Goal: Transaction & Acquisition: Purchase product/service

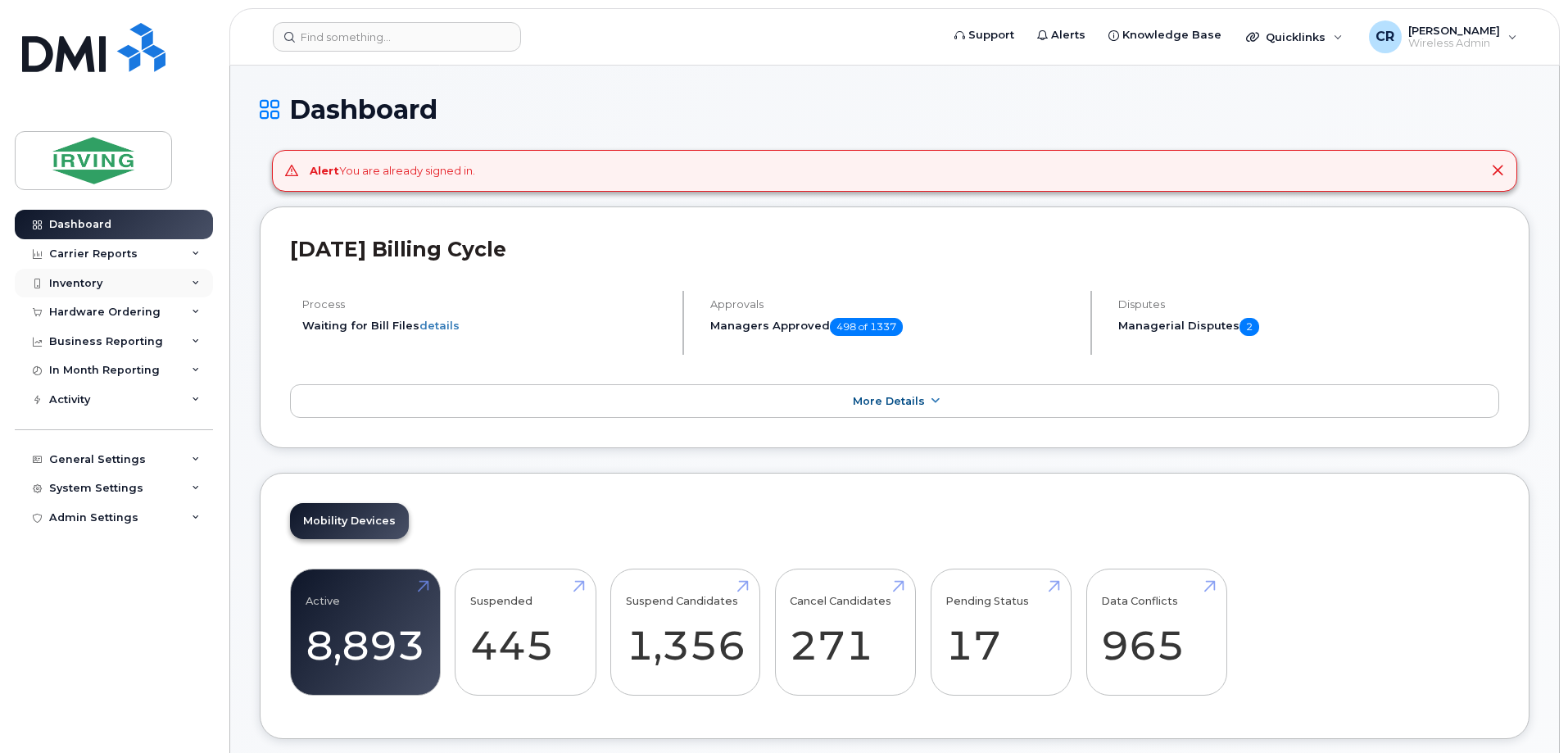
click at [84, 279] on div "Inventory" at bounding box center [76, 284] width 54 height 13
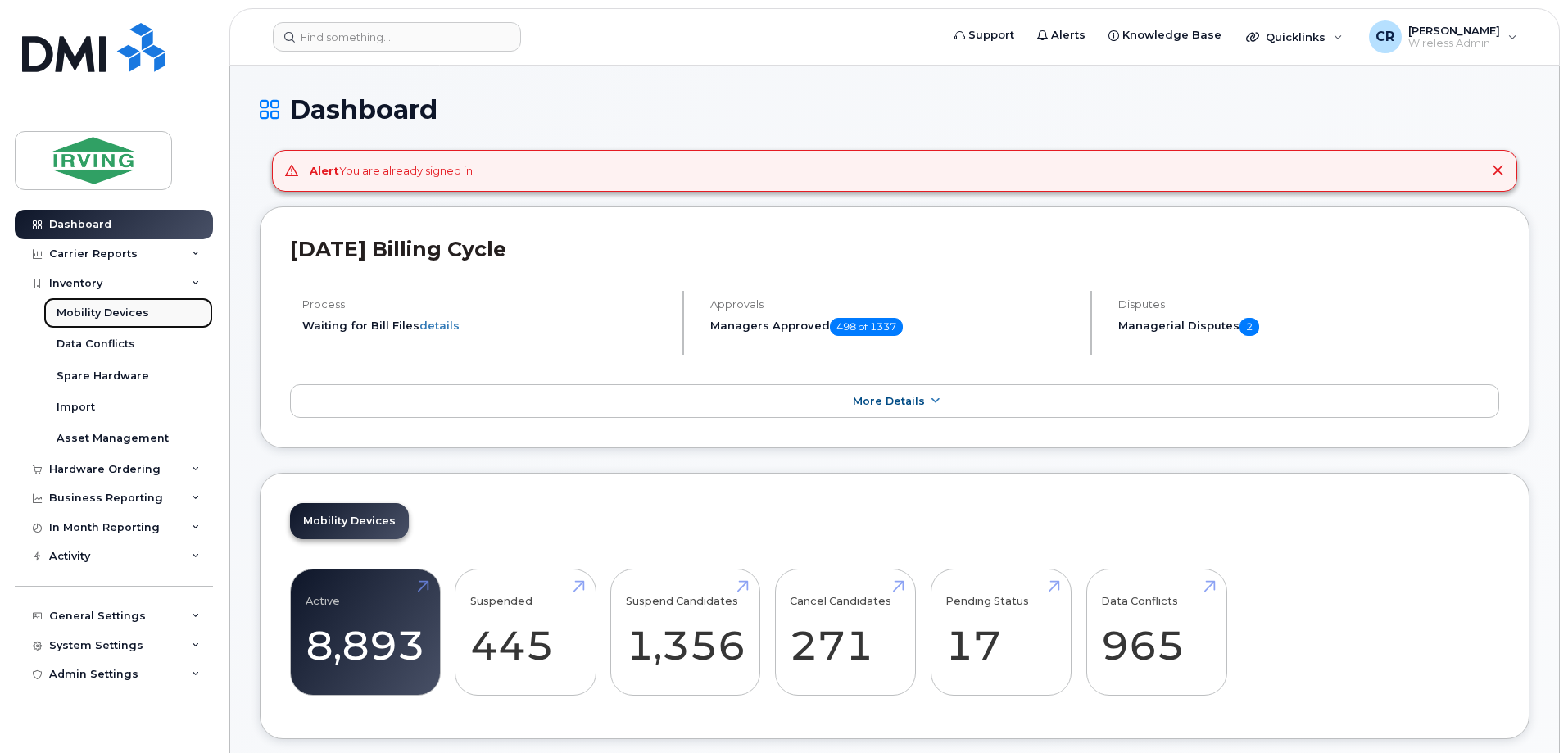
click at [83, 308] on div "Mobility Devices" at bounding box center [102, 312] width 93 height 14
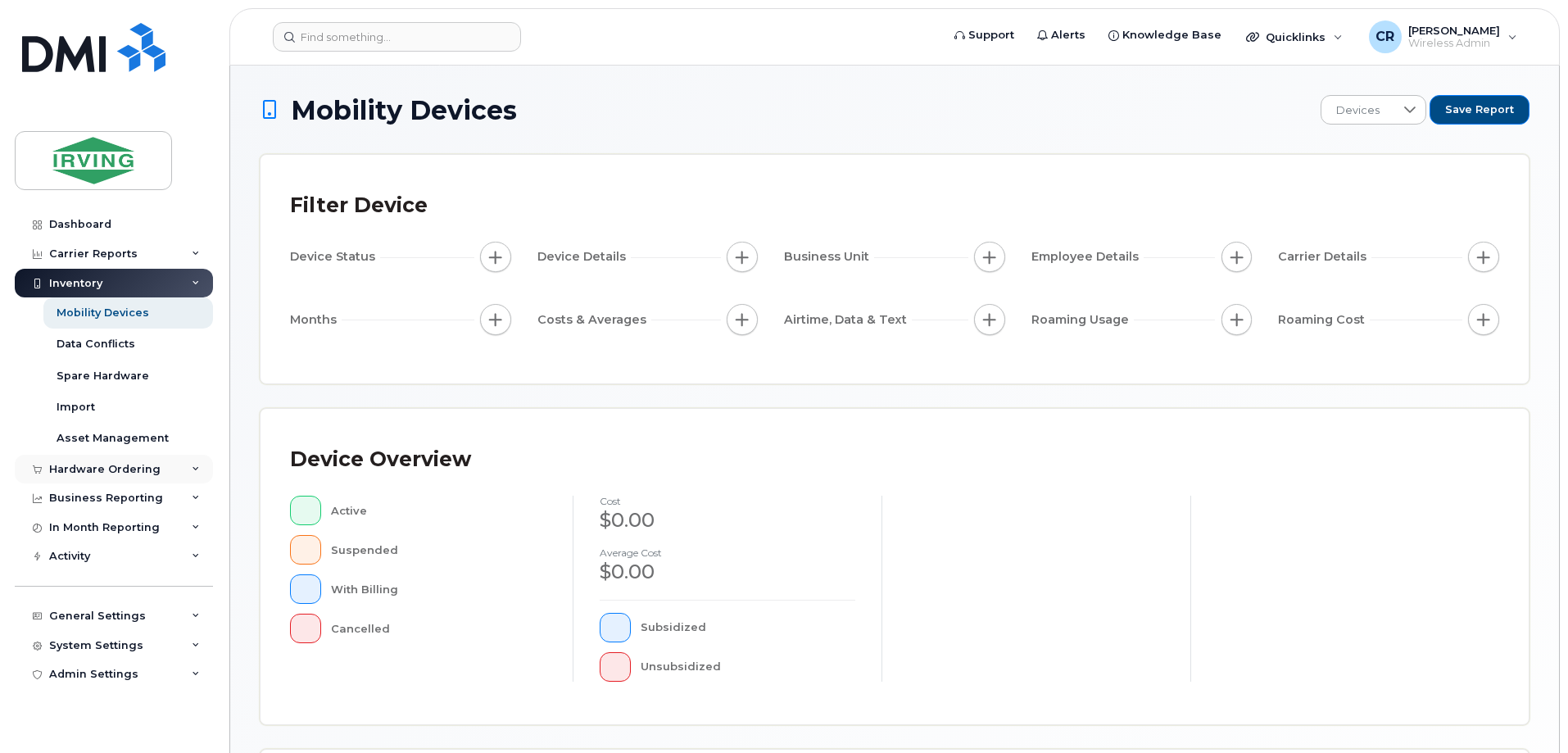
click at [101, 473] on div "Hardware Ordering" at bounding box center [104, 469] width 111 height 13
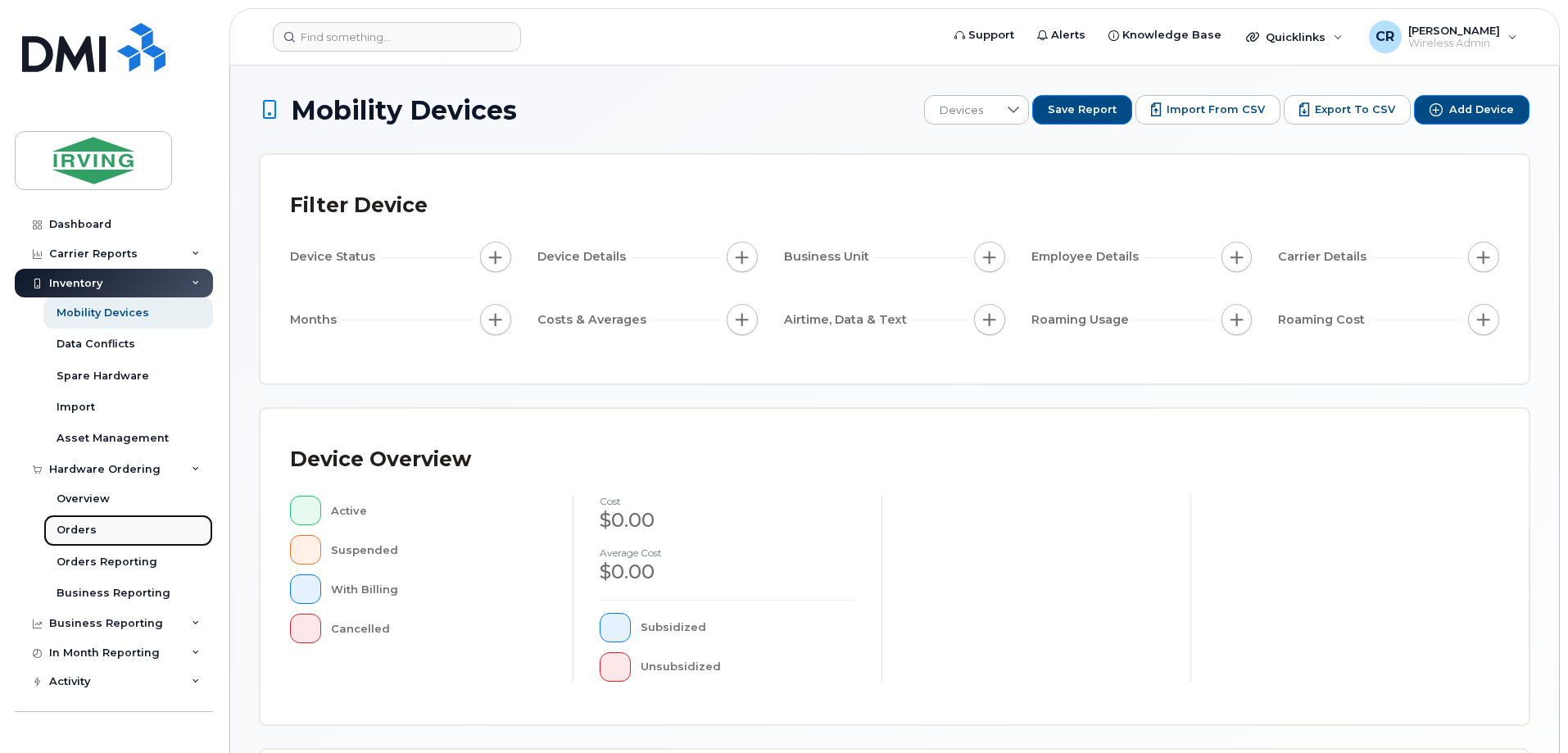
click at [82, 529] on div "Orders" at bounding box center [77, 530] width 40 height 14
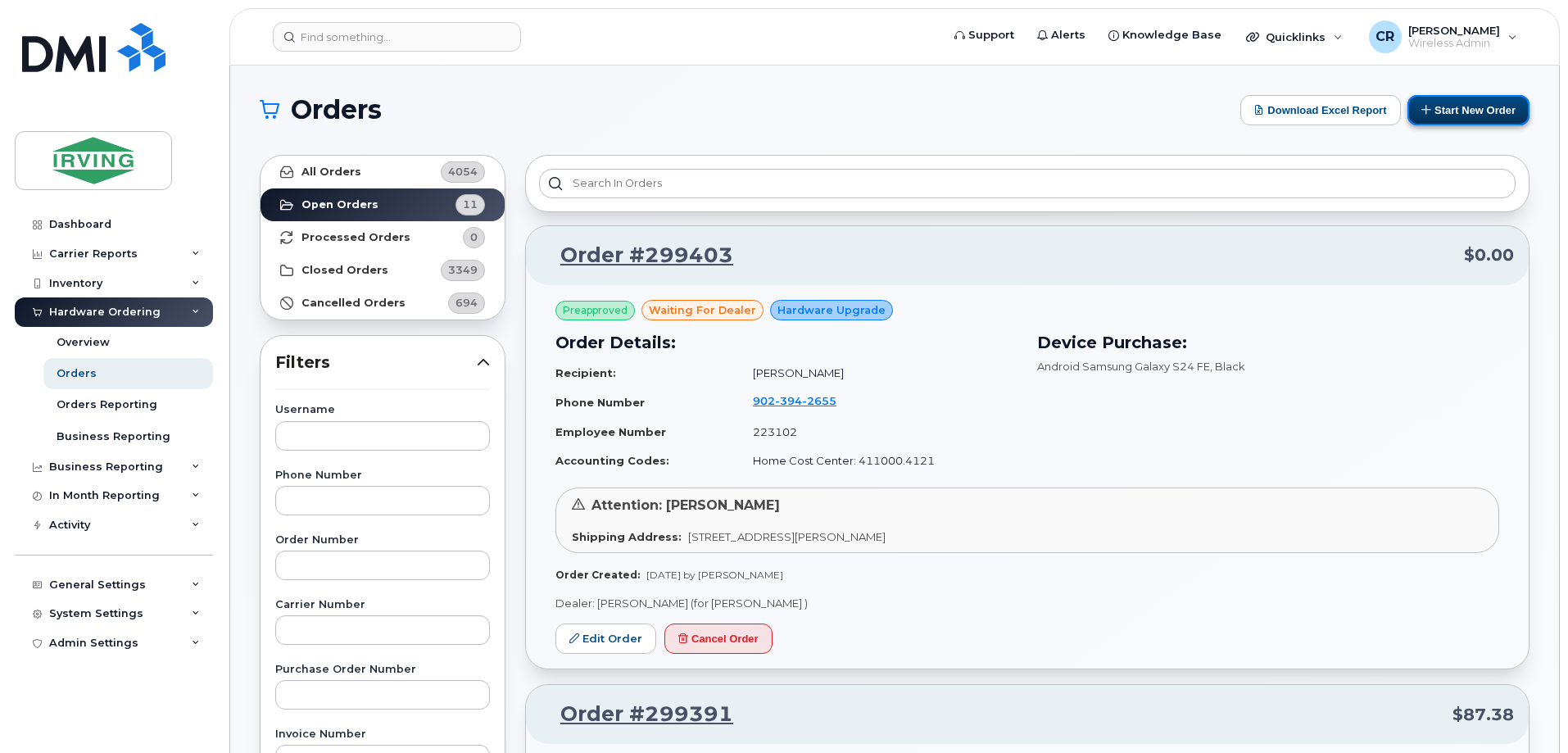
click at [1485, 110] on button "Start New Order" at bounding box center [1467, 110] width 122 height 31
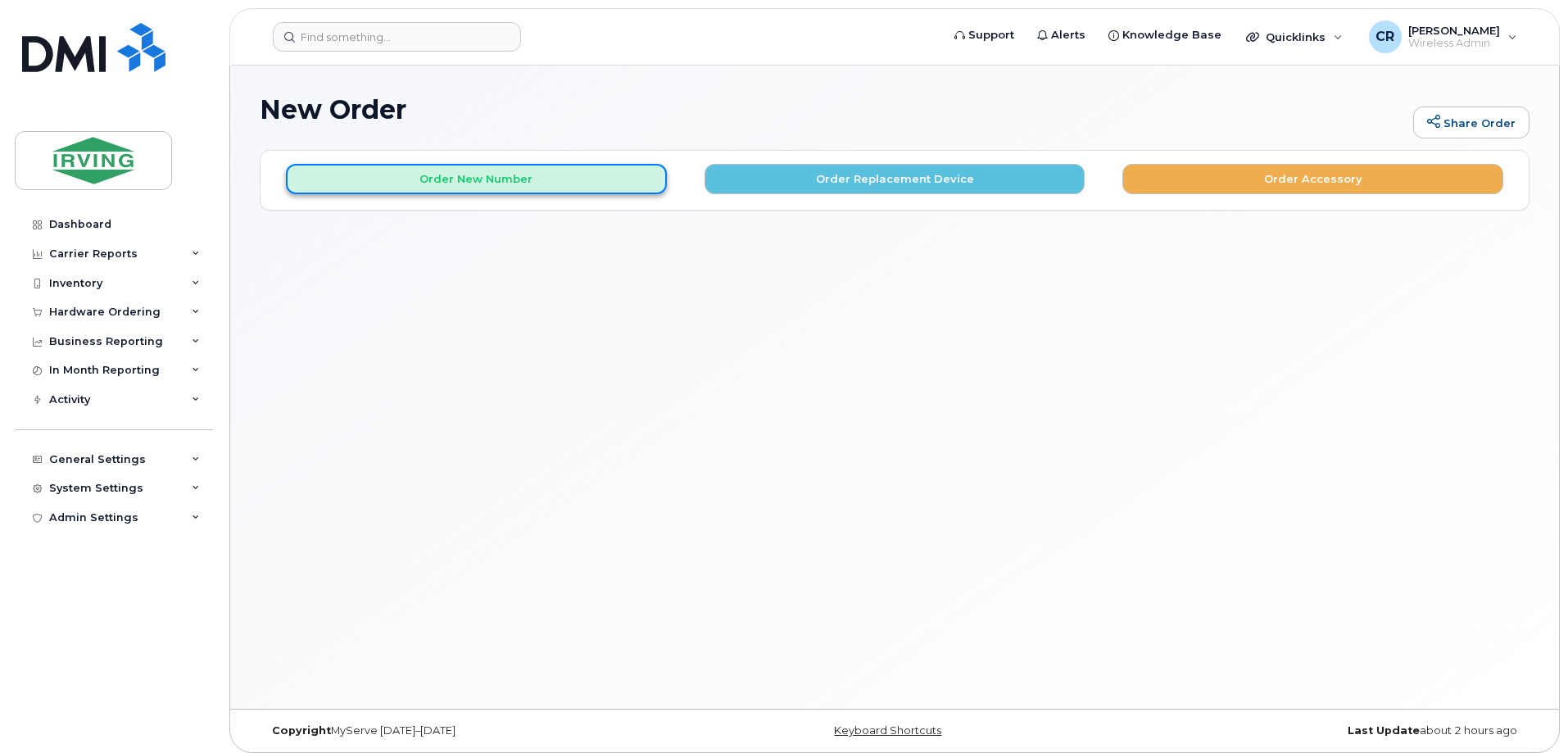
click at [443, 181] on button "Order New Number" at bounding box center [476, 179] width 381 height 31
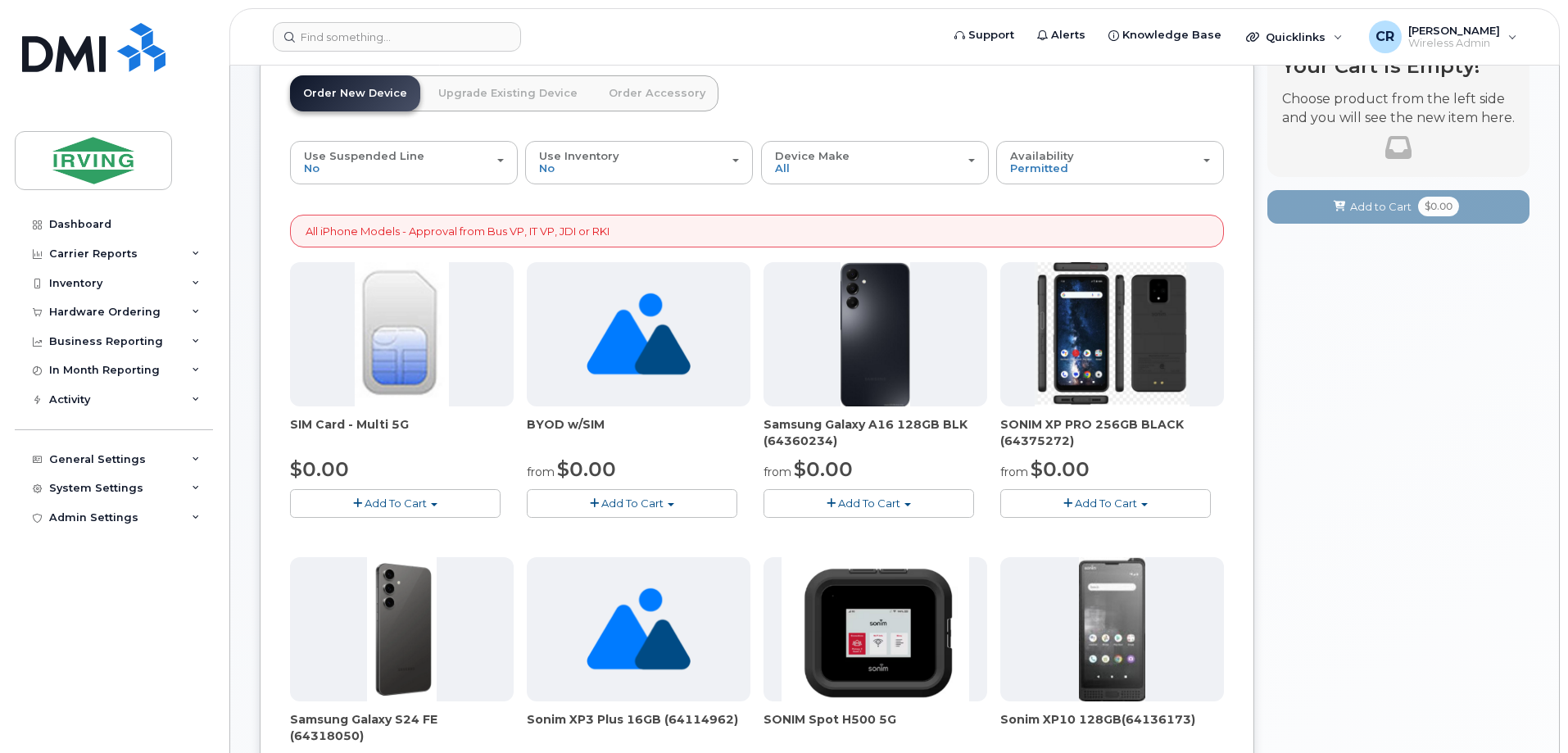
scroll to position [246, 0]
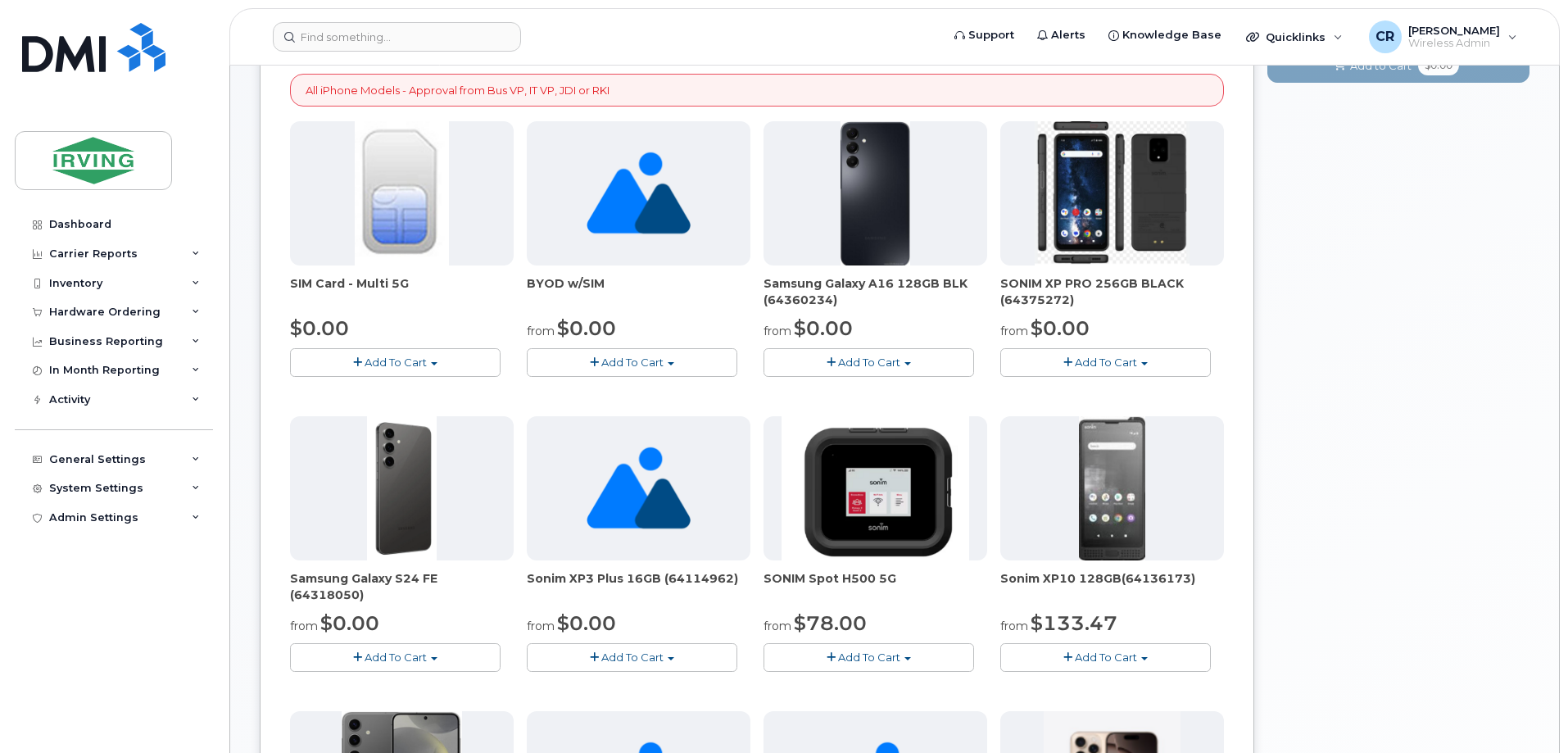
click at [409, 647] on button "Add To Cart" at bounding box center [396, 657] width 211 height 29
click at [387, 687] on link "$0.00 - 3 year term - voice & data plan (128GB)" at bounding box center [436, 687] width 284 height 20
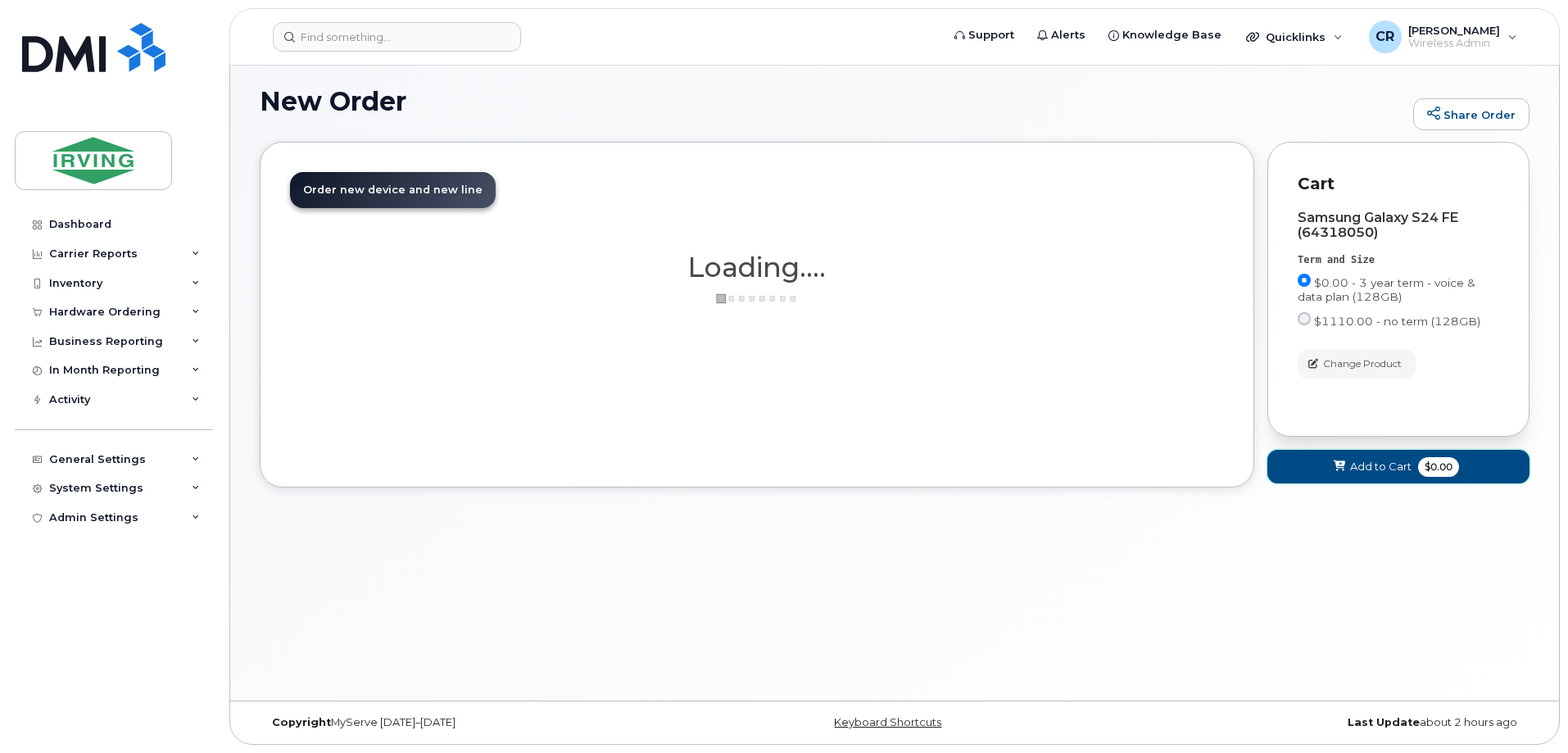
click at [1419, 456] on button "Add to Cart $0.00" at bounding box center [1398, 466] width 262 height 34
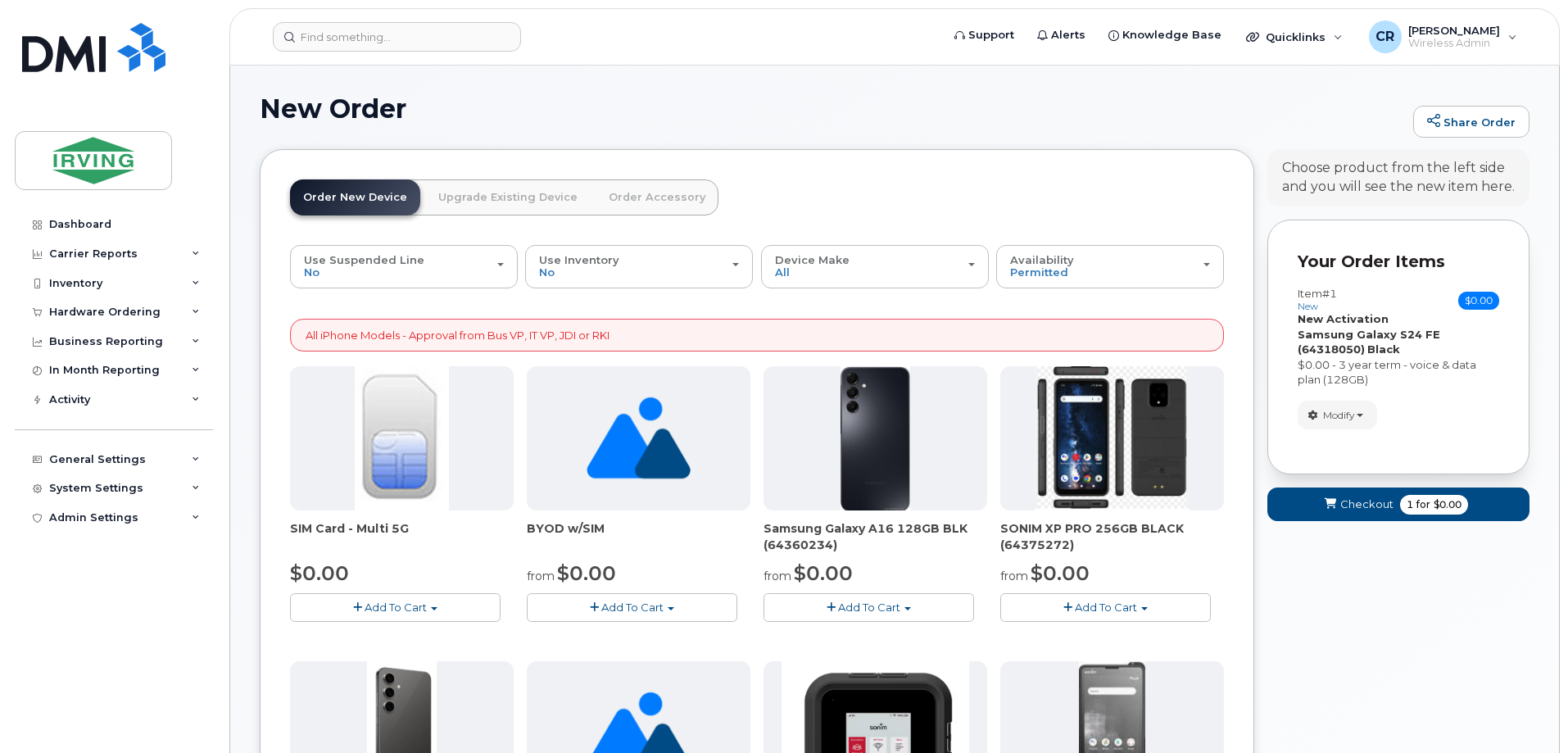
scroll to position [0, 0]
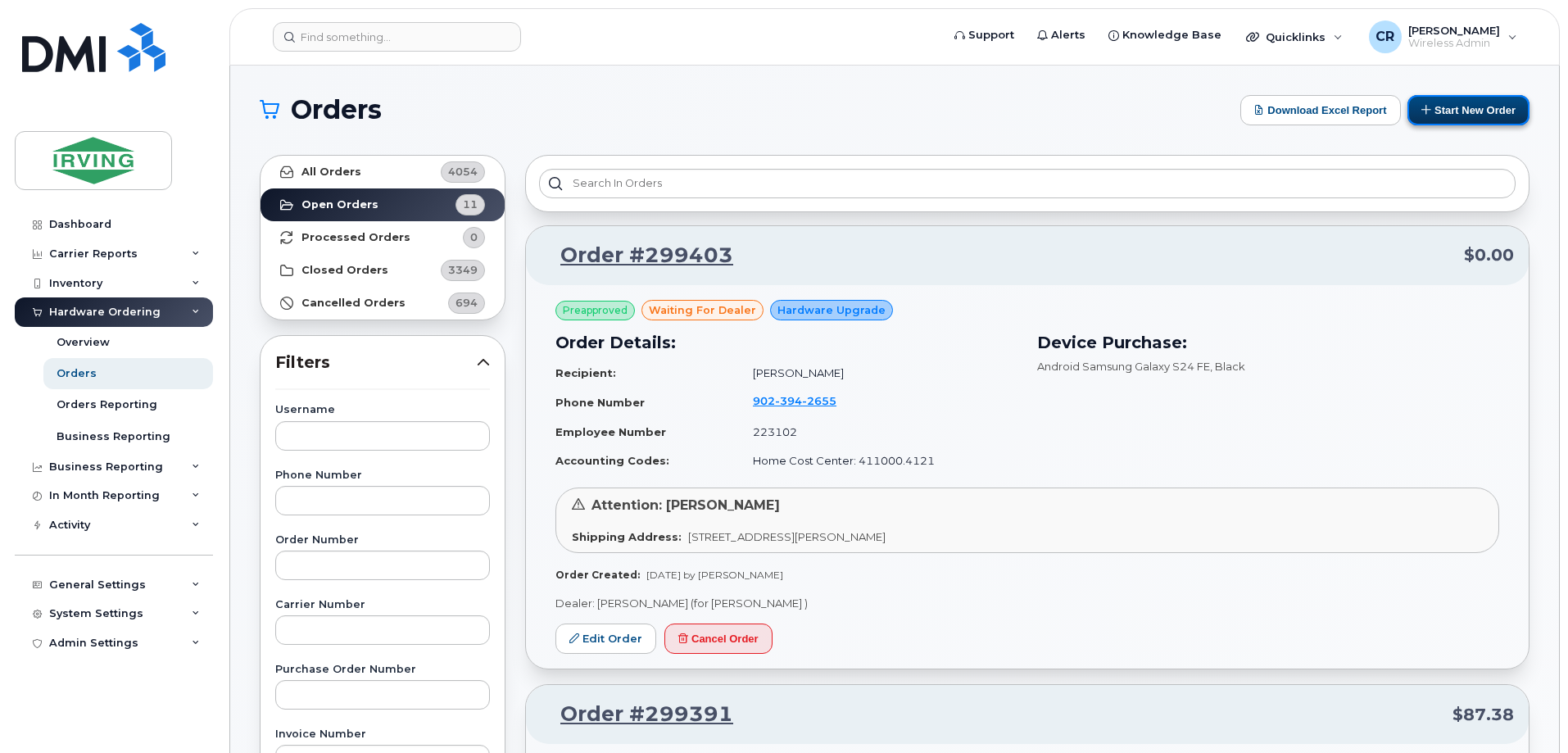
click at [1465, 103] on button "Start New Order" at bounding box center [1467, 110] width 122 height 31
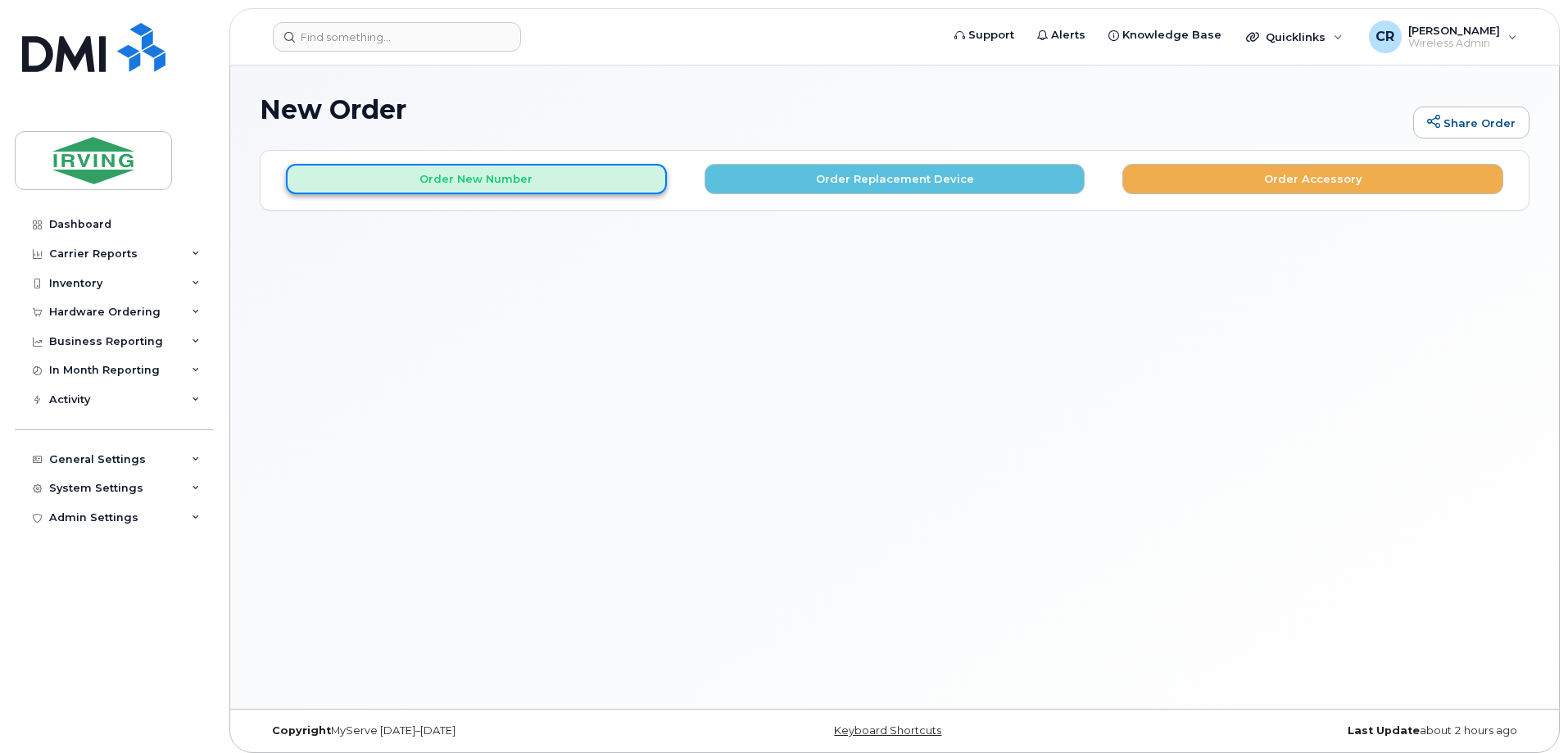
click at [443, 178] on button "Order New Number" at bounding box center [476, 179] width 381 height 31
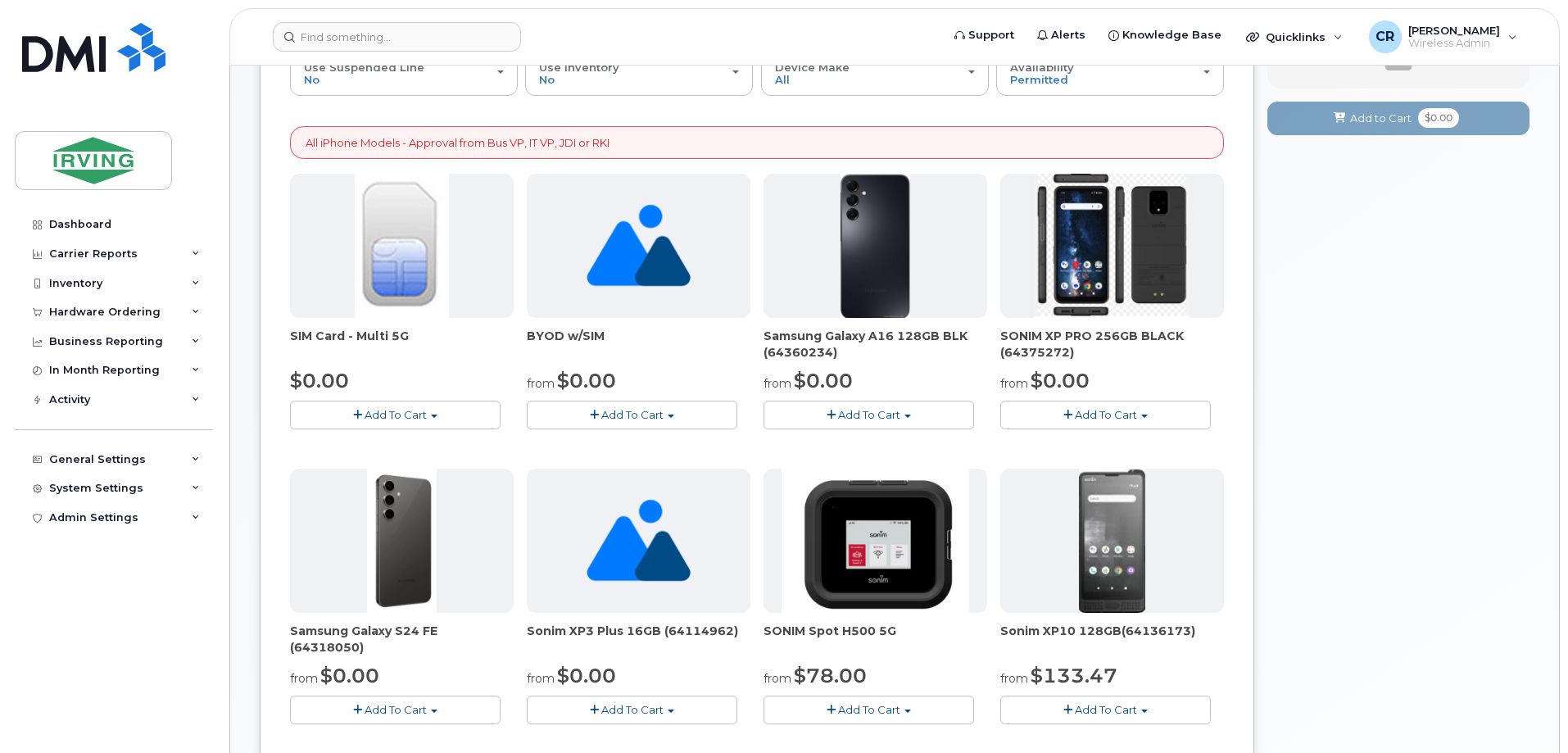
scroll to position [410, 0]
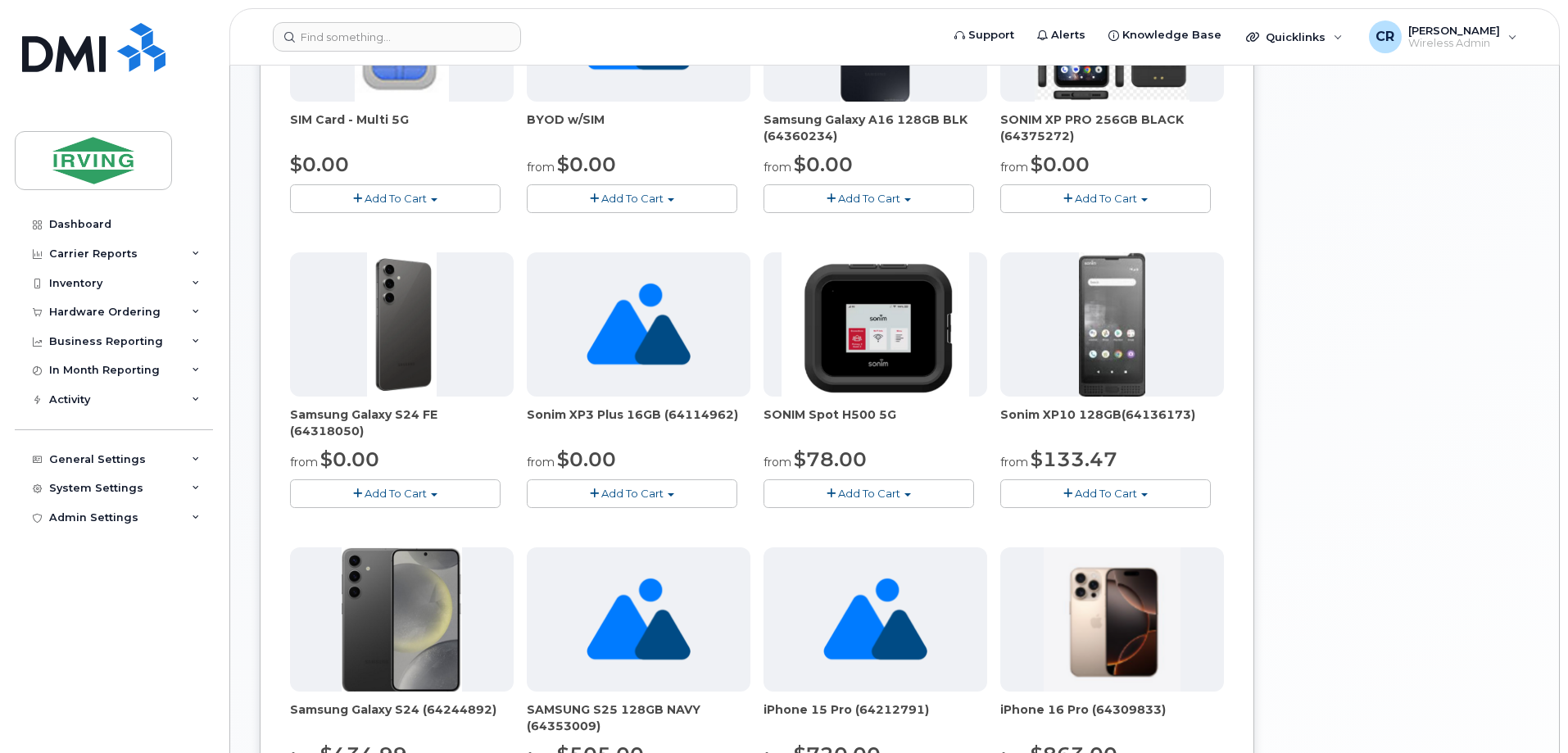
click at [356, 495] on span "button" at bounding box center [357, 493] width 9 height 11
click at [368, 523] on link "$0.00 - 3 year term - voice & data plan (128GB)" at bounding box center [436, 523] width 284 height 20
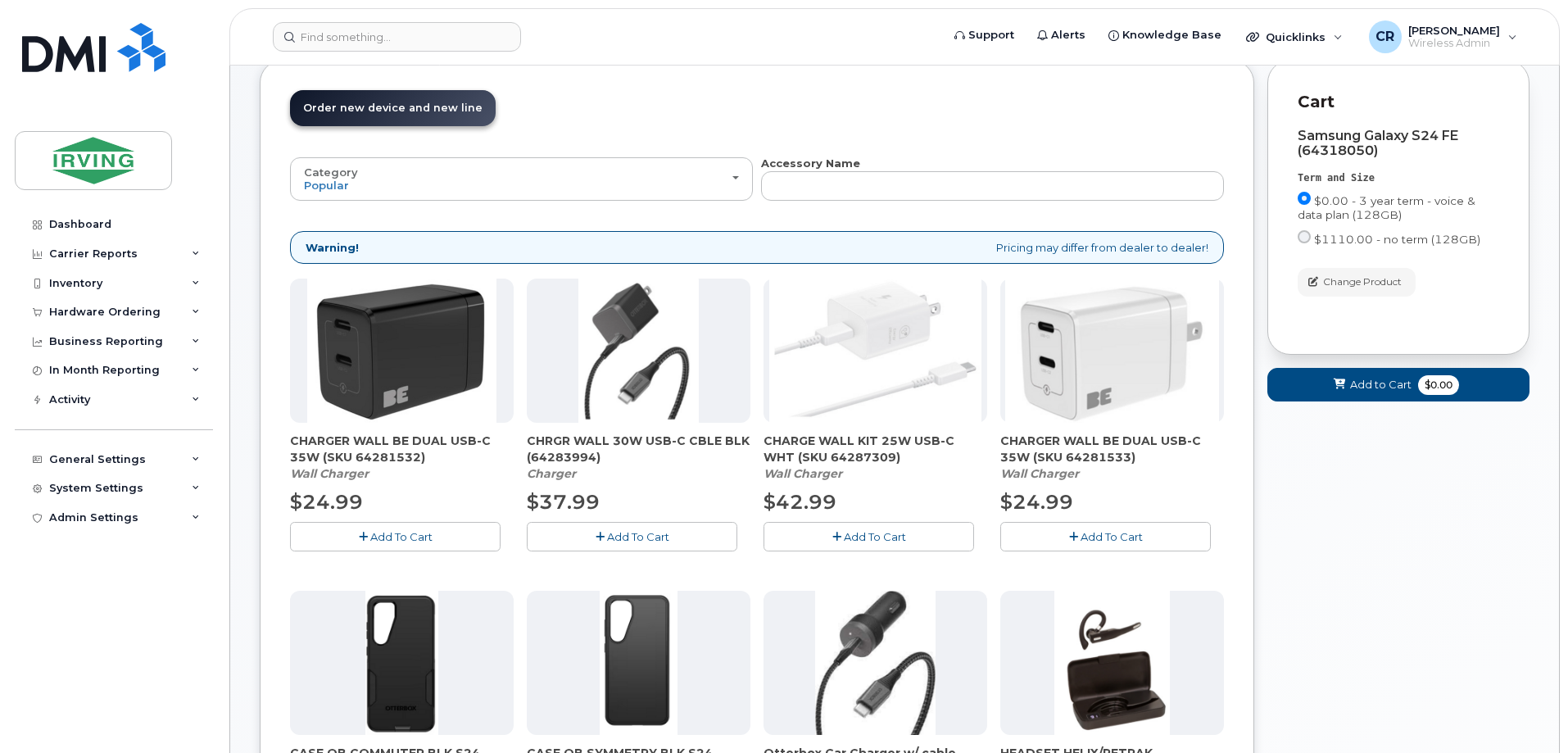
scroll to position [172, 0]
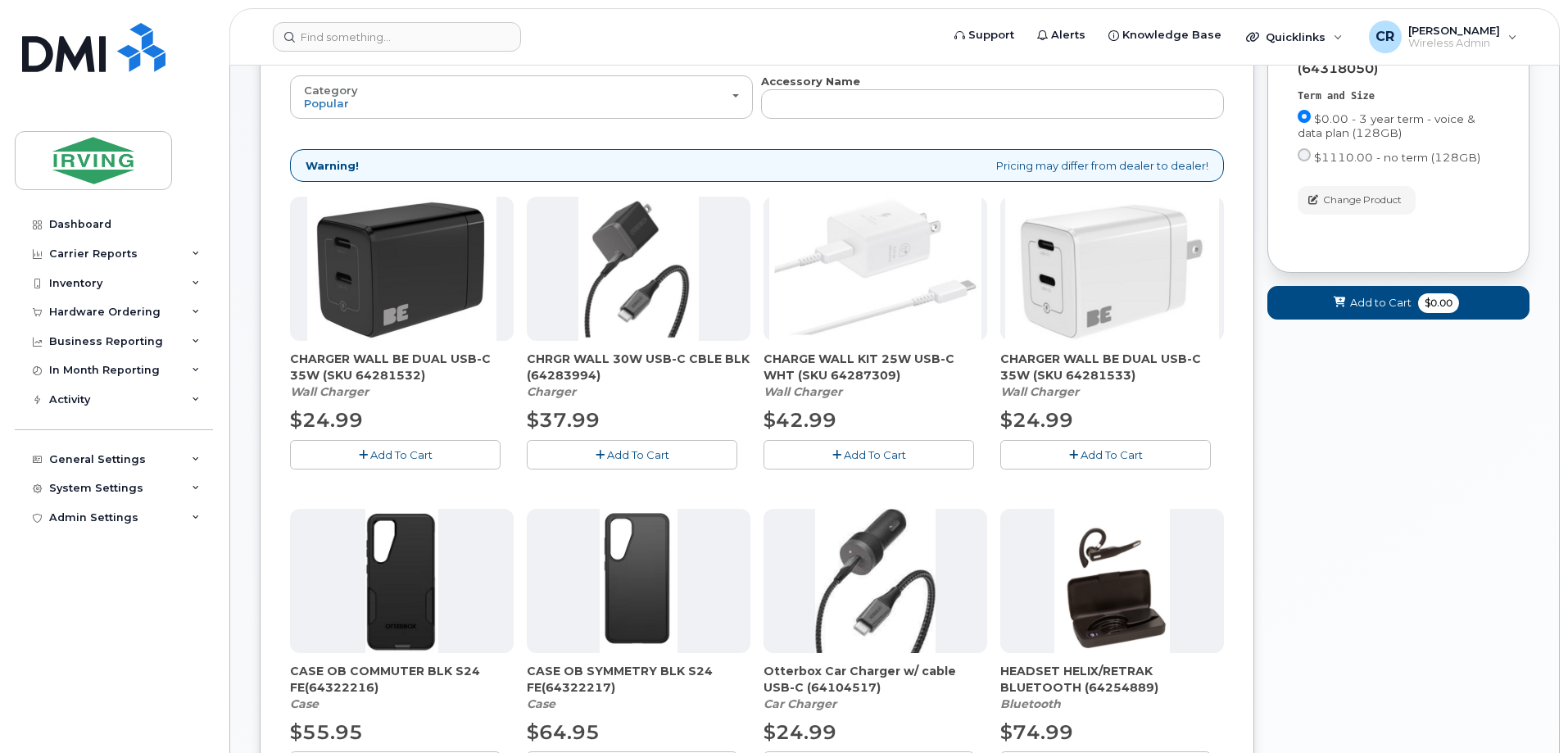
click at [336, 457] on button "Add To Cart" at bounding box center [396, 454] width 211 height 29
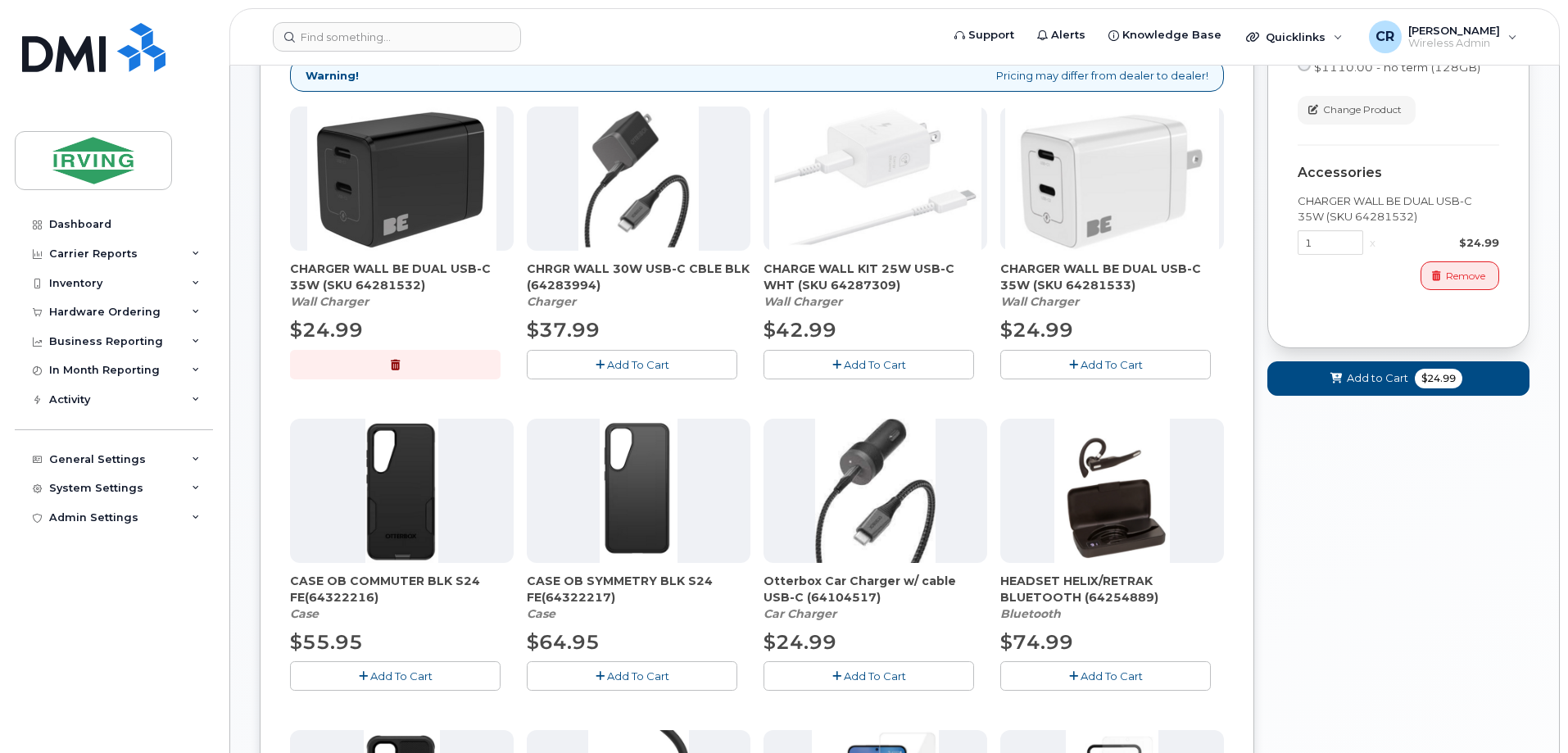
scroll to position [418, 0]
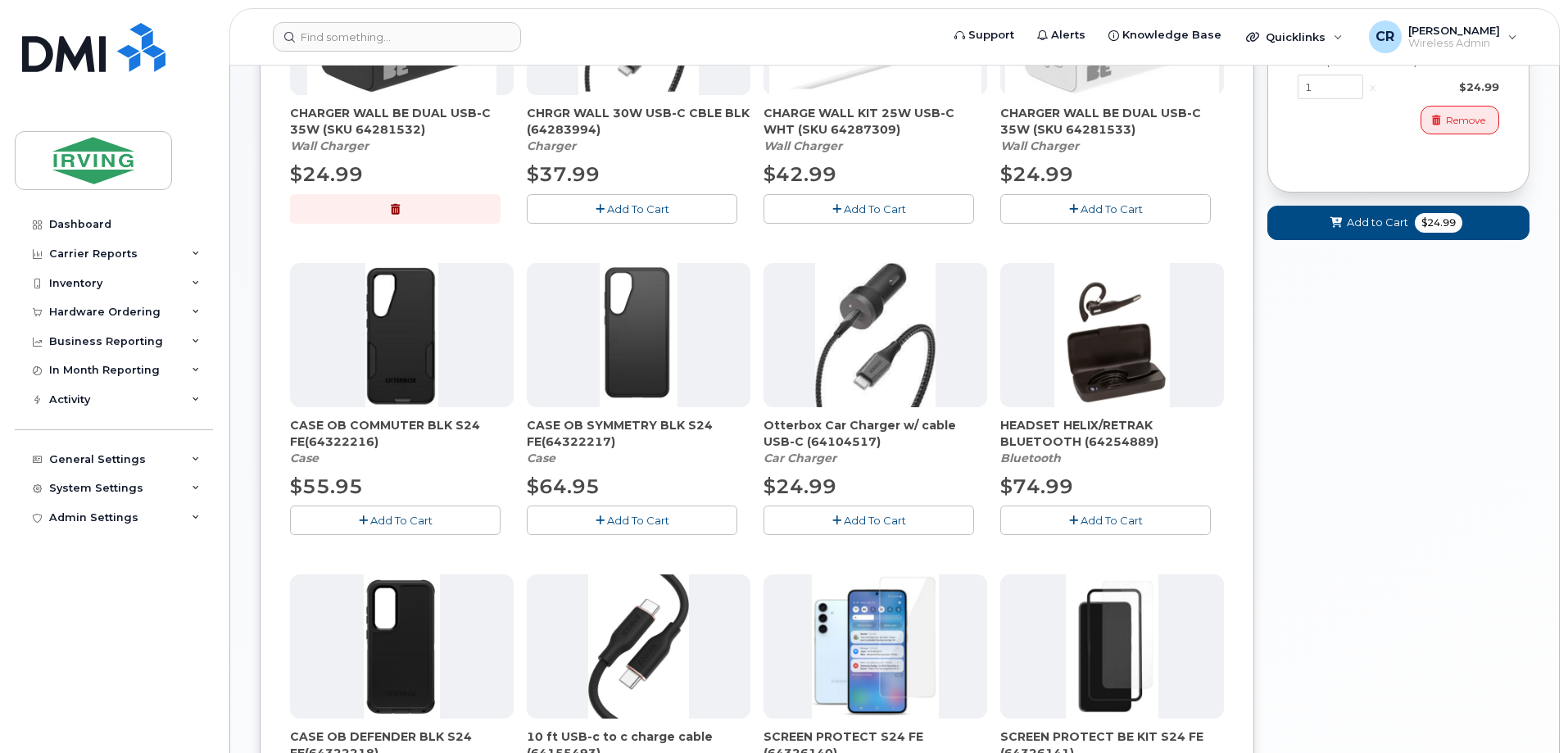
click at [386, 521] on span "Add To Cart" at bounding box center [401, 520] width 62 height 13
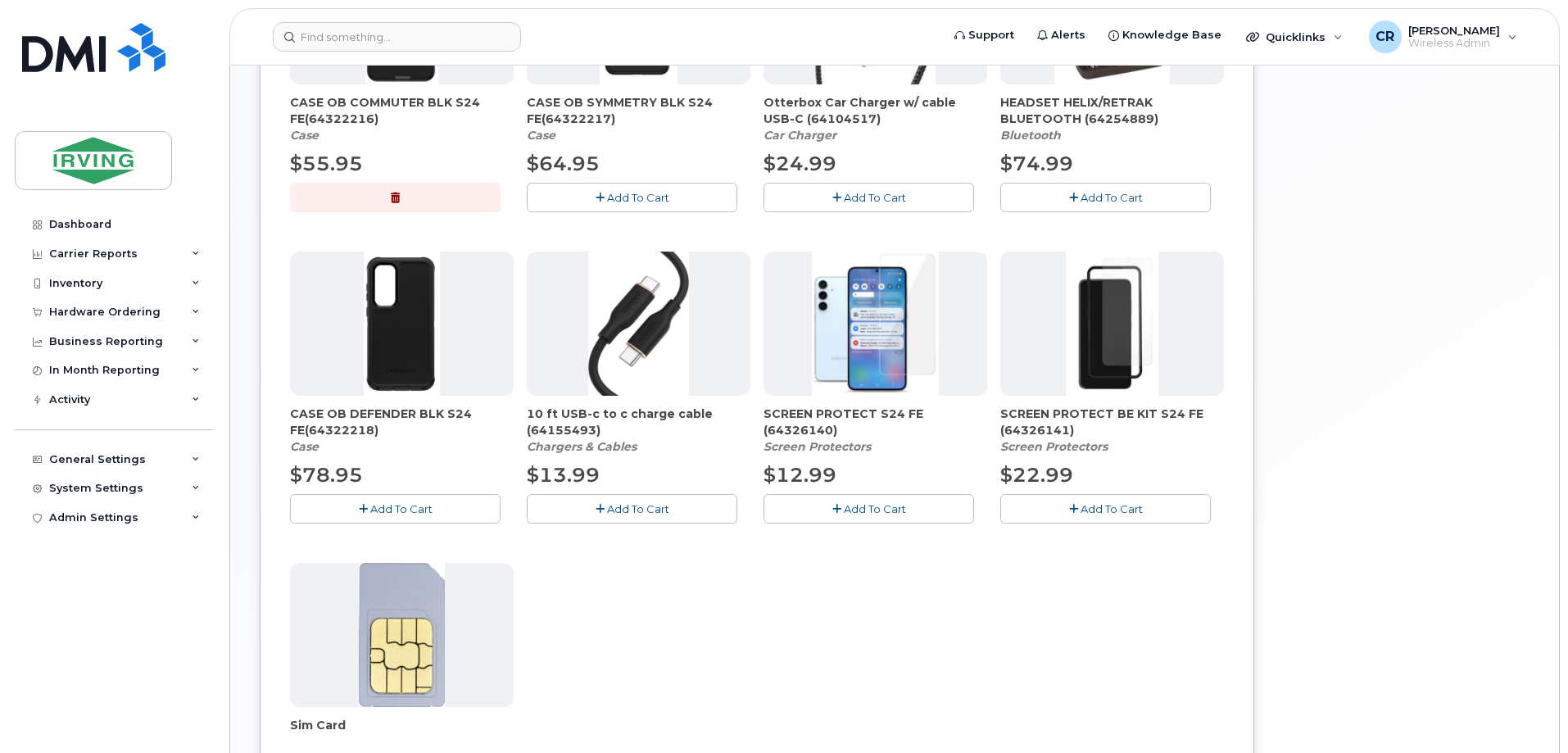
scroll to position [745, 0]
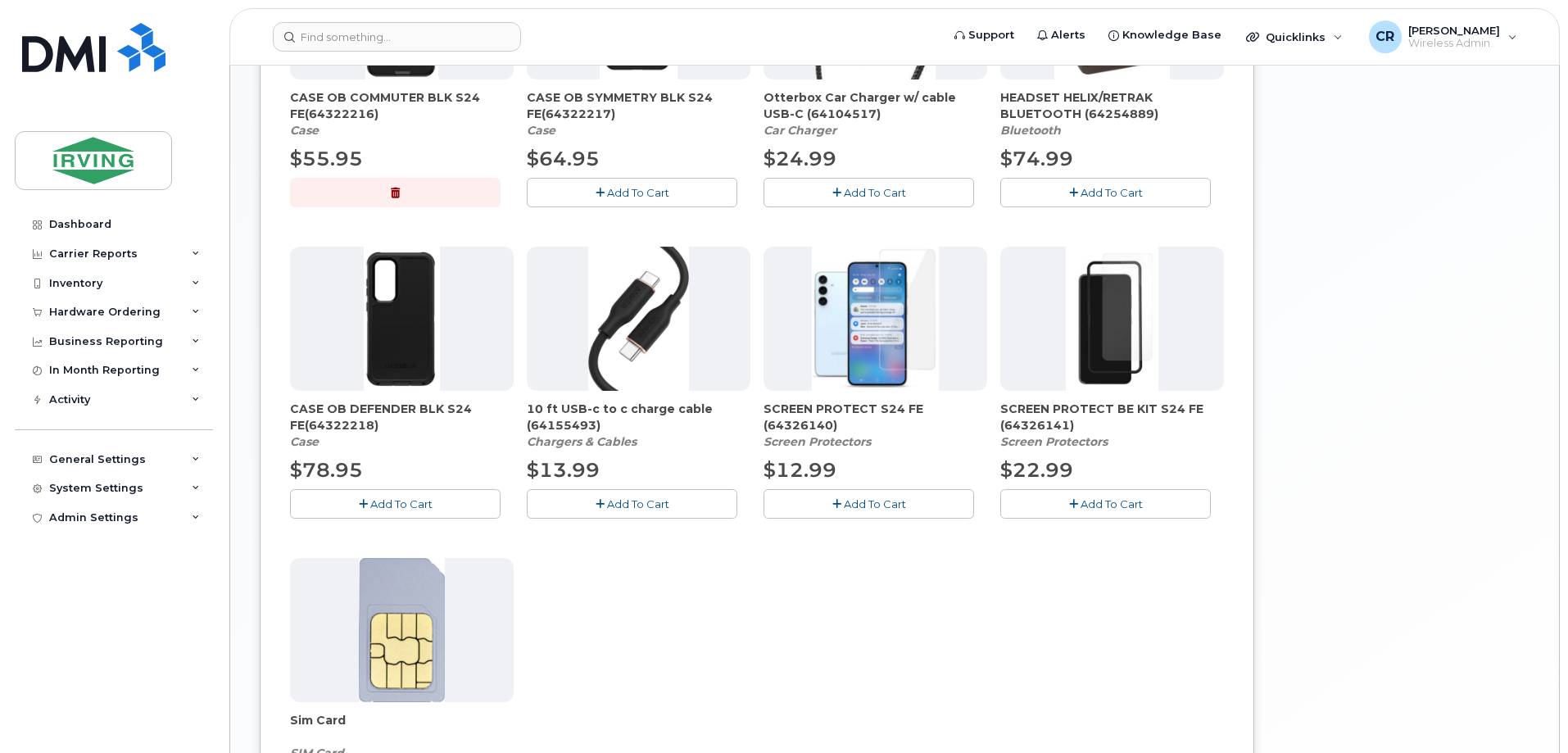
click at [834, 512] on button "Add To Cart" at bounding box center [869, 504] width 211 height 29
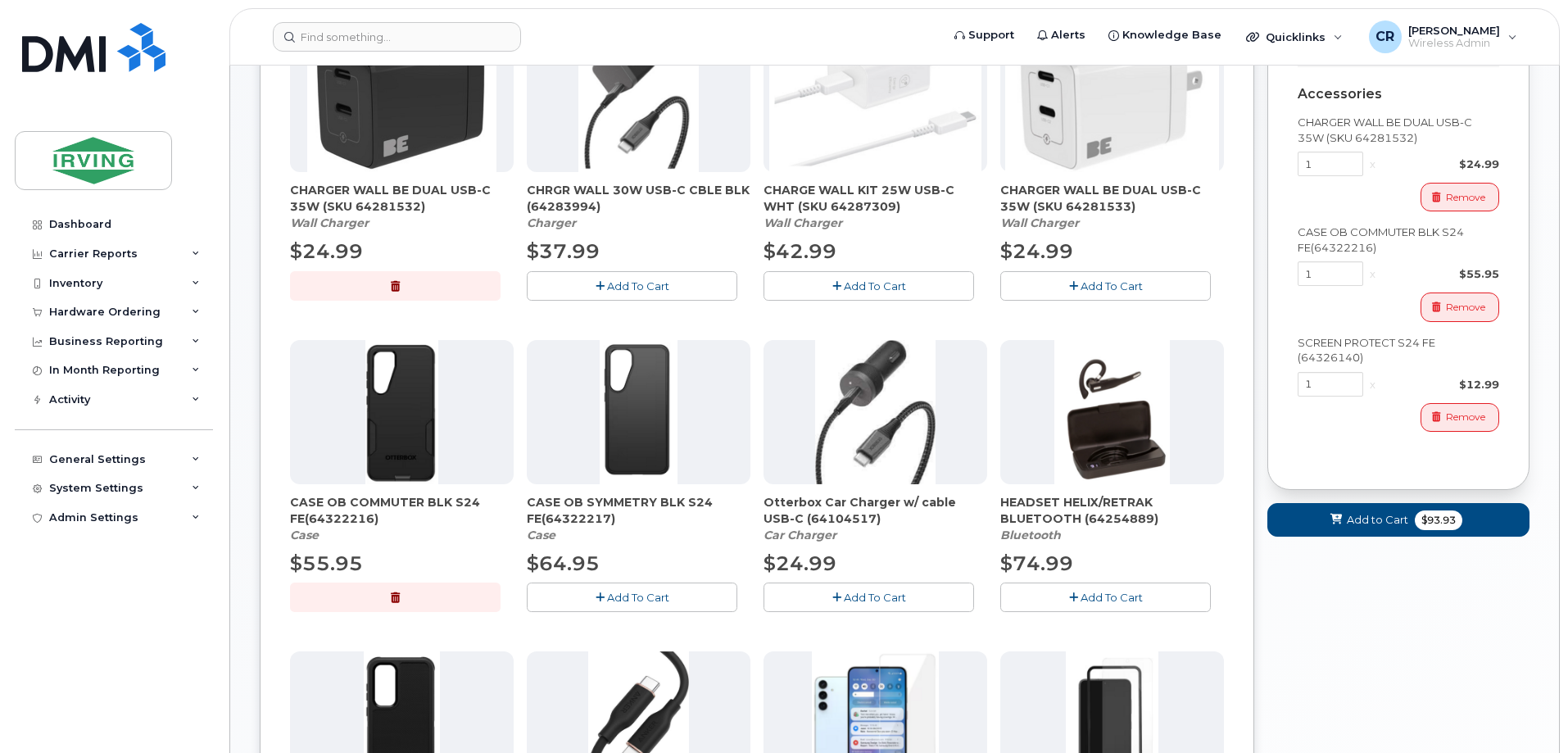
scroll to position [254, 0]
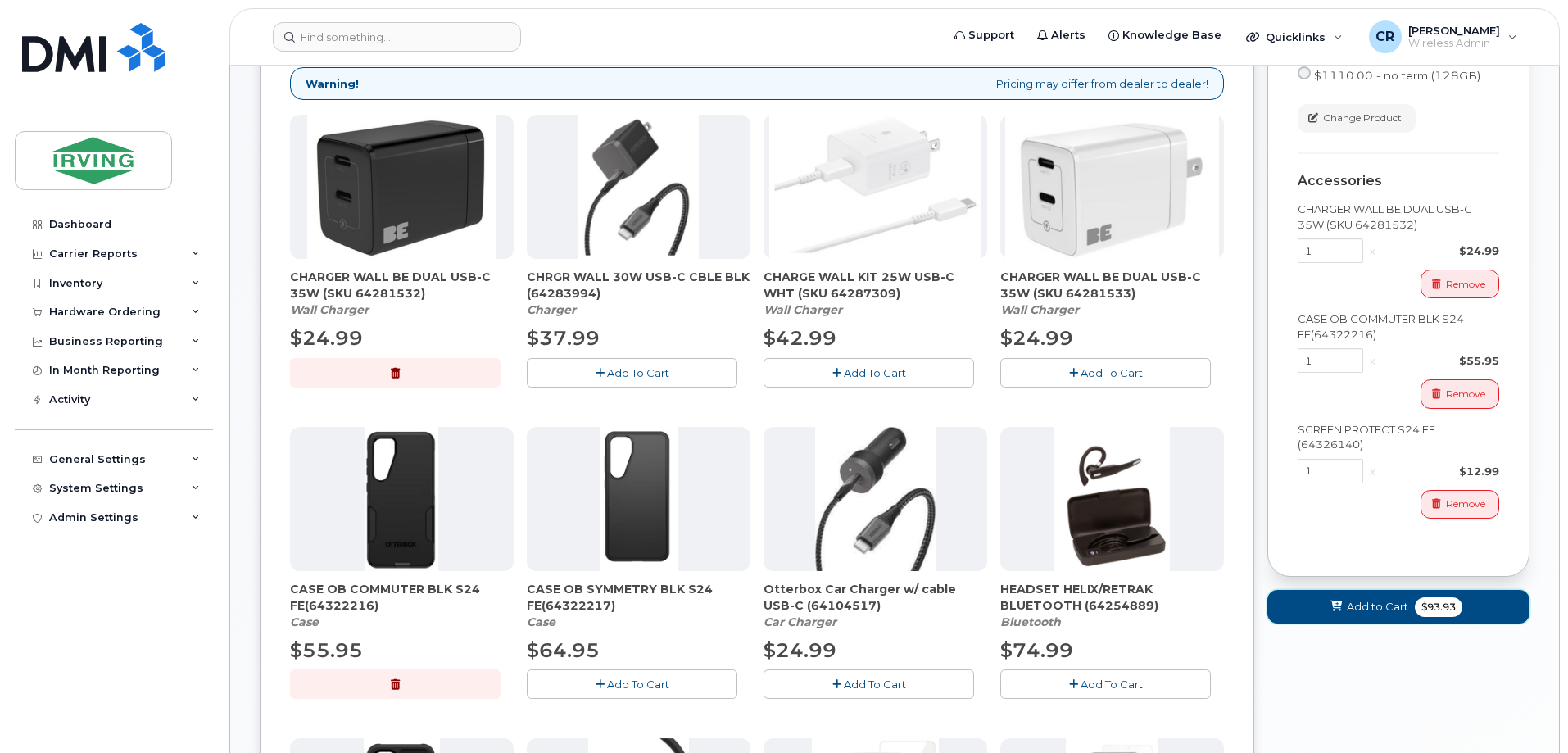
click at [1372, 614] on span "Add to Cart" at bounding box center [1377, 606] width 61 height 15
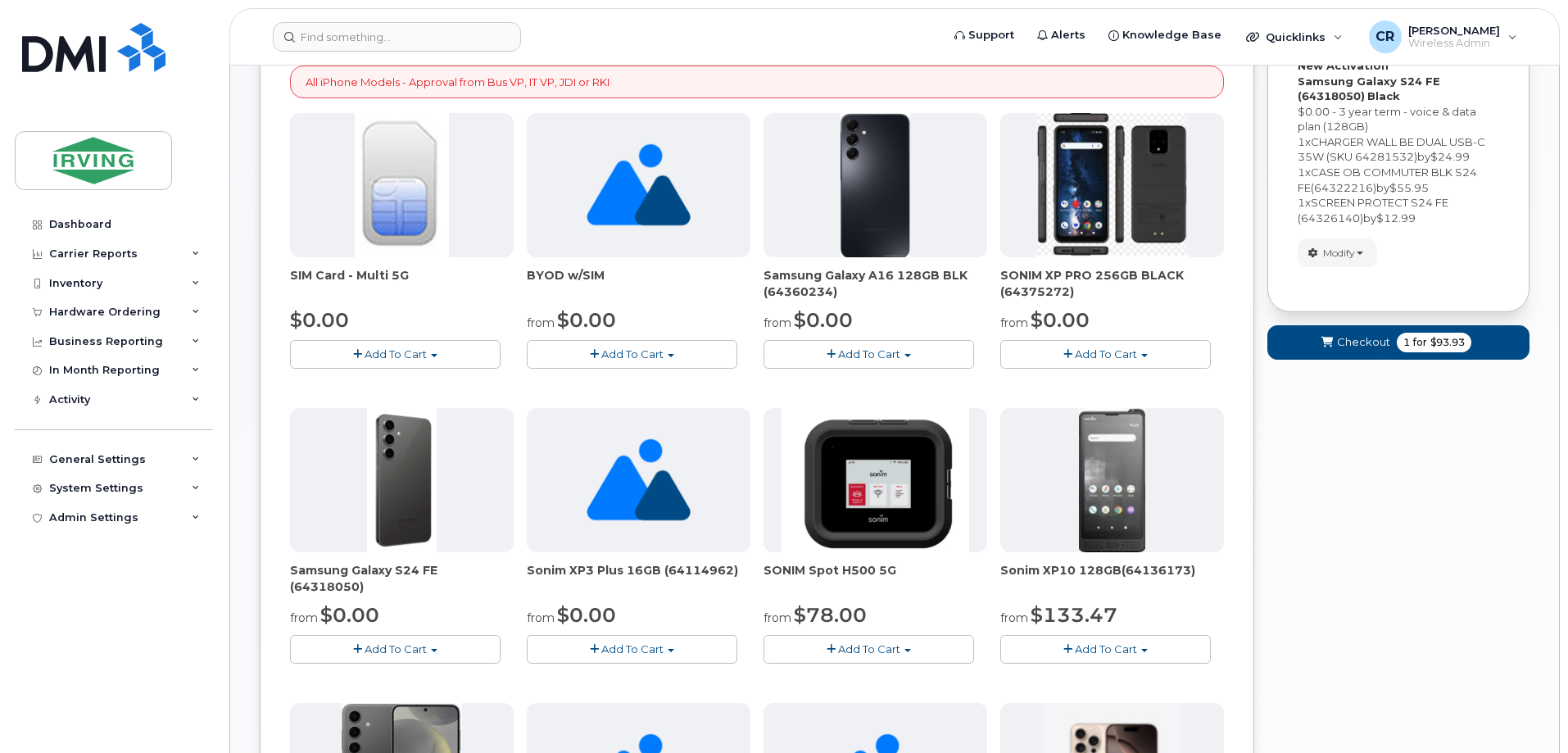
scroll to position [970, 0]
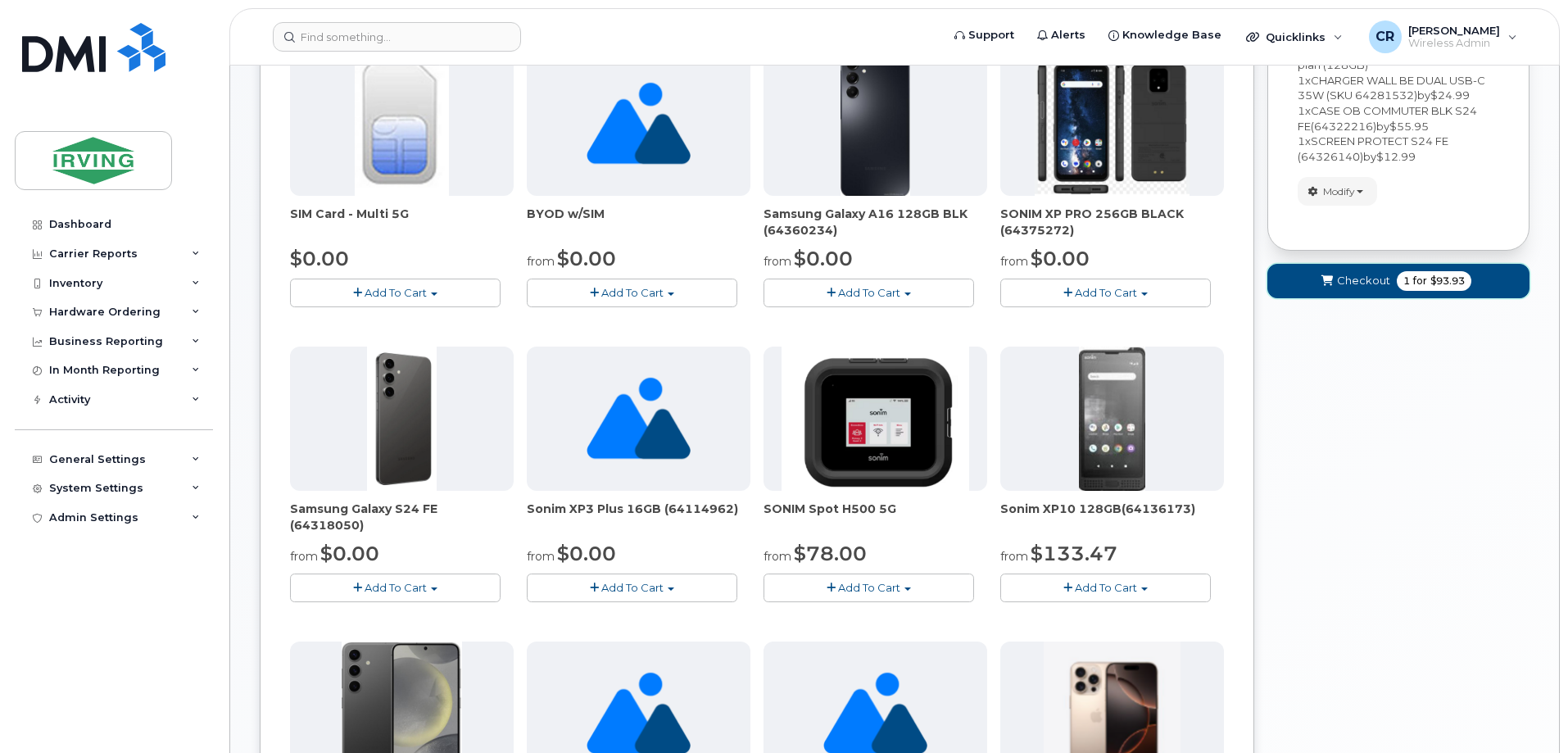
click at [1346, 280] on span "Checkout" at bounding box center [1364, 281] width 54 height 15
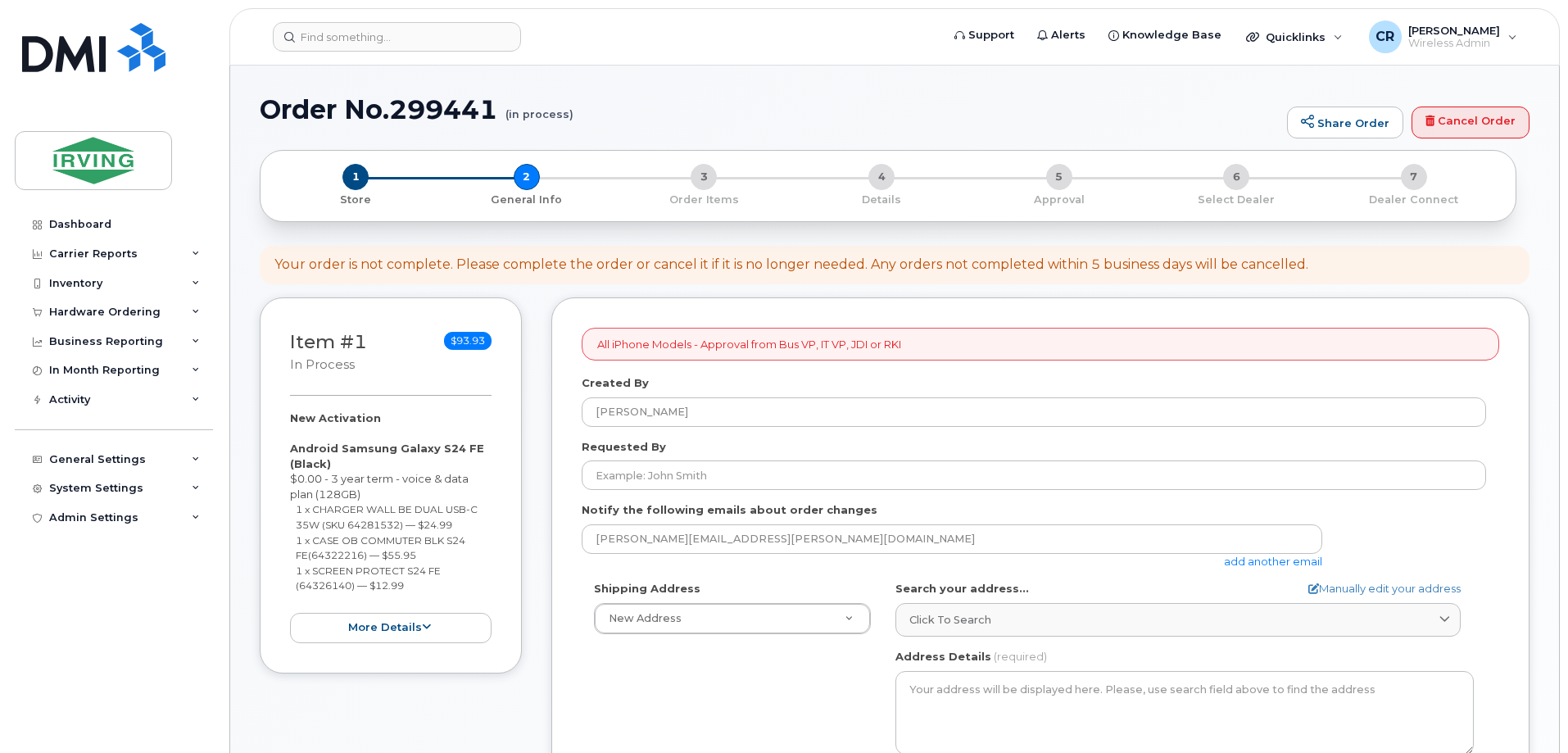
select select
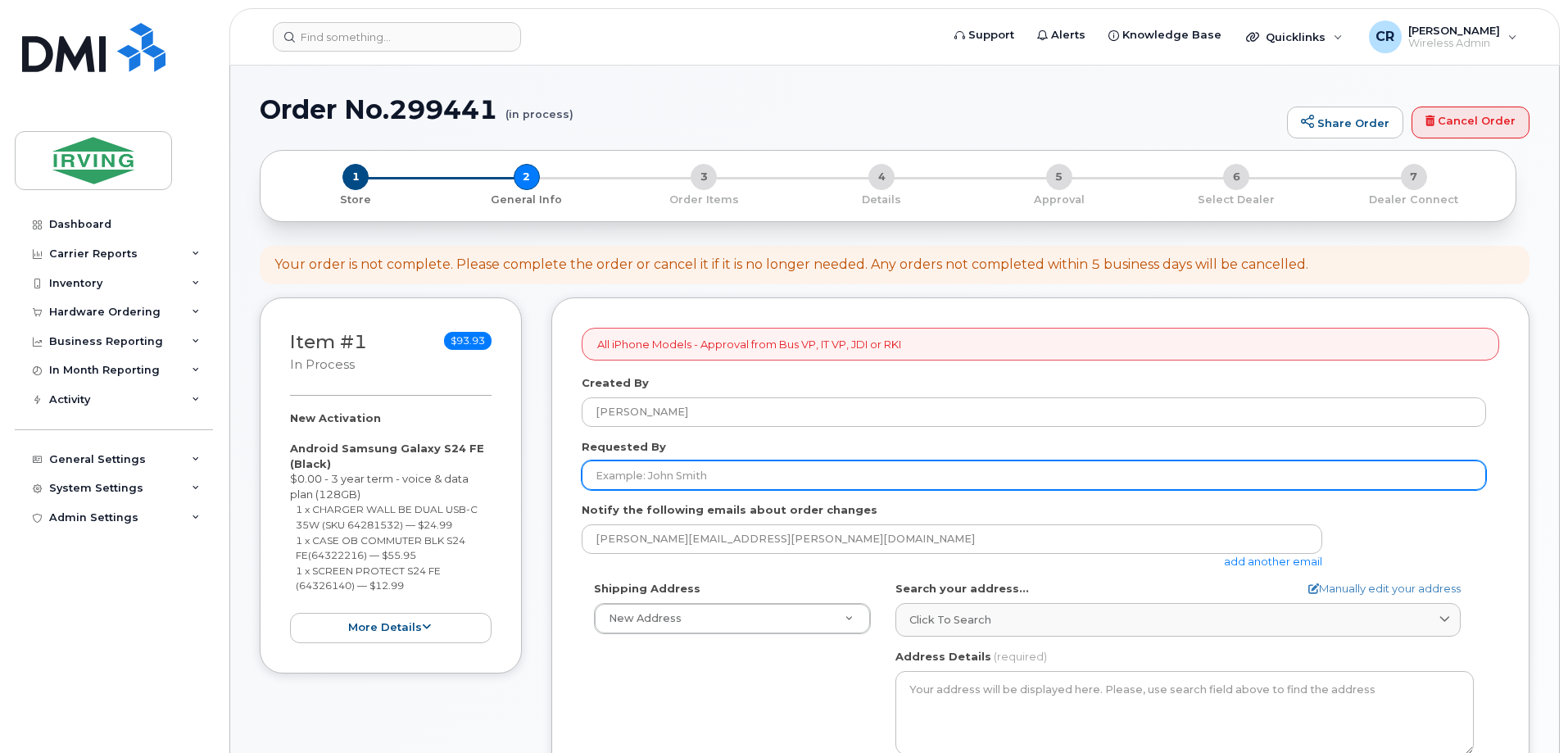
click at [731, 476] on input "Requested By" at bounding box center [1034, 475] width 904 height 30
type input "[PERSON_NAME]"
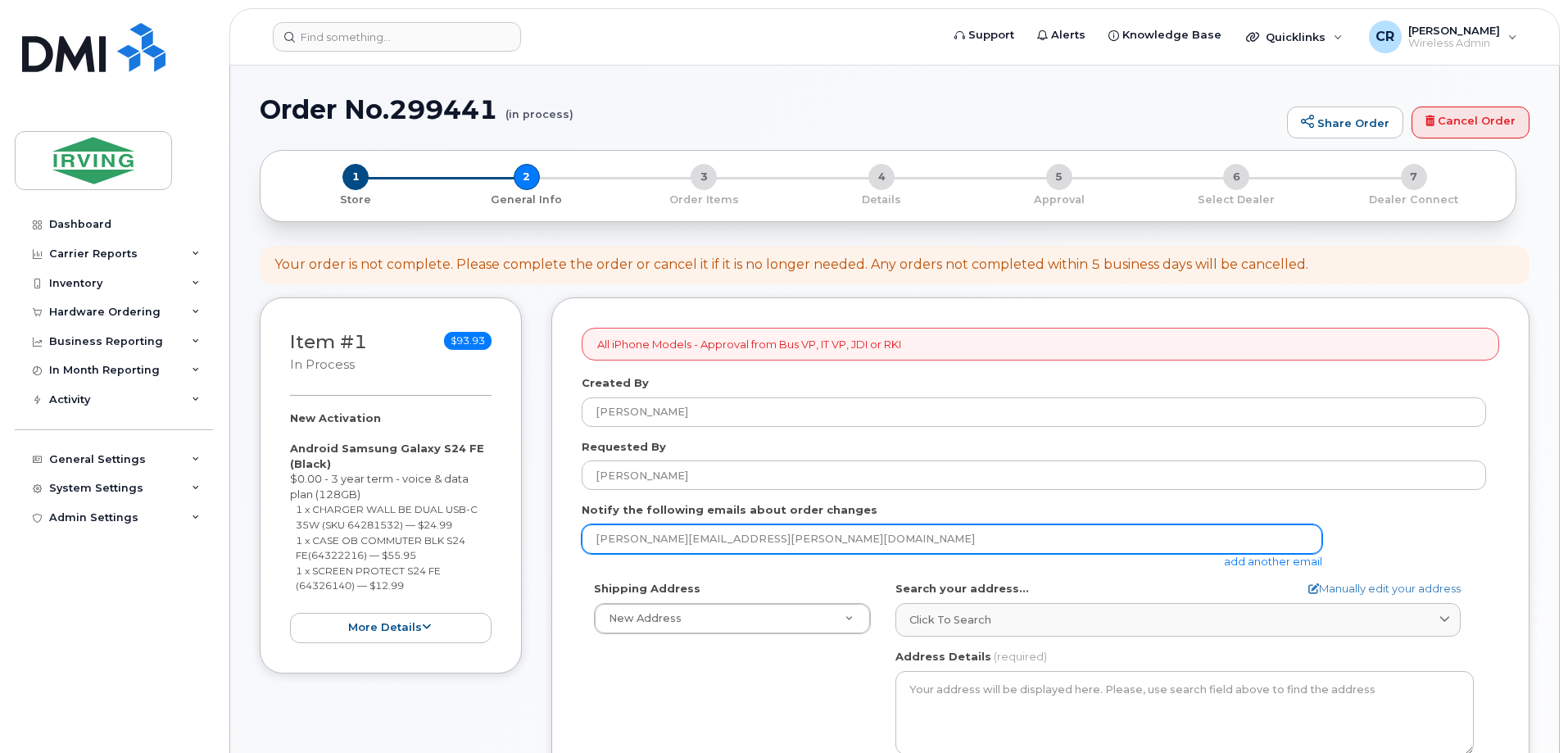
click at [776, 544] on input "[PERSON_NAME][EMAIL_ADDRESS][PERSON_NAME][DOMAIN_NAME]" at bounding box center [951, 538] width 740 height 30
drag, startPoint x: 805, startPoint y: 546, endPoint x: 345, endPoint y: 542, distance: 460.0
click at [345, 542] on div "Item #1 in process $93.93 New Activation Android Samsung Galaxy S24 FE (Black) …" at bounding box center [895, 764] width 1270 height 933
type input "[EMAIL_ADDRESS][DOMAIN_NAME]"
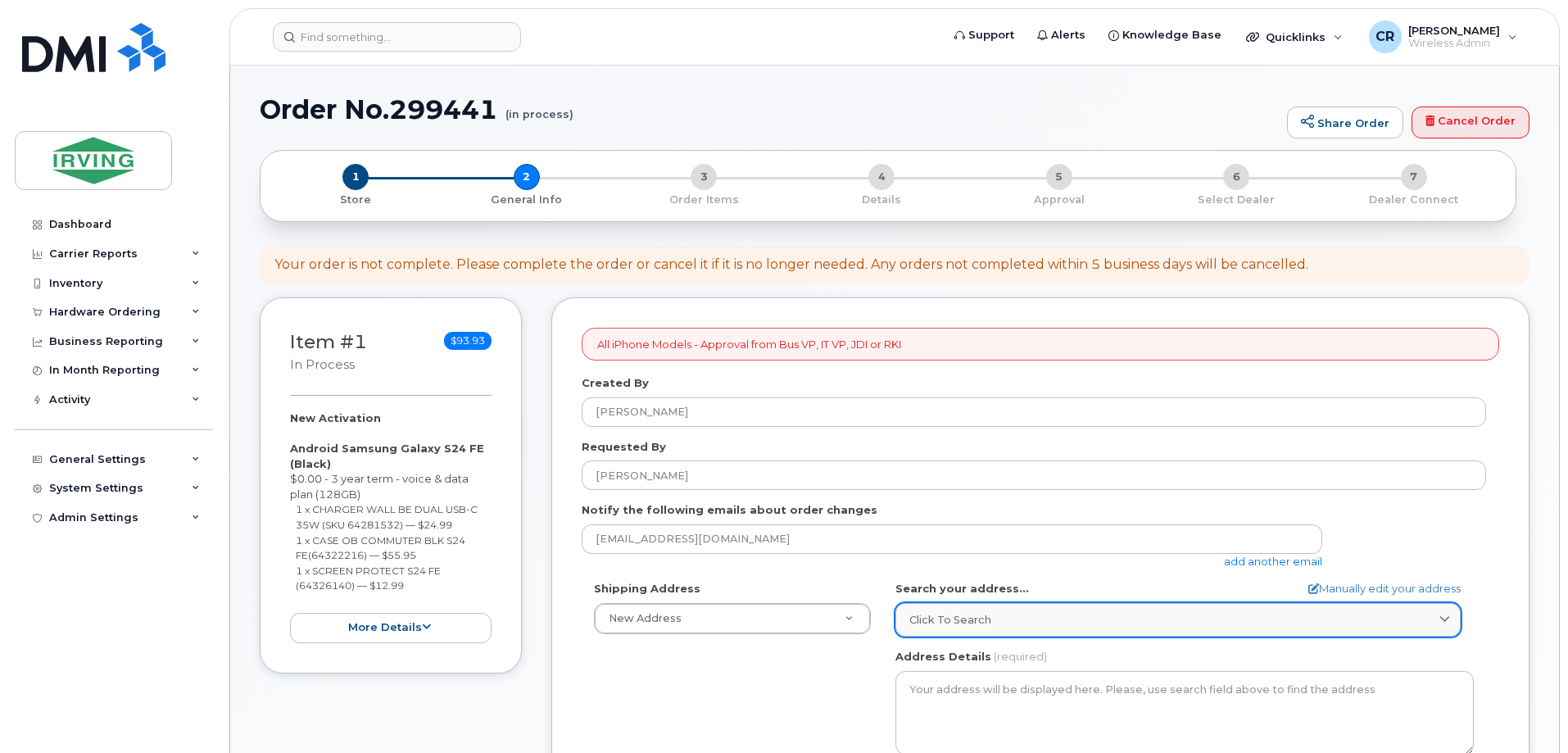
click at [1009, 621] on div "Click to search" at bounding box center [1177, 620] width 537 height 15
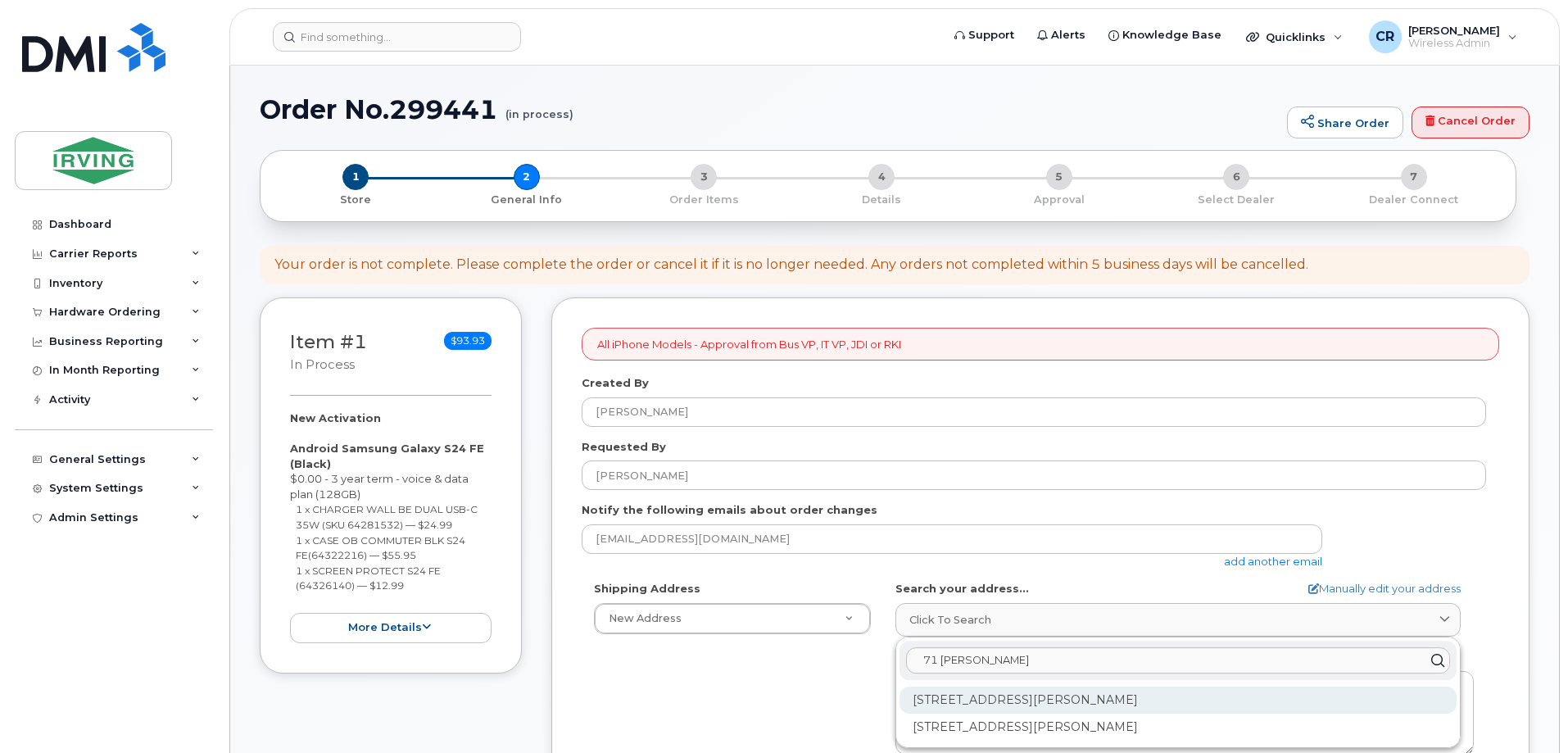
type input "71 Alison"
click at [1117, 697] on div "[STREET_ADDRESS][PERSON_NAME]" at bounding box center [1178, 700] width 557 height 27
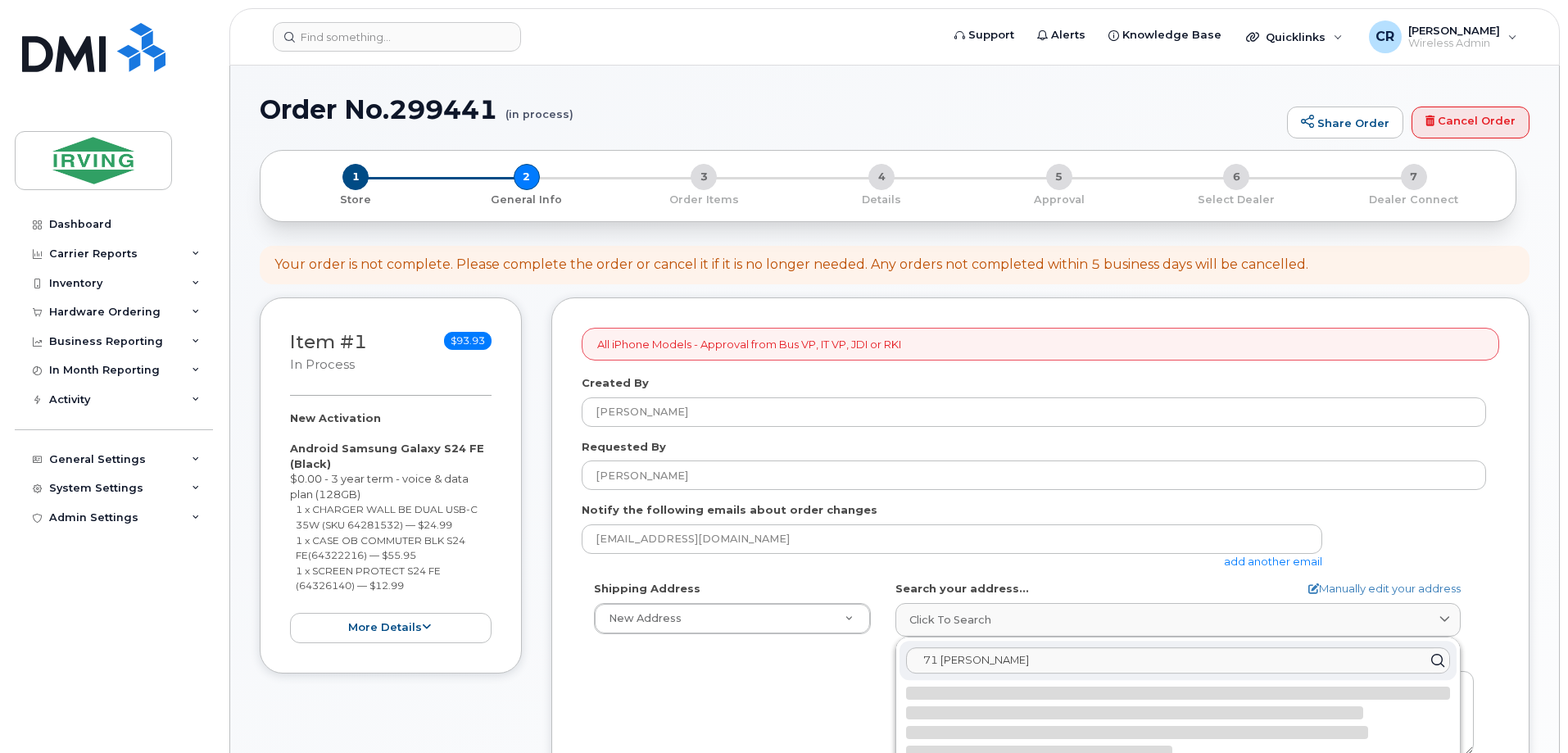
select select
type textarea "[STREET_ADDRESS][PERSON_NAME]"
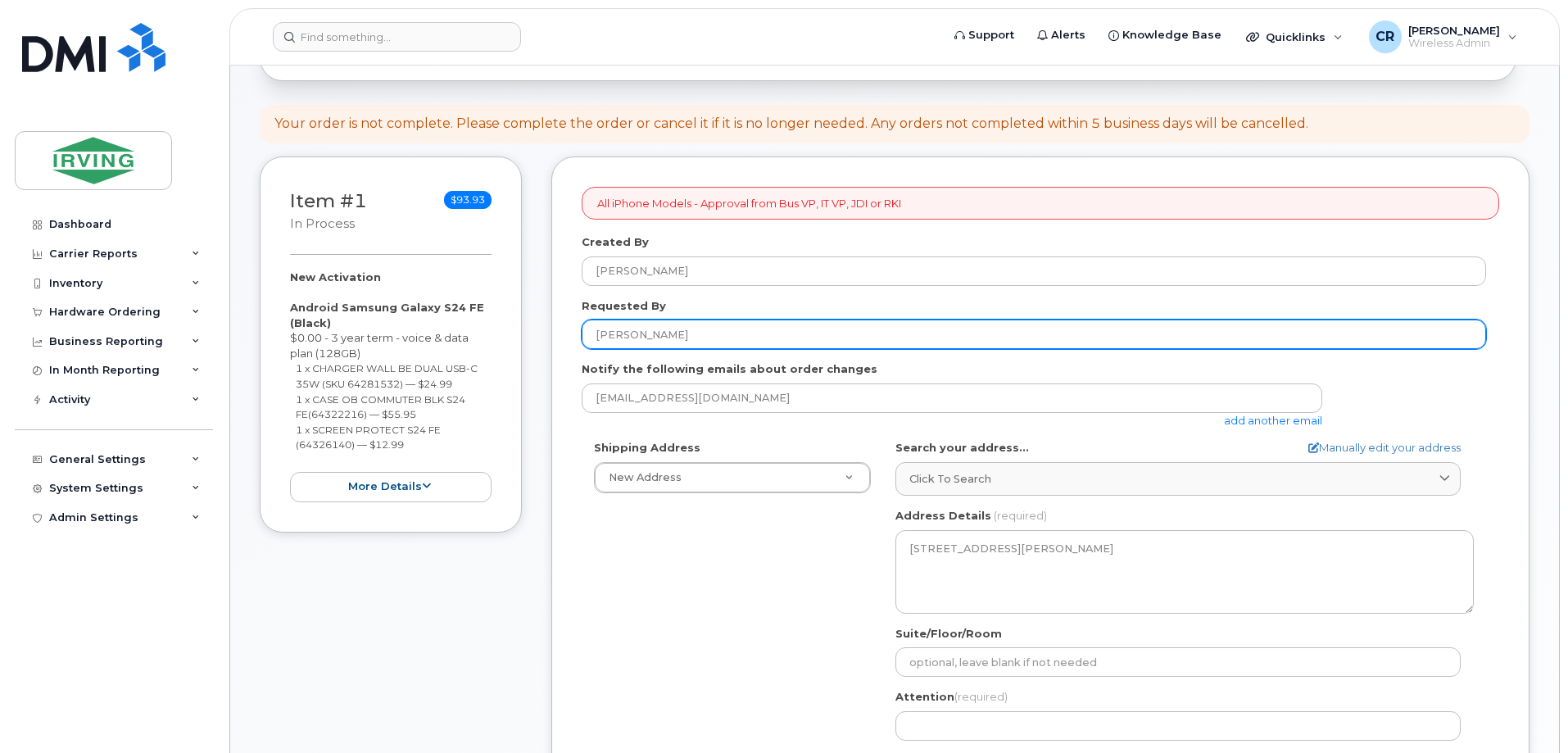
scroll to position [410, 0]
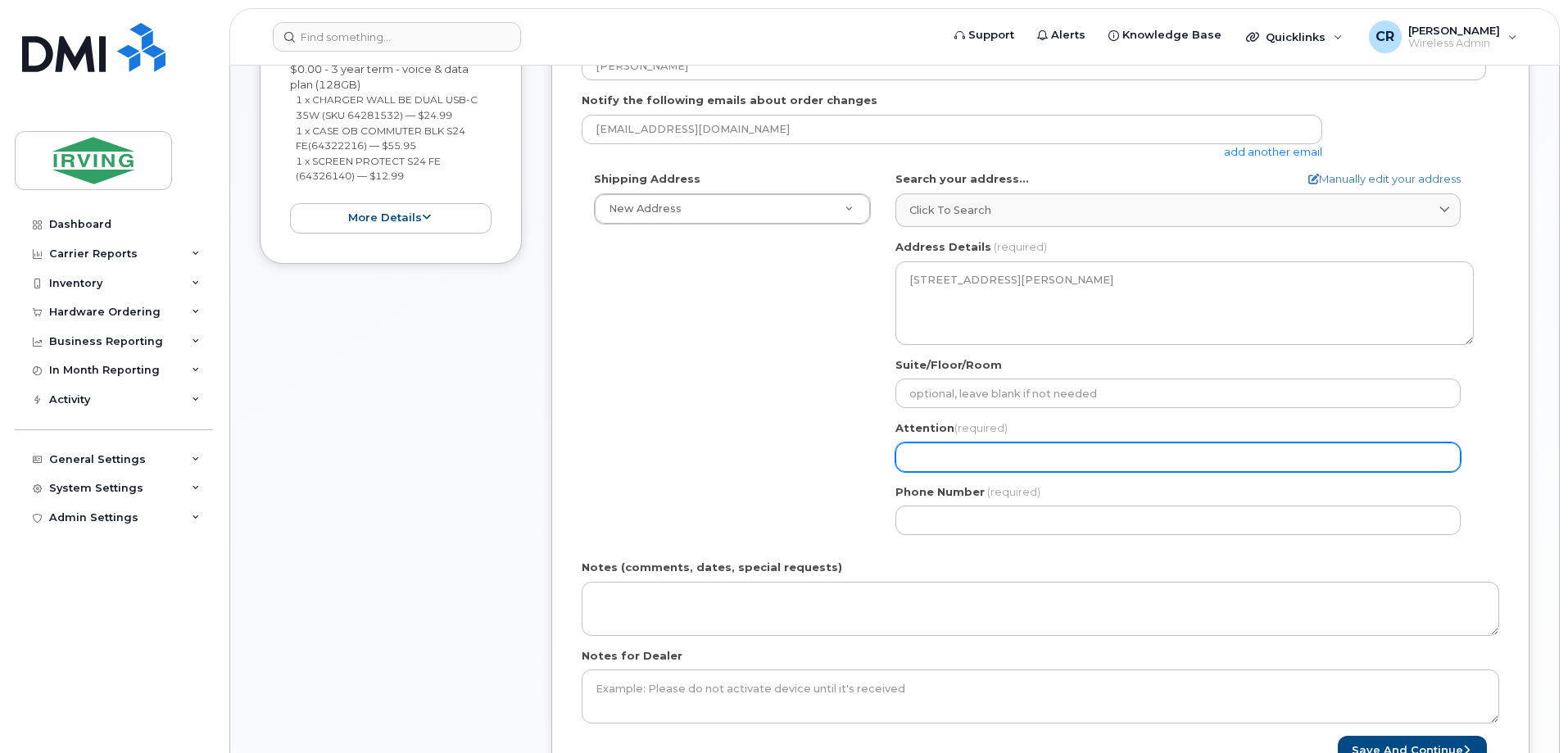
click at [989, 457] on input "Attention (required)" at bounding box center [1178, 457] width 565 height 30
select select
type input "Ch"
select select
type input "Chr"
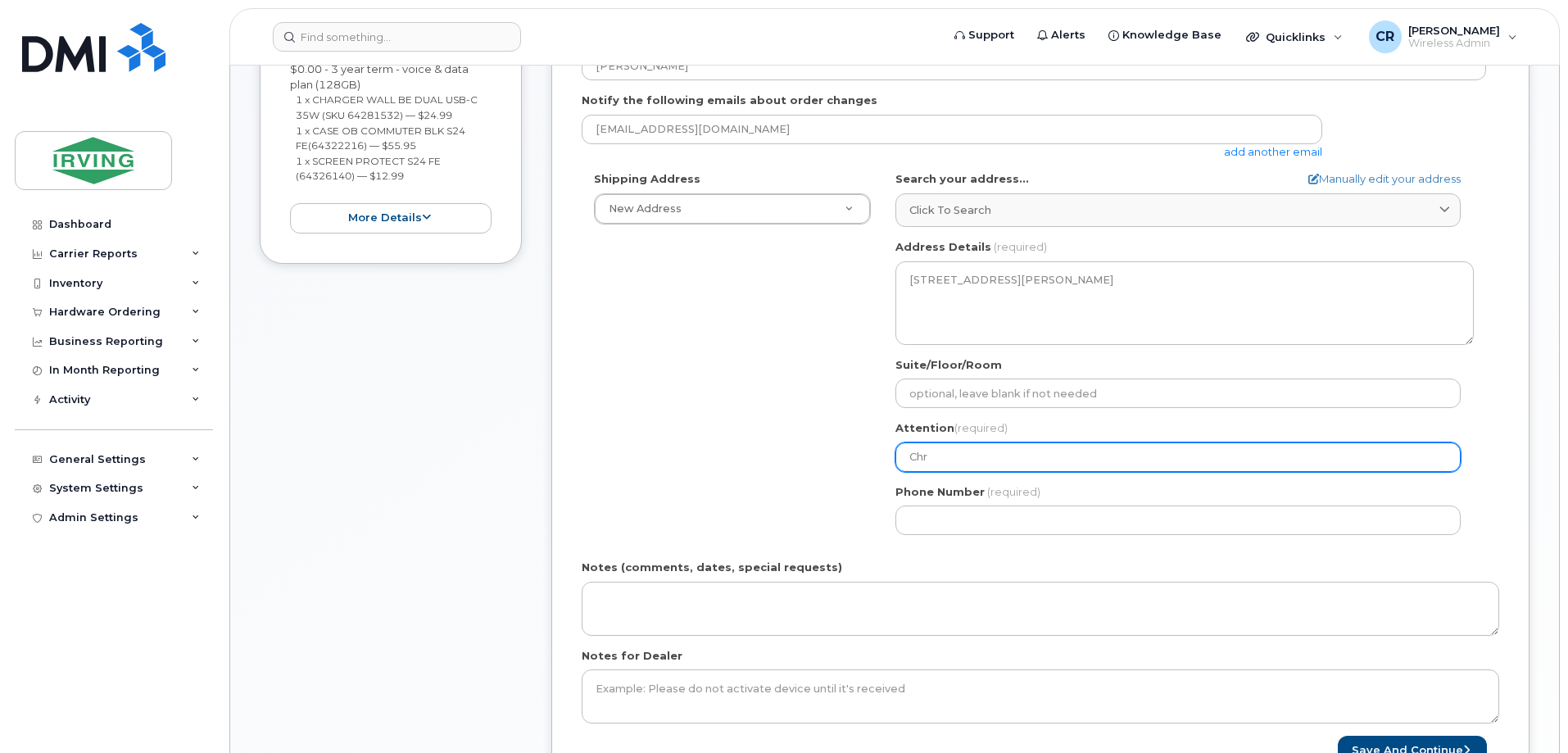
select select
type input "Chri"
select select
type input "[PERSON_NAME]"
select select
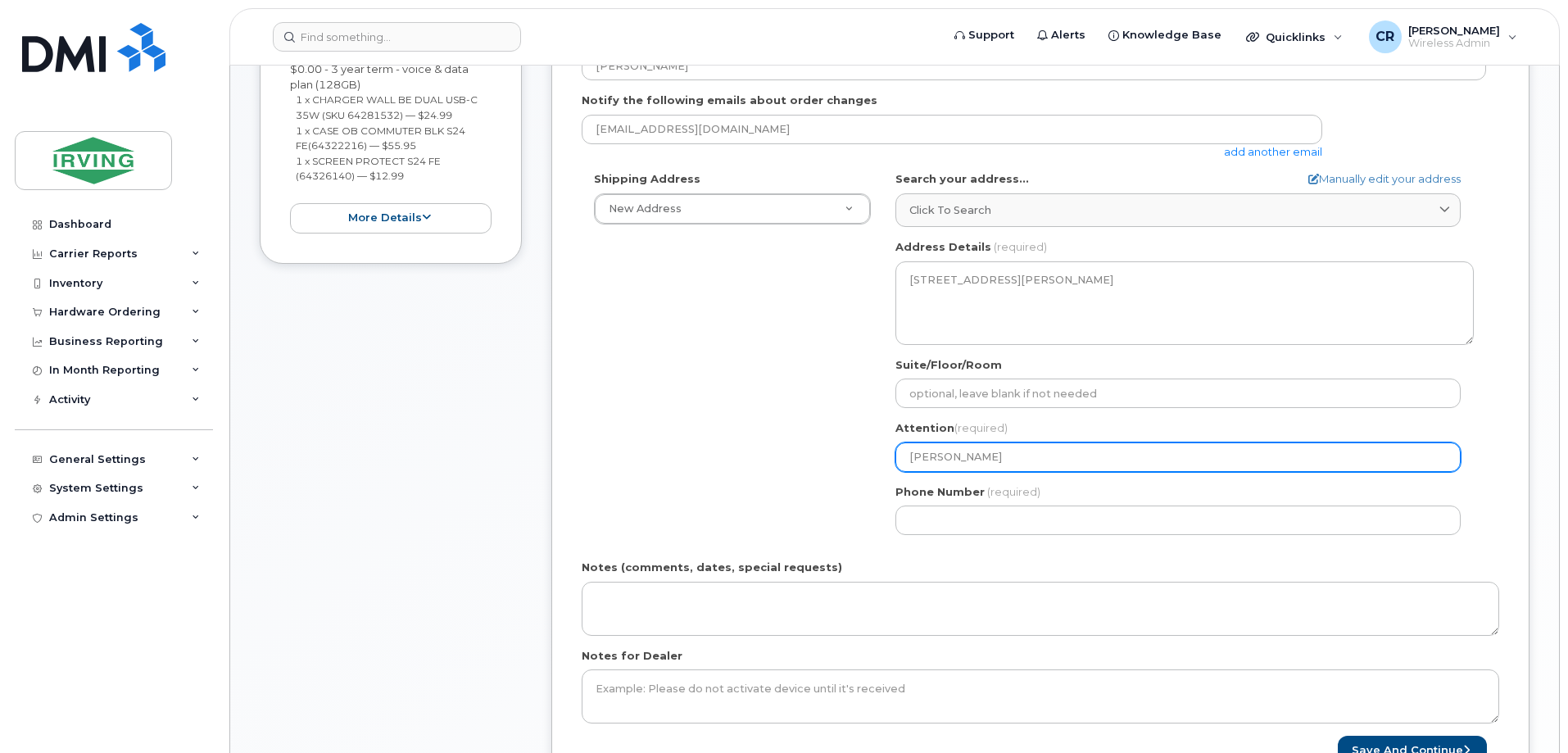
type input "[DEMOGRAPHIC_DATA]"
select select
type input "Christo"
select select
type input "[DEMOGRAPHIC_DATA]"
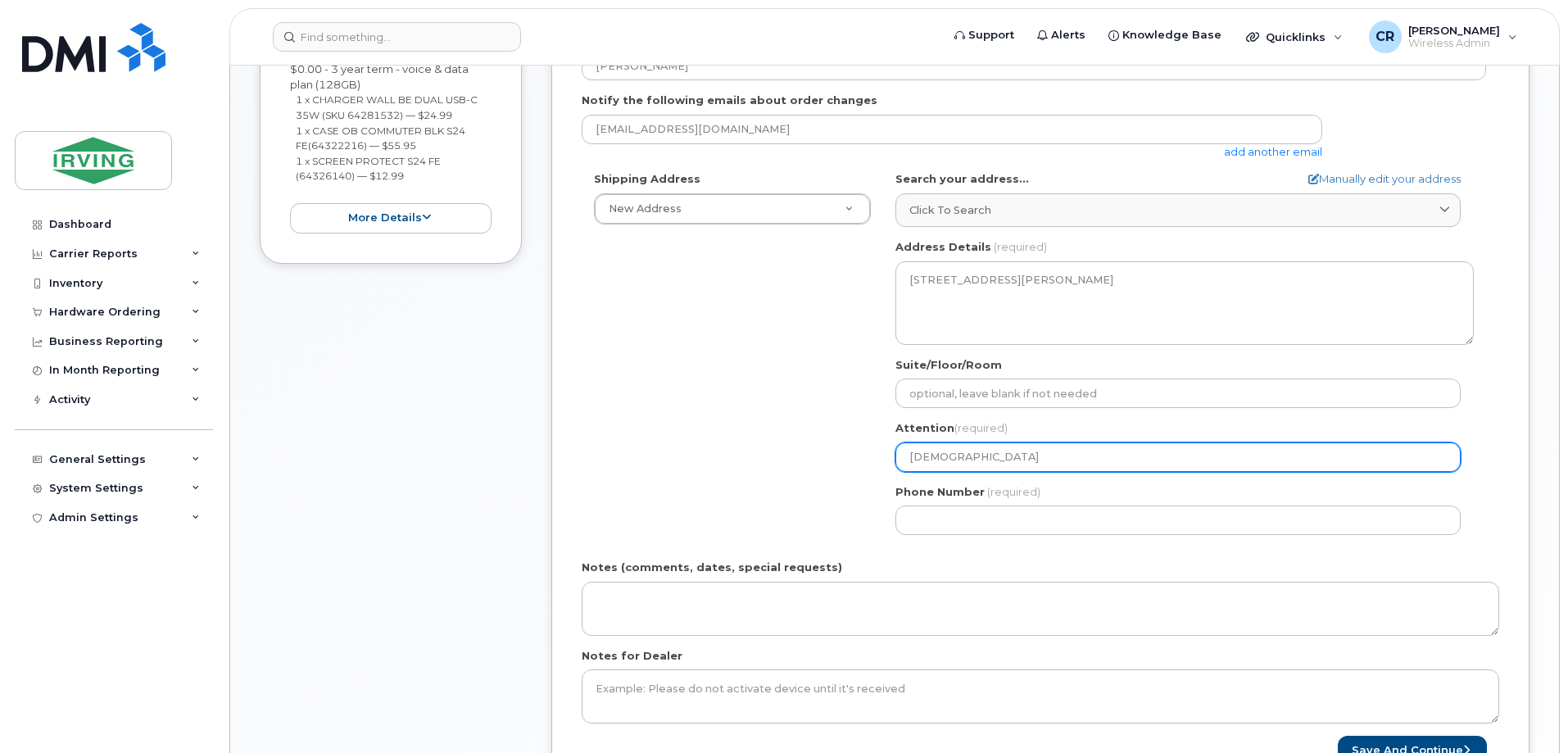
select select
type input "[PERSON_NAME]"
select select
type input "[PERSON_NAME]"
select select
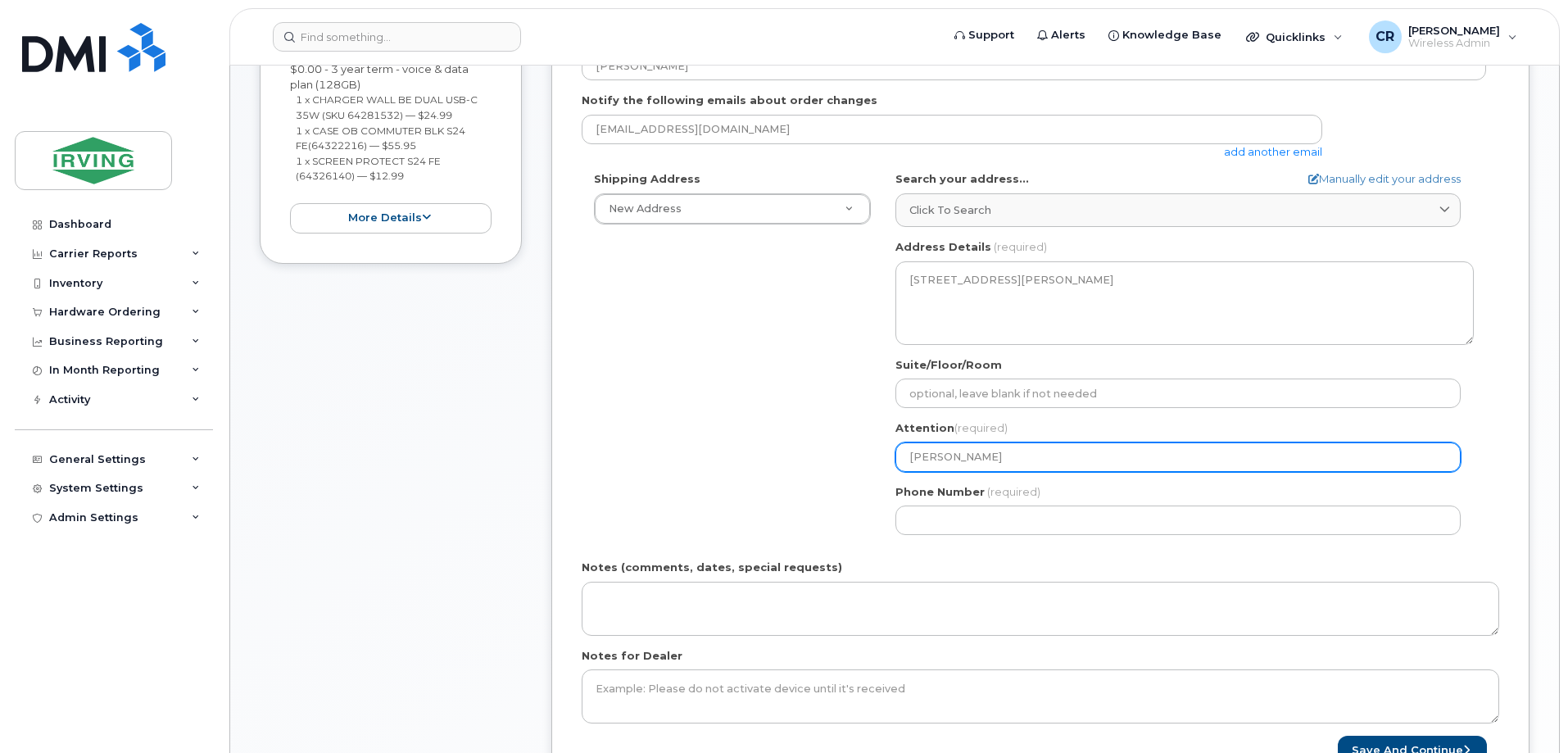
type input "[PERSON_NAME]"
select select
type input "Christopher M"
select select
type input "Christopher Me"
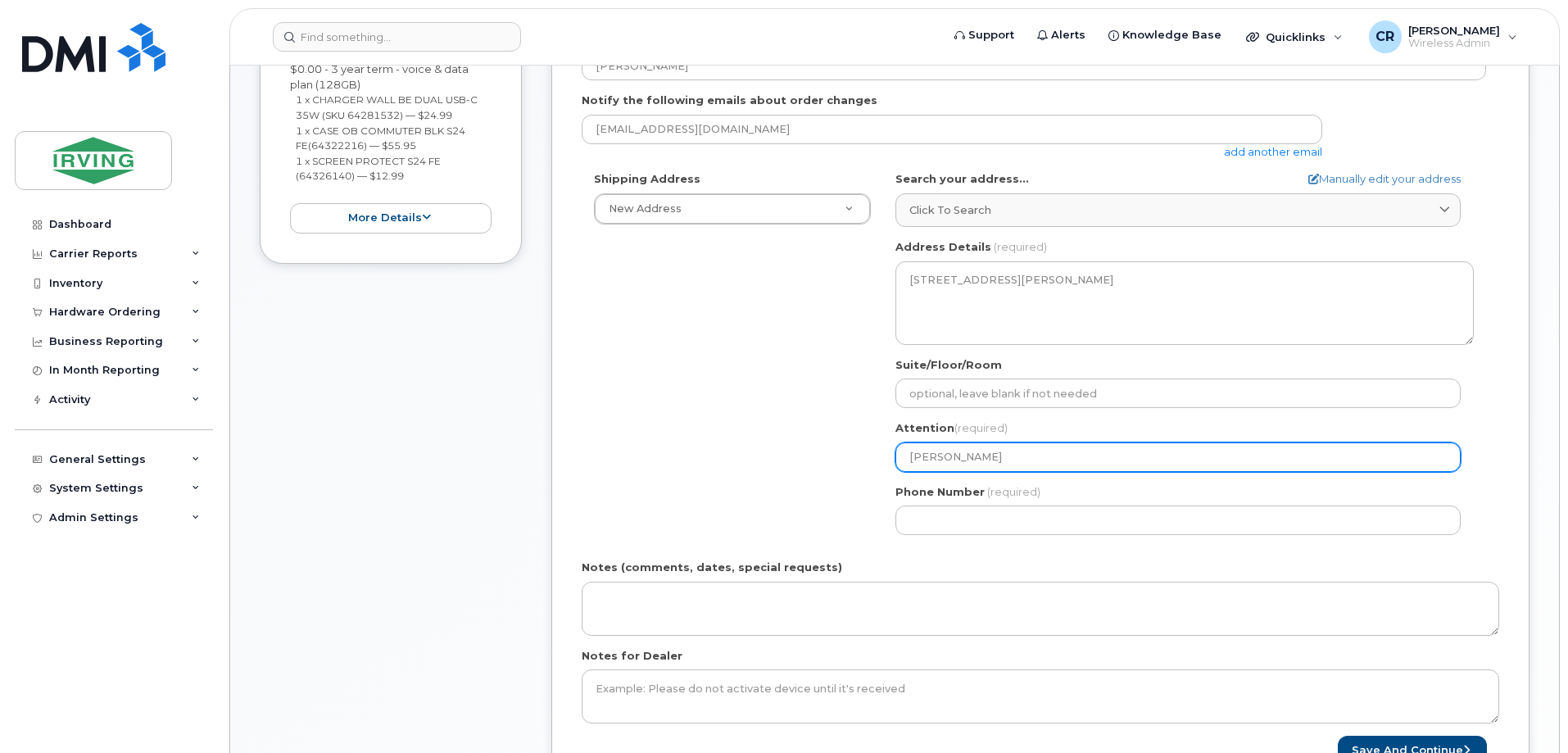
select select
type input "Christopher Mel"
select select
type input "Christopher Meld"
select select
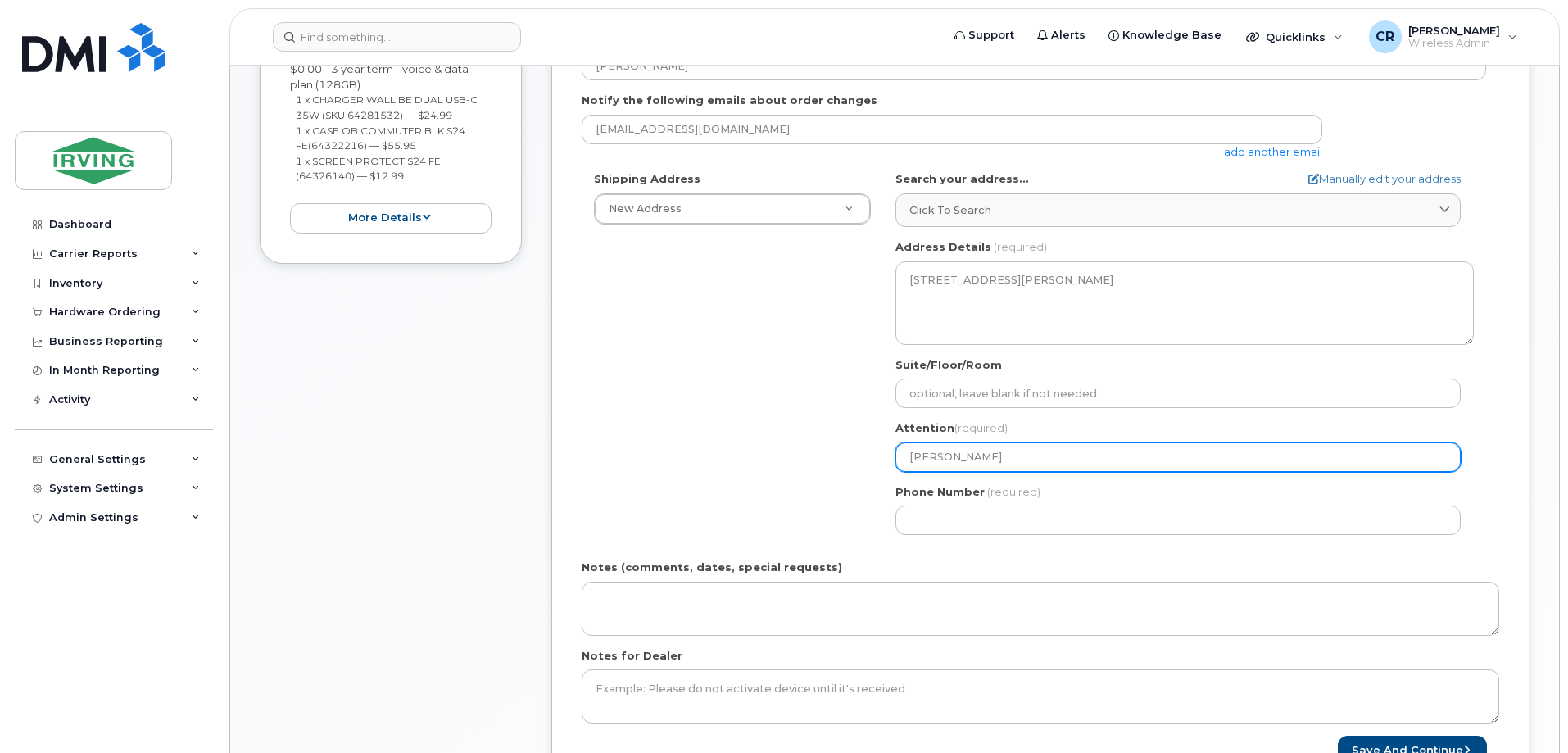
type input "Christopher Meldr"
select select
type input "Christopher Meldru"
select select
type input "Christopher Meldrum"
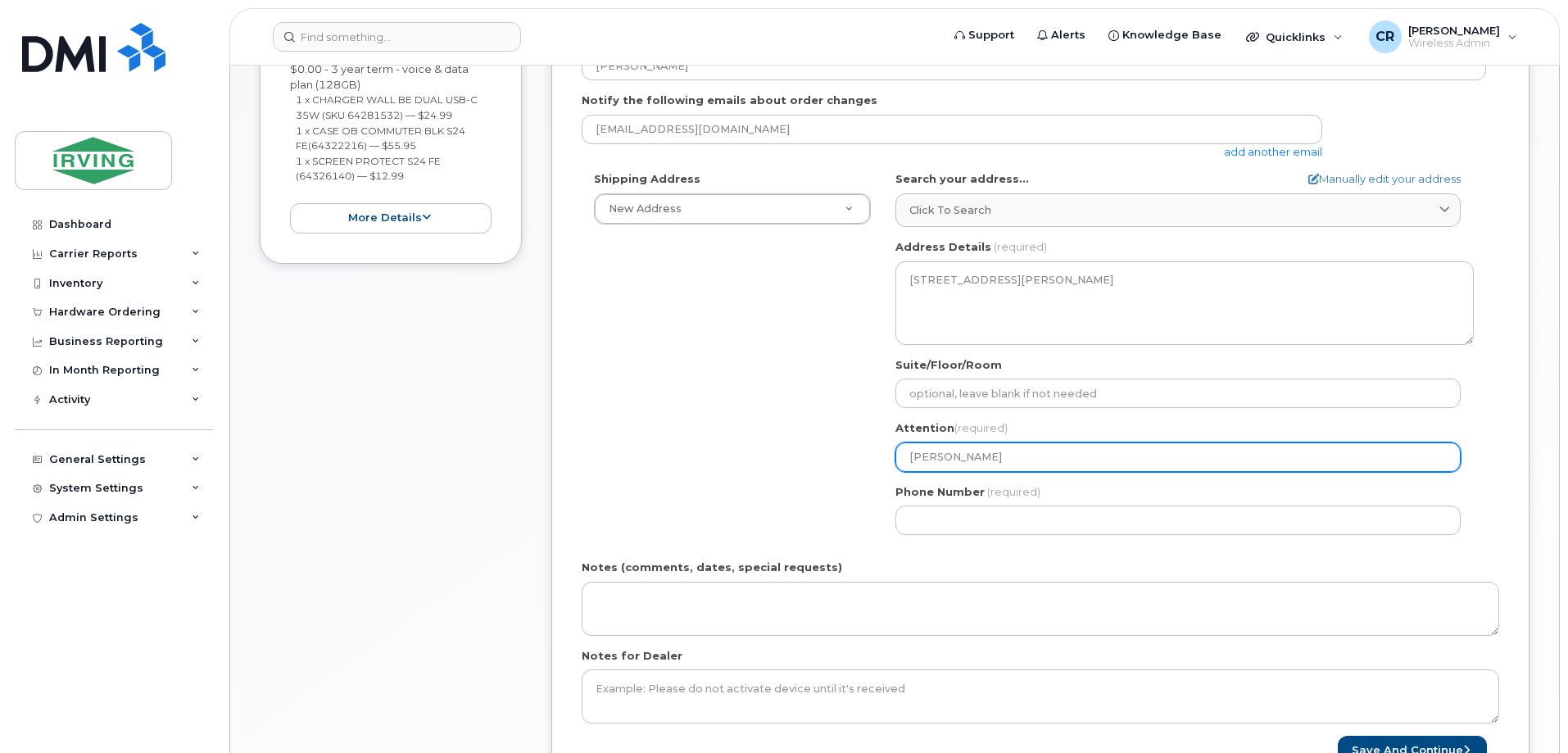
select select
type input "Christopher Meldrum,"
select select
type input "Christopher Meldrum, I"
select select
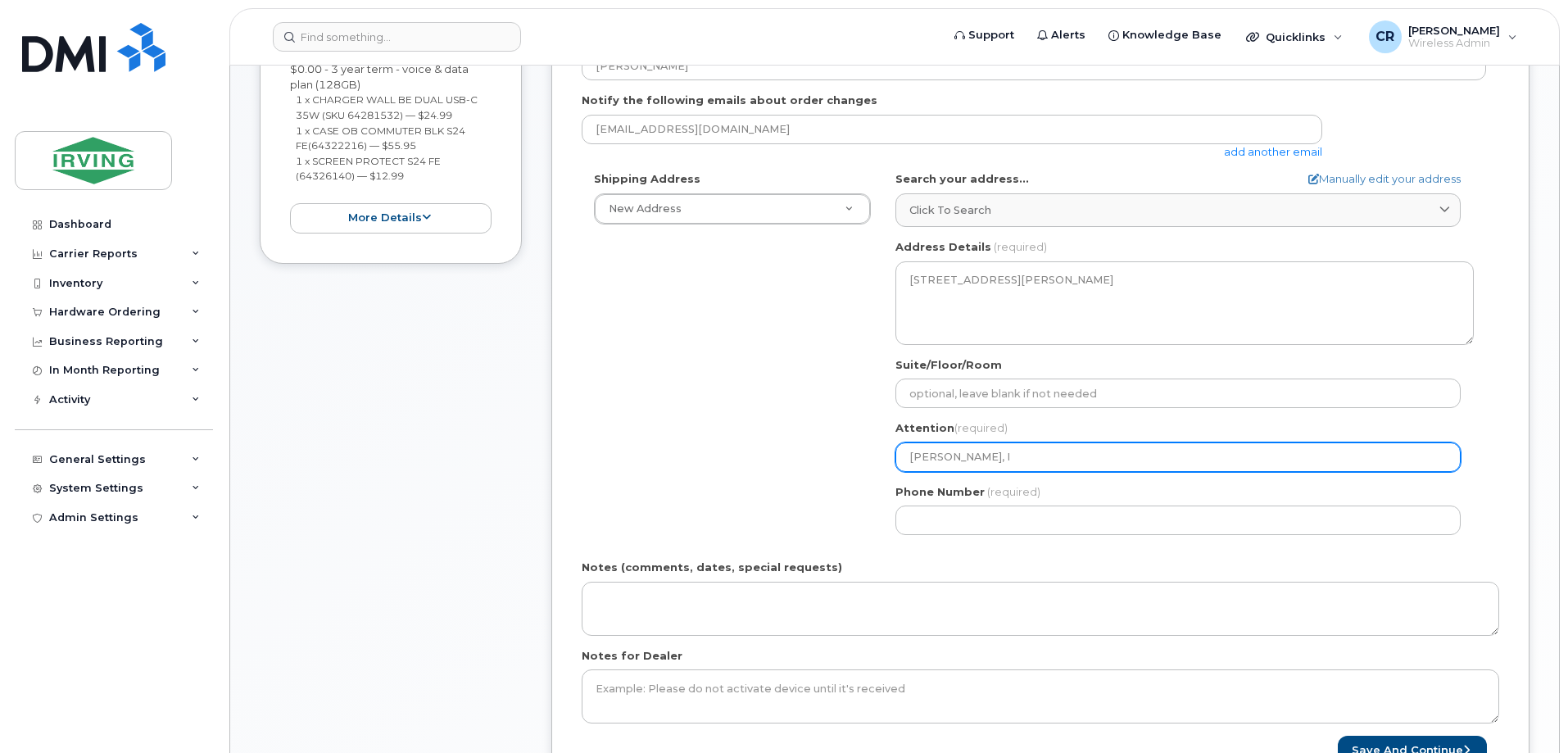
type input "Christopher Meldrum, IT"
select select
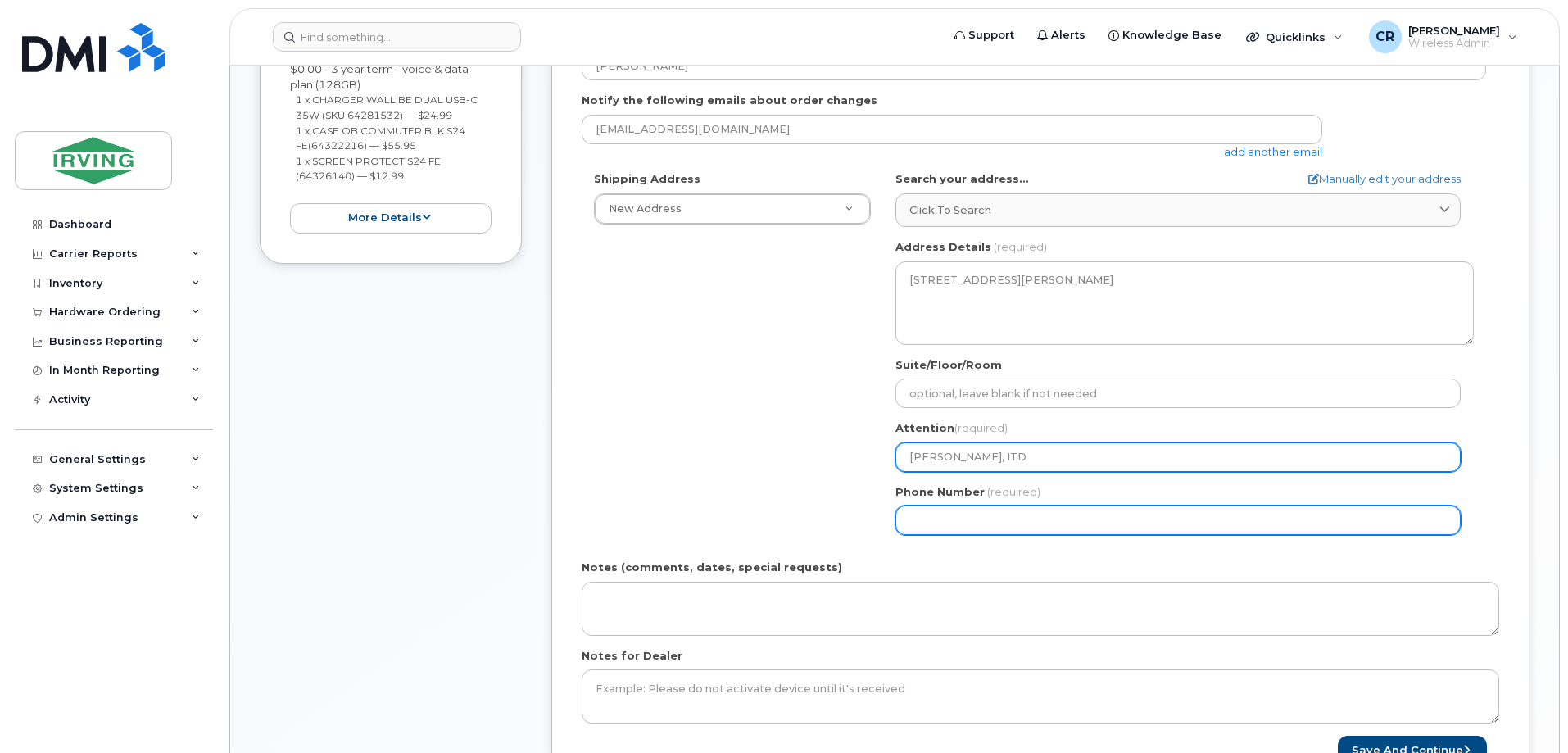
type input "[PERSON_NAME], ITD"
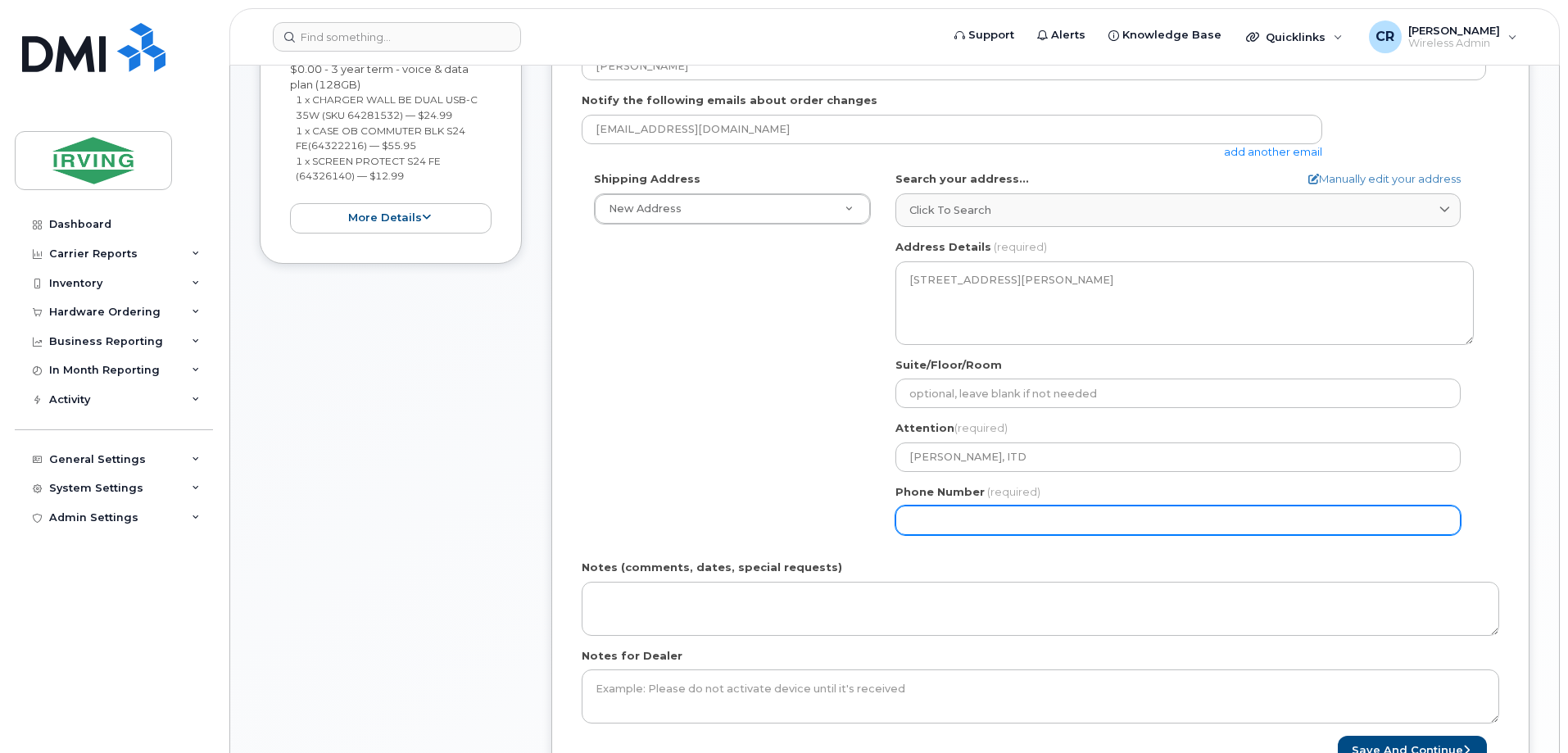
click at [998, 527] on input "Phone Number" at bounding box center [1178, 520] width 565 height 30
type input "506632777"
select select
type input "5066327777"
select select
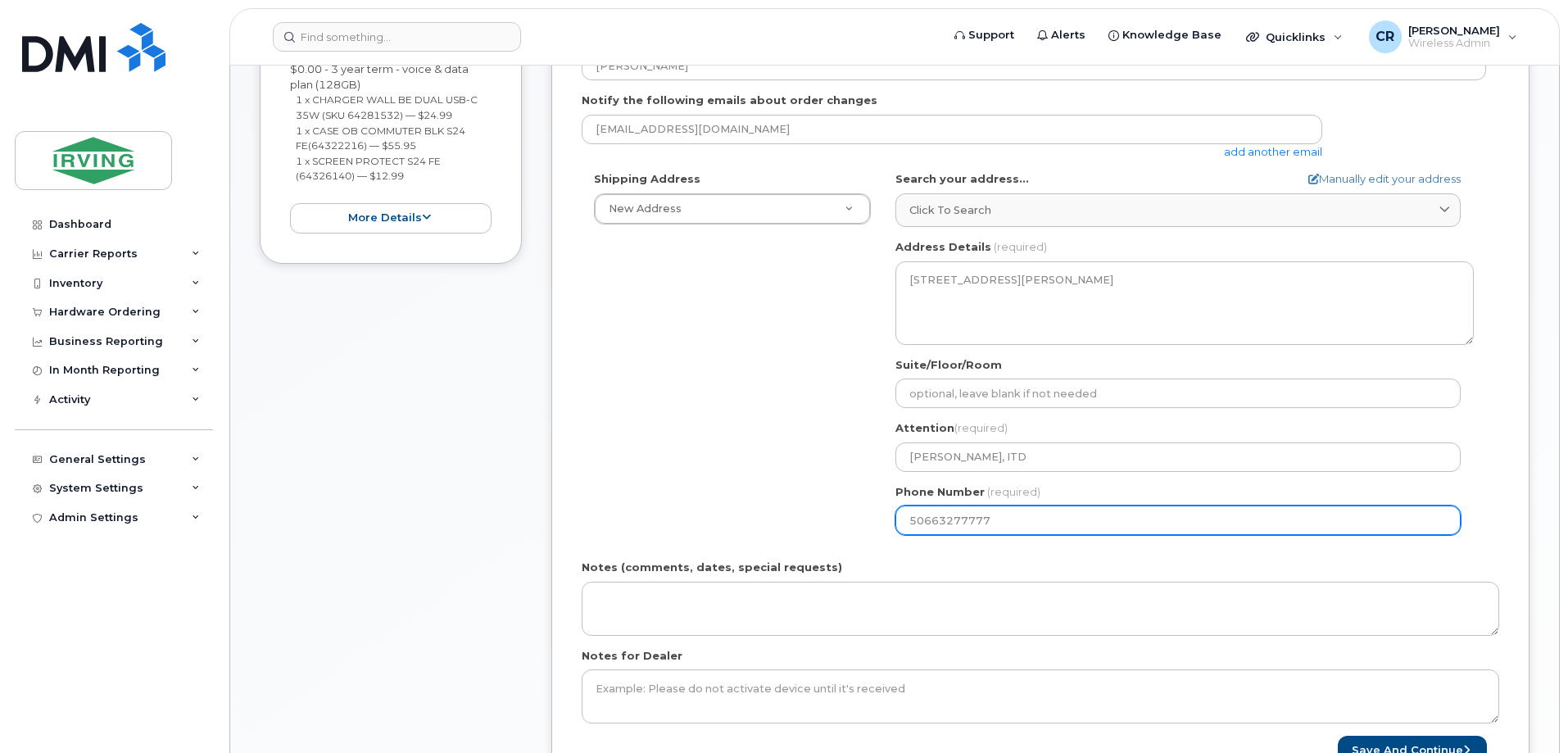
type input "50663277777"
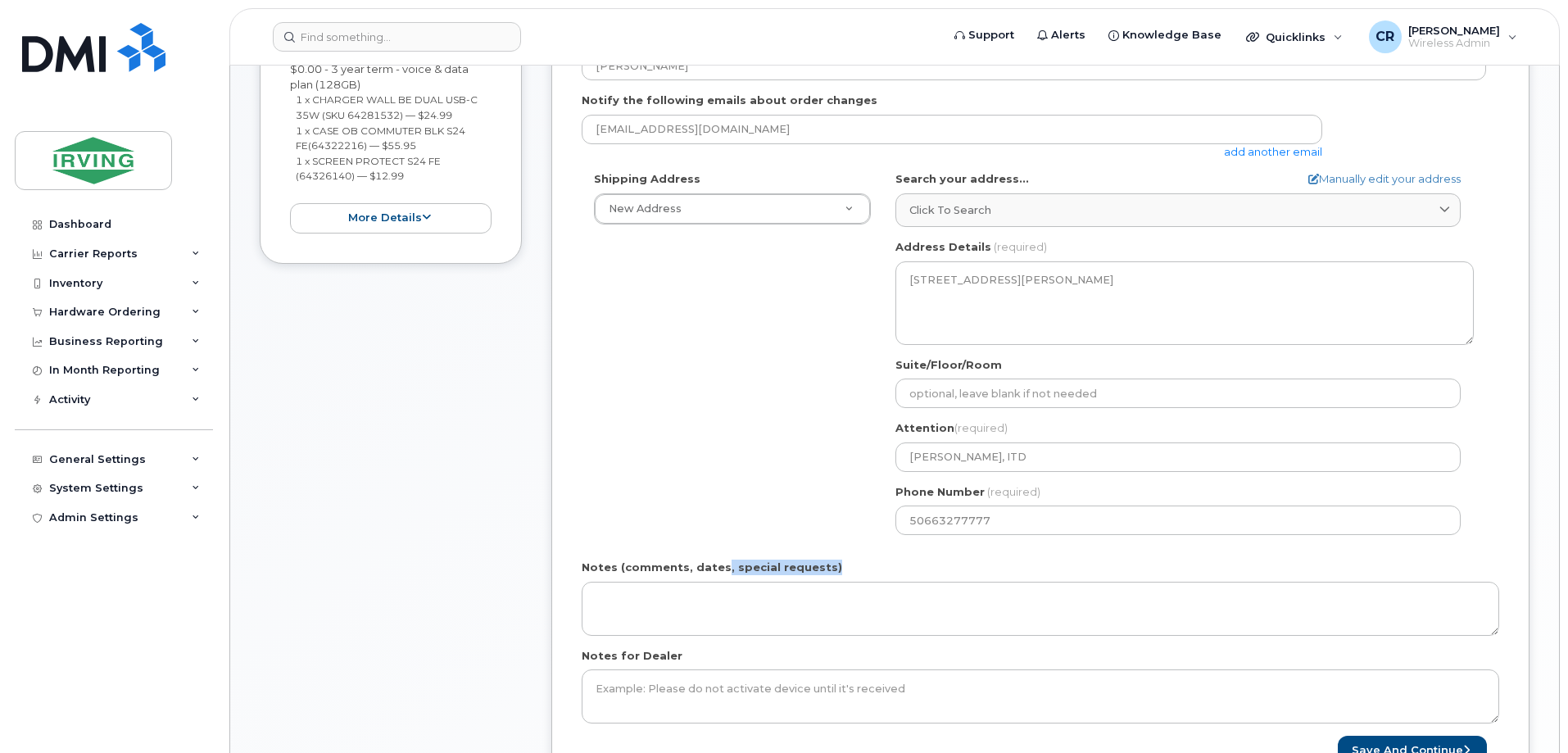
click at [717, 580] on div "Notes (comments, dates, special requests)" at bounding box center [1040, 597] width 918 height 76
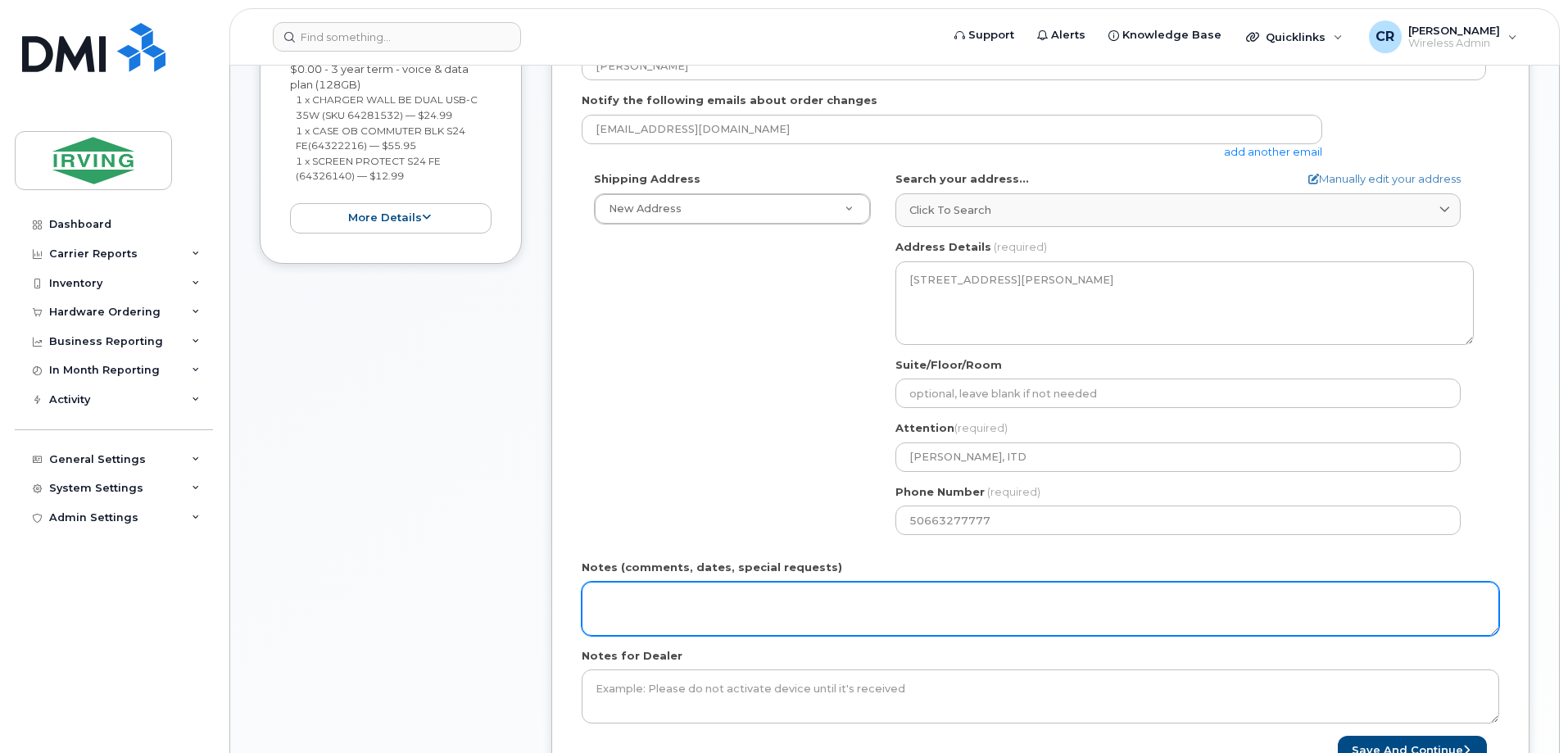
click at [755, 583] on textarea "Notes (comments, dates, special requests)" at bounding box center [1040, 608] width 918 height 54
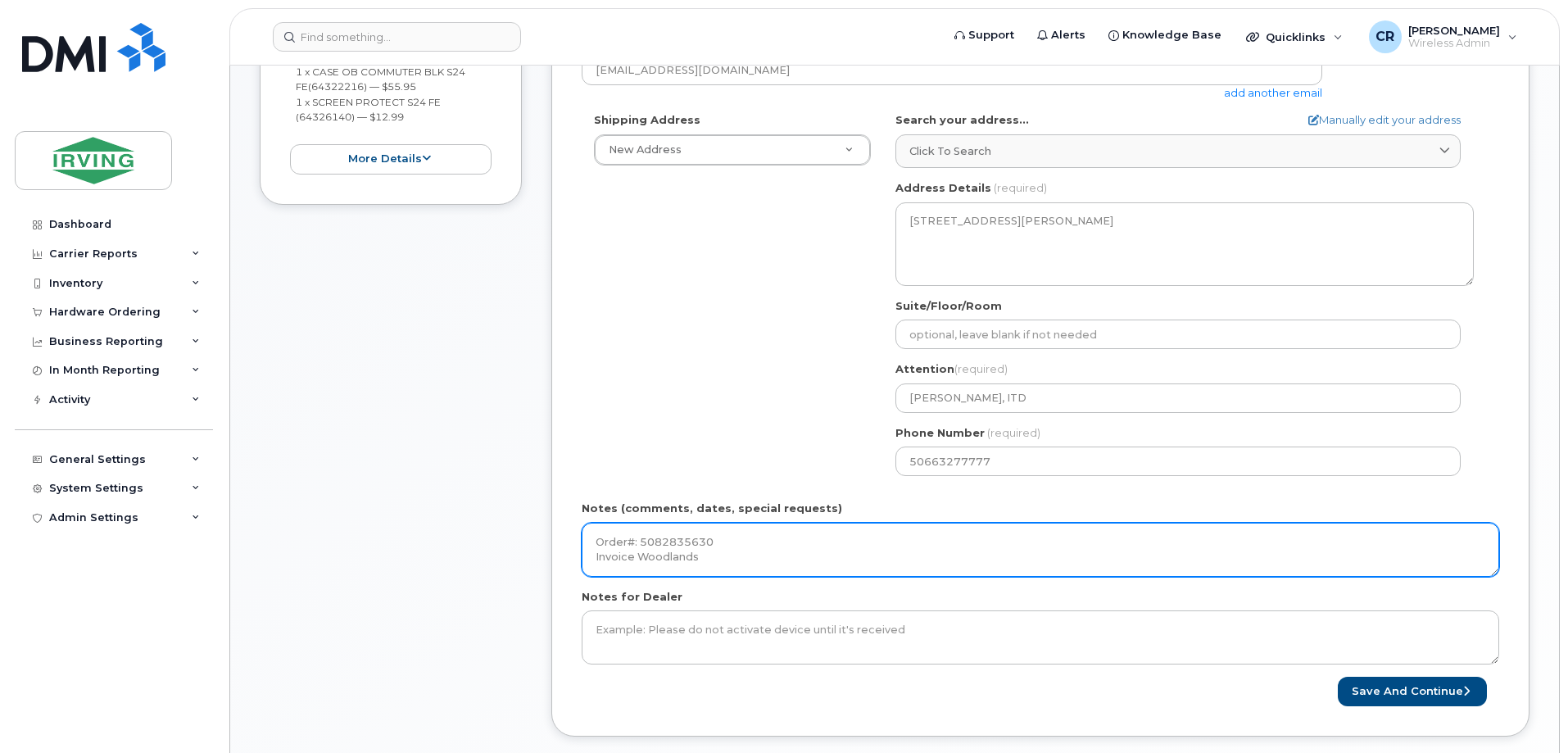
scroll to position [574, 0]
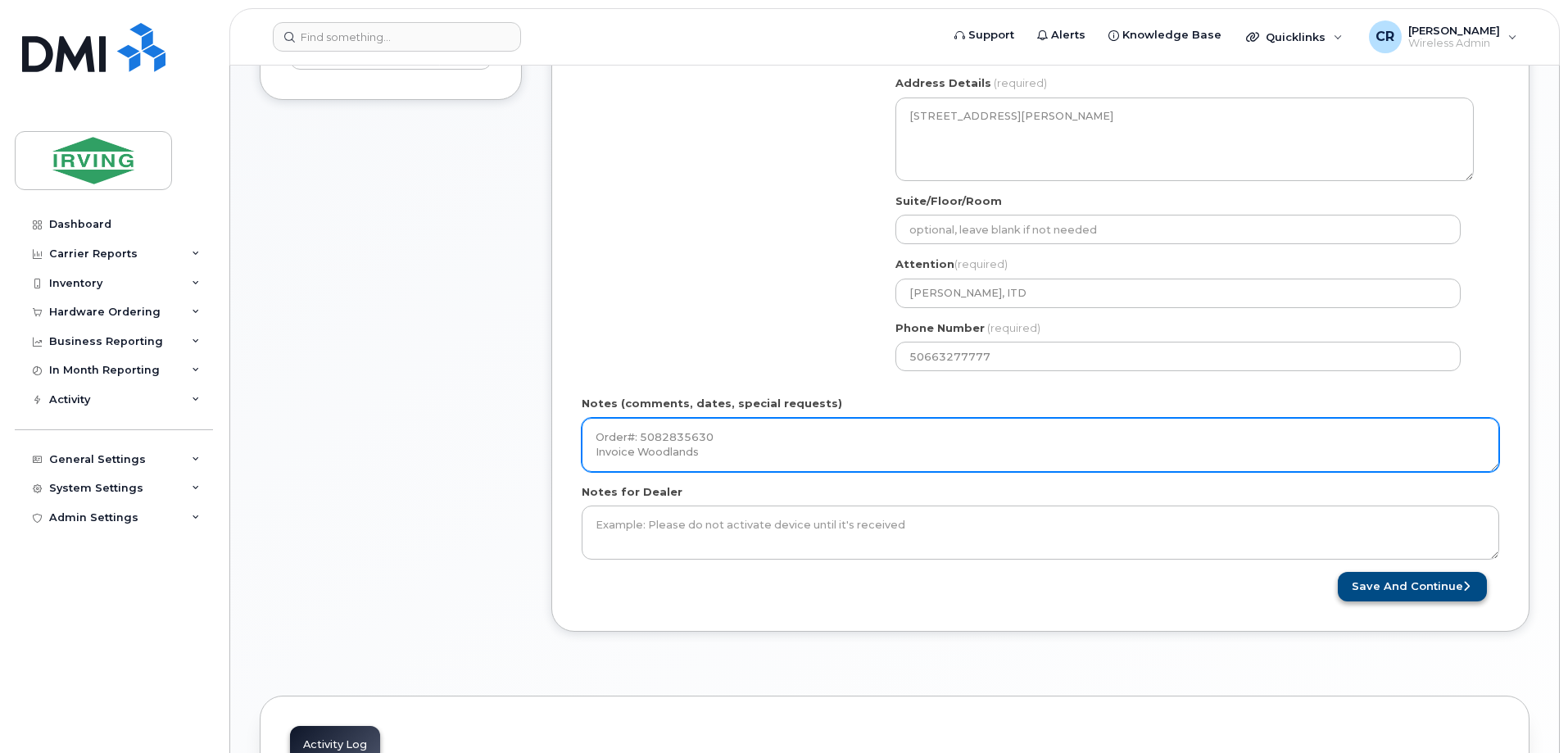
type textarea "Order#: 5082835630 Invoice Woodlands"
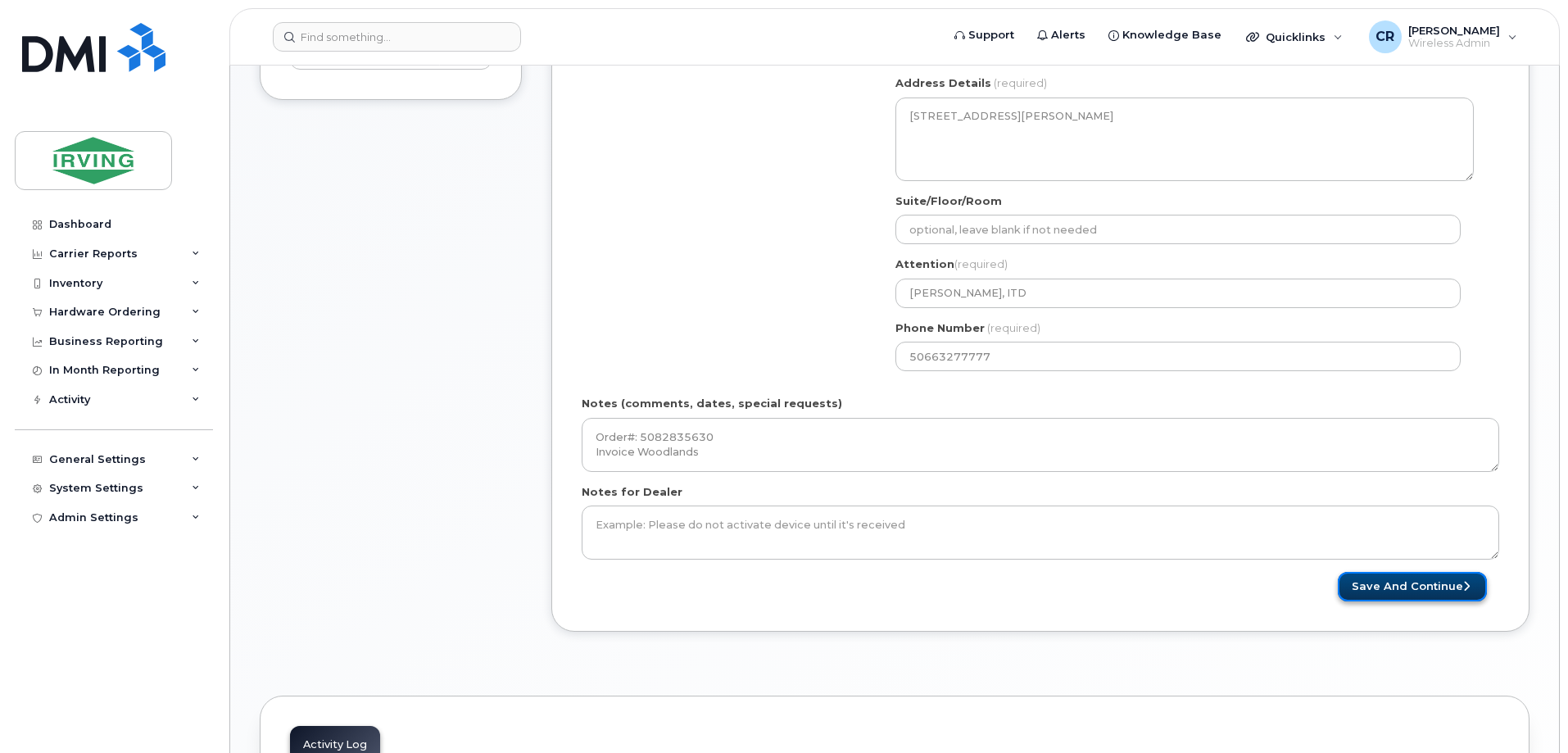
click at [1425, 580] on button "Save and Continue" at bounding box center [1413, 587] width 149 height 31
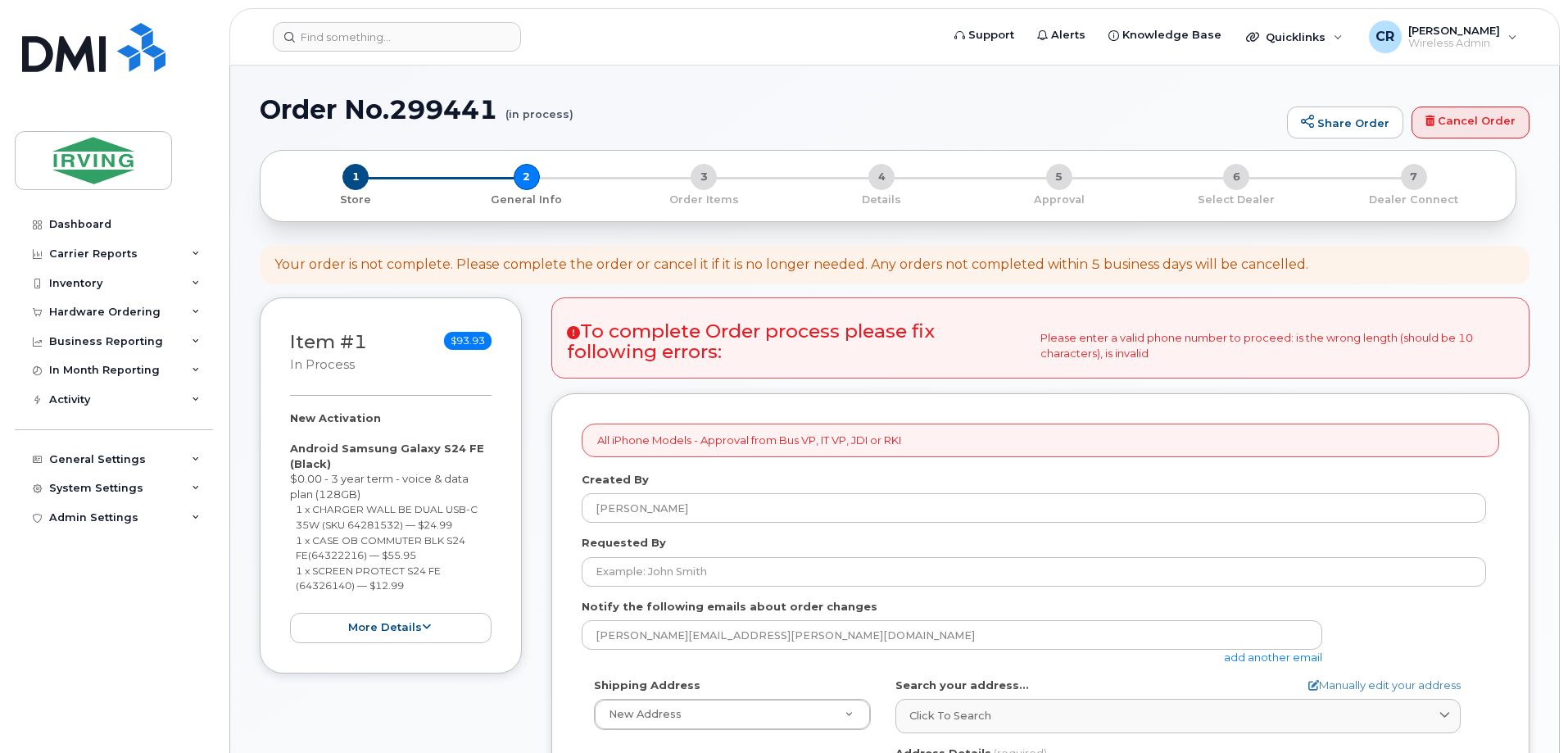
select select
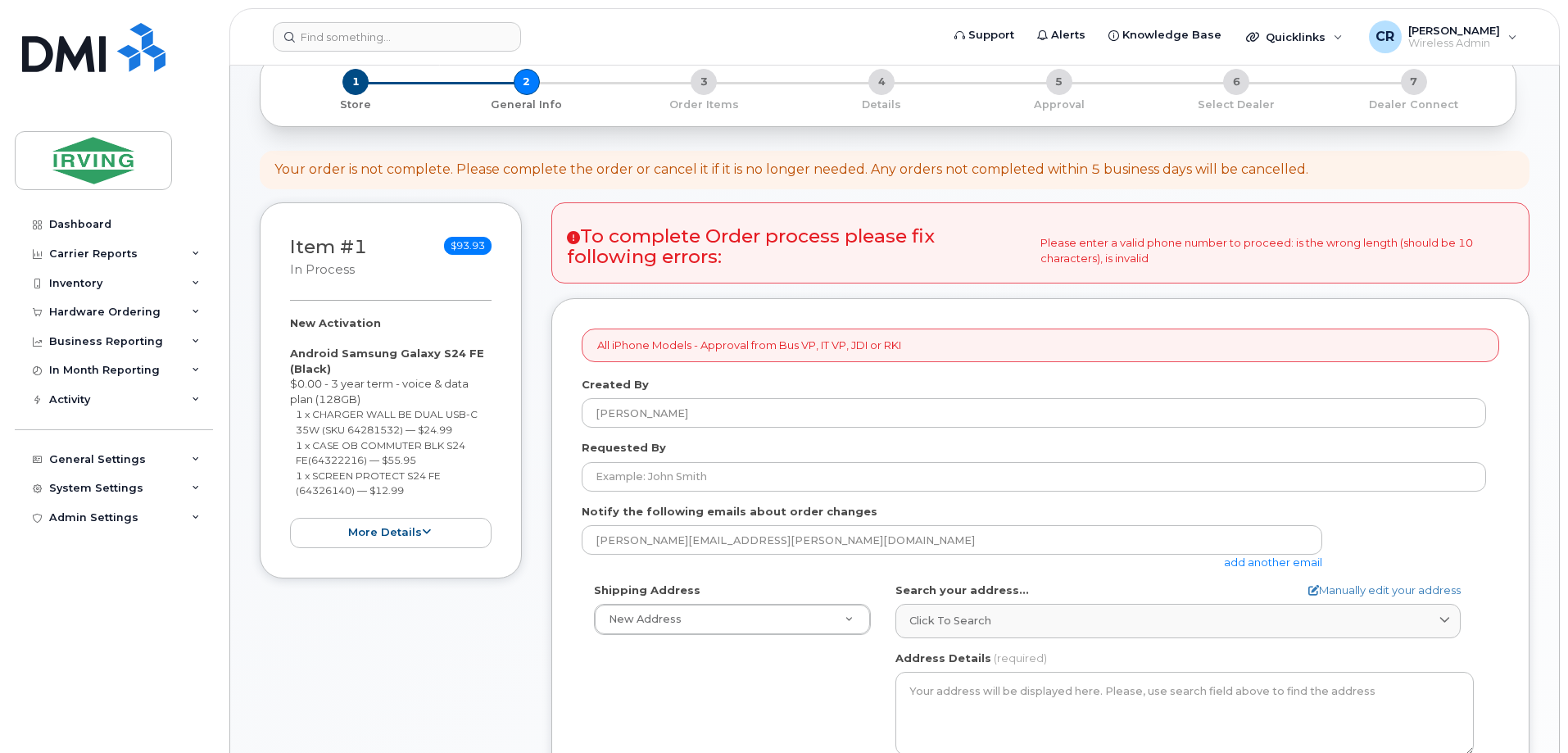
scroll to position [82, 0]
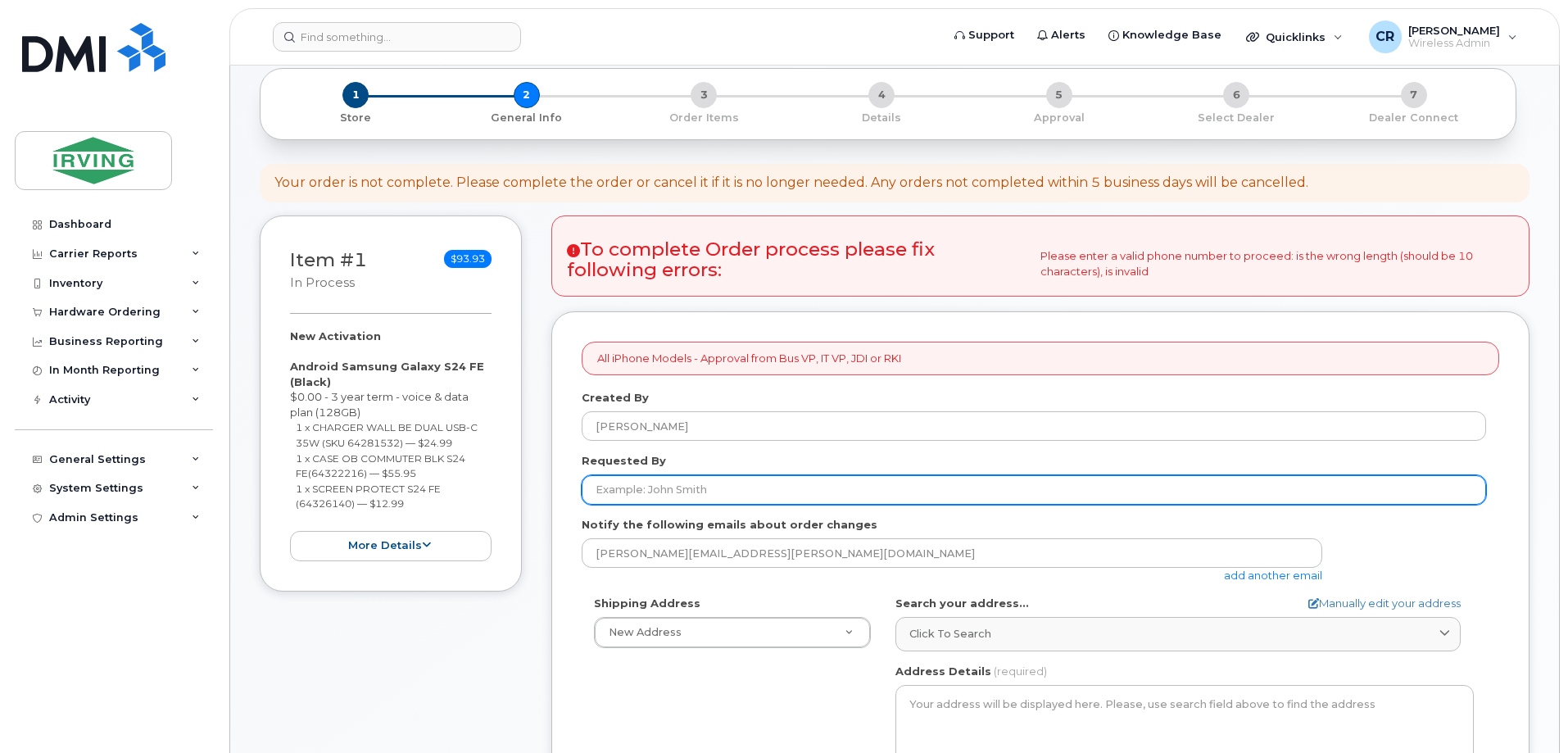
click at [666, 493] on input "Requested By" at bounding box center [1034, 490] width 904 height 30
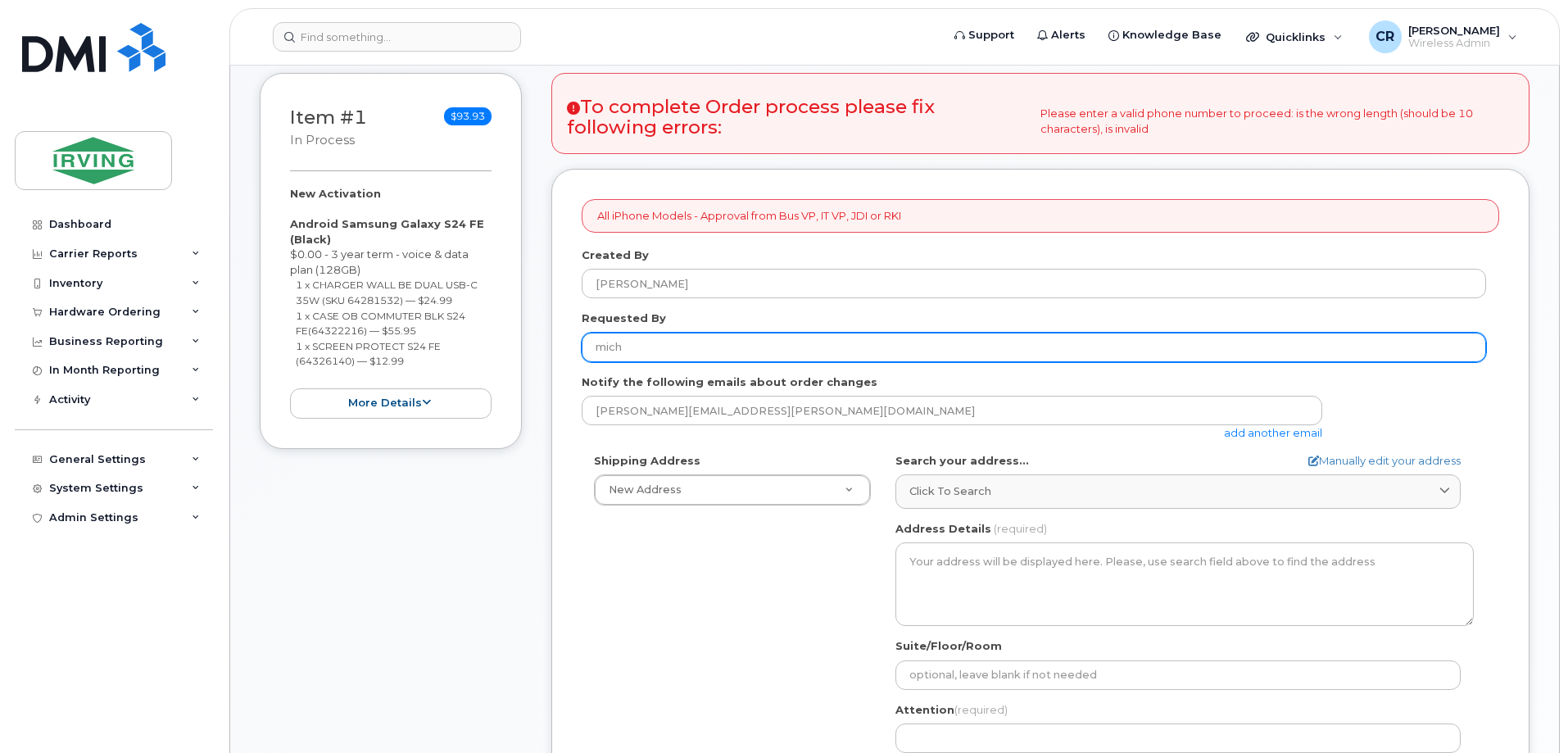
click at [672, 348] on input "mich" at bounding box center [1034, 347] width 904 height 30
type input "[PERSON_NAME]"
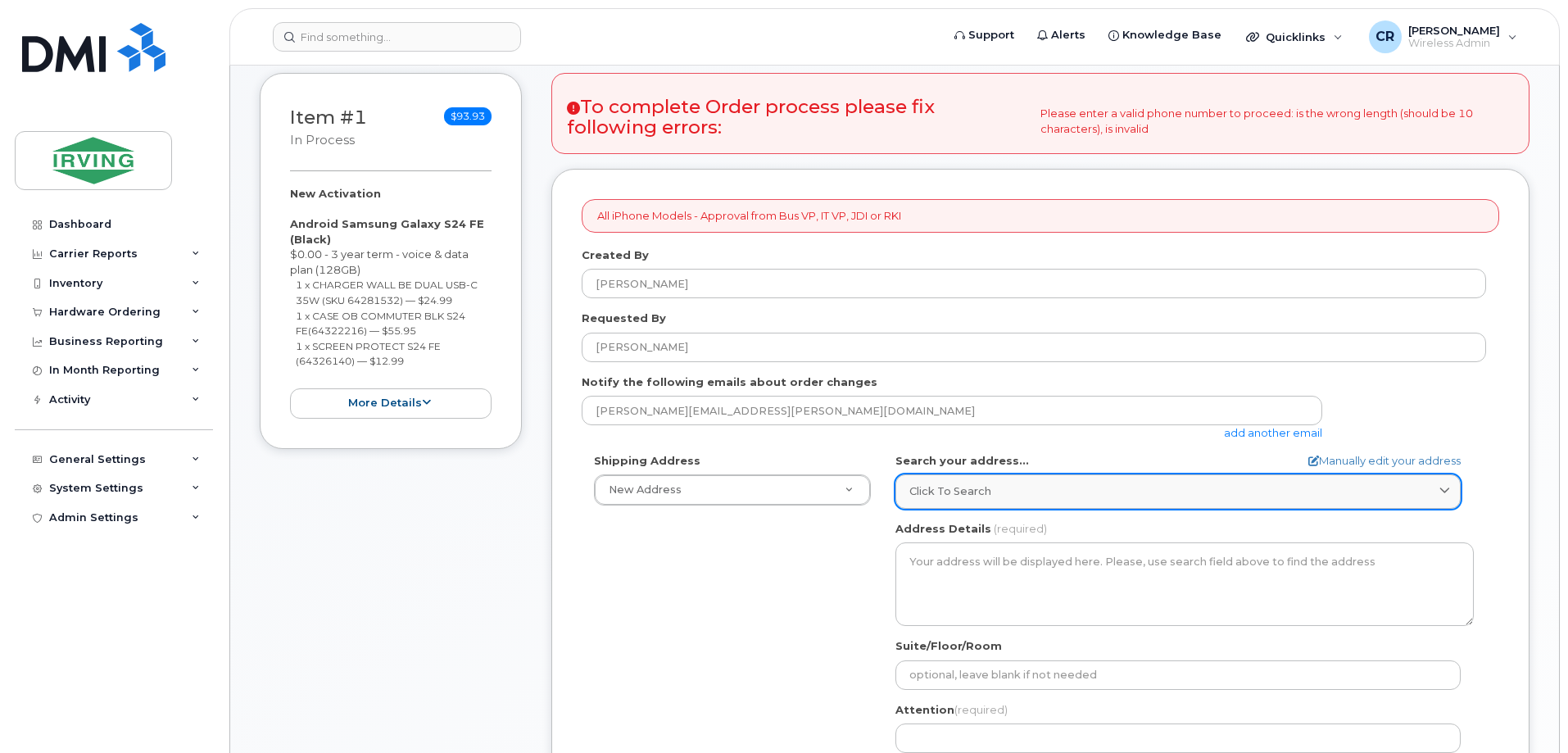
click at [951, 494] on span "Click to search" at bounding box center [950, 491] width 82 height 15
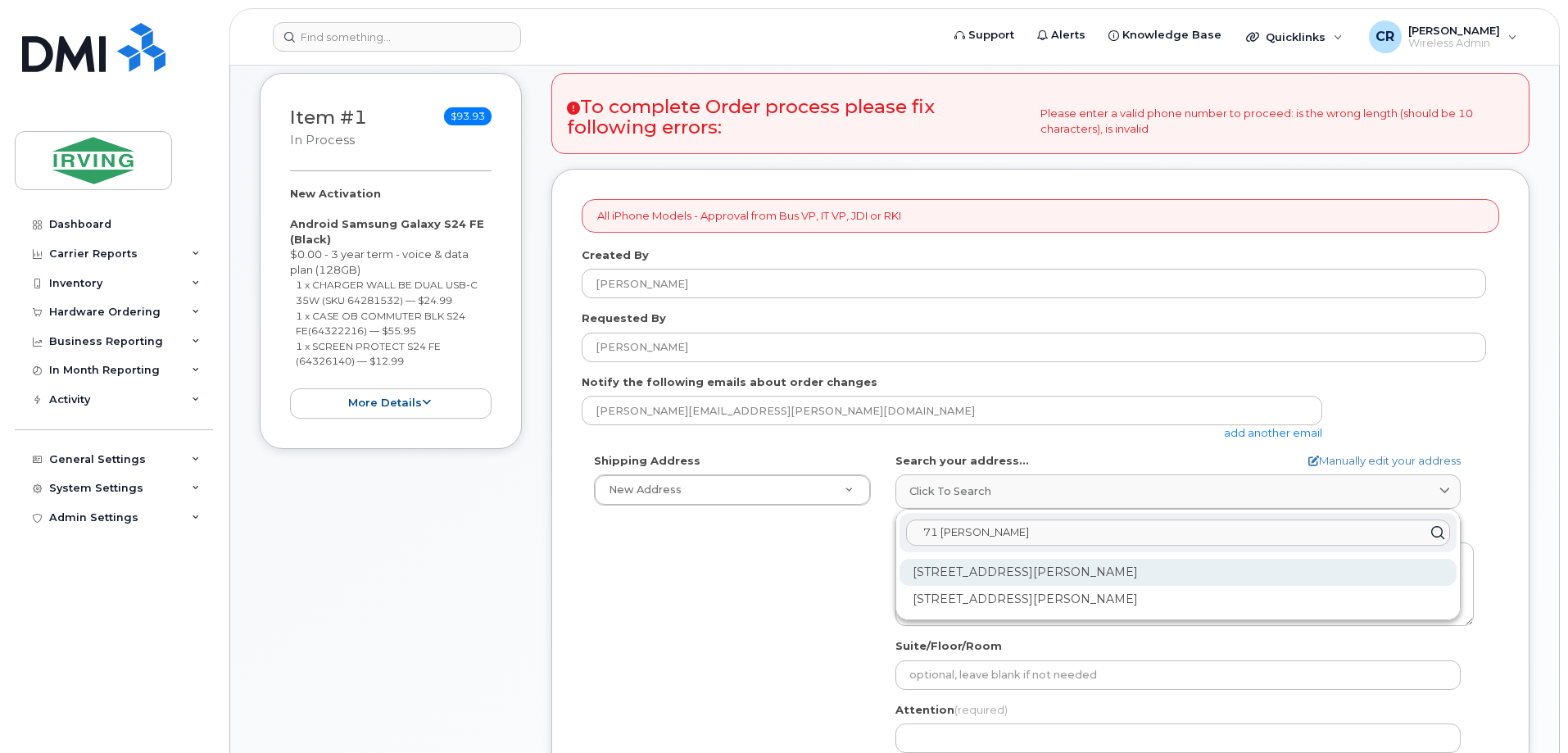
type input "71 [PERSON_NAME]"
click at [1010, 575] on div "[STREET_ADDRESS][PERSON_NAME]" at bounding box center [1178, 572] width 557 height 27
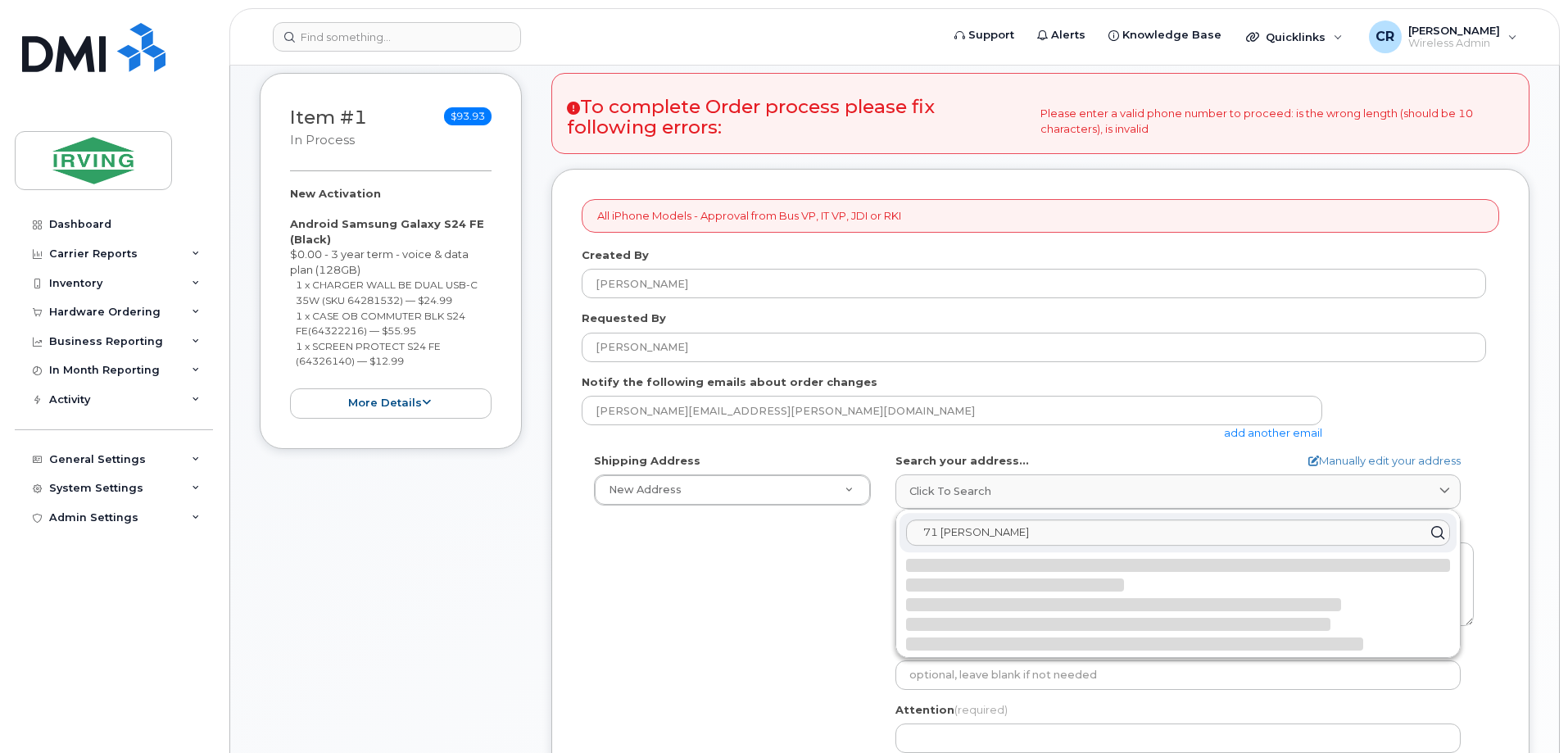
select select
type textarea "[STREET_ADDRESS][PERSON_NAME]"
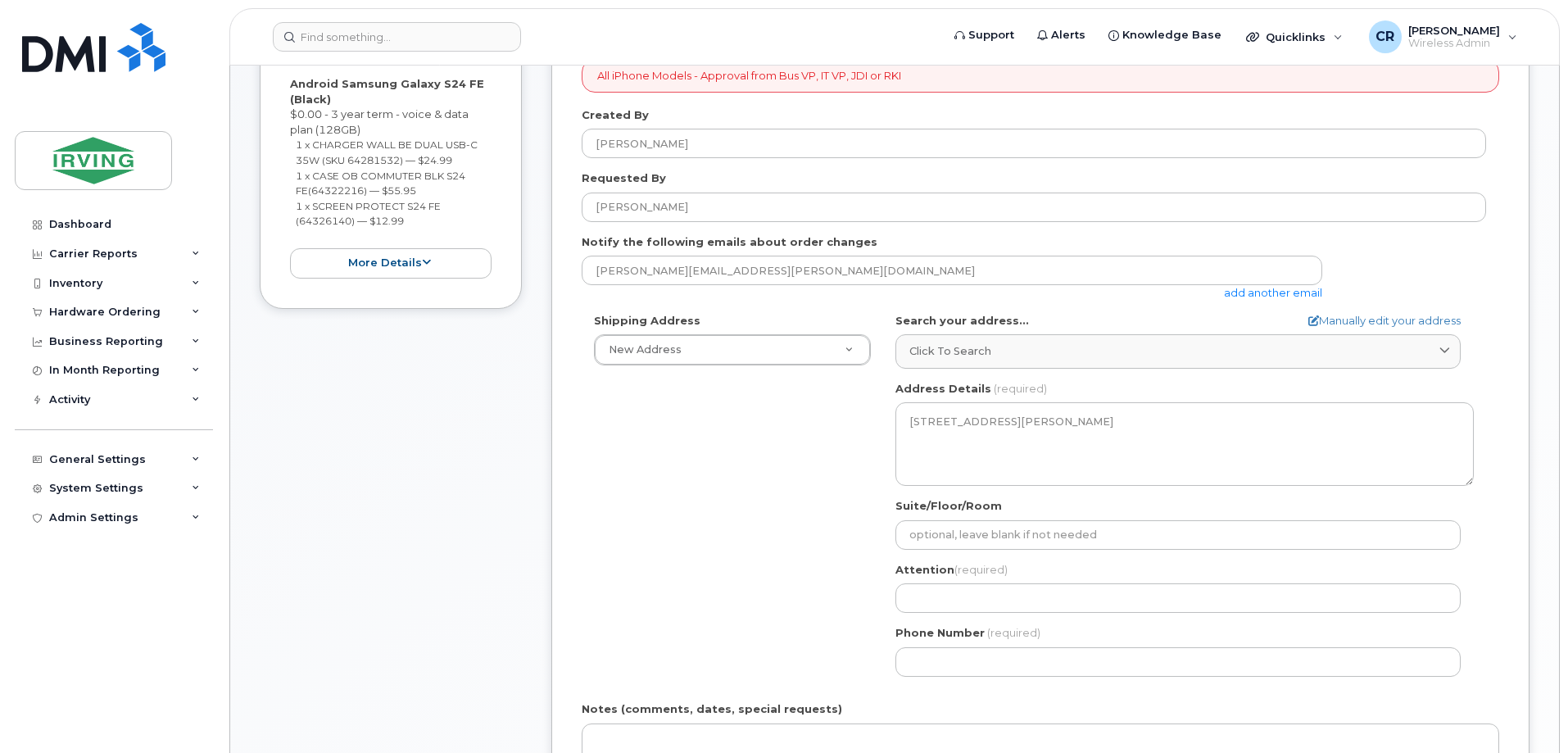
scroll to position [552, 0]
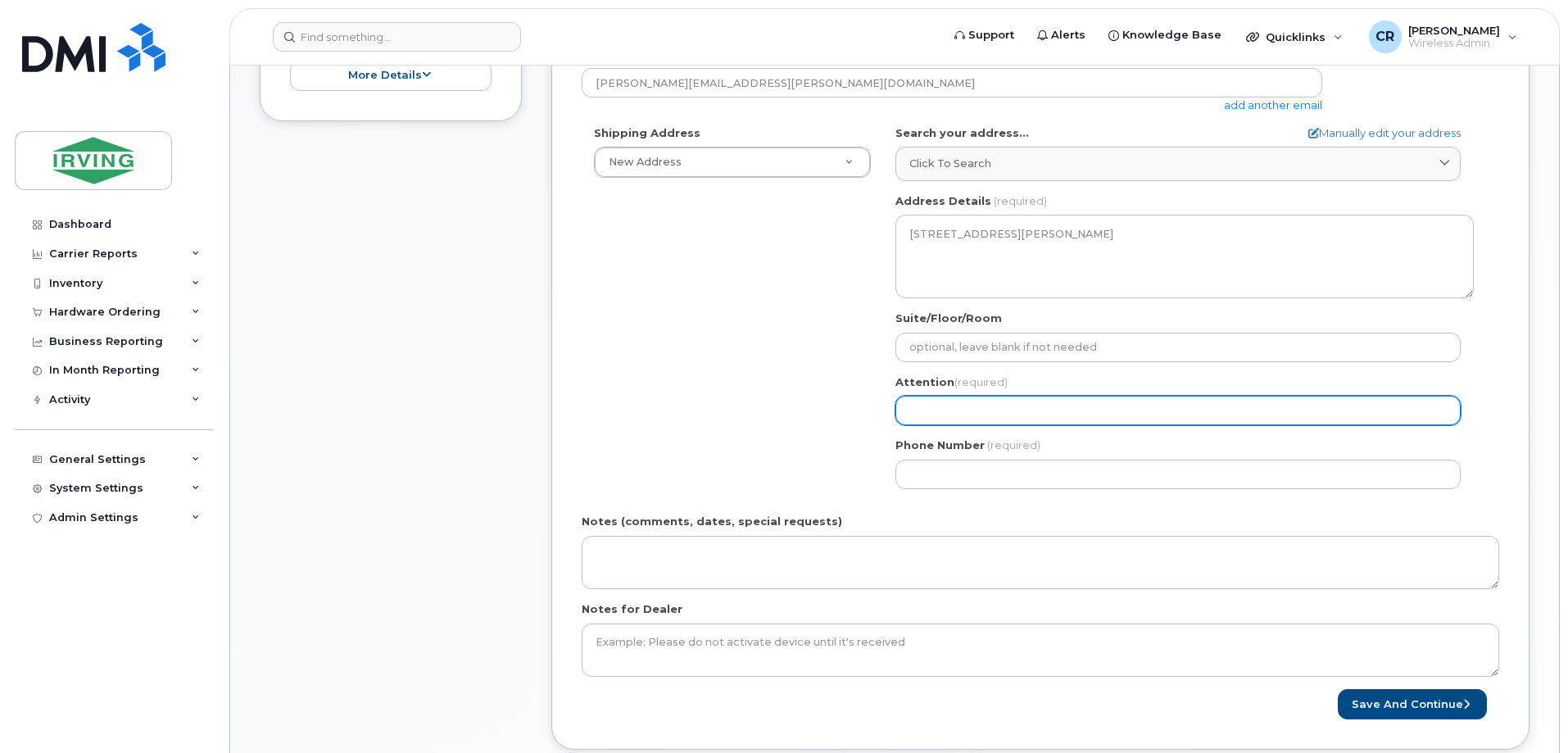
click at [966, 411] on input "Attention (required)" at bounding box center [1178, 410] width 565 height 30
select select
type input "C"
select select
type input "Ch"
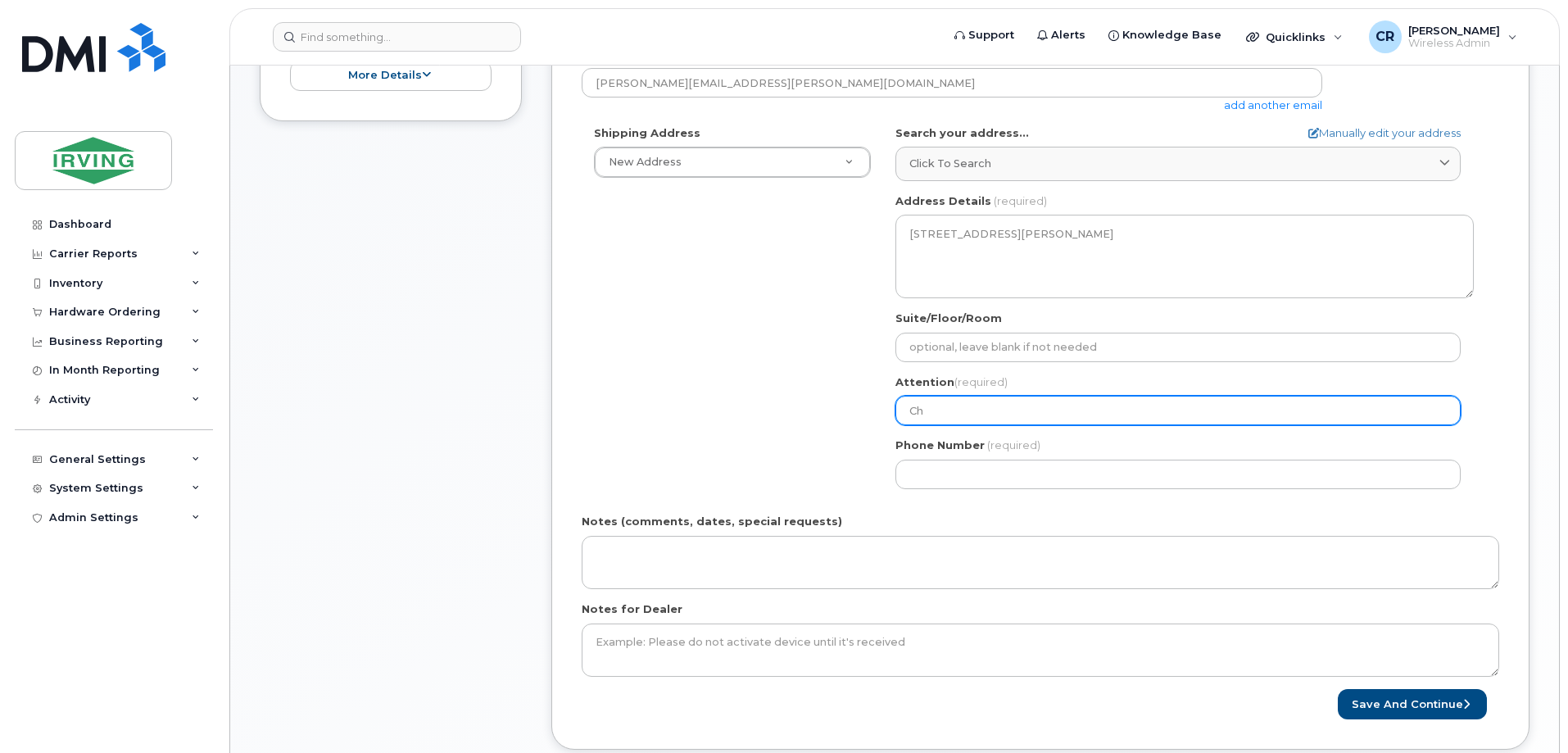
select select
type input "Chr"
select select
type input "Chri"
select select
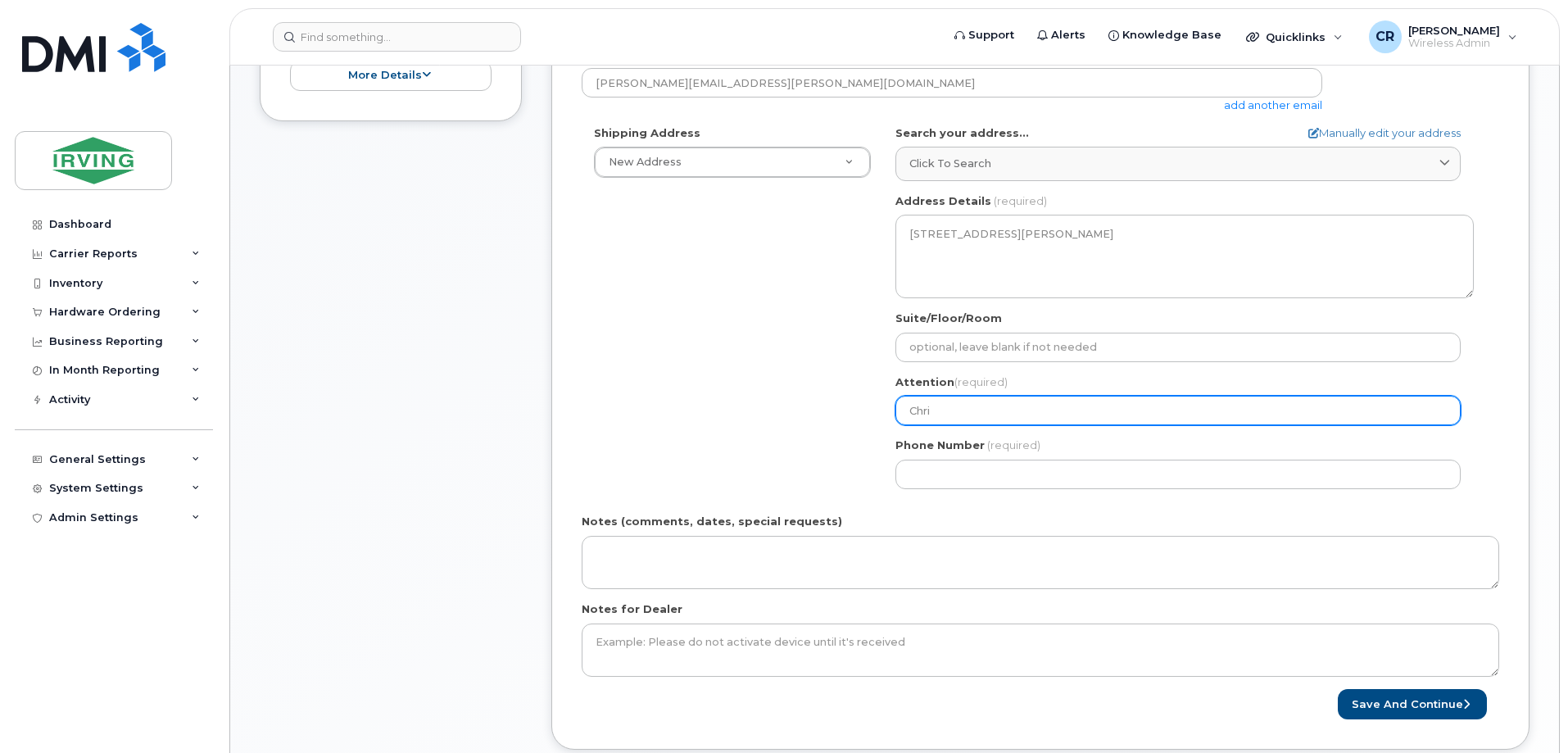
type input "[PERSON_NAME]"
select select
type input "[DEMOGRAPHIC_DATA]"
select select
type input "Christo"
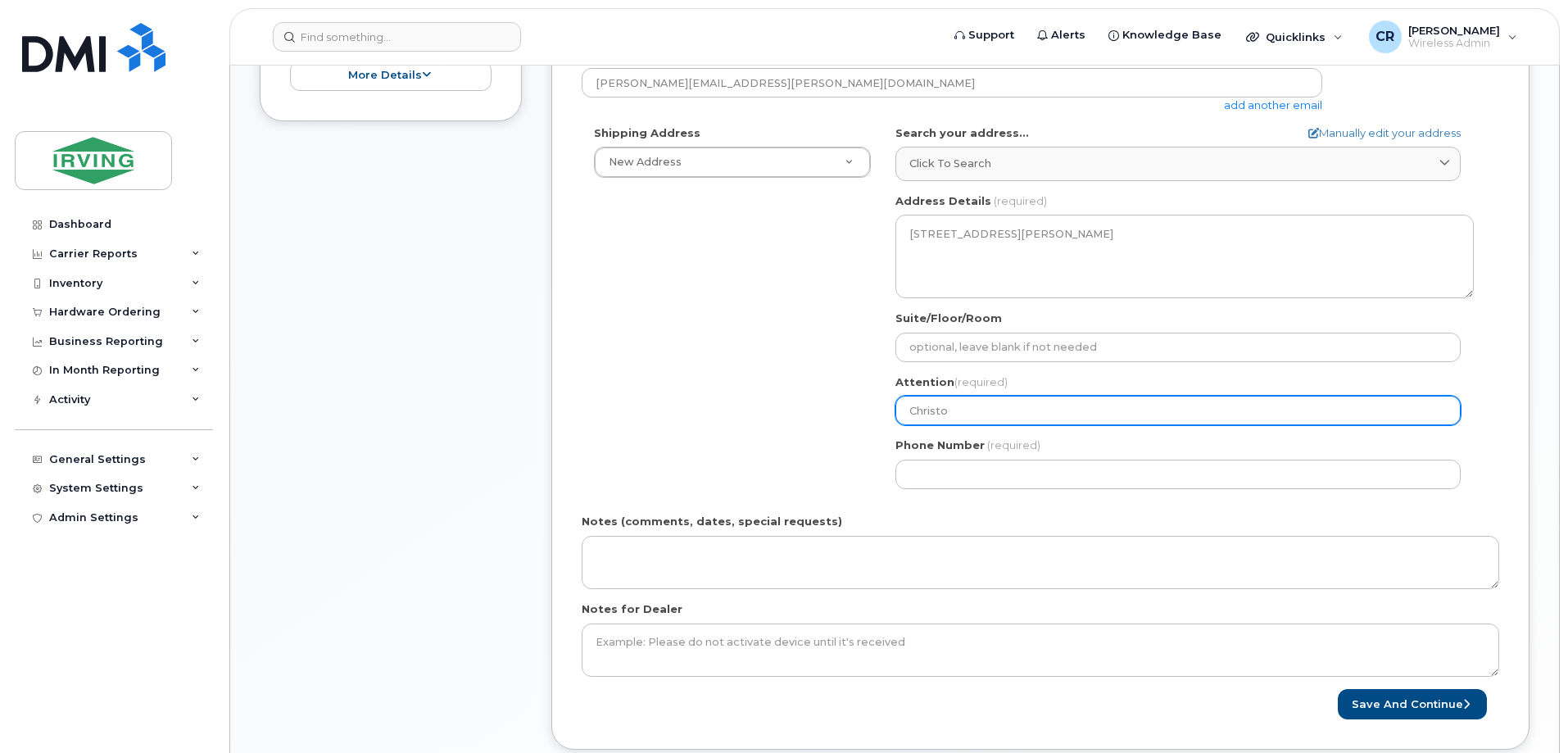
select select
type input "Christop"
select select
type input "Christoph"
select select
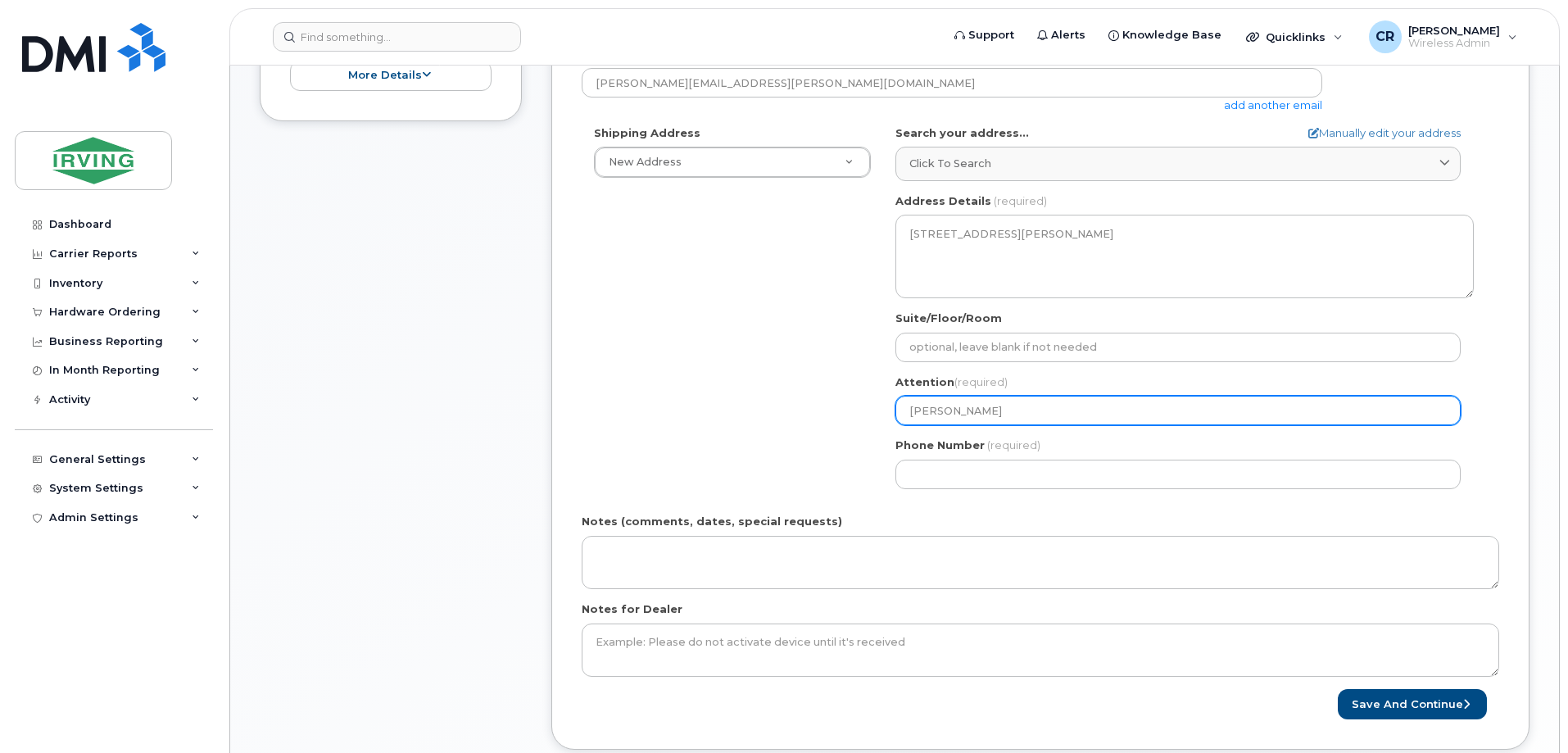
type input "Christophe"
select select
type input "[PERSON_NAME], ITD"
select select
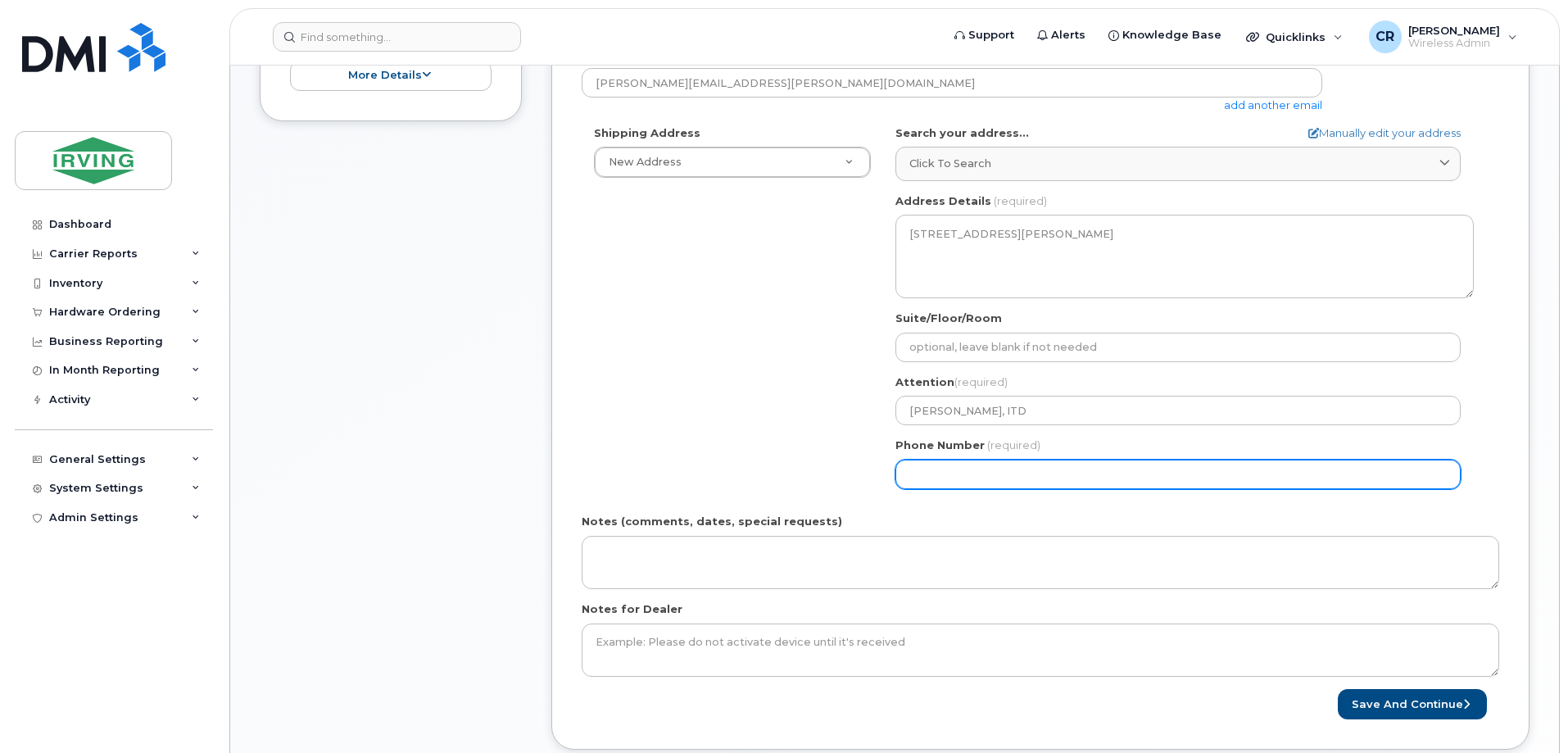
click at [948, 474] on input "Phone Number" at bounding box center [1178, 474] width 565 height 30
type input "506632777"
select select
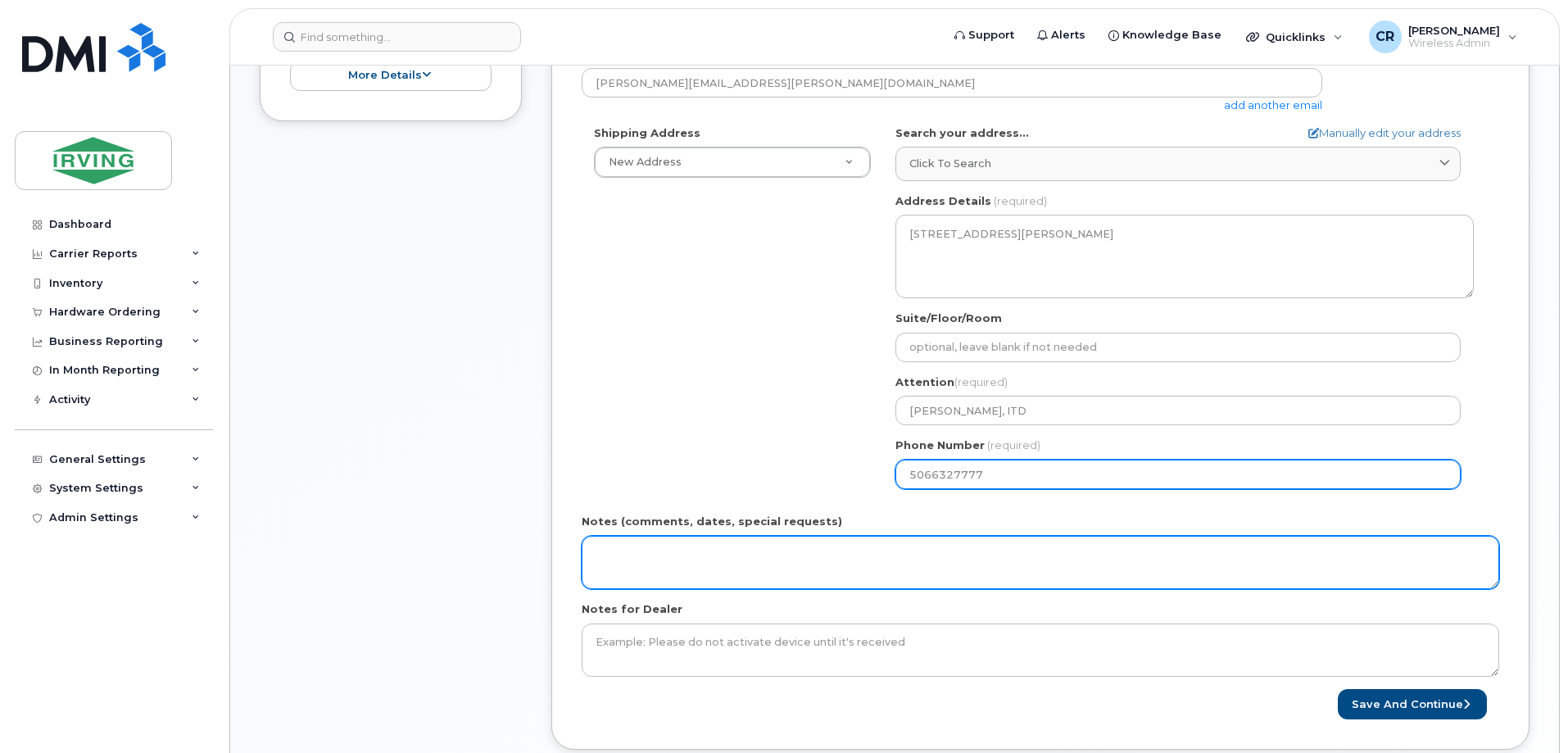
type input "5066327777"
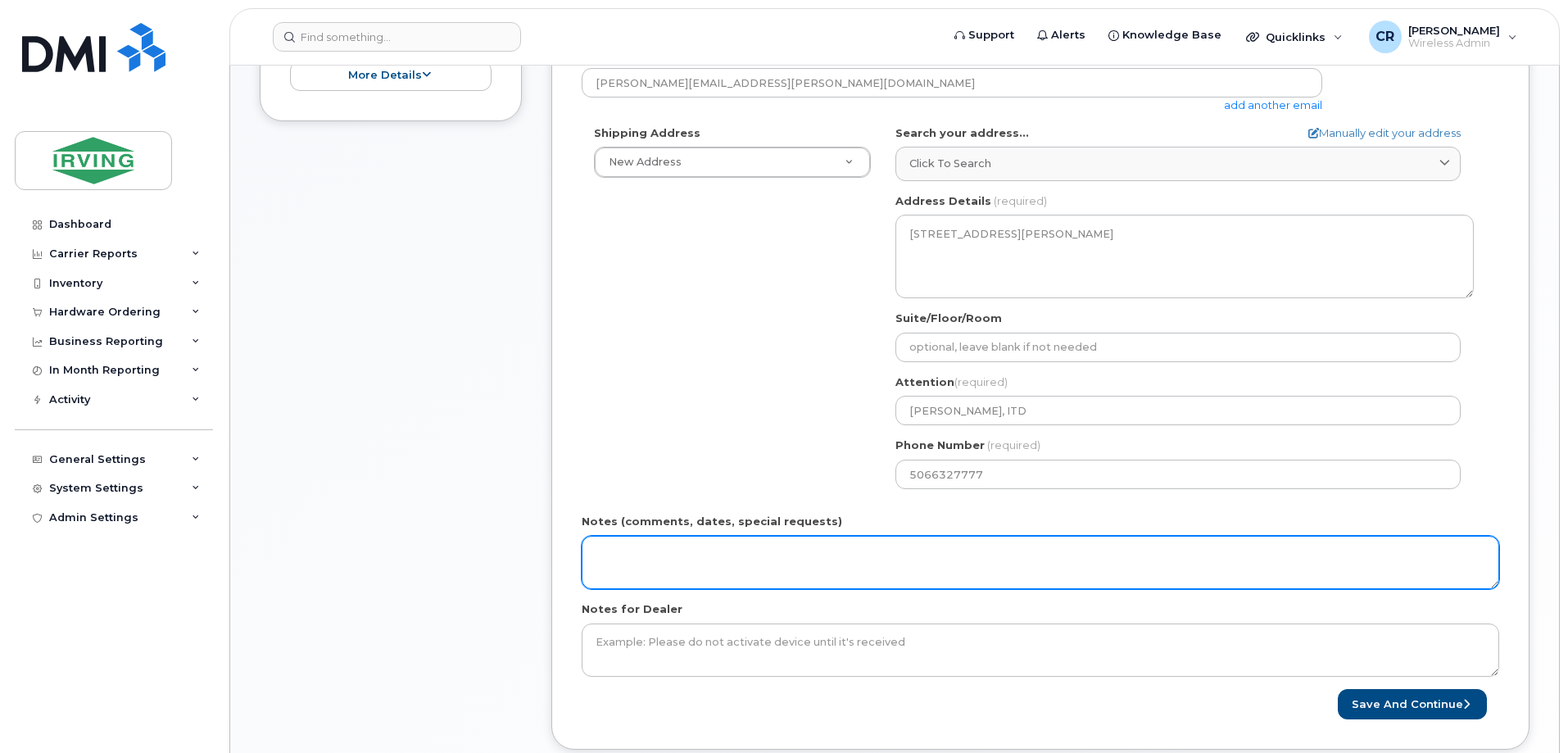
click at [715, 547] on textarea "Notes (comments, dates, special requests)" at bounding box center [1040, 562] width 918 height 54
type textarea "Order#: 5082835630 Invoice Woodlands"
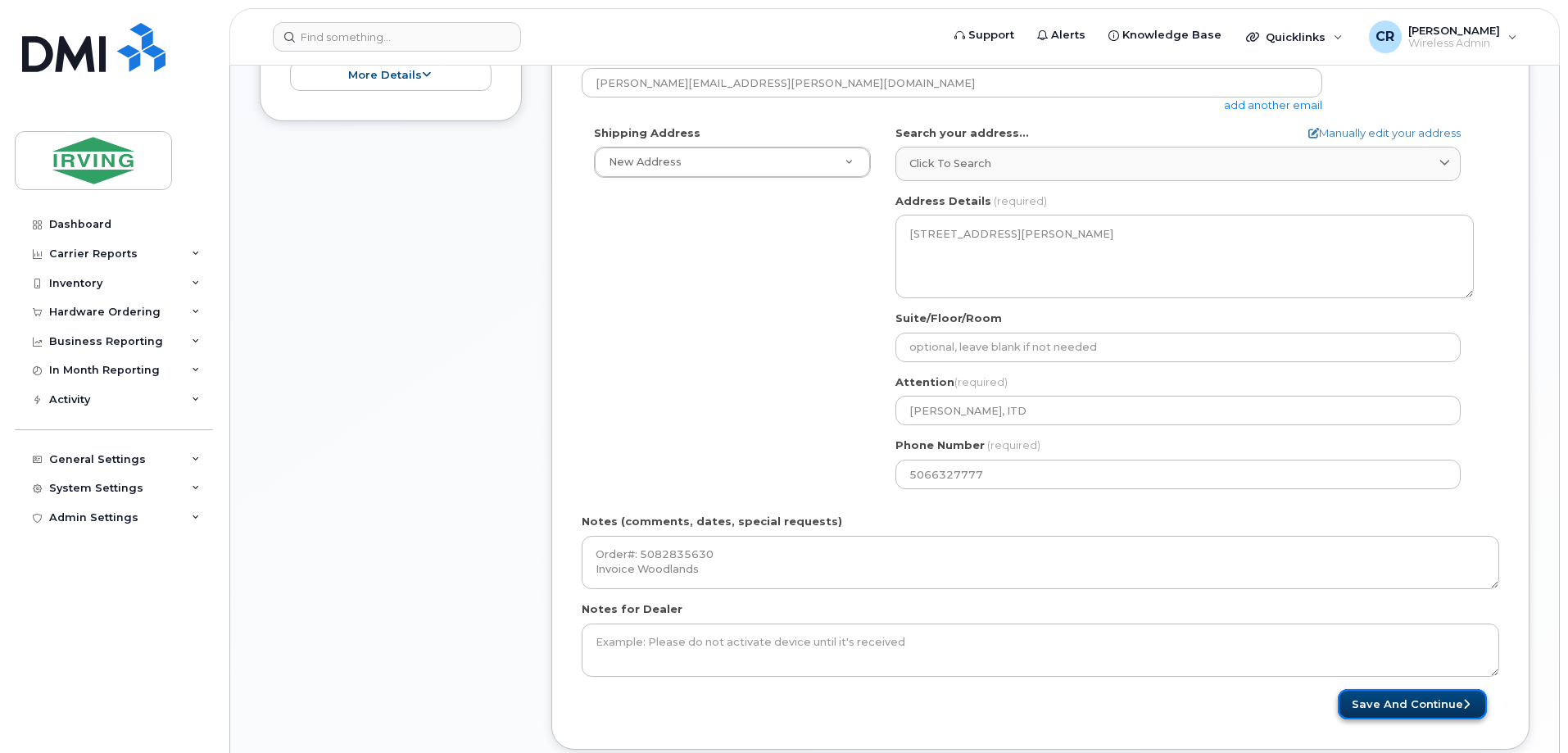
click at [1370, 704] on button "Save and Continue" at bounding box center [1413, 704] width 149 height 31
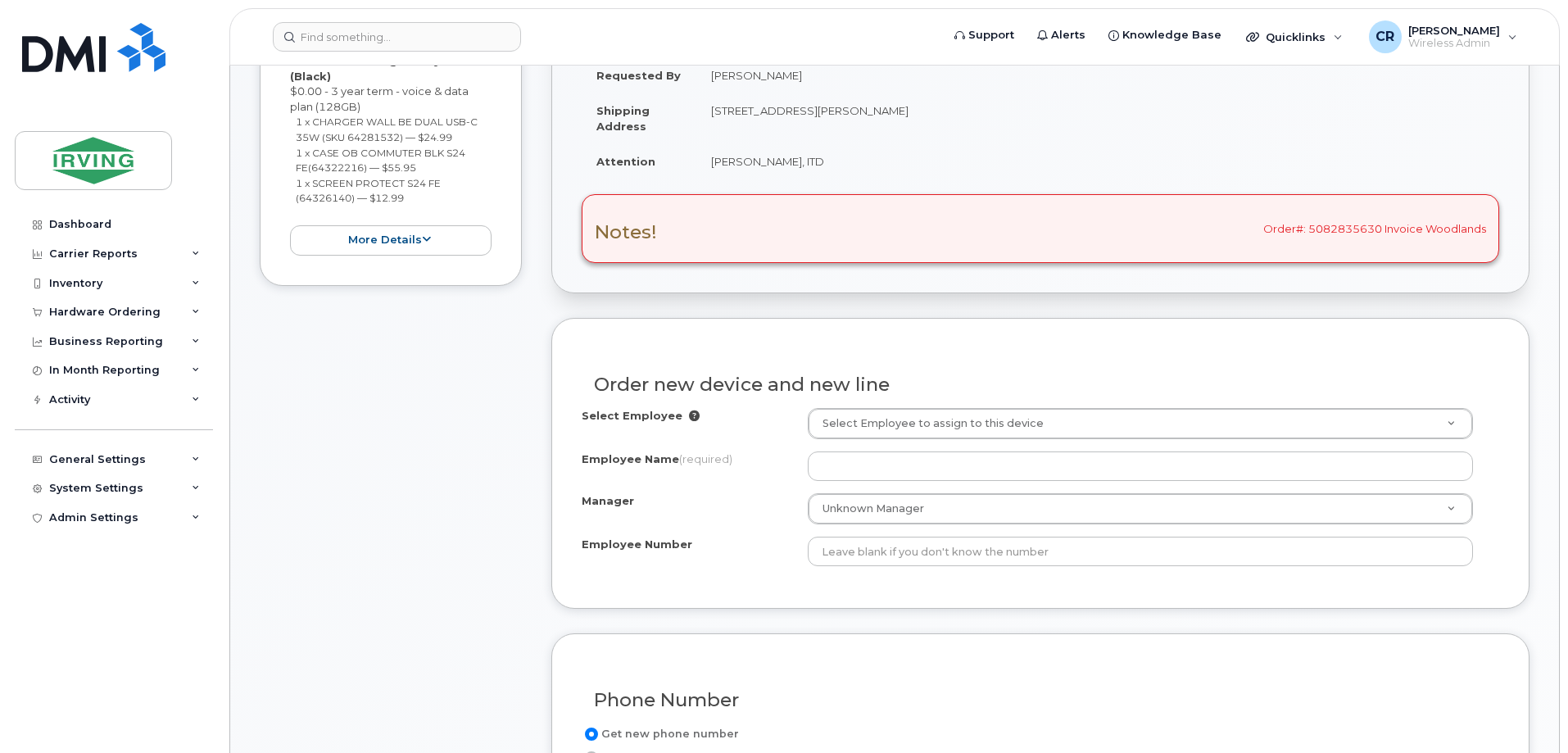
scroll to position [410, 0]
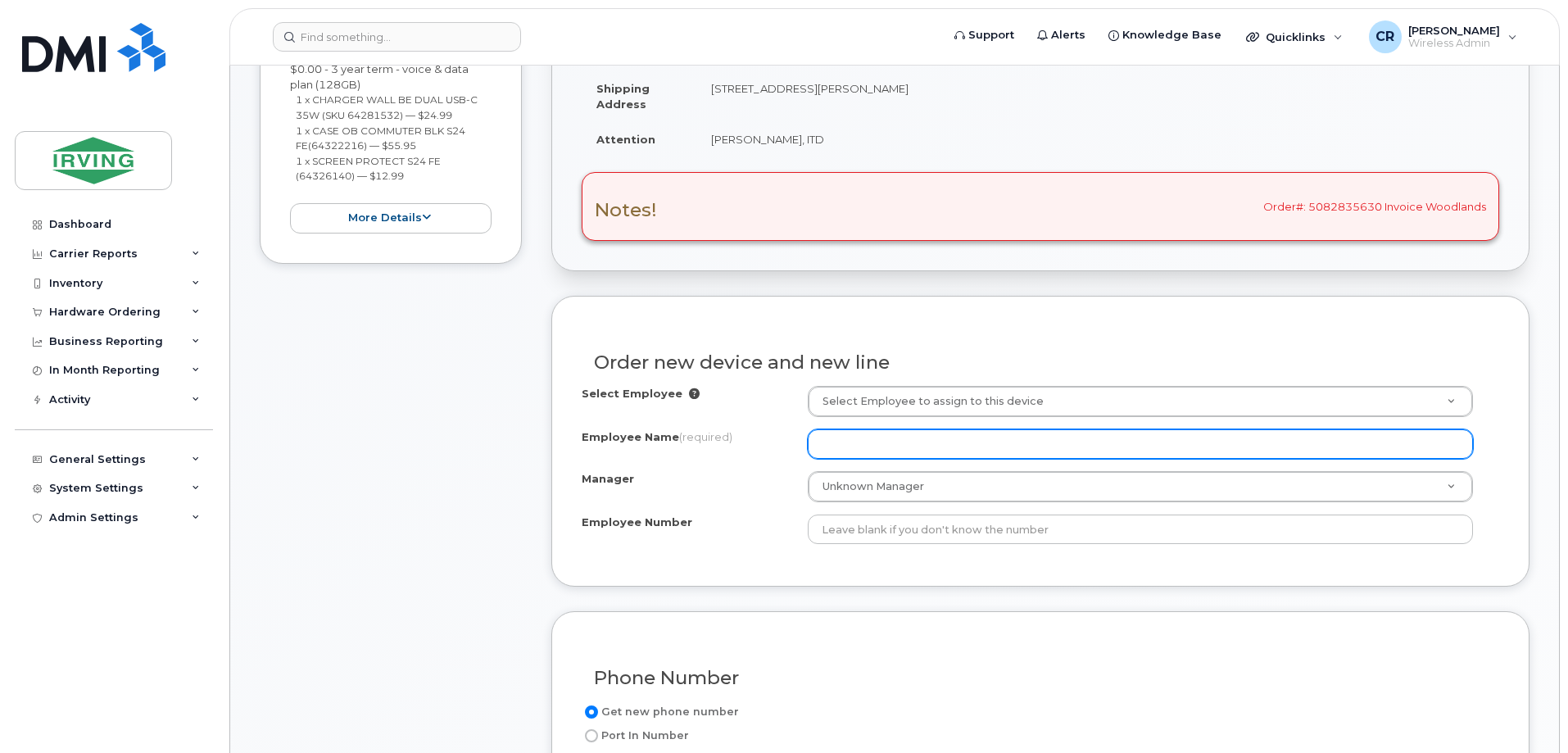
click at [882, 450] on input "Employee Name (required)" at bounding box center [1140, 444] width 665 height 30
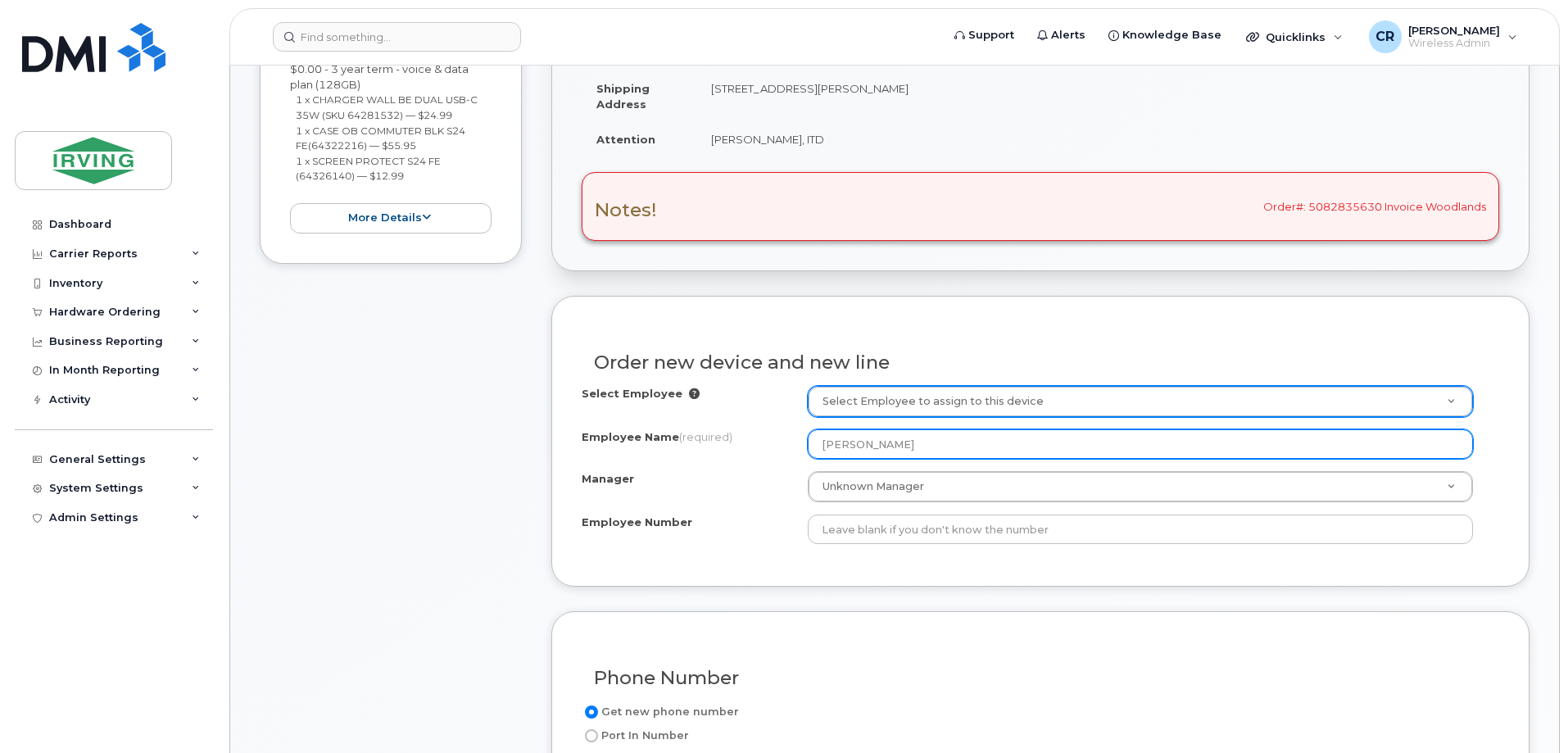
type input "[PERSON_NAME]"
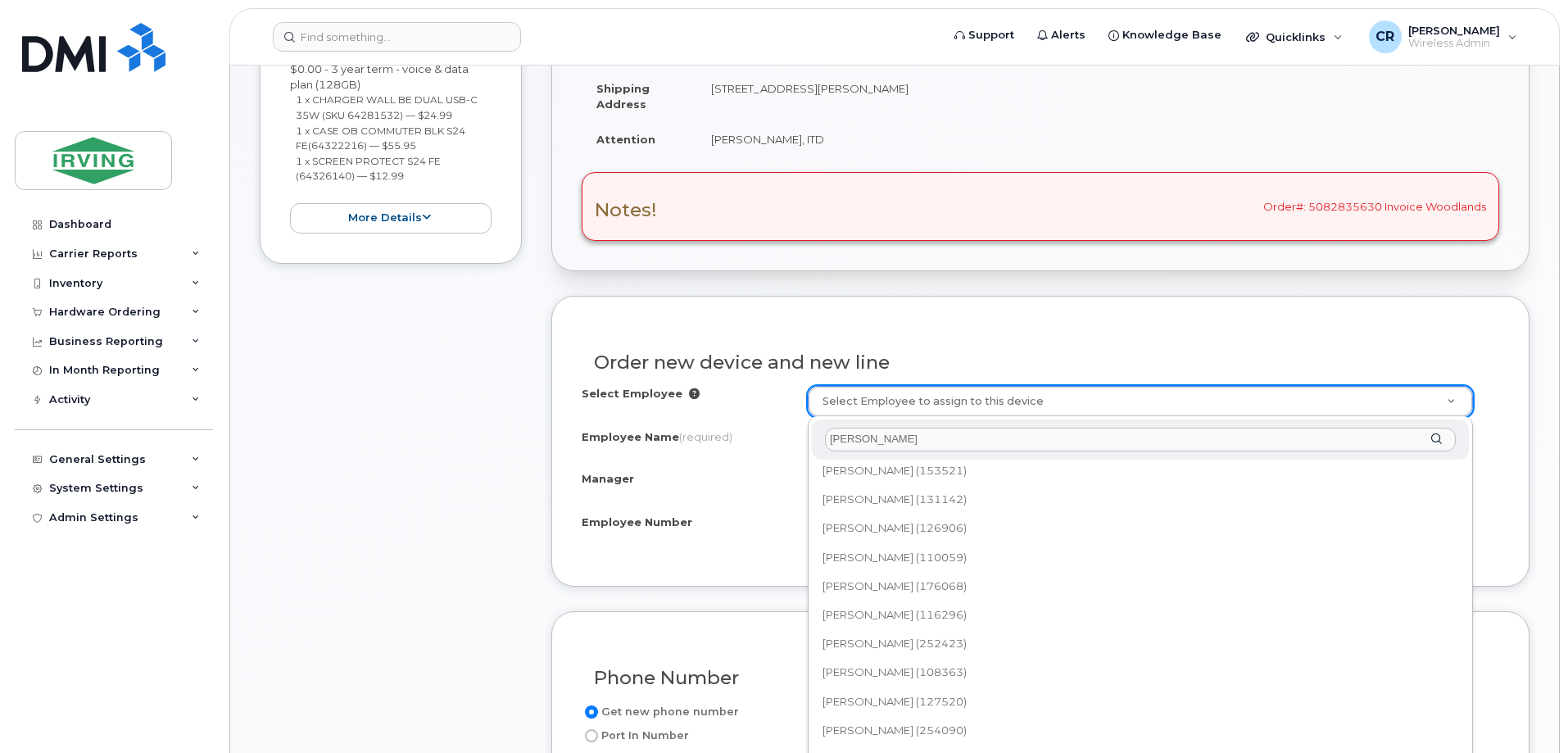
scroll to position [819, 0]
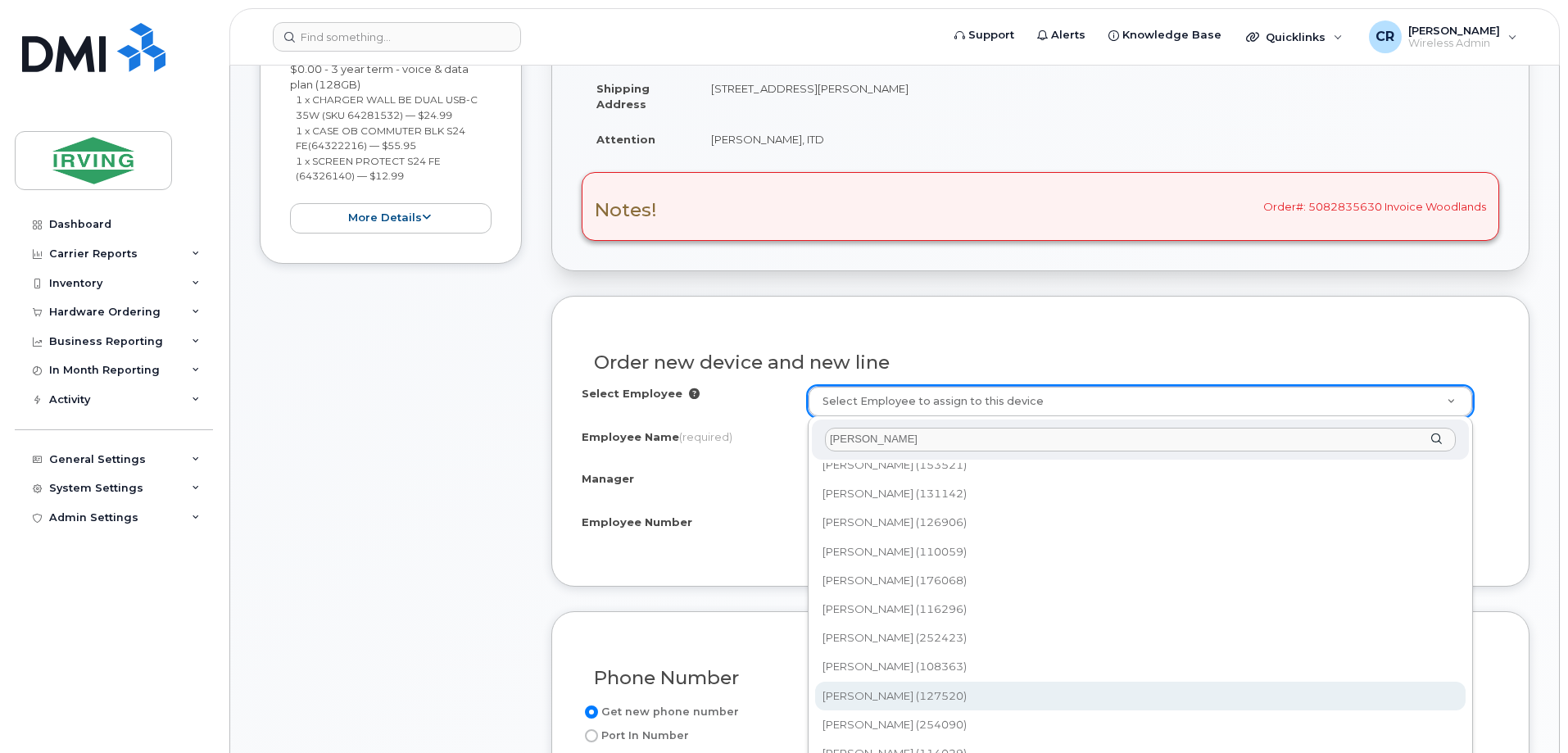
type input "ward"
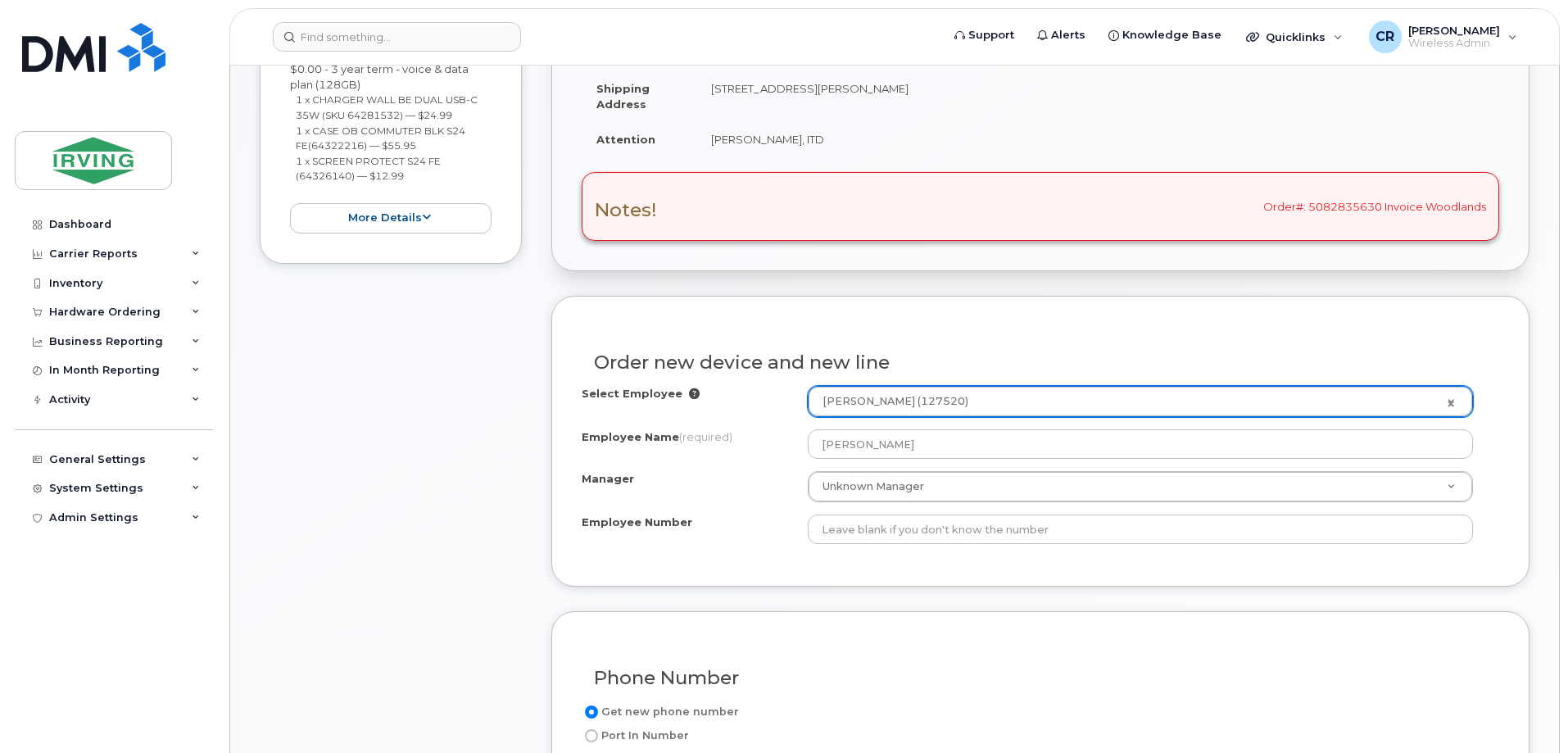
type input "1467638"
type input "Christa Ward"
type input "127520"
type input "38"
select select "1446581"
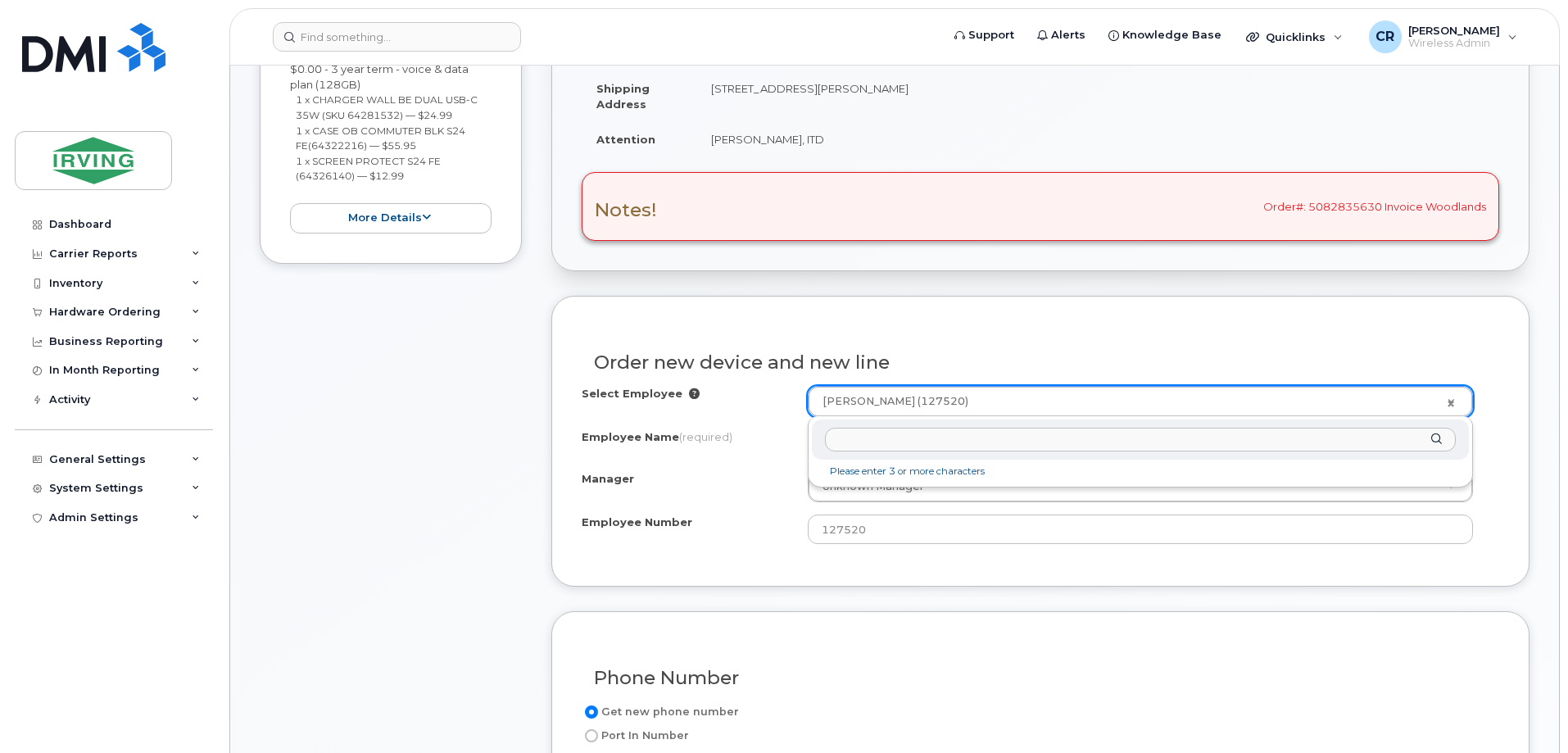
click at [886, 445] on input "text" at bounding box center [1140, 439] width 630 height 24
drag, startPoint x: 899, startPoint y: 434, endPoint x: 681, endPoint y: 430, distance: 218.0
type input "ward"
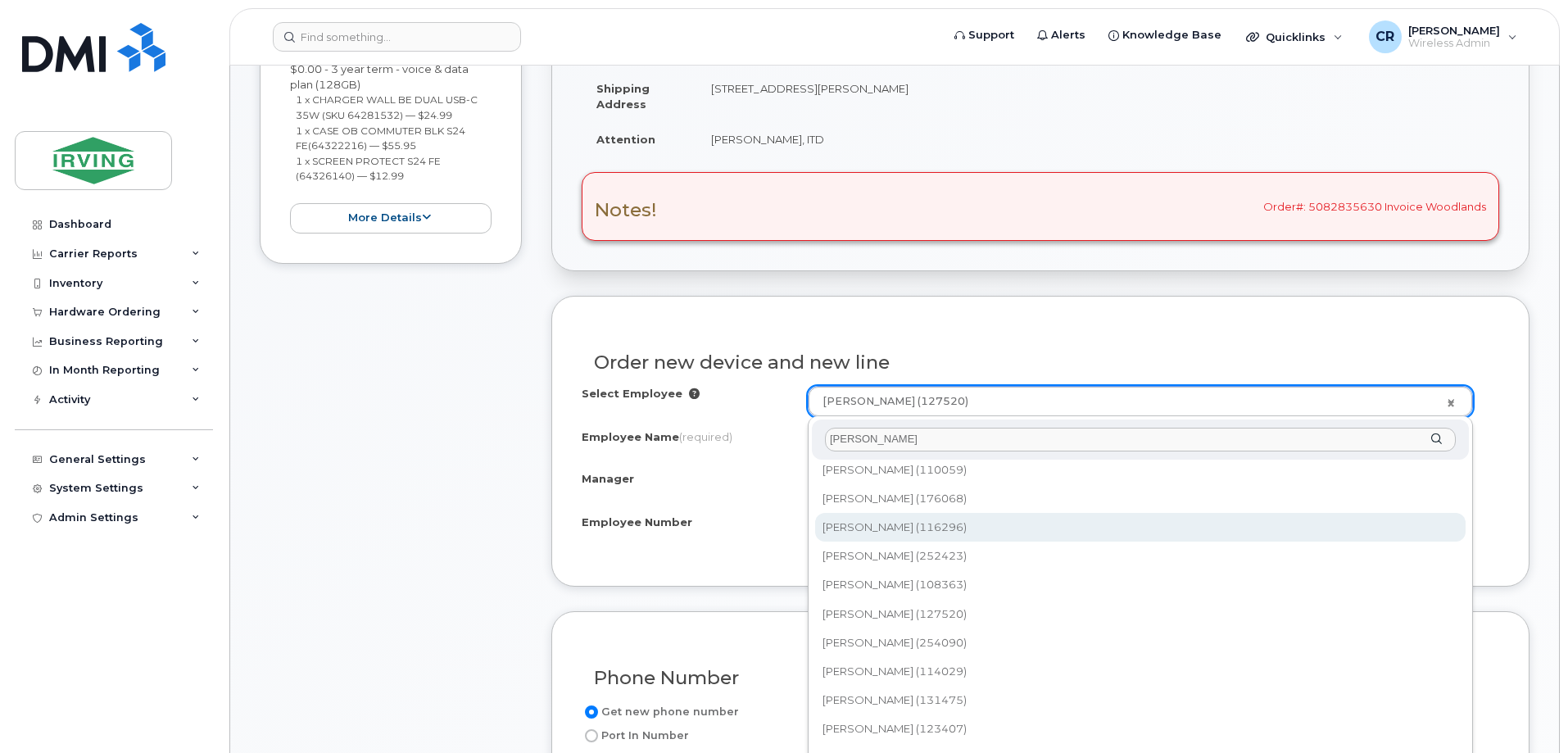
scroll to position [895, 0]
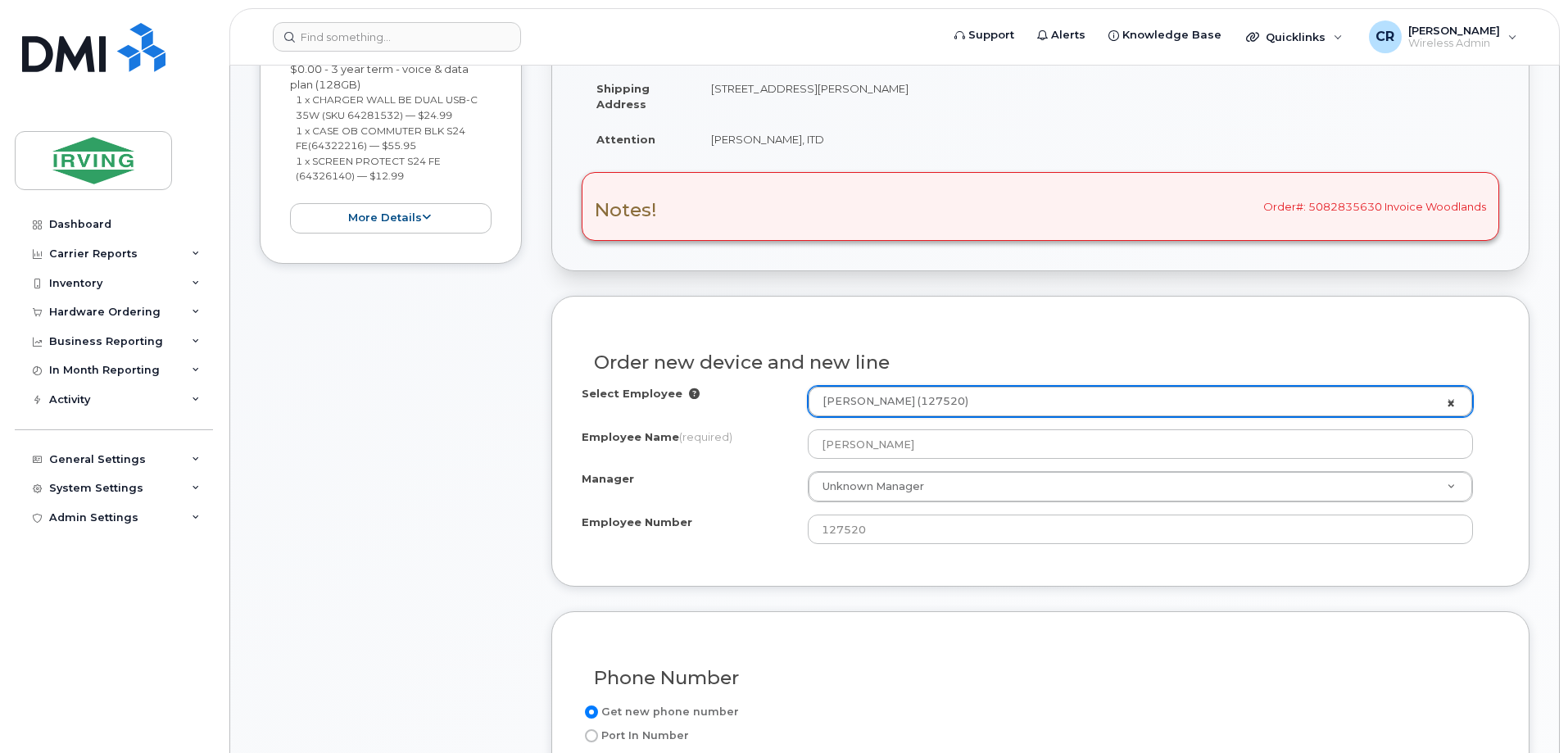
click at [1449, 406] on link "Christa Ward (127520)" at bounding box center [1140, 401] width 664 height 30
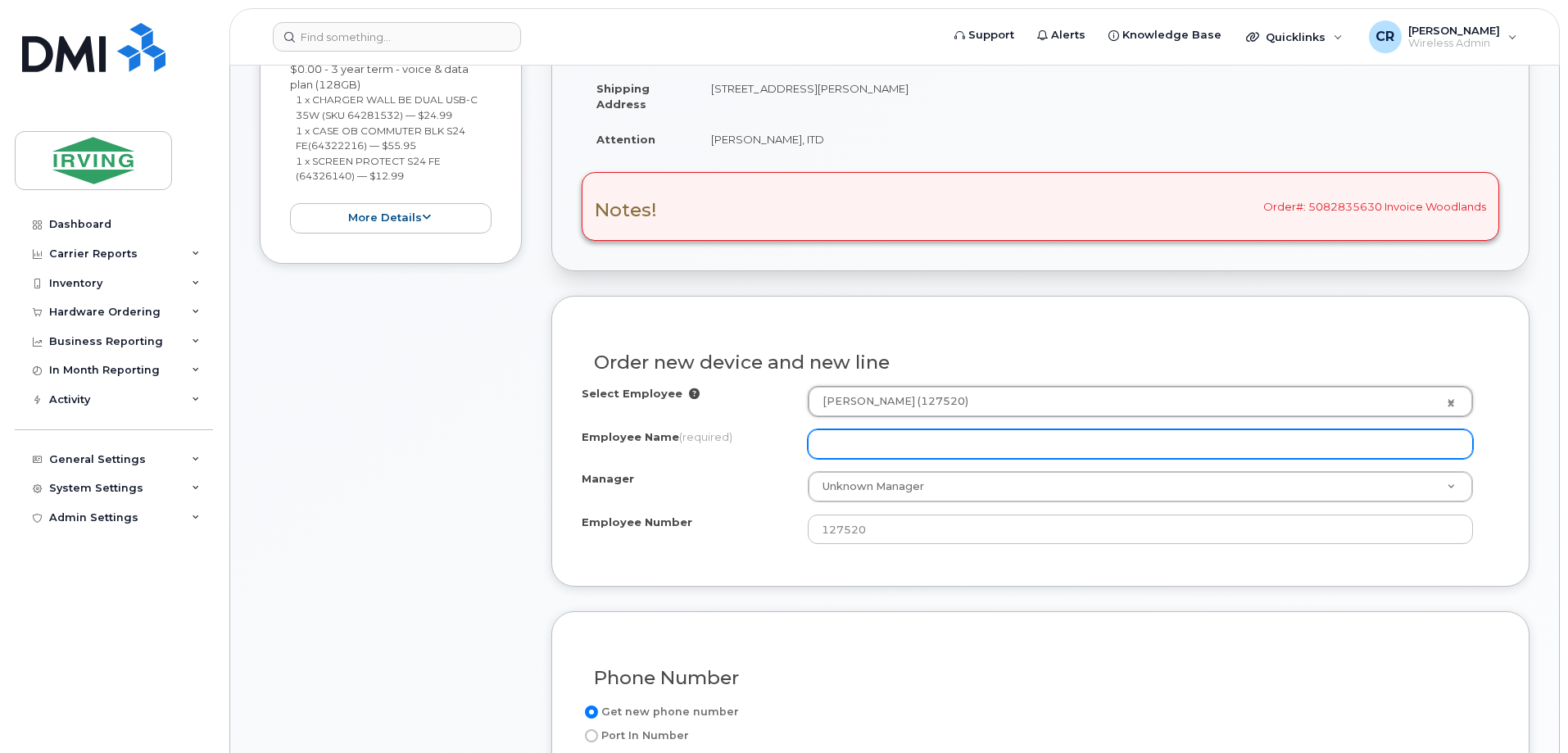
select select "1446581"
click at [881, 446] on input "Employee Name (required)" at bounding box center [1140, 444] width 665 height 30
type input "[PERSON_NAME]"
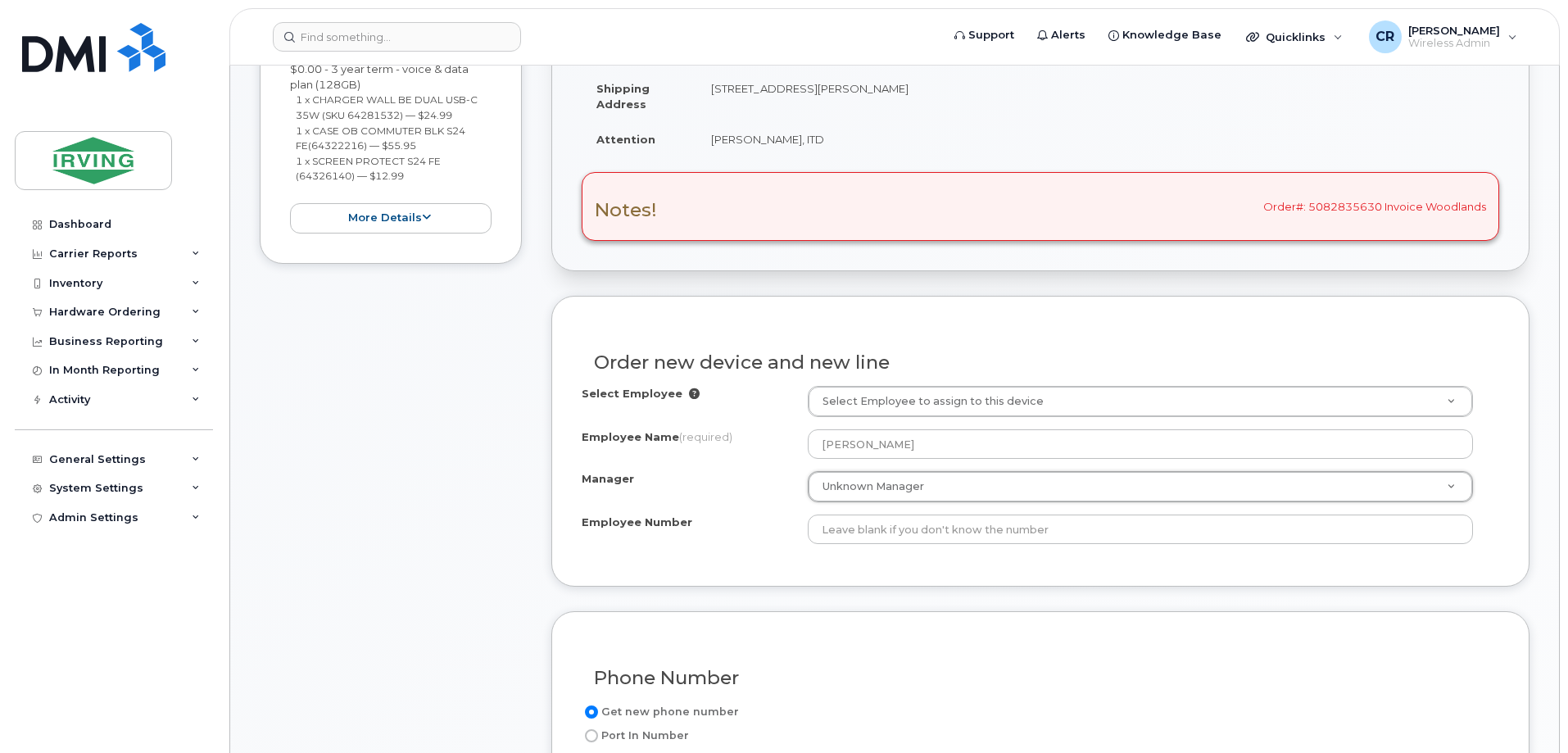
type input "leanne"
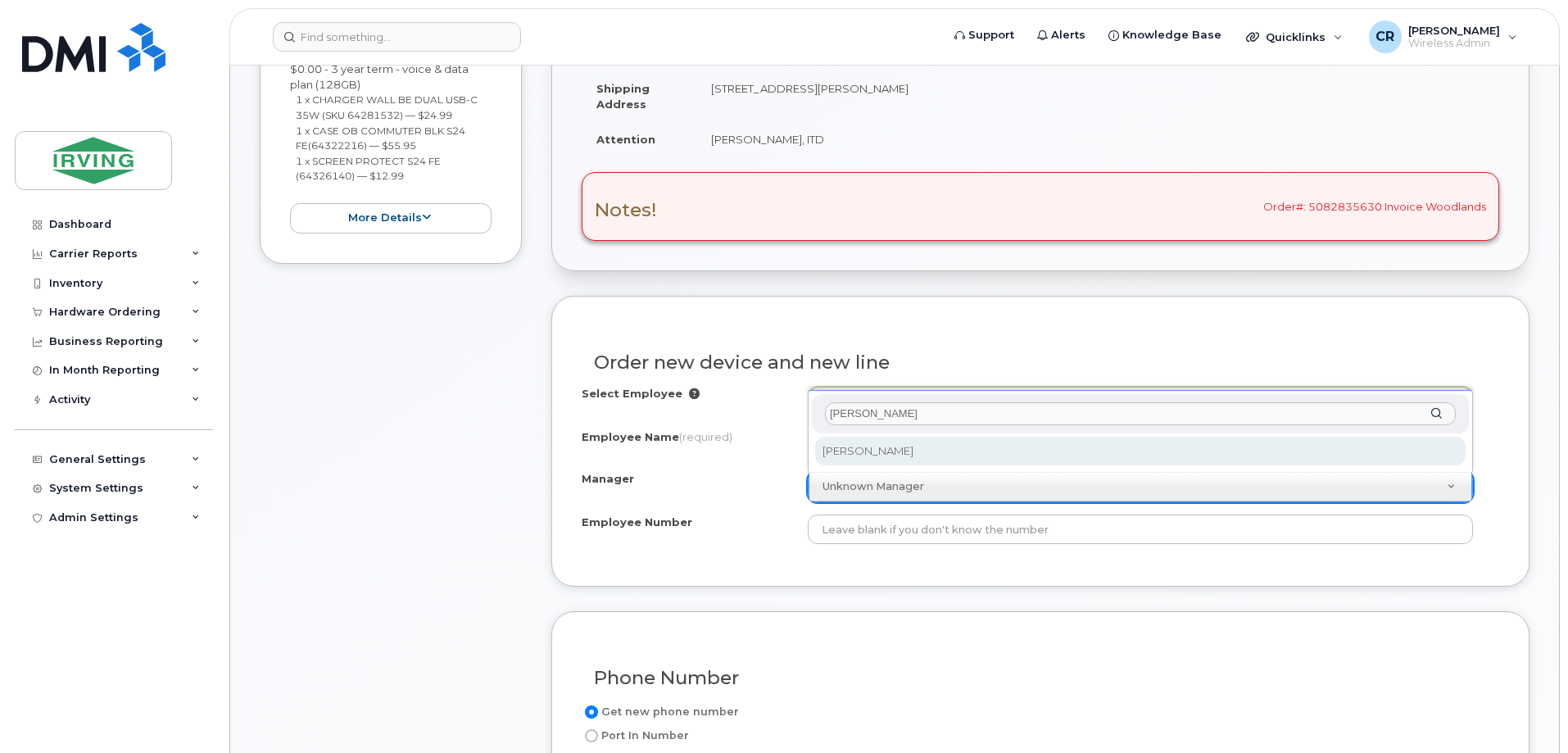
type input "leanne"
select select "1456686"
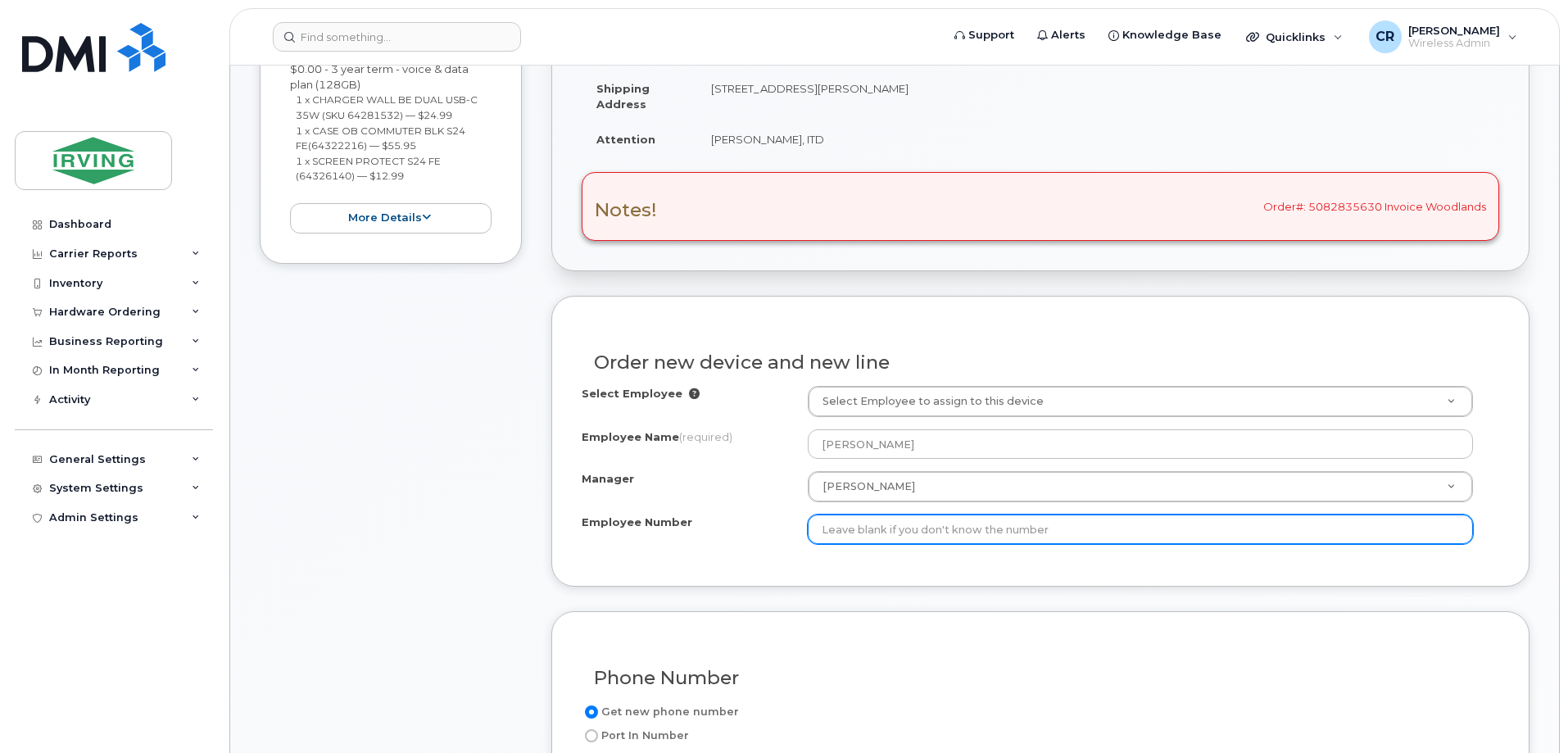
click at [914, 530] on input "Employee Number" at bounding box center [1140, 529] width 665 height 30
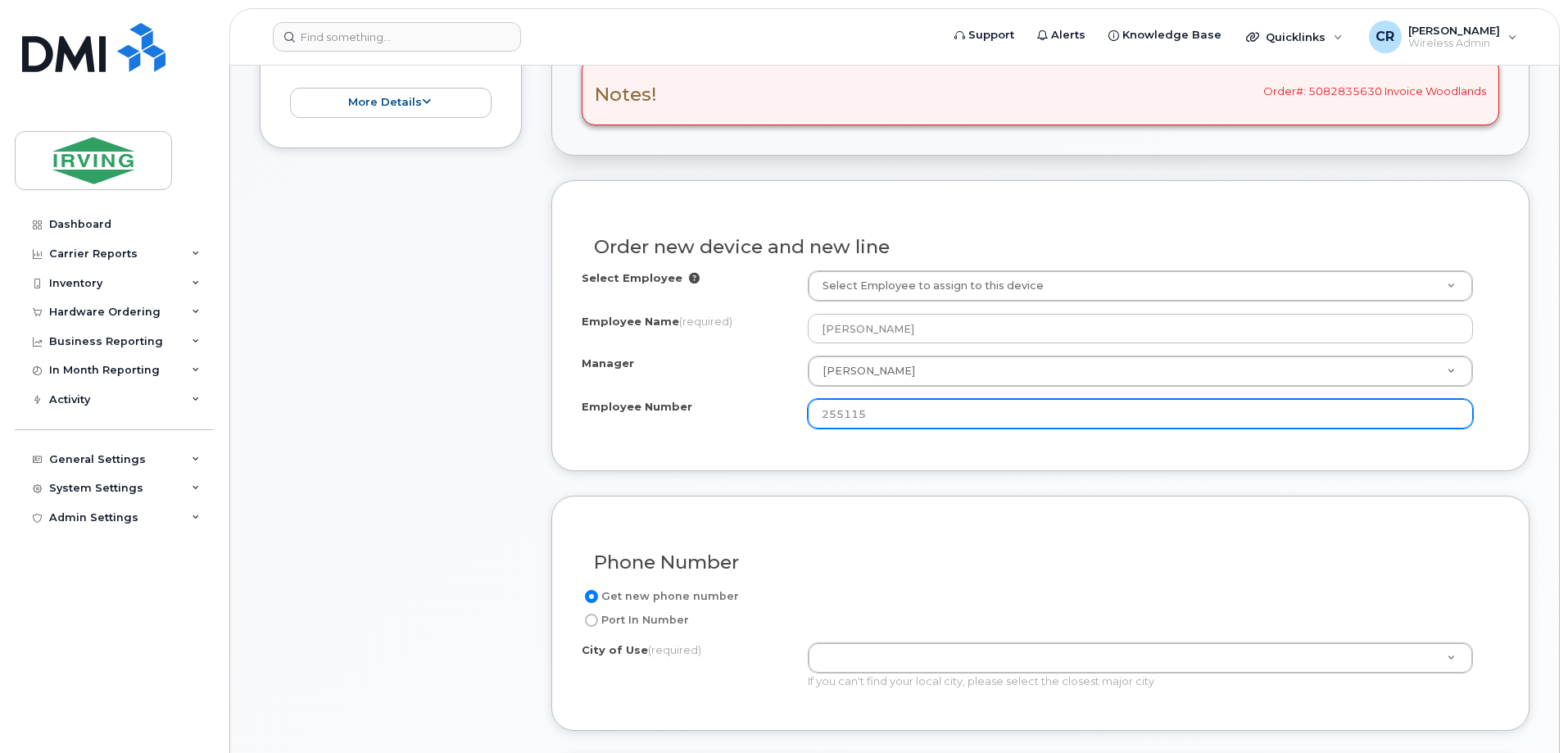
scroll to position [738, 0]
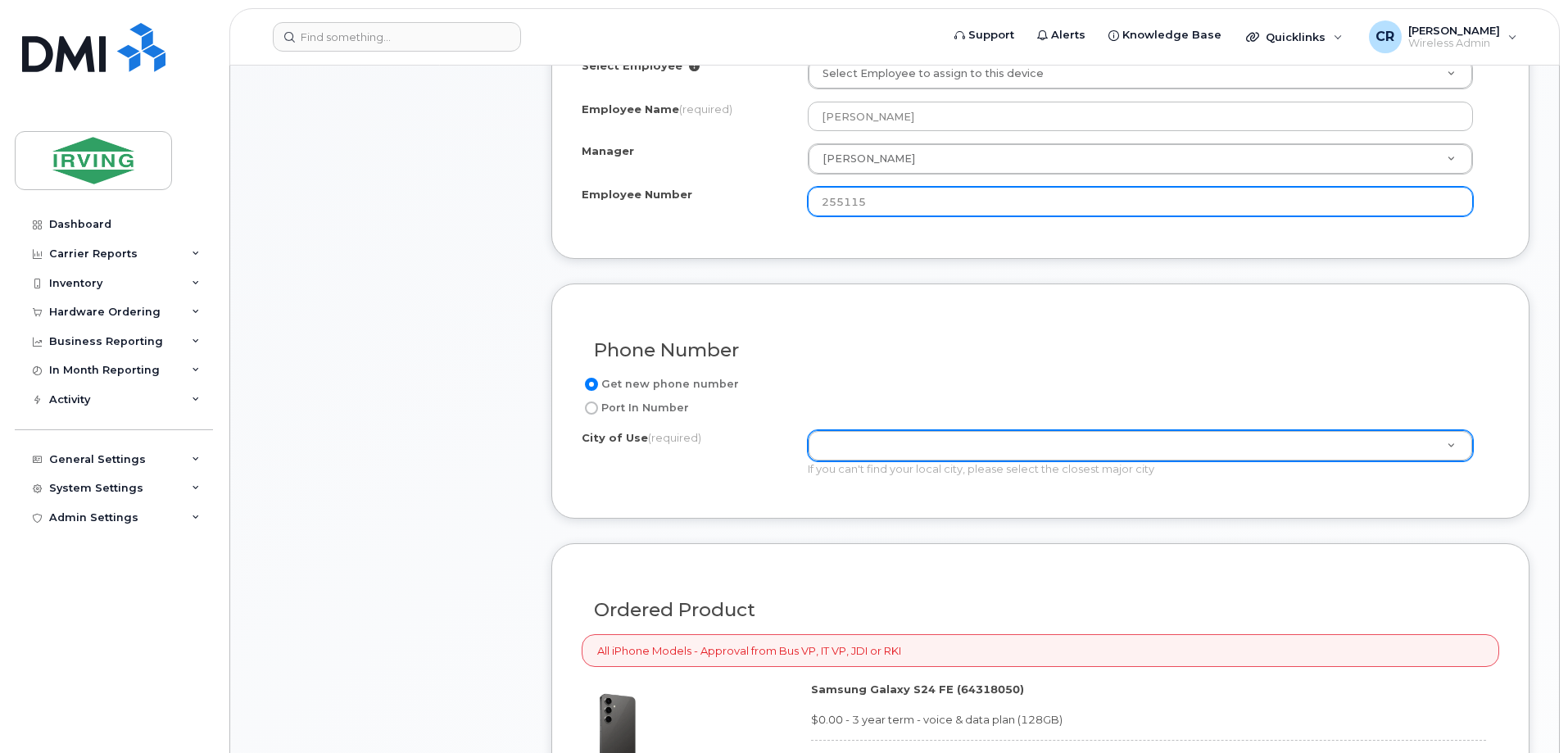
type input "255115"
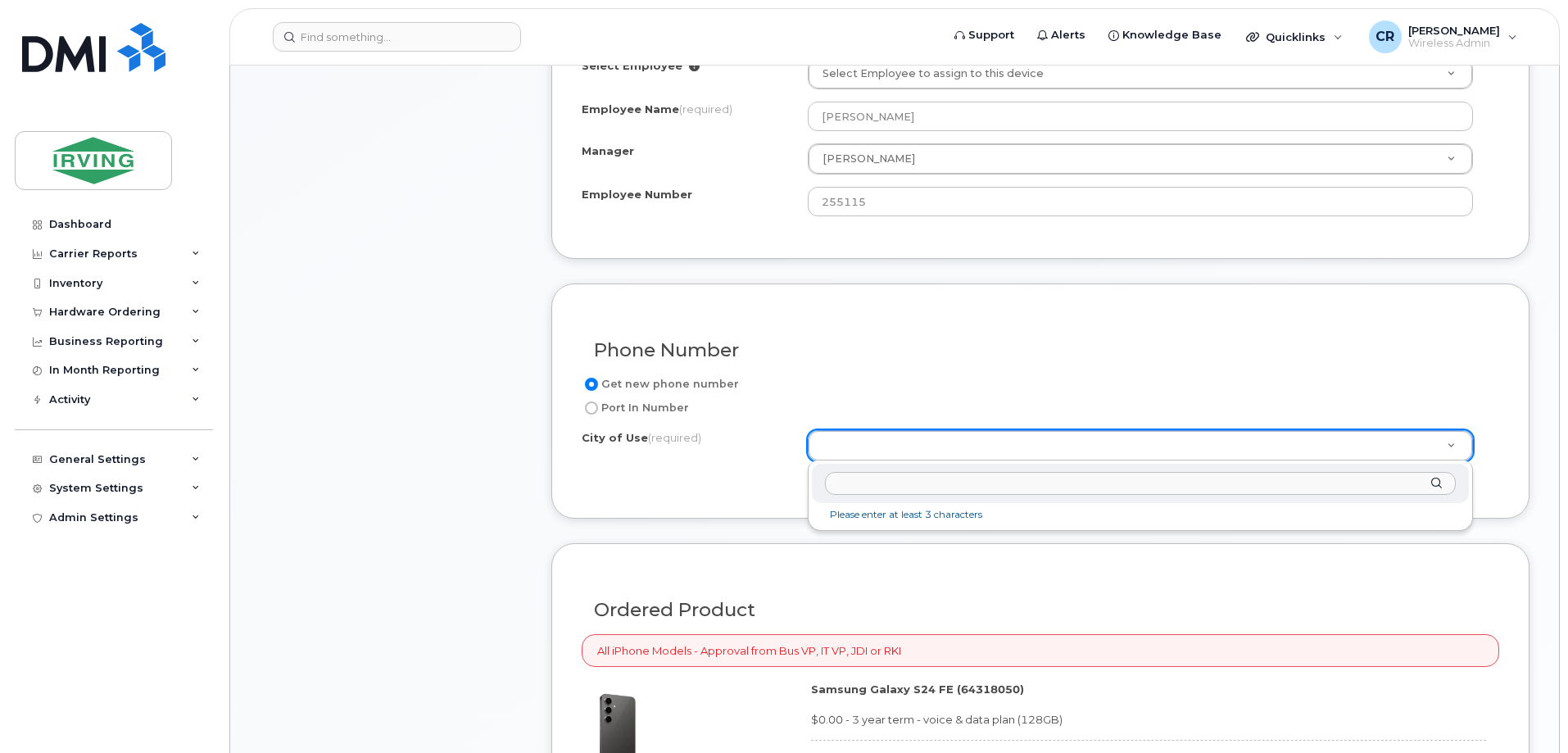
drag, startPoint x: 274, startPoint y: 442, endPoint x: 676, endPoint y: 563, distance: 419.8
type input "frede"
type input "1578"
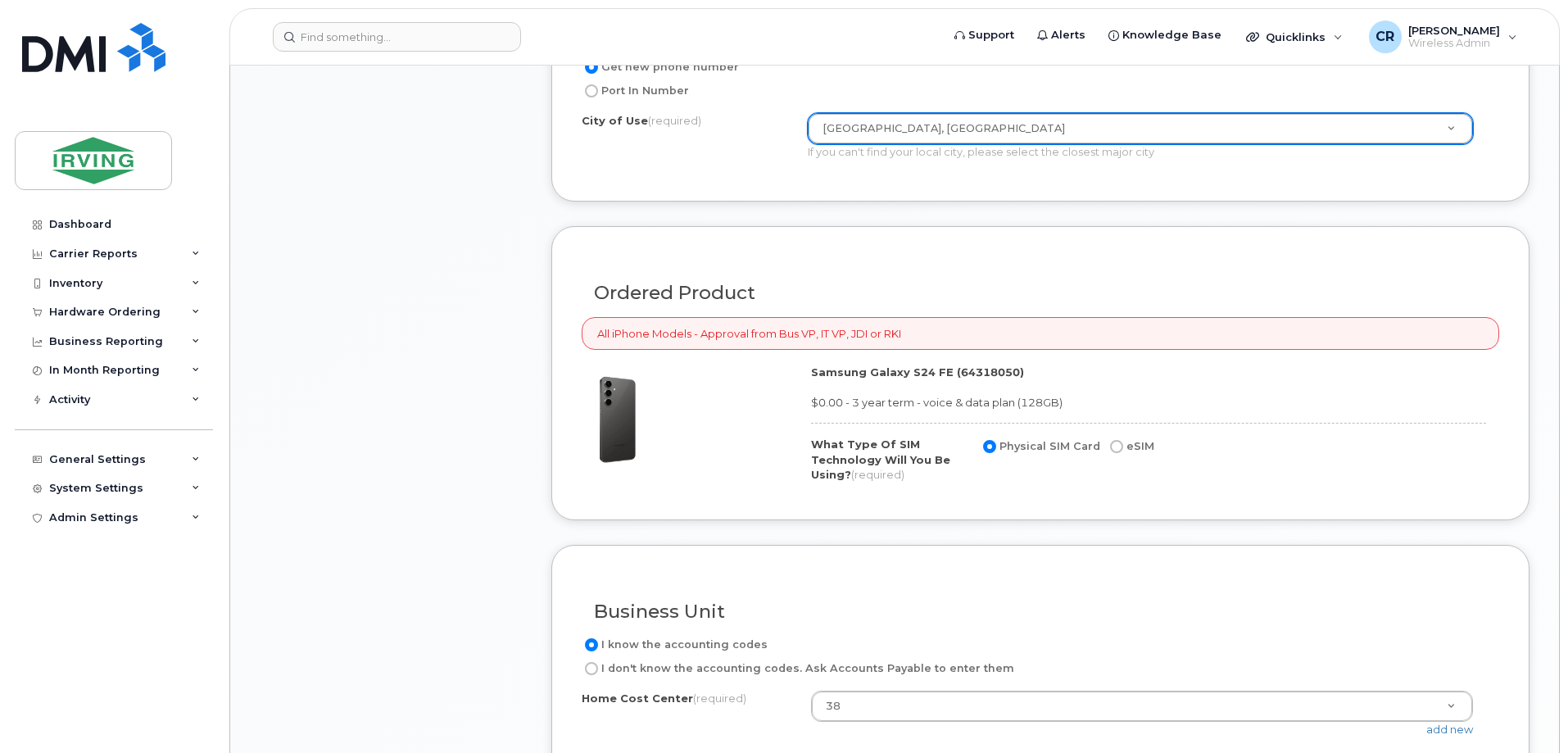
scroll to position [1065, 0]
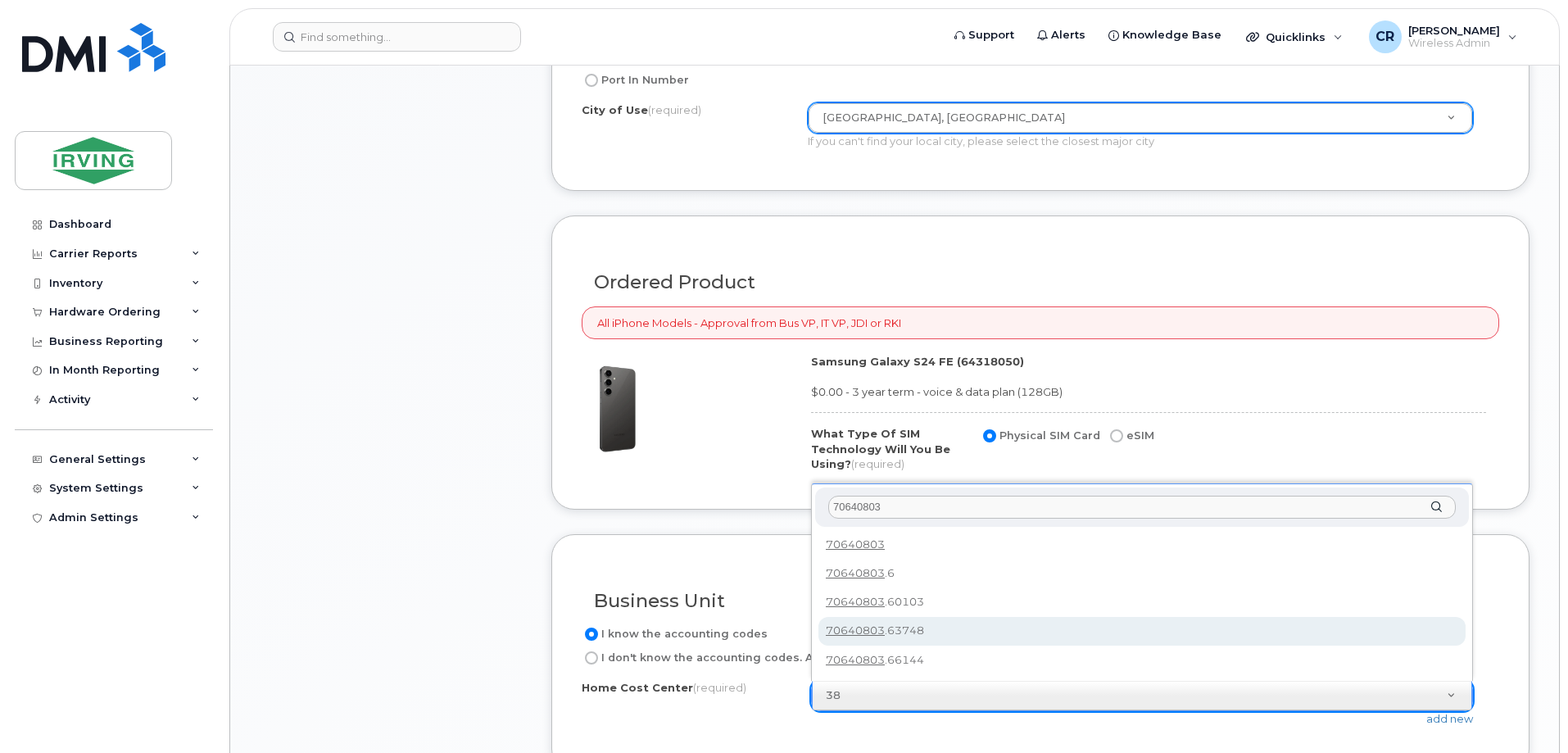
type input "70640803"
type input "70640803.63748"
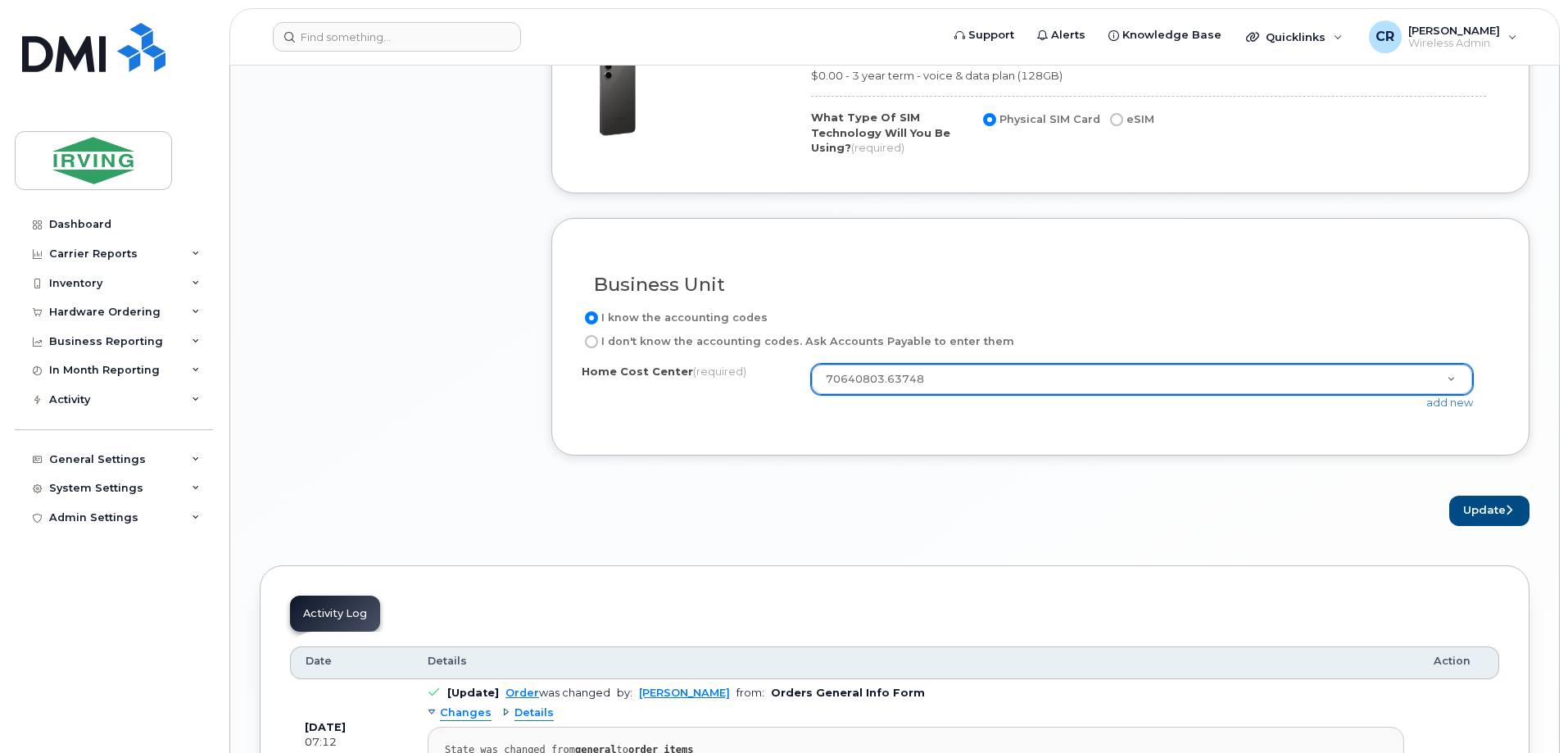
scroll to position [1393, 0]
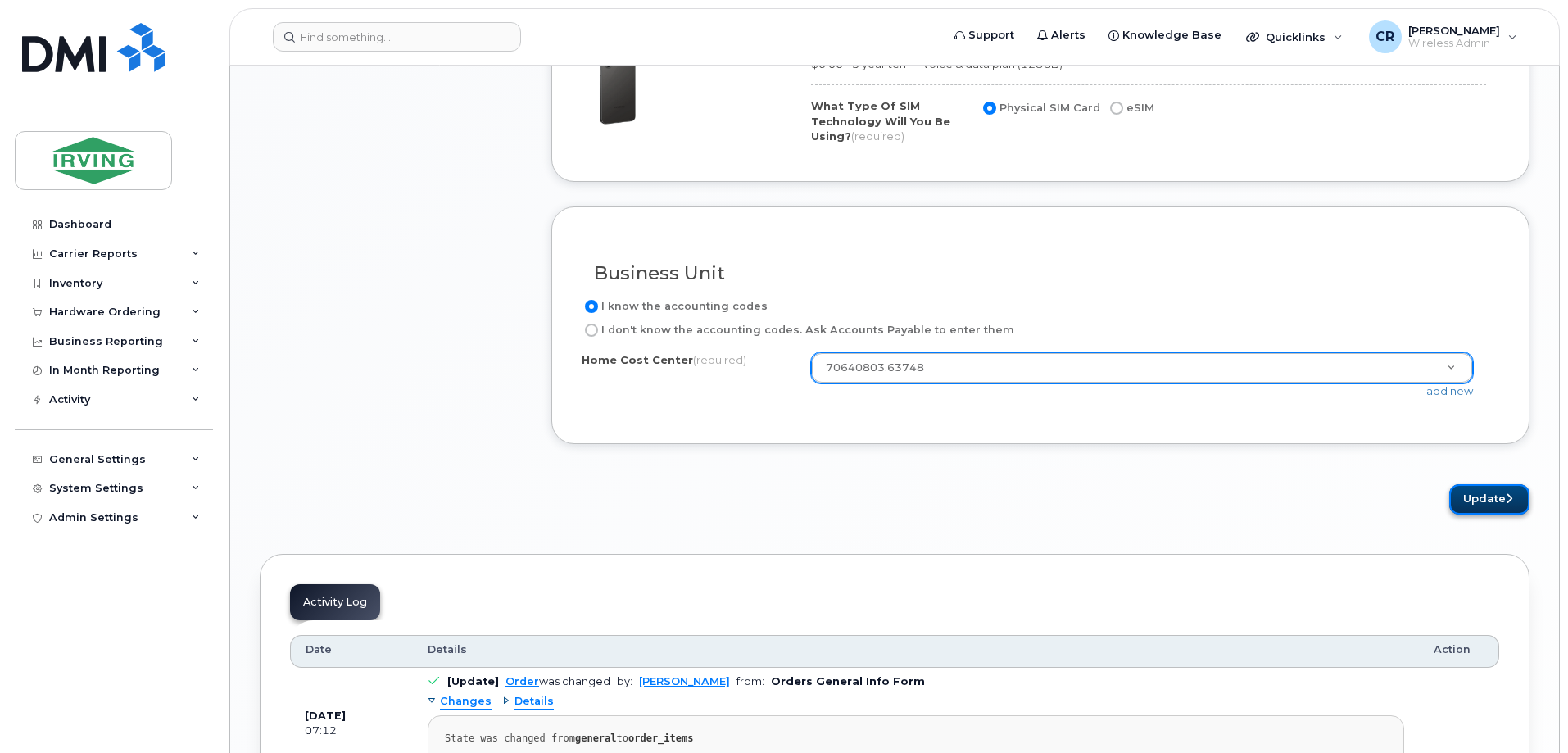
click at [1479, 487] on button "Update" at bounding box center [1489, 499] width 80 height 31
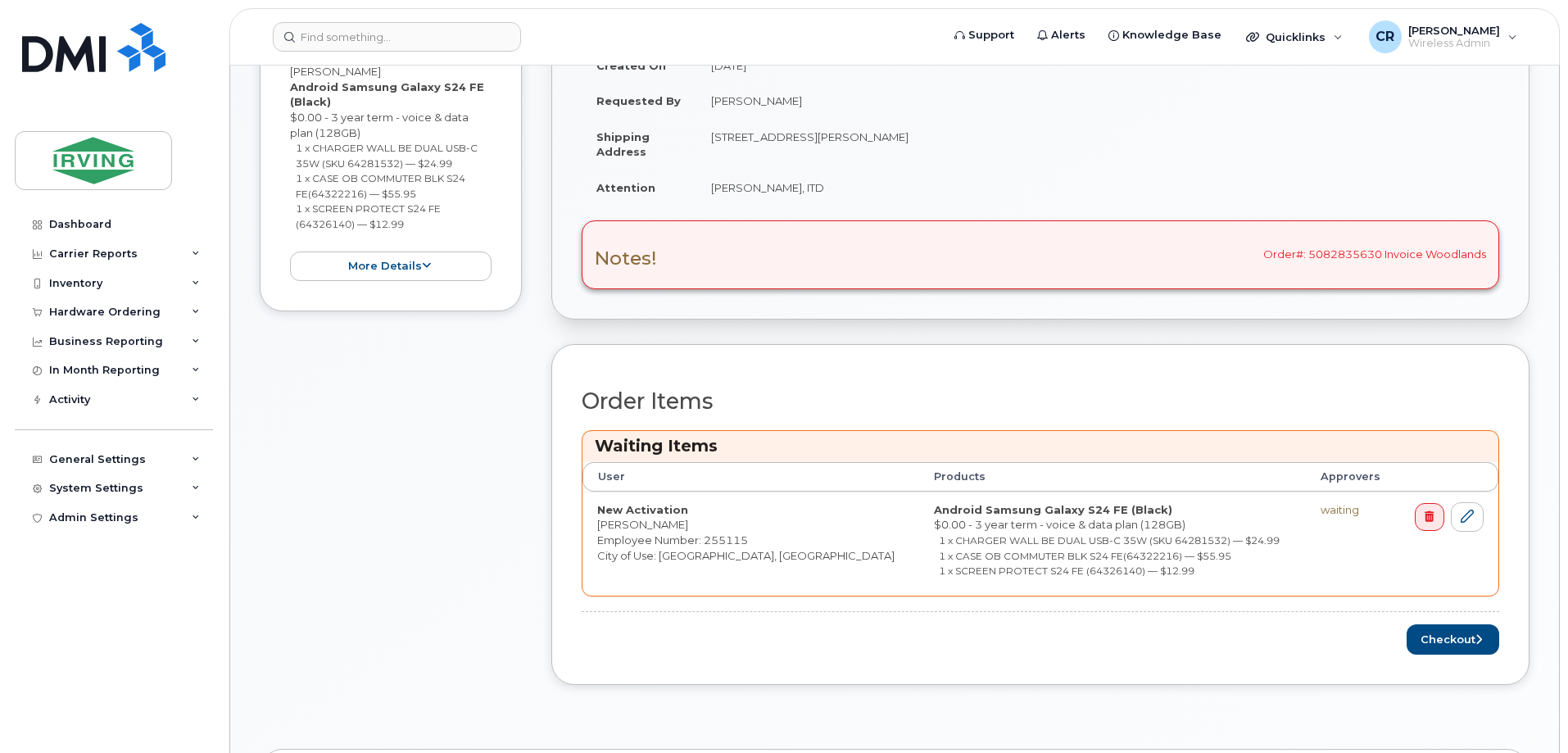
scroll to position [574, 0]
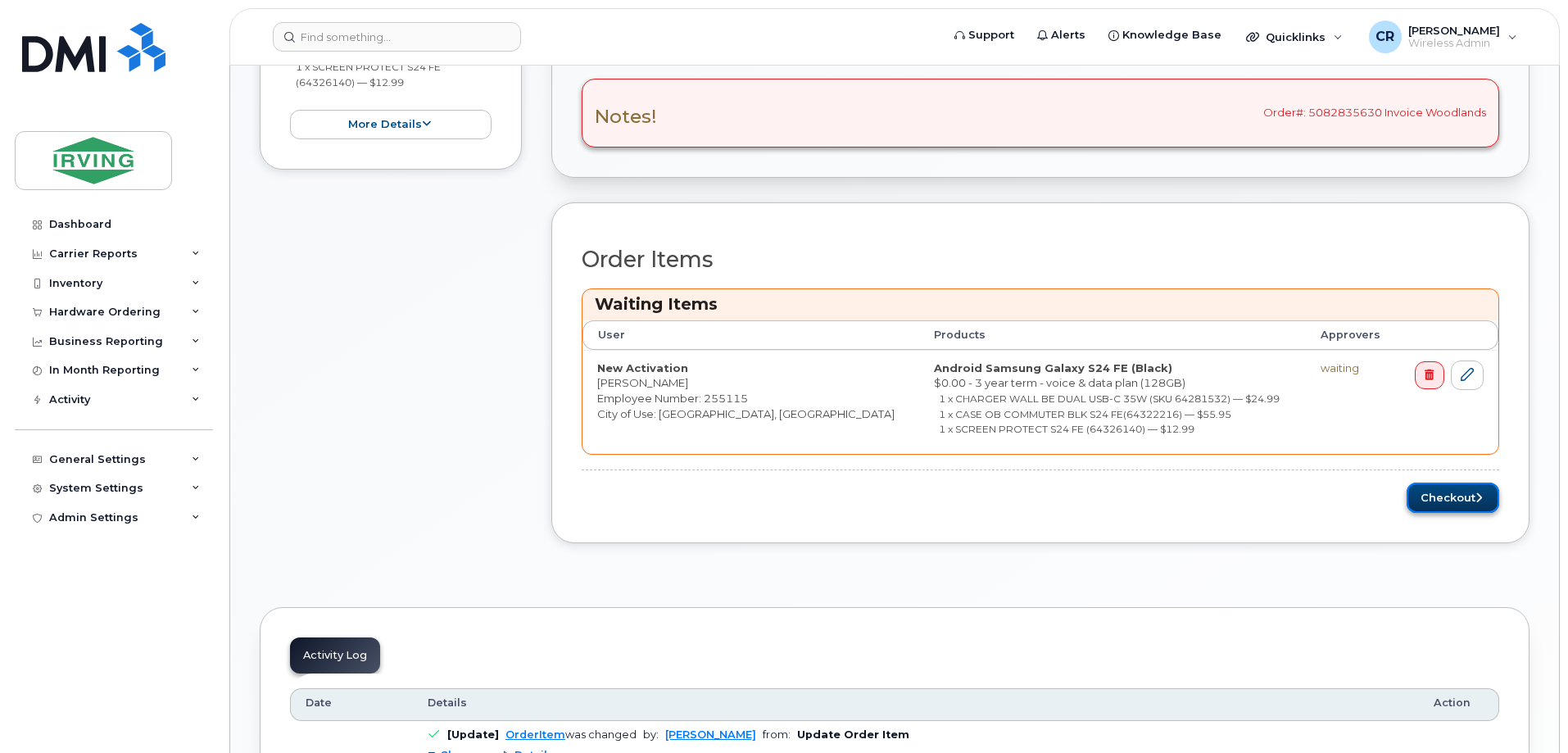
click at [1429, 498] on button "Checkout" at bounding box center [1452, 498] width 93 height 31
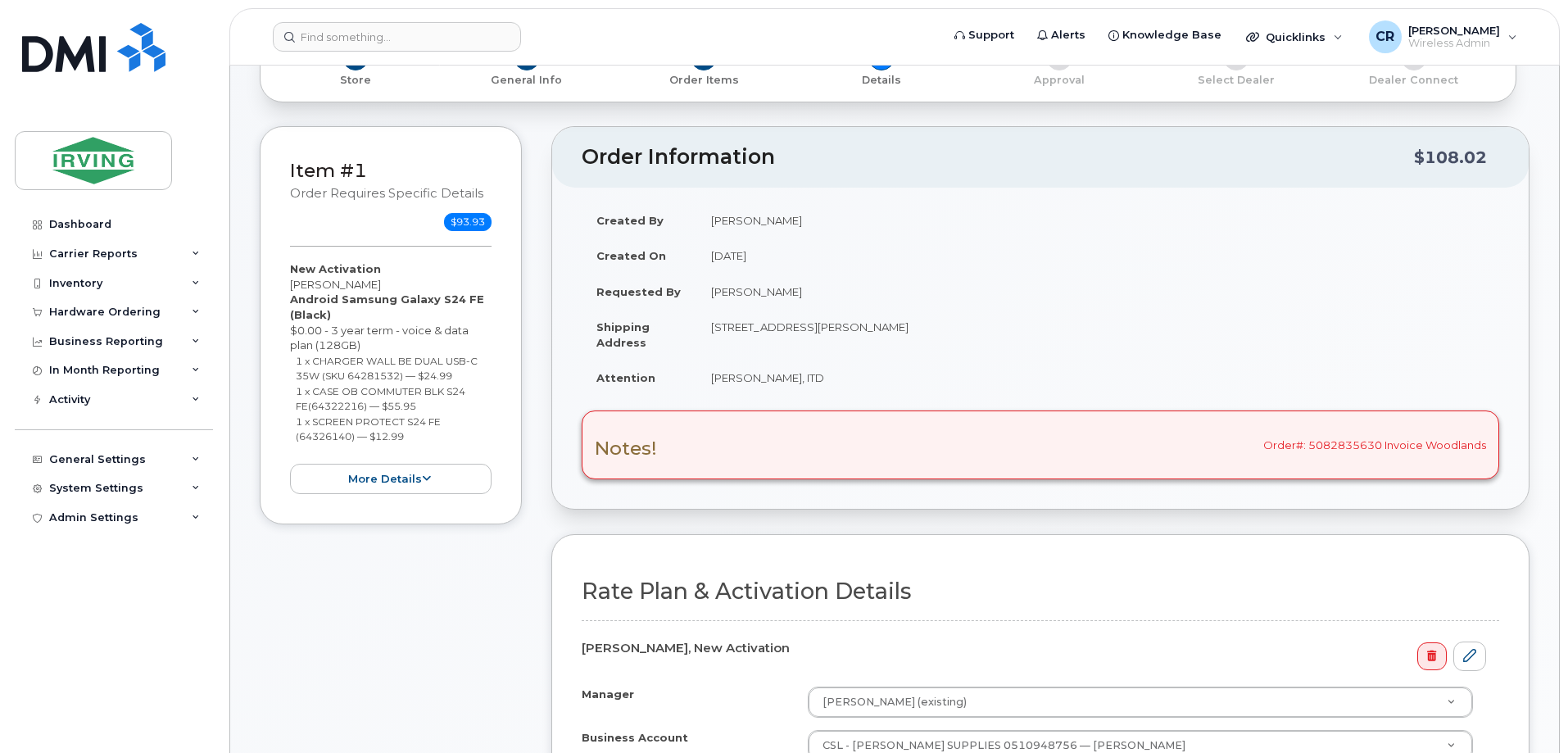
scroll to position [328, 0]
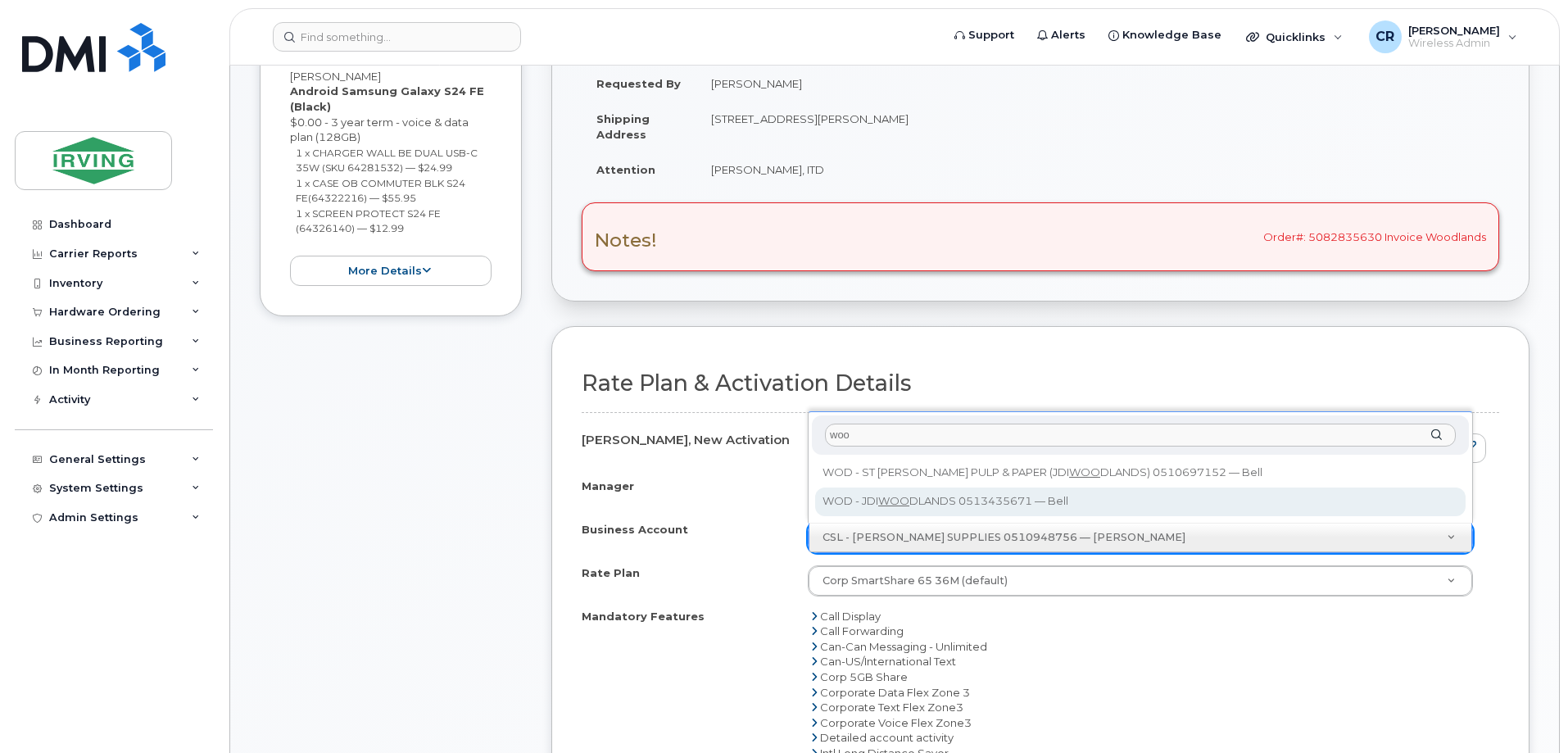
type input "woo"
select select "11339"
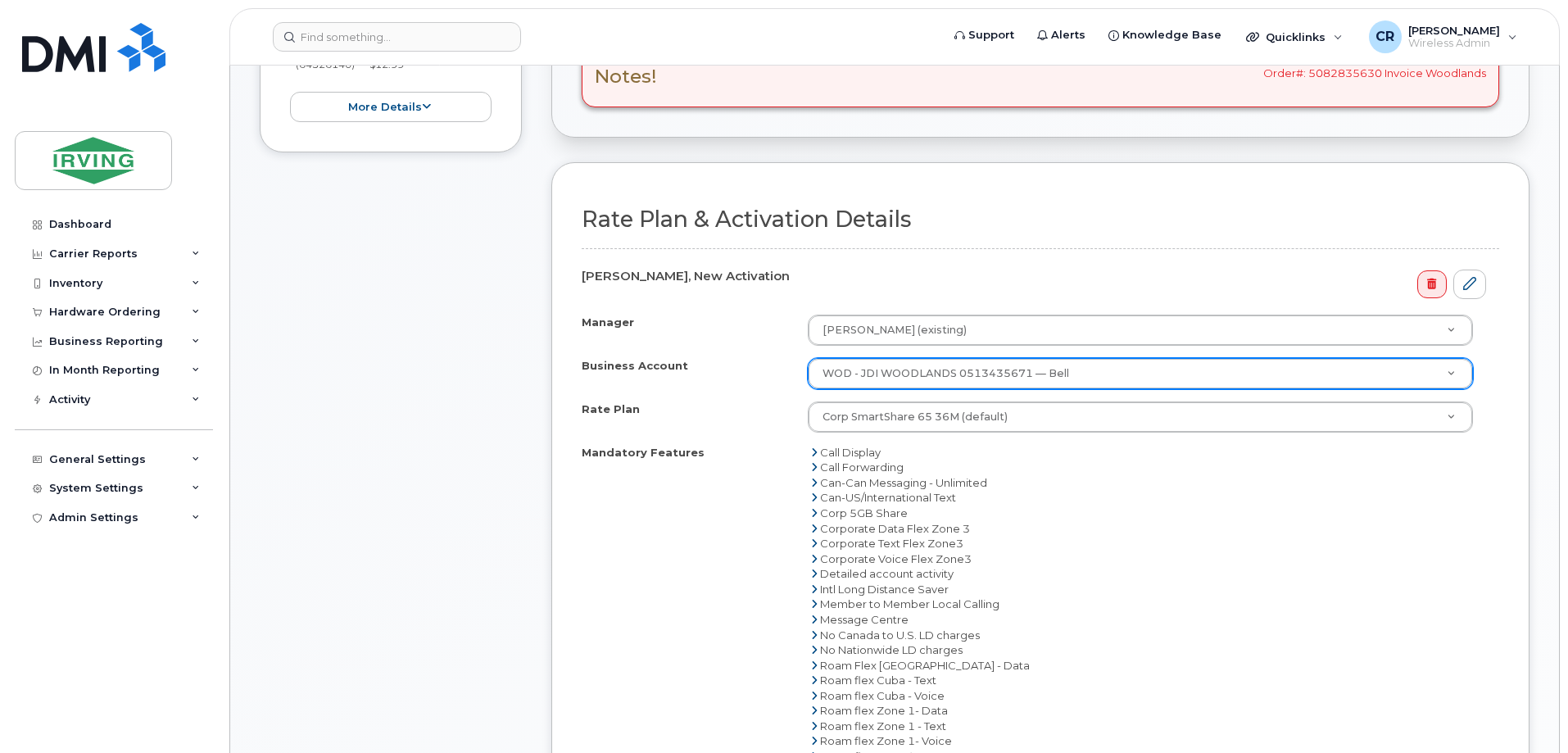
scroll to position [819, 0]
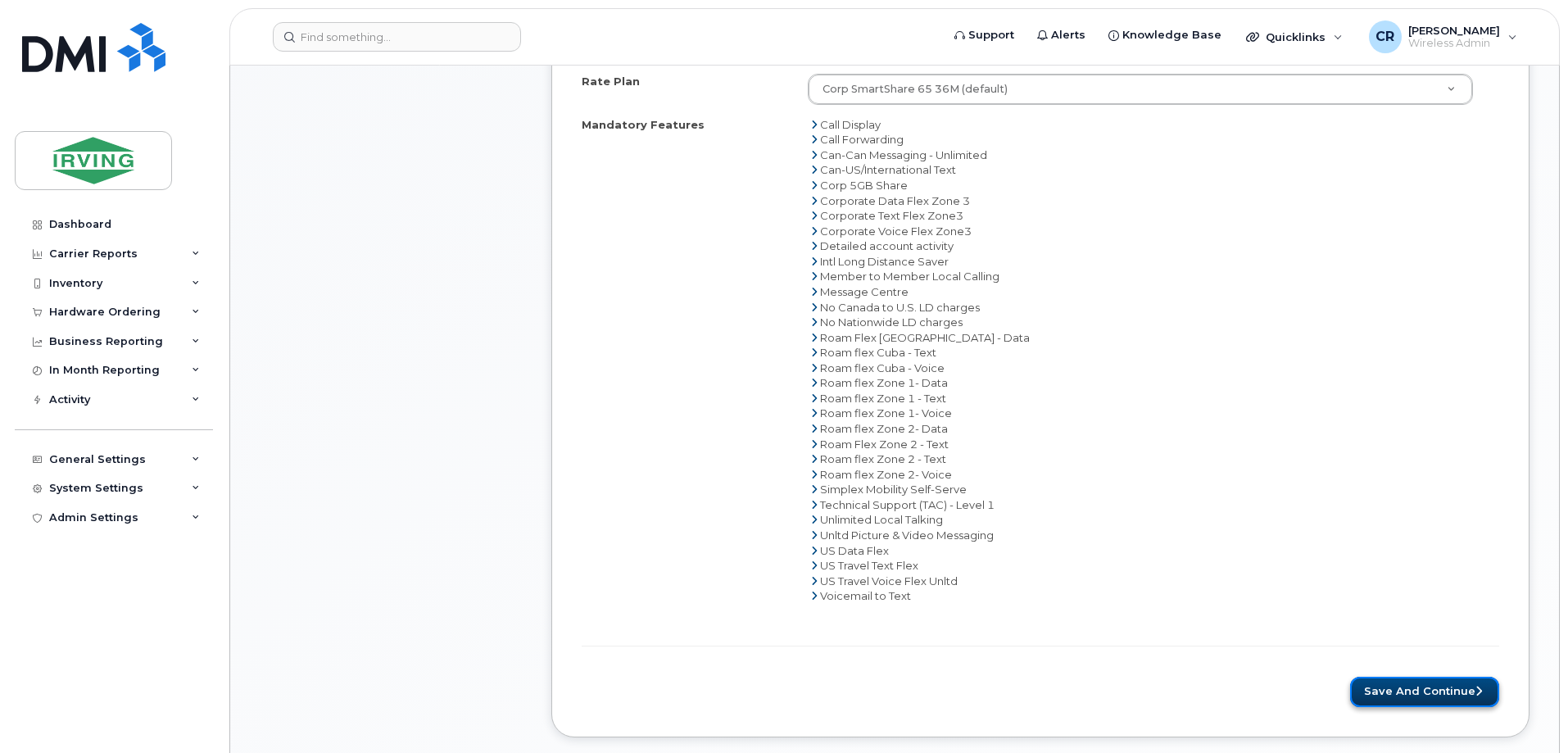
click at [1433, 684] on button "Save and Continue" at bounding box center [1424, 692] width 149 height 31
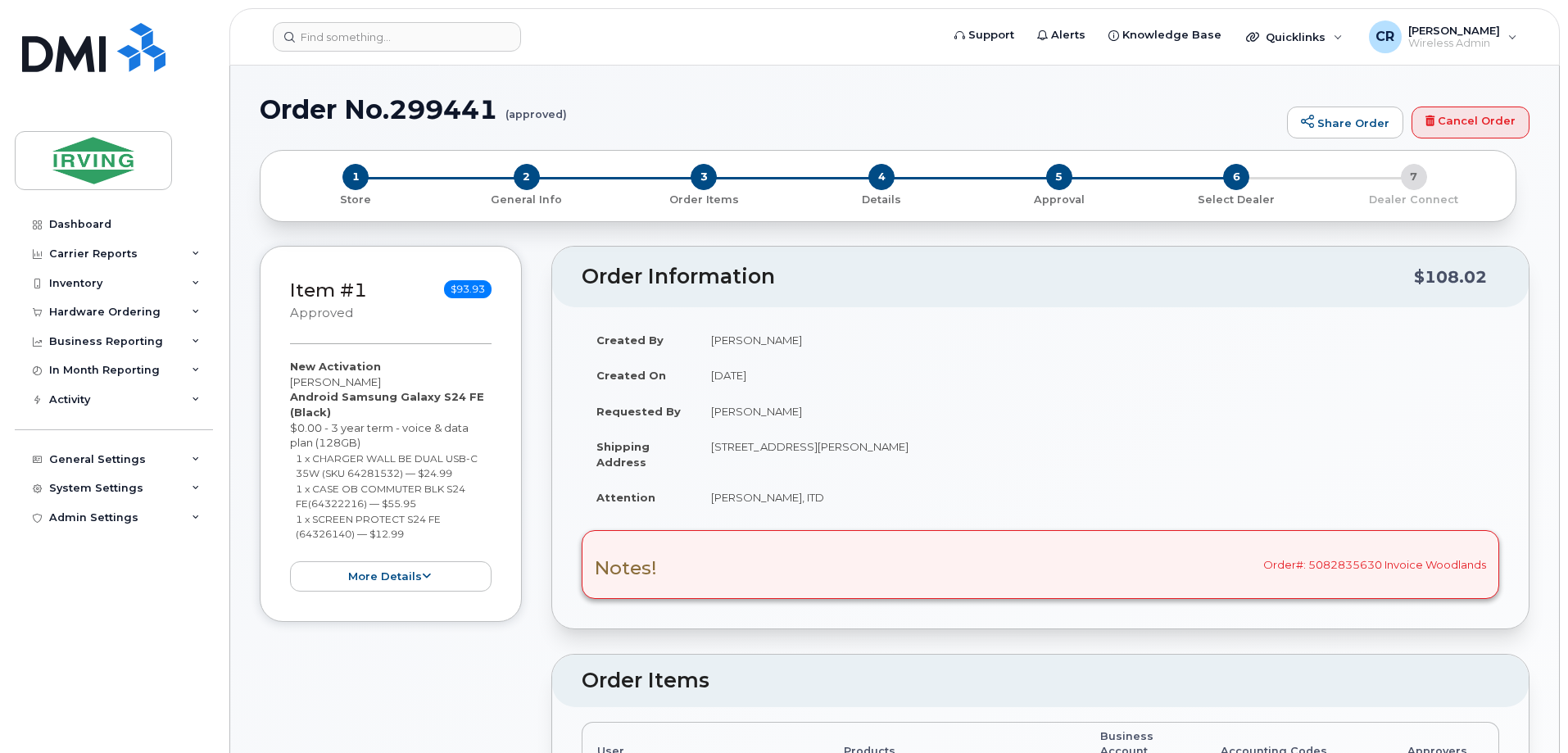
radio input "true"
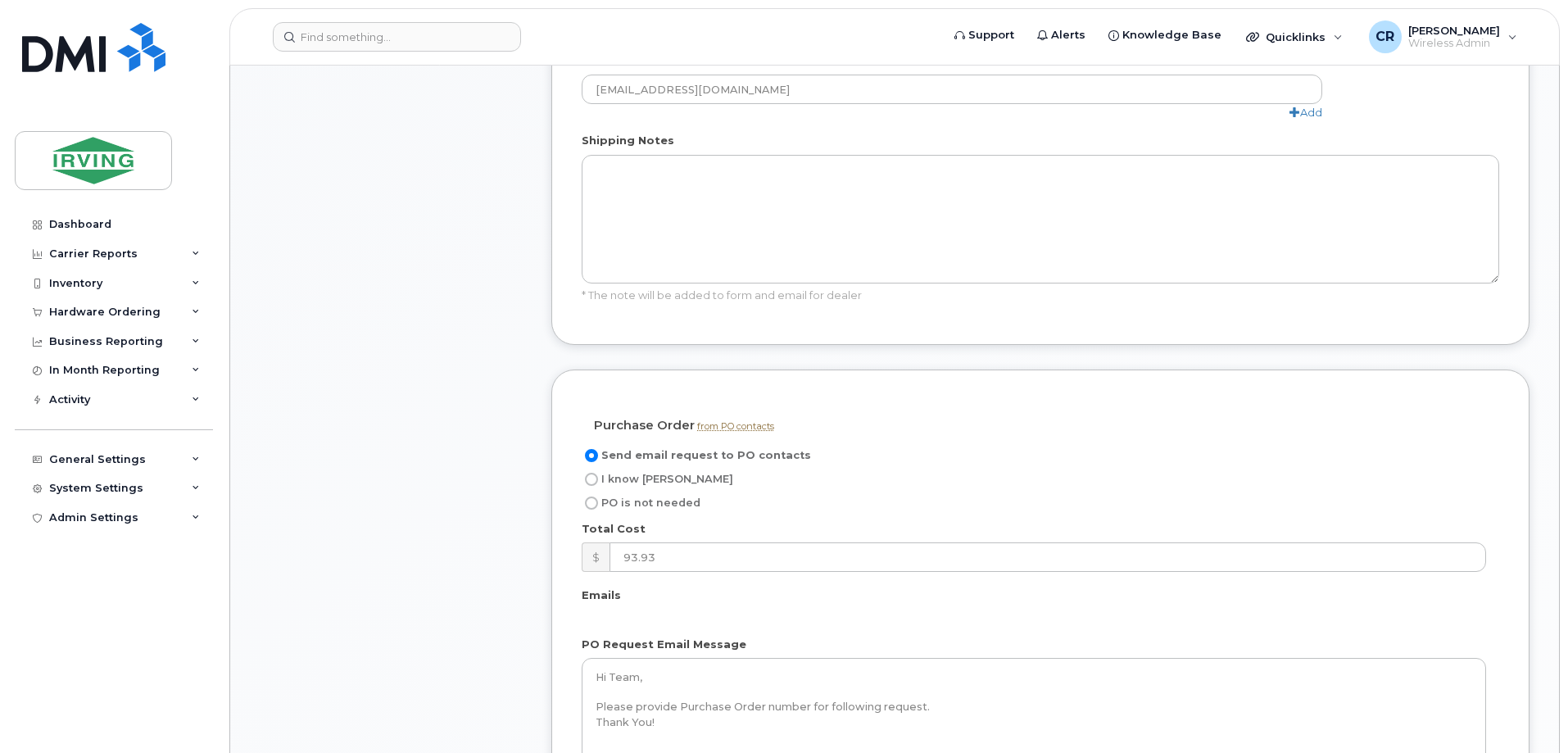
scroll to position [1147, 0]
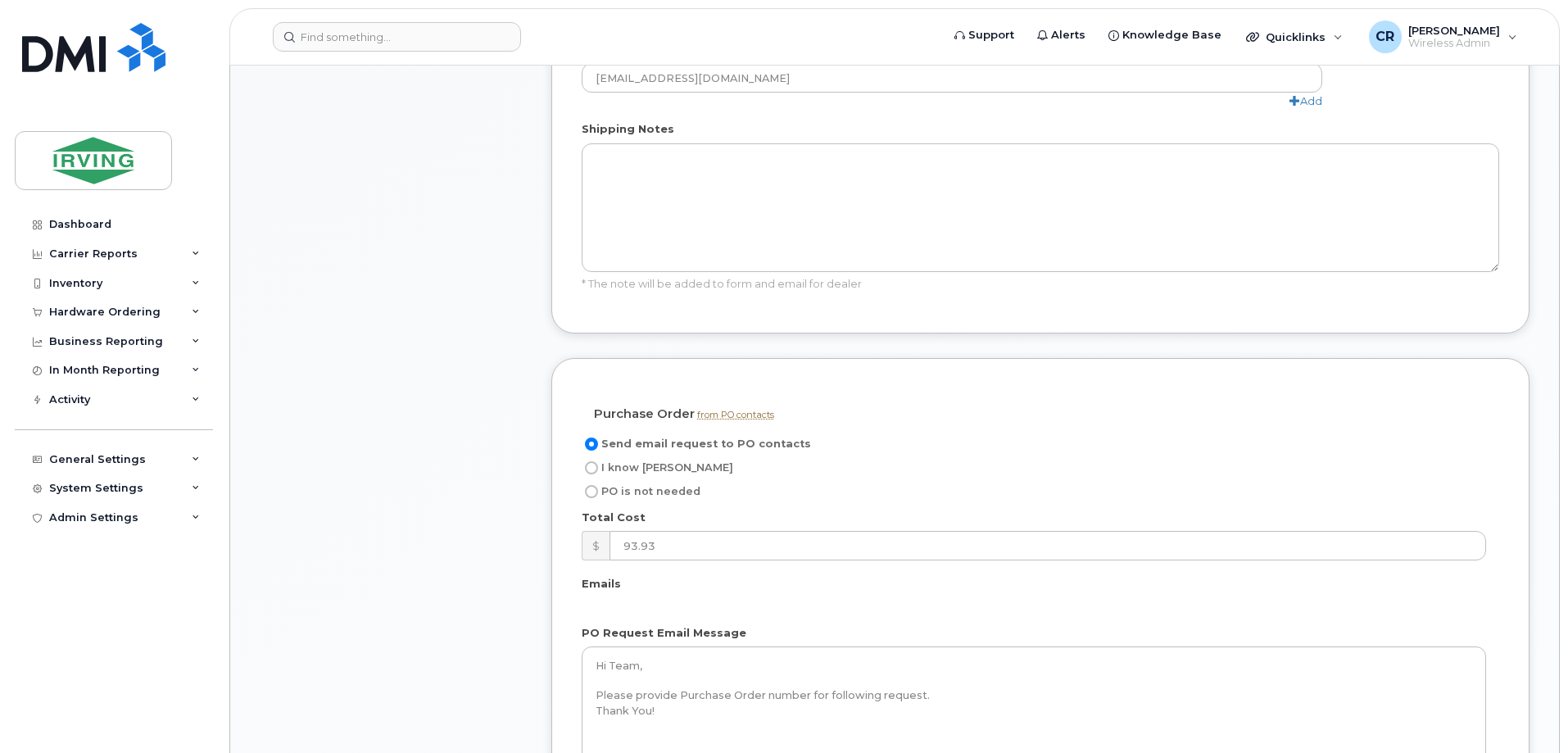
click at [598, 458] on label "I know PO" at bounding box center [657, 468] width 151 height 20
click at [598, 461] on input "I know PO" at bounding box center [592, 468] width 13 height 13
radio input "true"
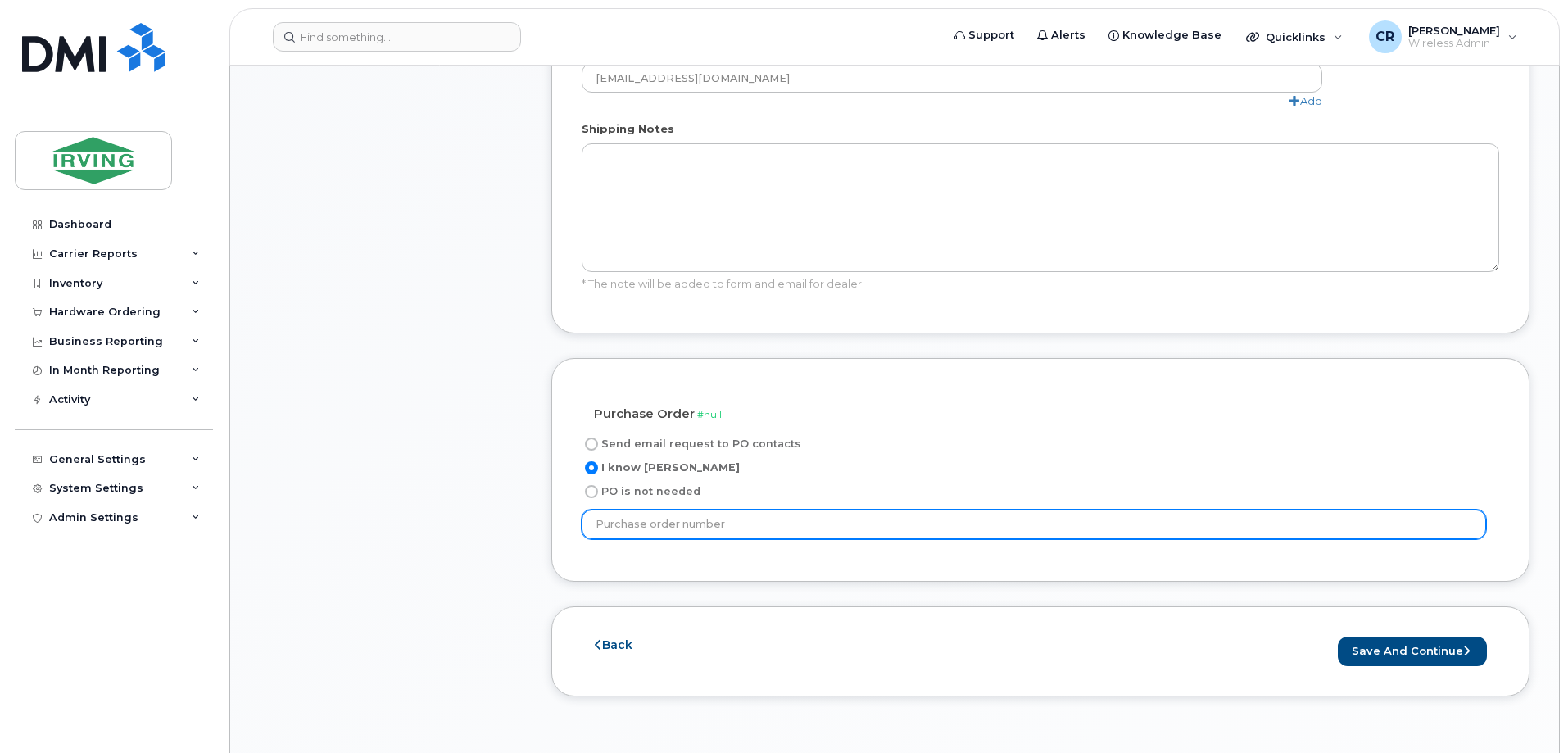
click at [672, 510] on input "text" at bounding box center [1034, 524] width 904 height 30
paste input "913070"
type input "913070"
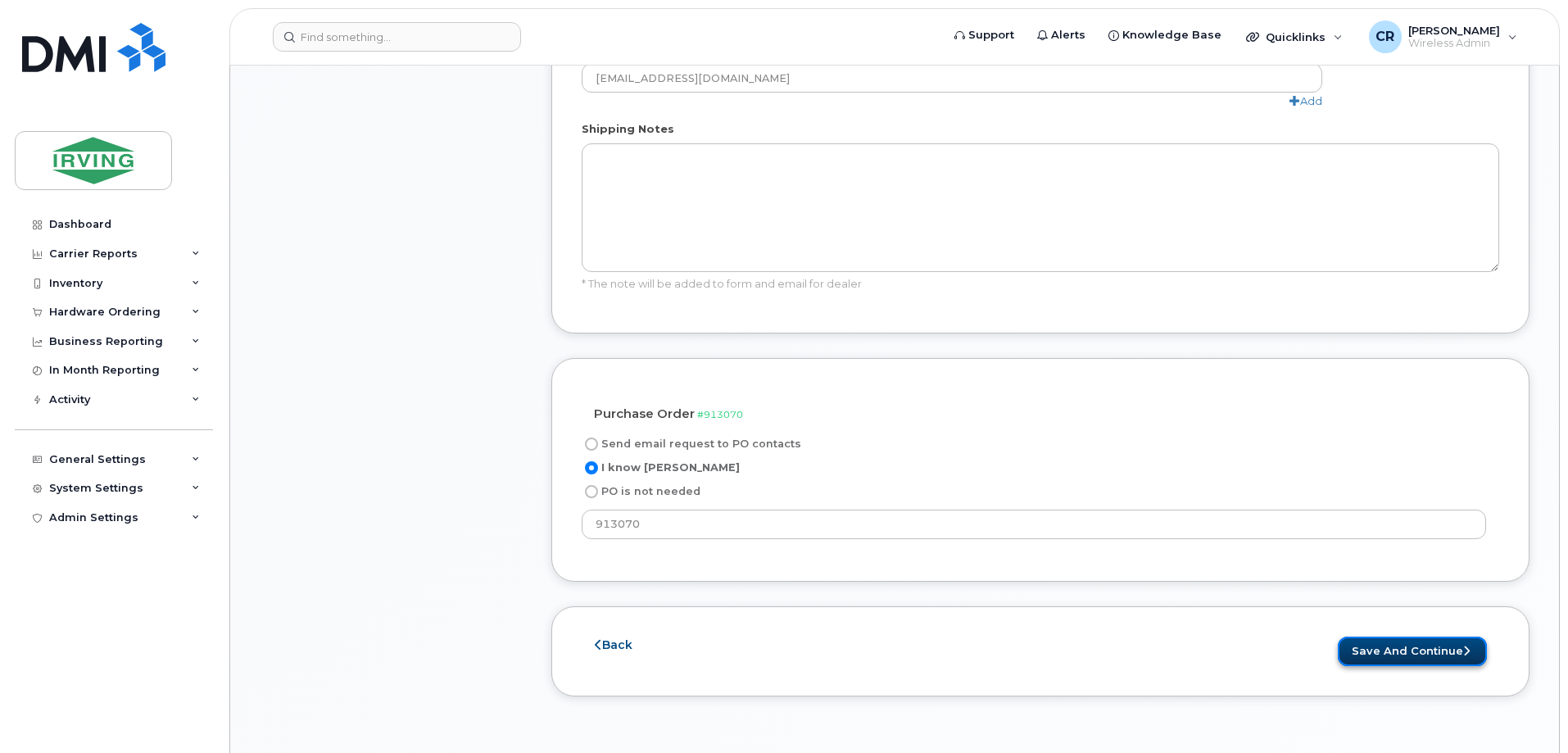
click at [1411, 636] on button "Save and Continue" at bounding box center [1413, 651] width 149 height 31
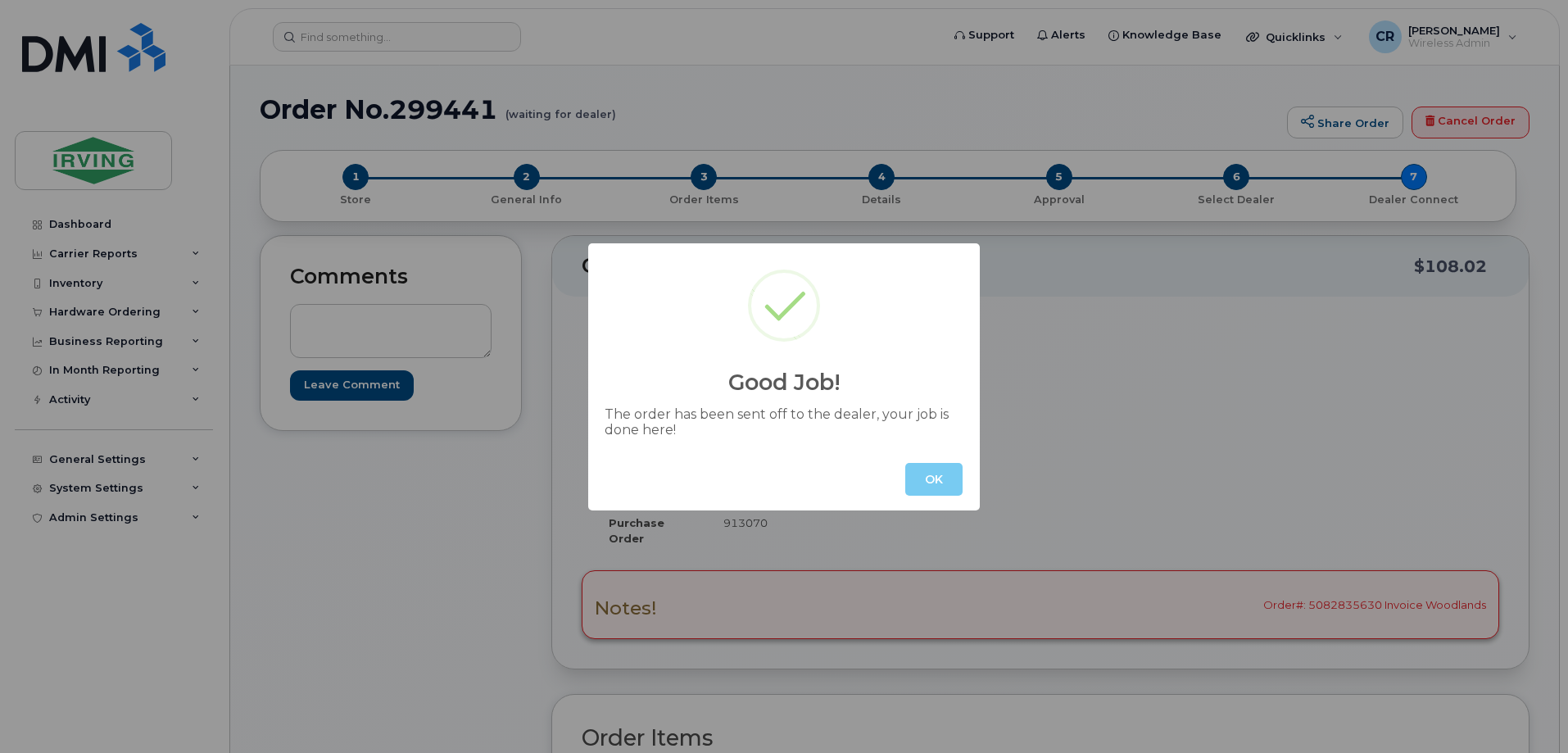
click at [925, 470] on button "OK" at bounding box center [934, 479] width 57 height 33
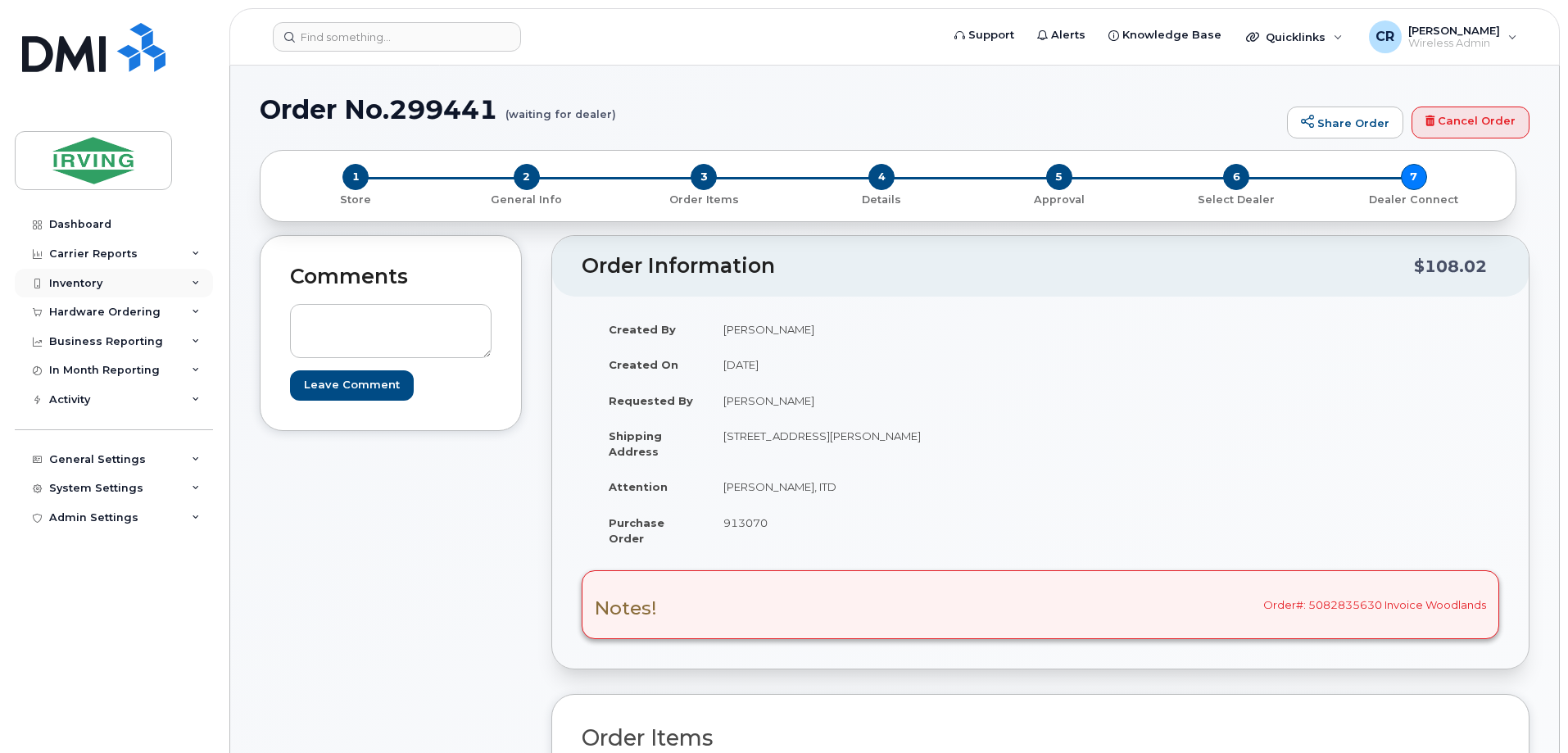
click at [57, 280] on div "Inventory" at bounding box center [76, 284] width 54 height 13
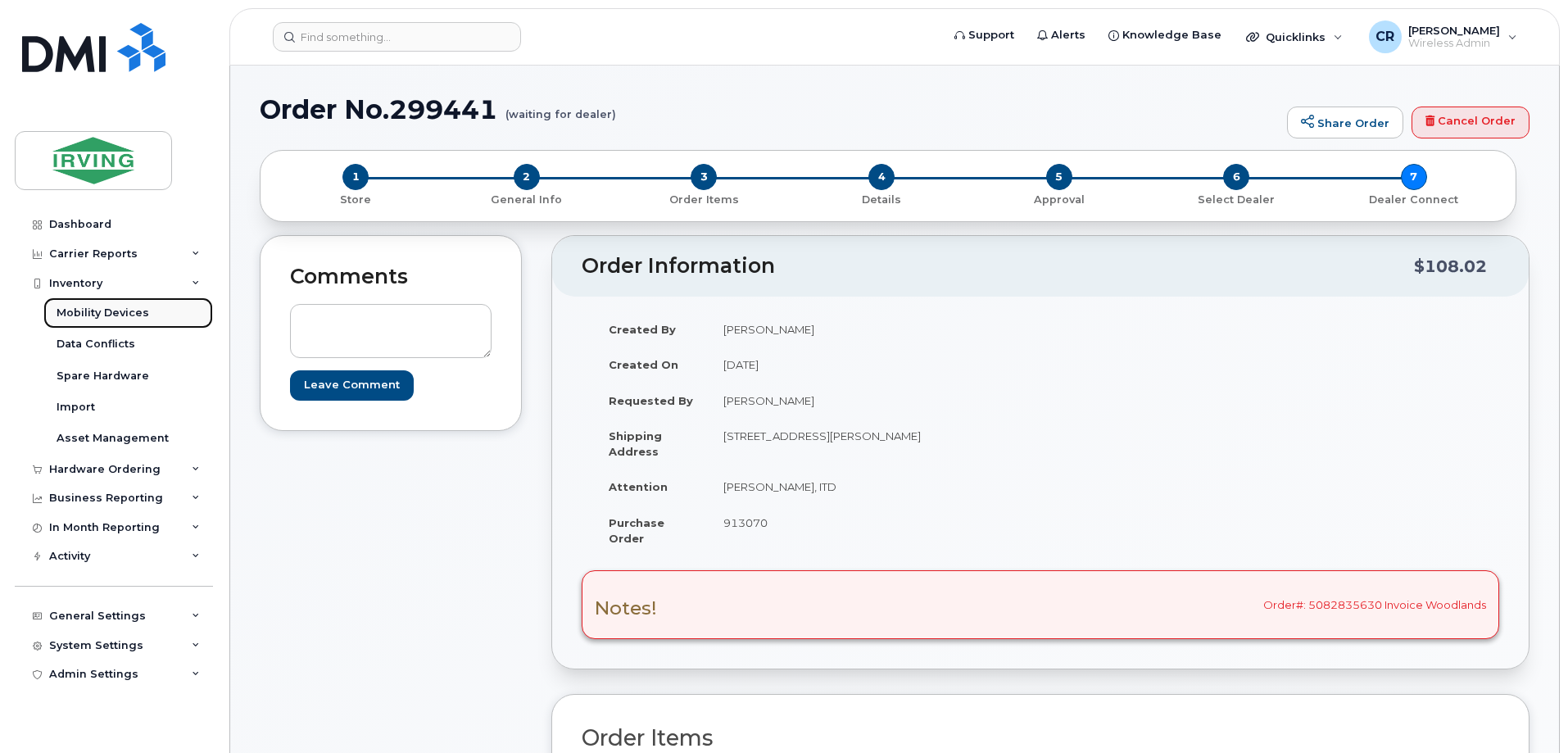
click at [84, 308] on div "Mobility Devices" at bounding box center [102, 312] width 93 height 14
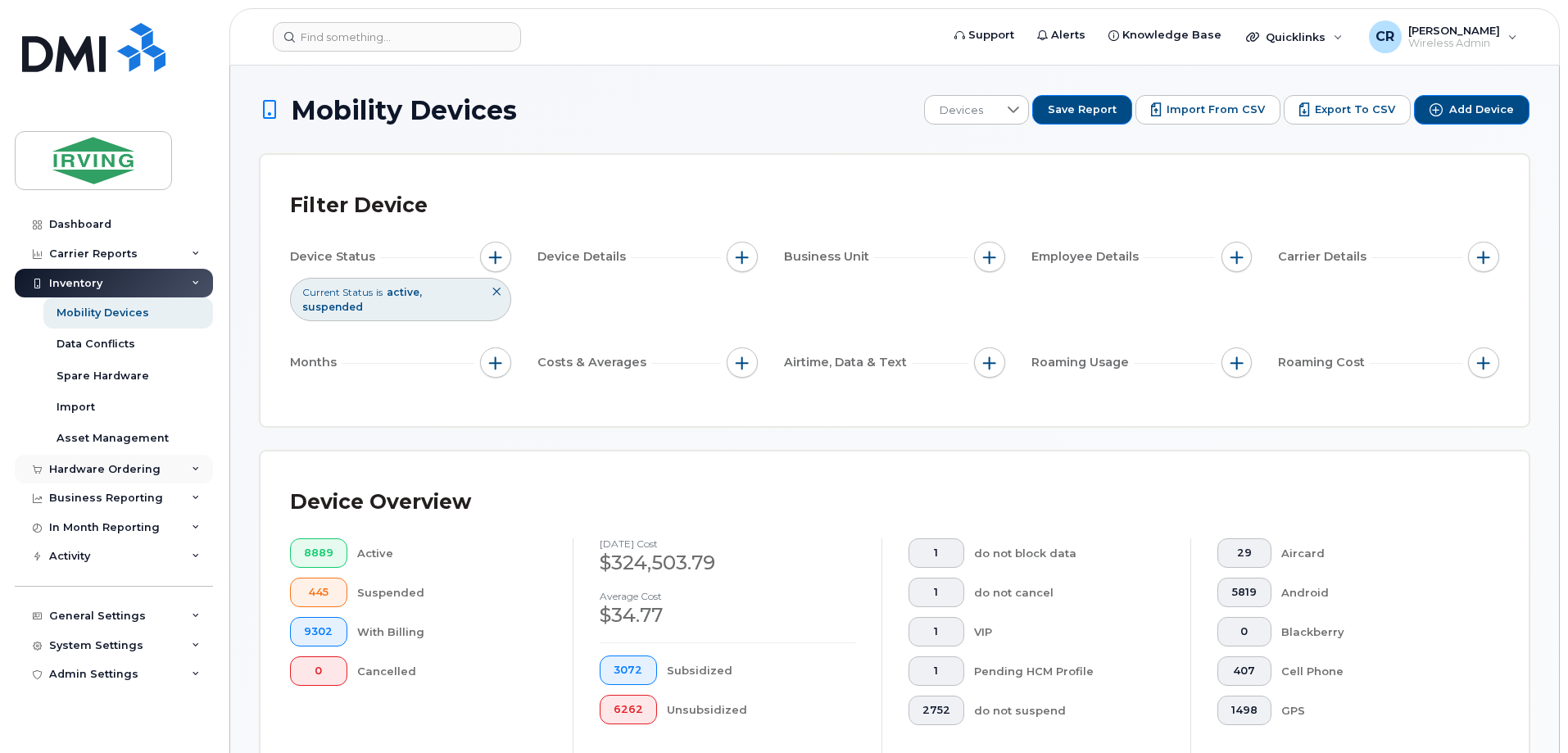
click at [72, 467] on div "Hardware Ordering" at bounding box center [104, 469] width 111 height 13
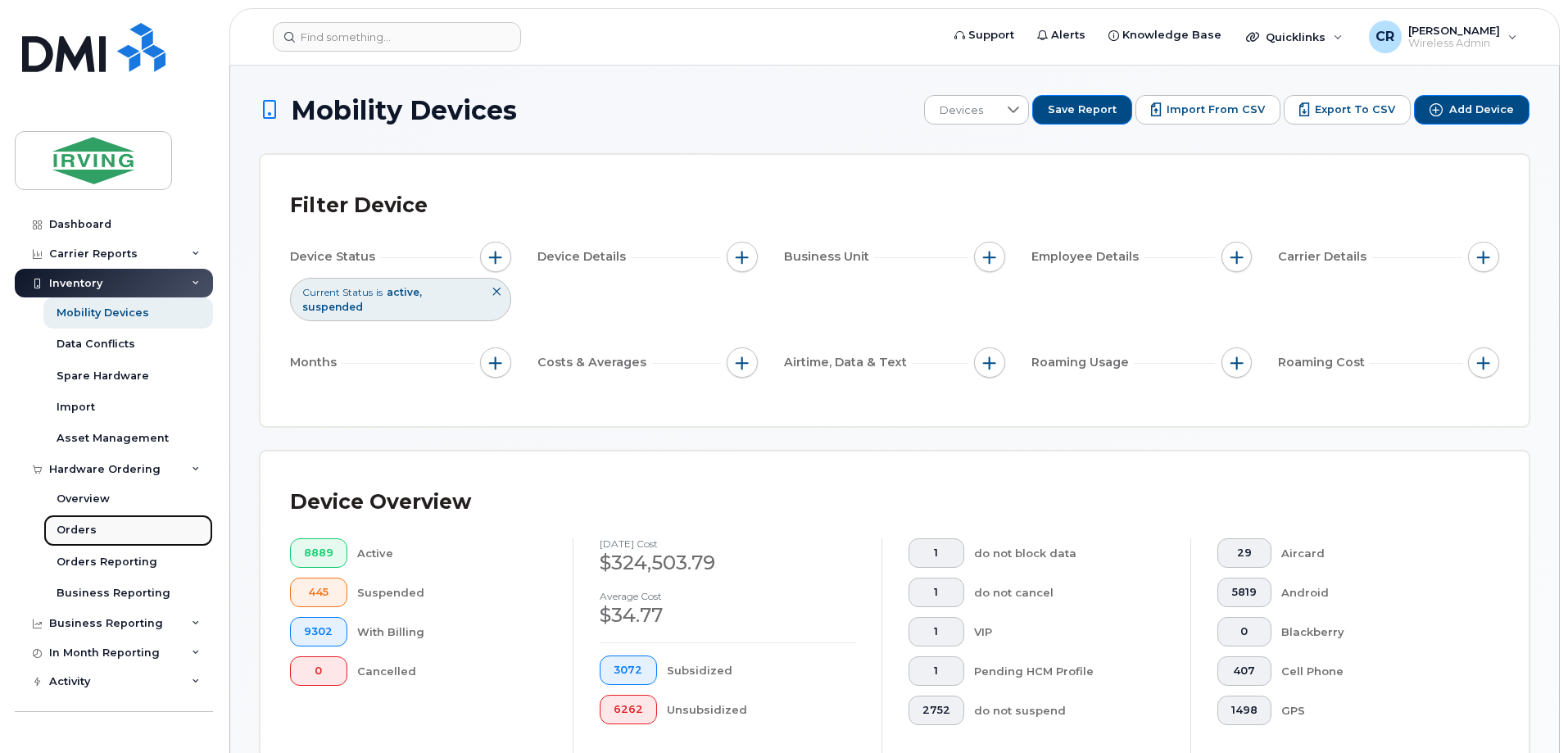
click at [78, 530] on div "Orders" at bounding box center [77, 530] width 40 height 14
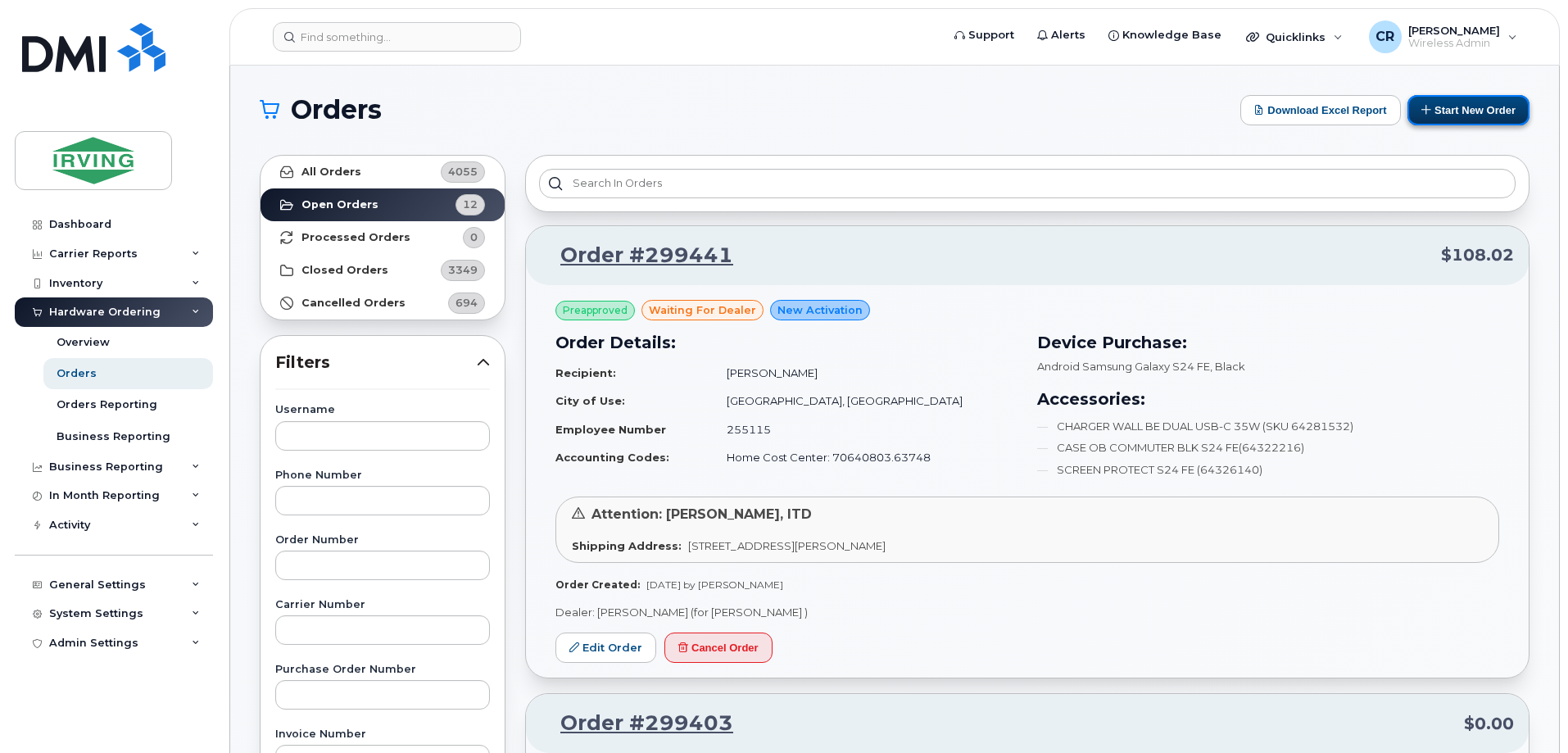
click at [1460, 109] on button "Start New Order" at bounding box center [1467, 110] width 122 height 31
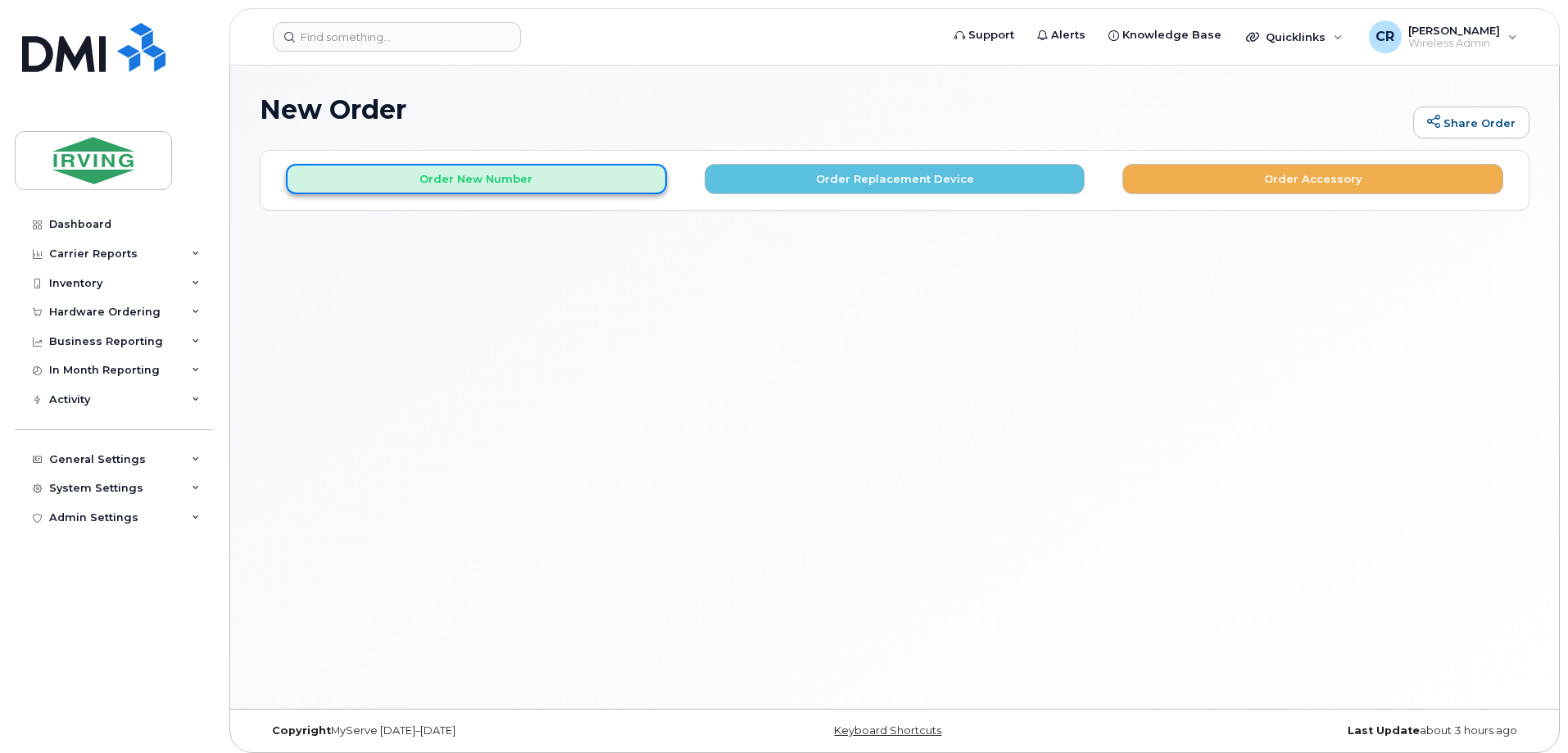
click at [457, 174] on button "Order New Number" at bounding box center [476, 179] width 381 height 31
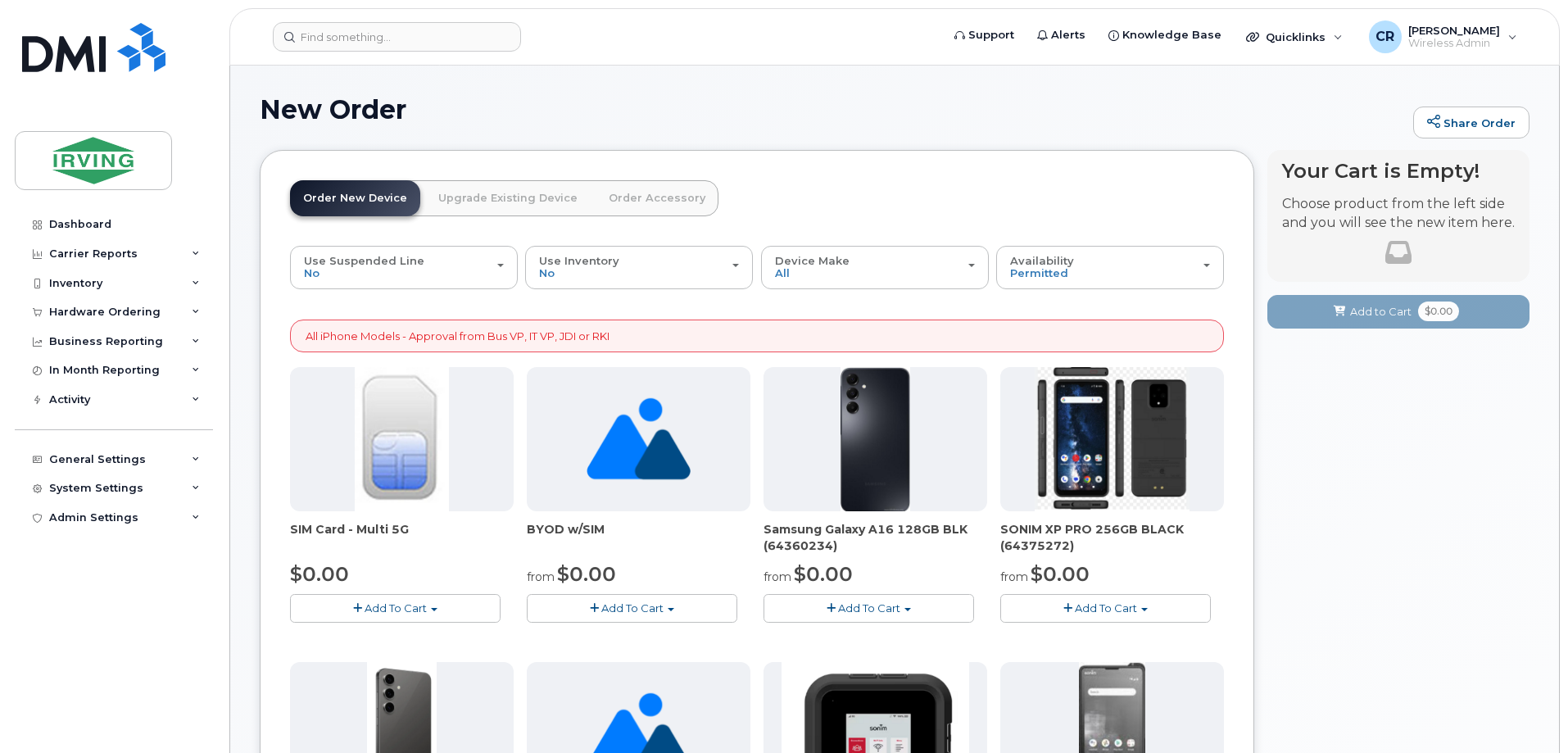
click at [389, 611] on span "Add To Cart" at bounding box center [396, 608] width 62 height 13
click at [369, 629] on link "$0.00 - New Activation" at bounding box center [372, 638] width 155 height 20
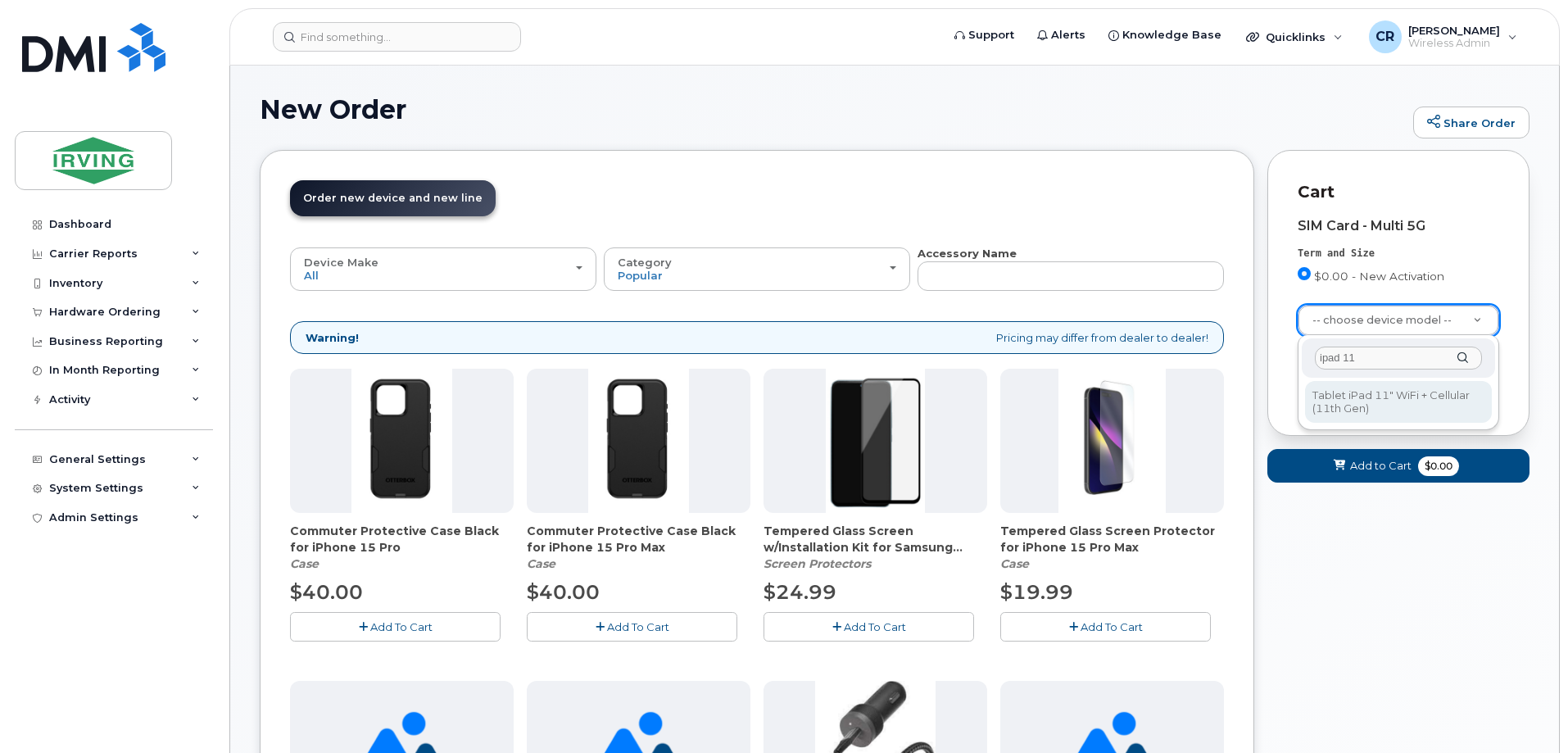
click at [1384, 362] on input "ipad 11" at bounding box center [1398, 358] width 167 height 24
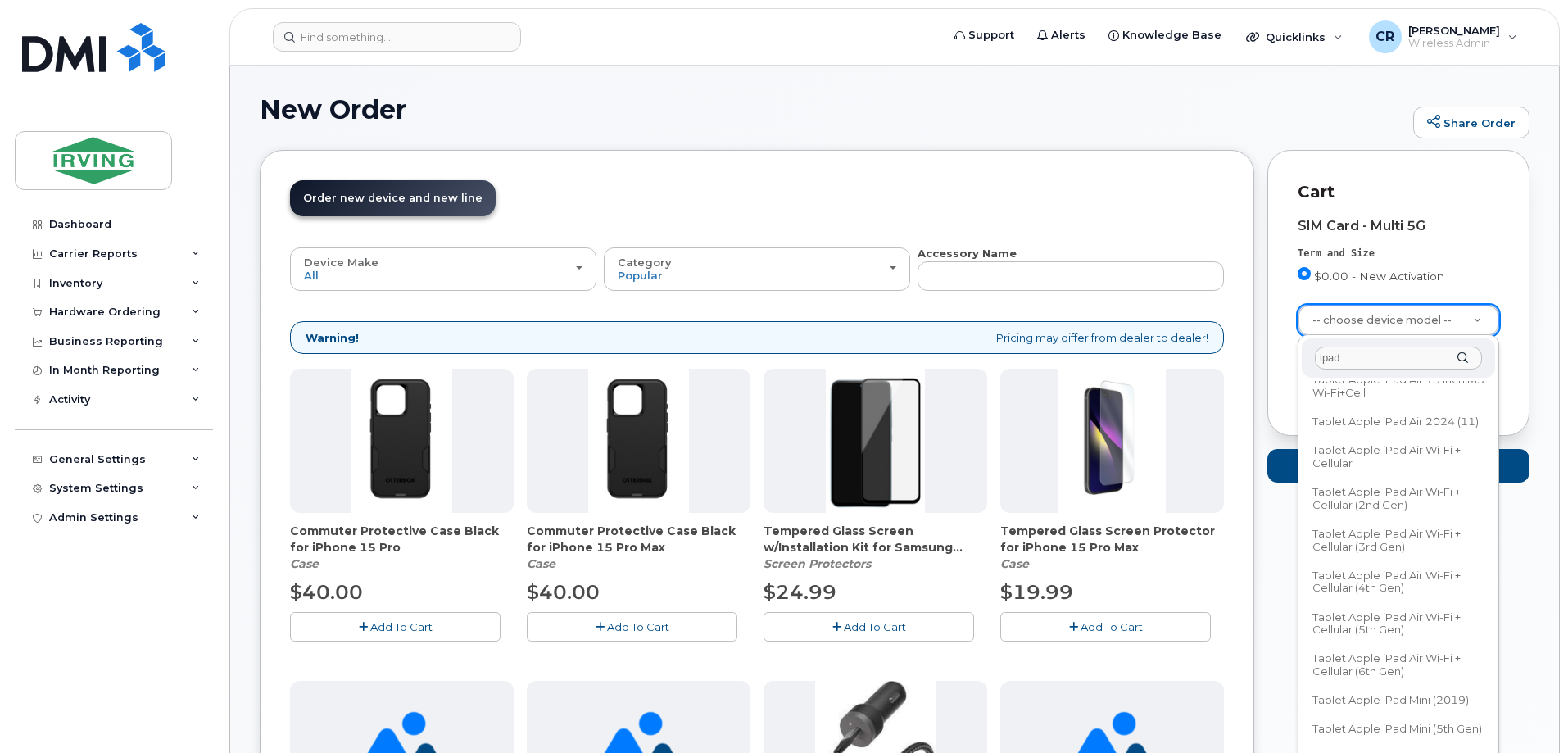
scroll to position [410, 0]
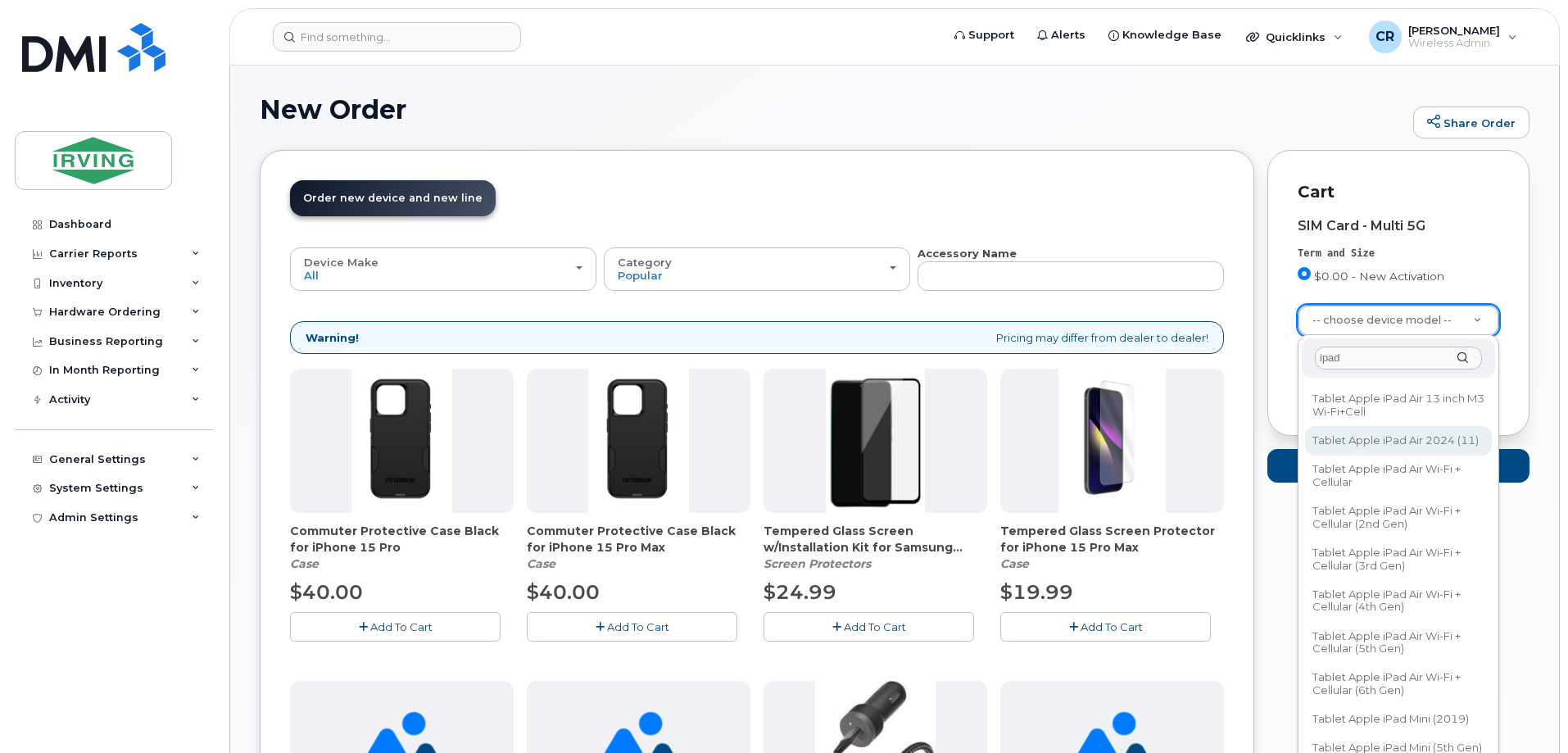
type input "ipad"
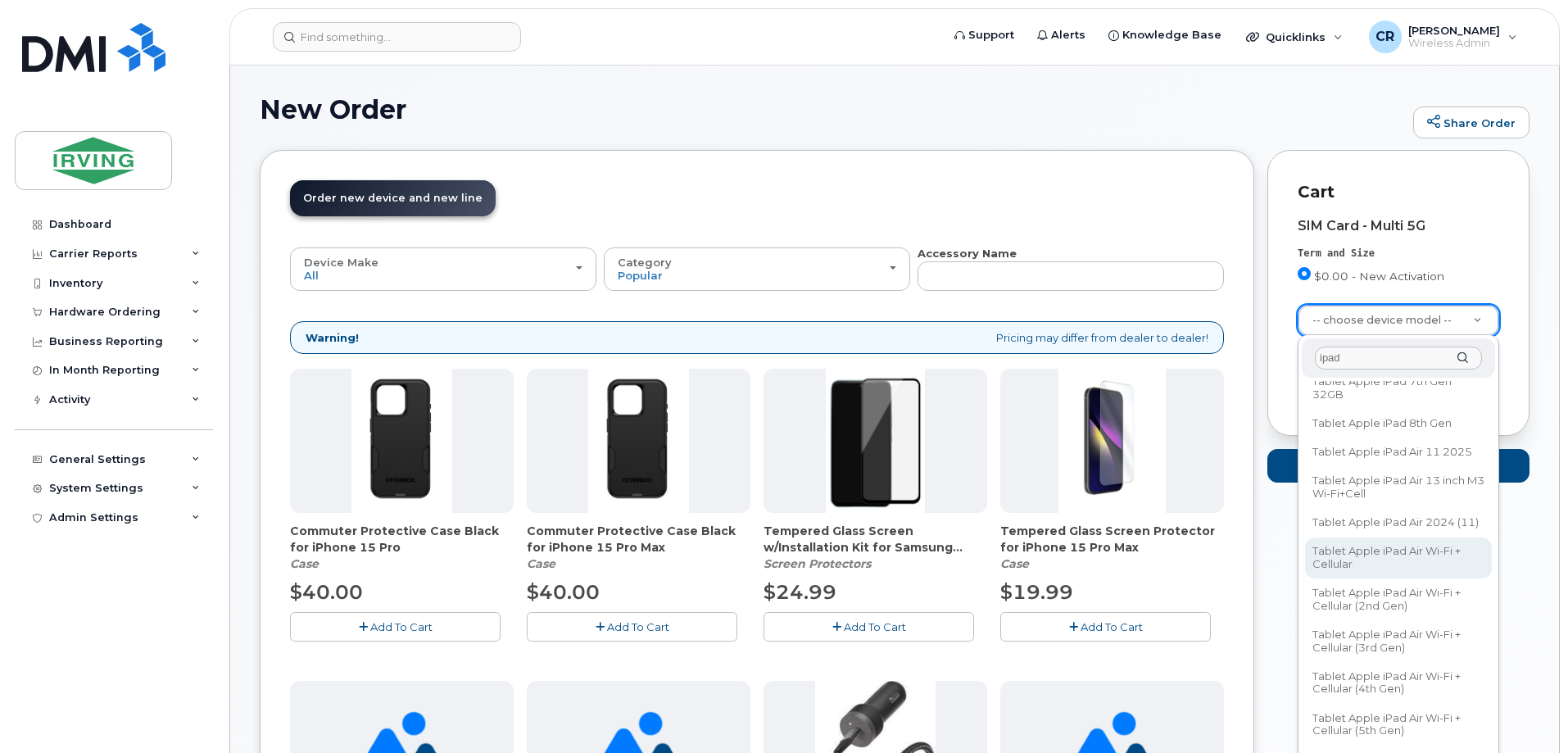
scroll to position [246, 0]
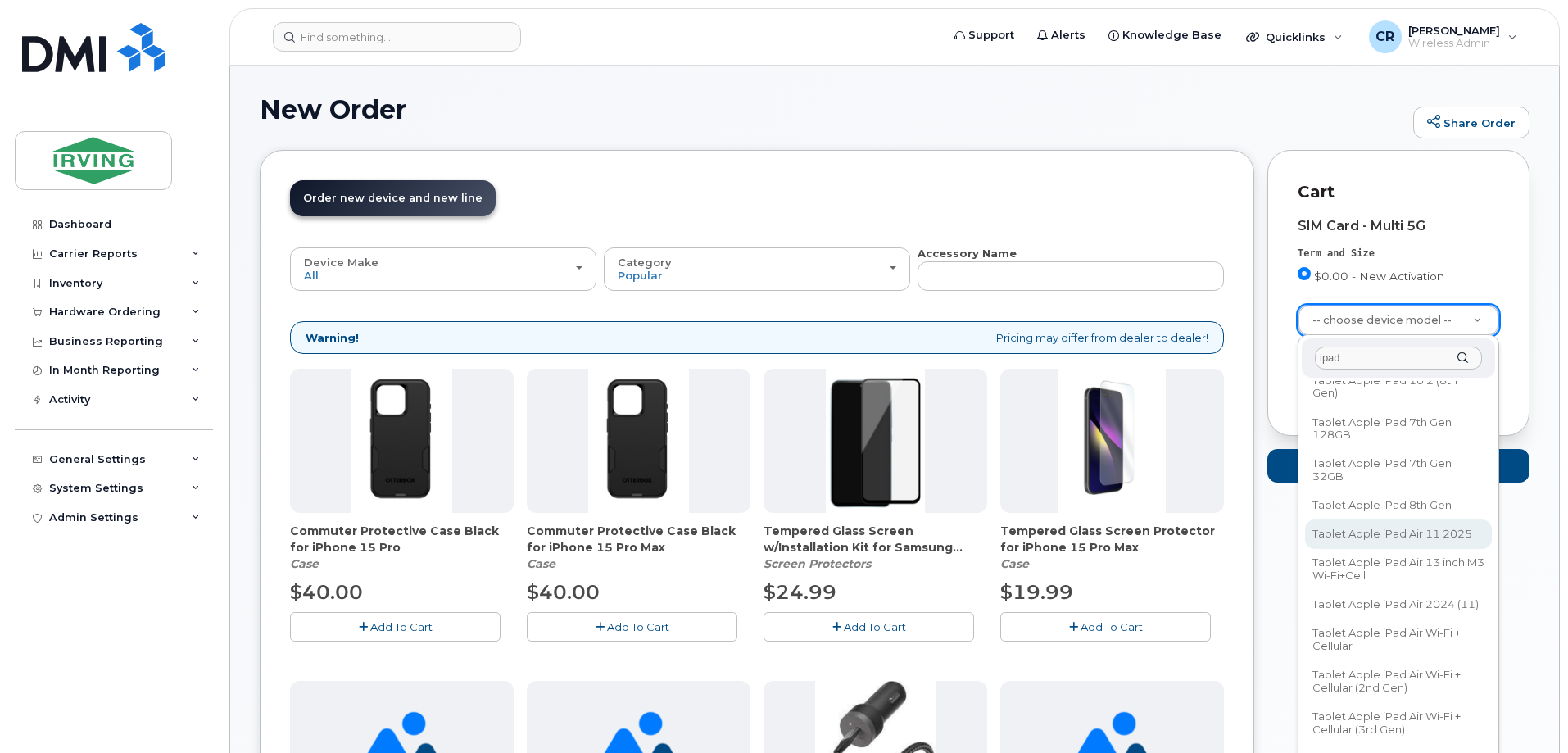
select select "3373"
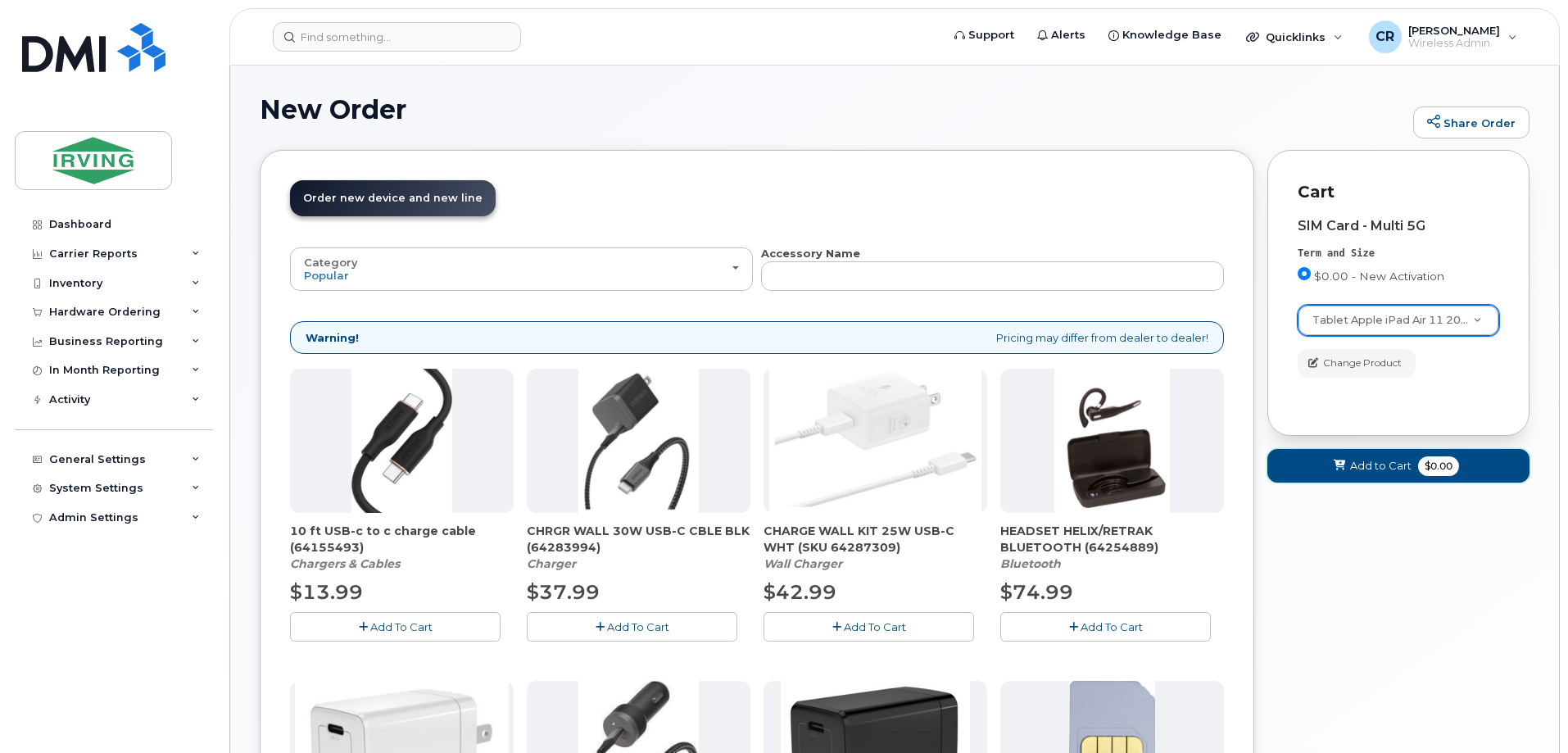
click at [1381, 465] on span "Add to Cart" at bounding box center [1380, 466] width 61 height 15
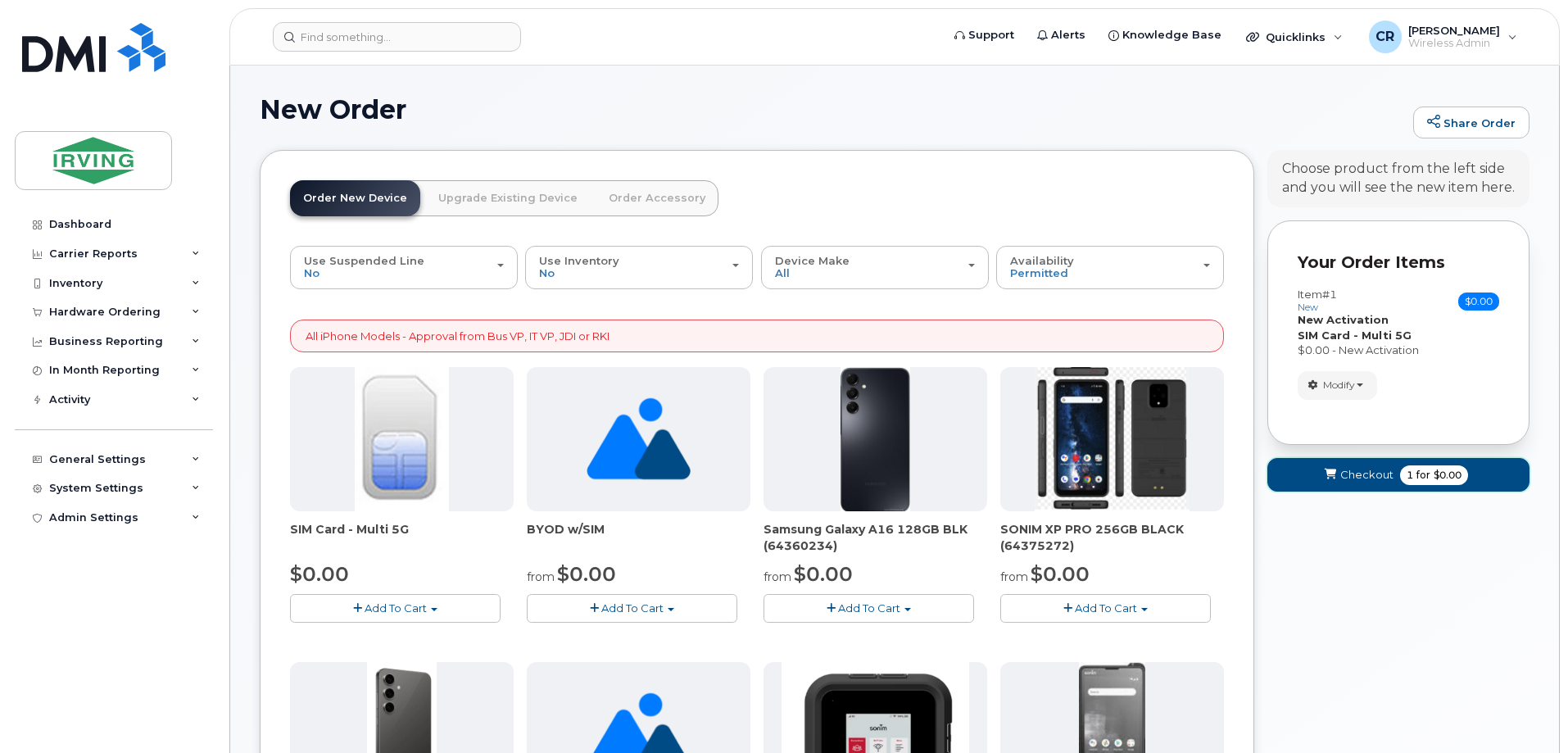
click at [1399, 477] on span "1 for $0.00" at bounding box center [1433, 475] width 68 height 20
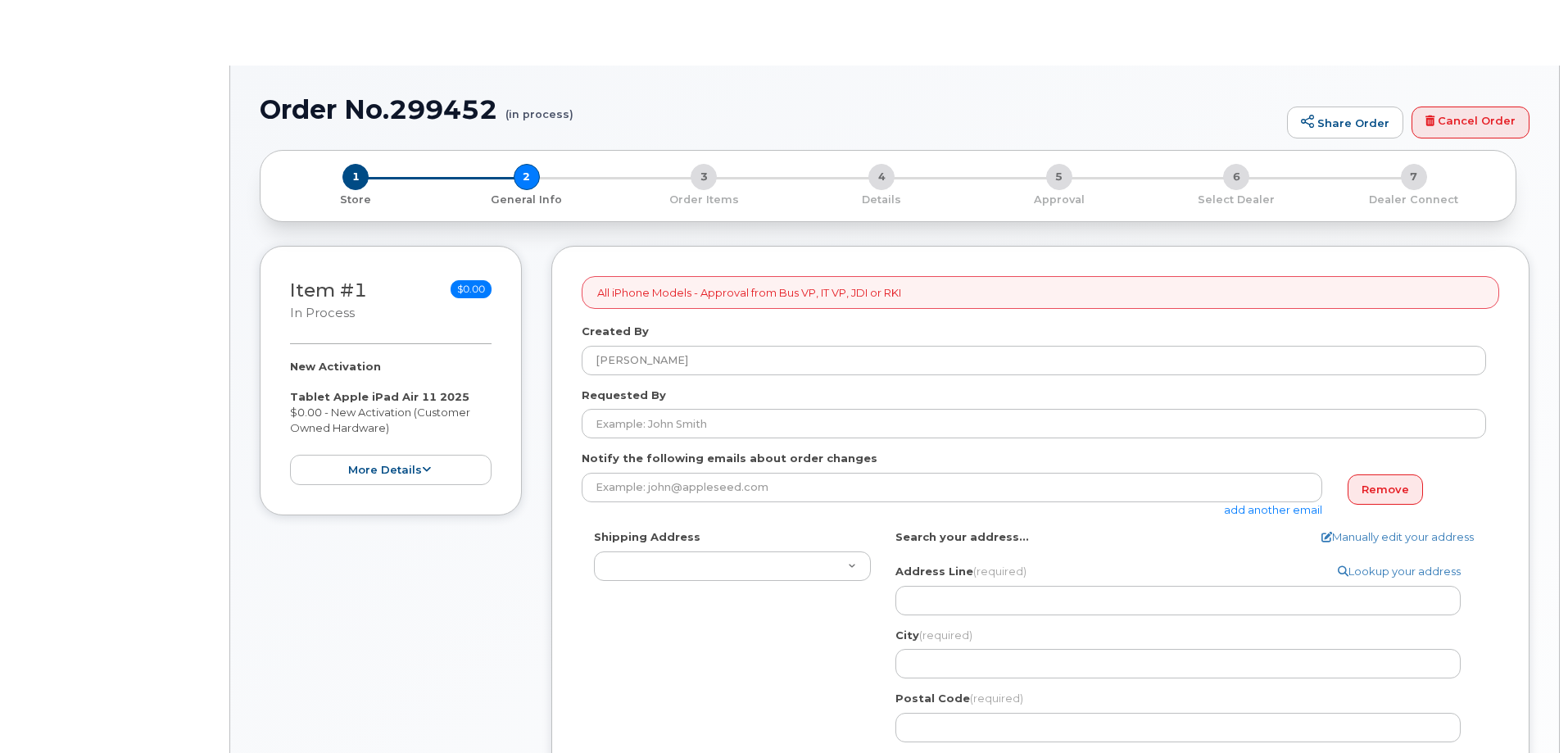
select select
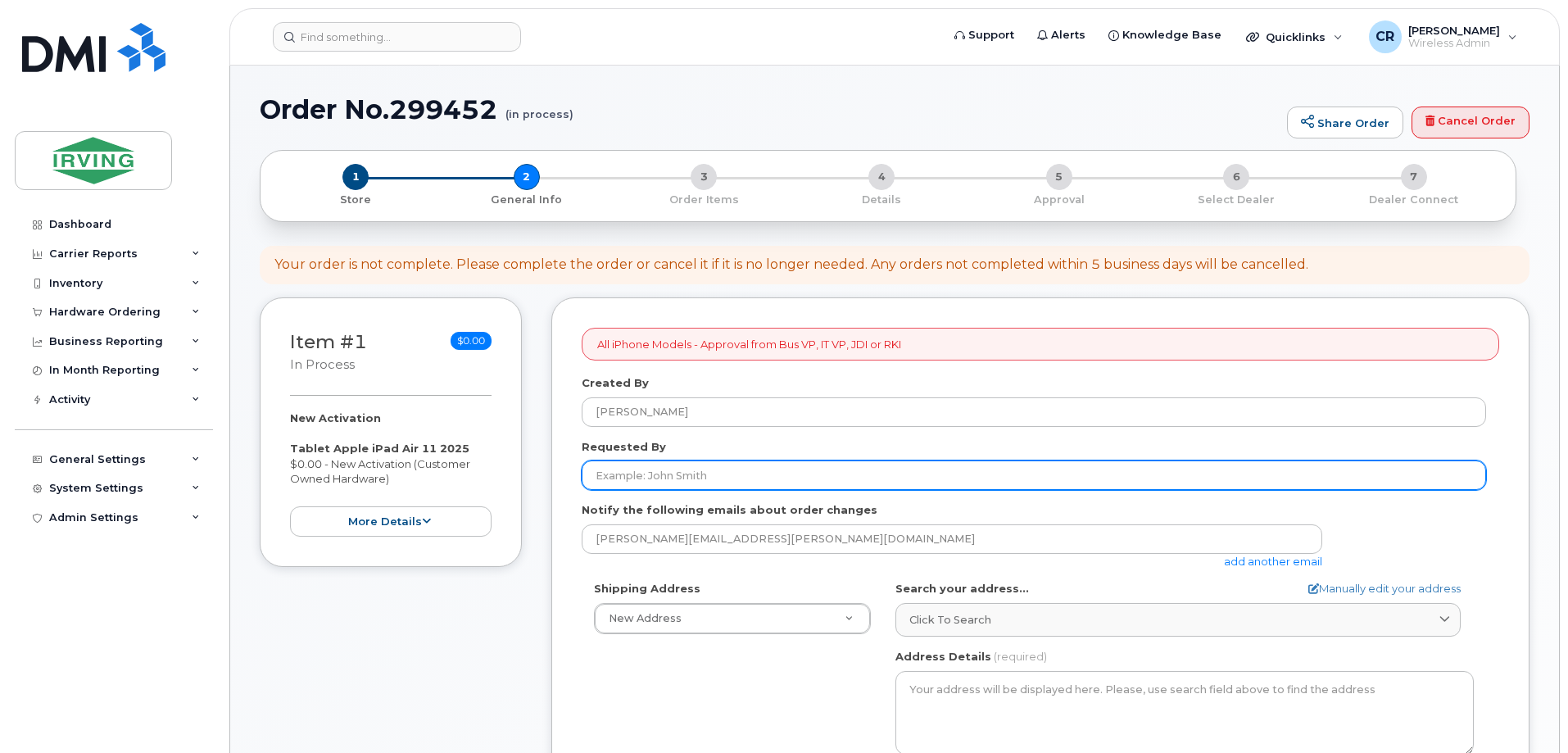
click at [673, 479] on input "Requested By" at bounding box center [1034, 475] width 904 height 30
type input "[PERSON_NAME]"
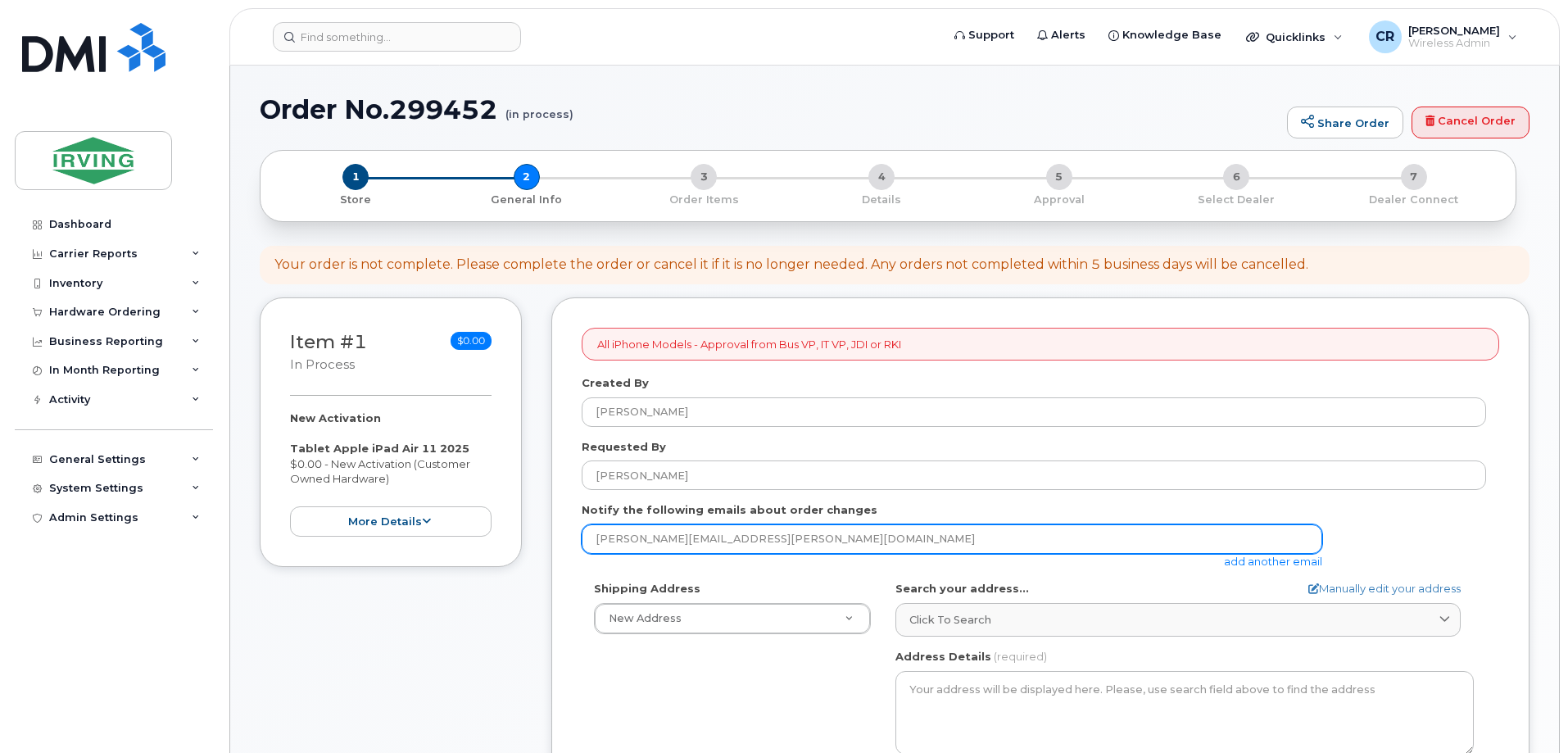
drag, startPoint x: 808, startPoint y: 538, endPoint x: 333, endPoint y: 493, distance: 477.1
click at [333, 493] on div "Item #1 in process $0.00 New Activation Tablet Apple iPad Air 11 2025 $0.00 - N…" at bounding box center [895, 764] width 1270 height 933
type input "[EMAIL_ADDRESS][DOMAIN_NAME]"
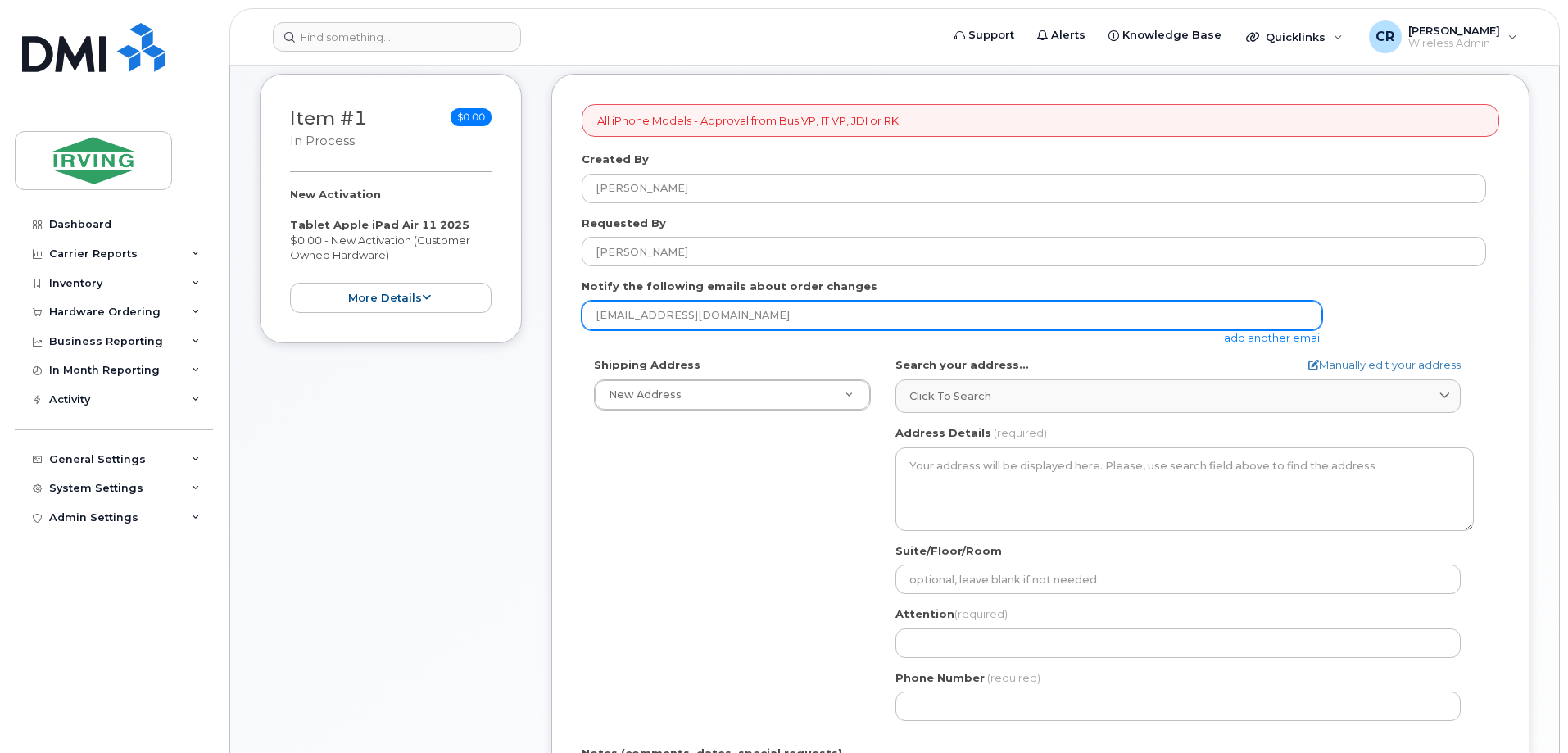
scroll to position [246, 0]
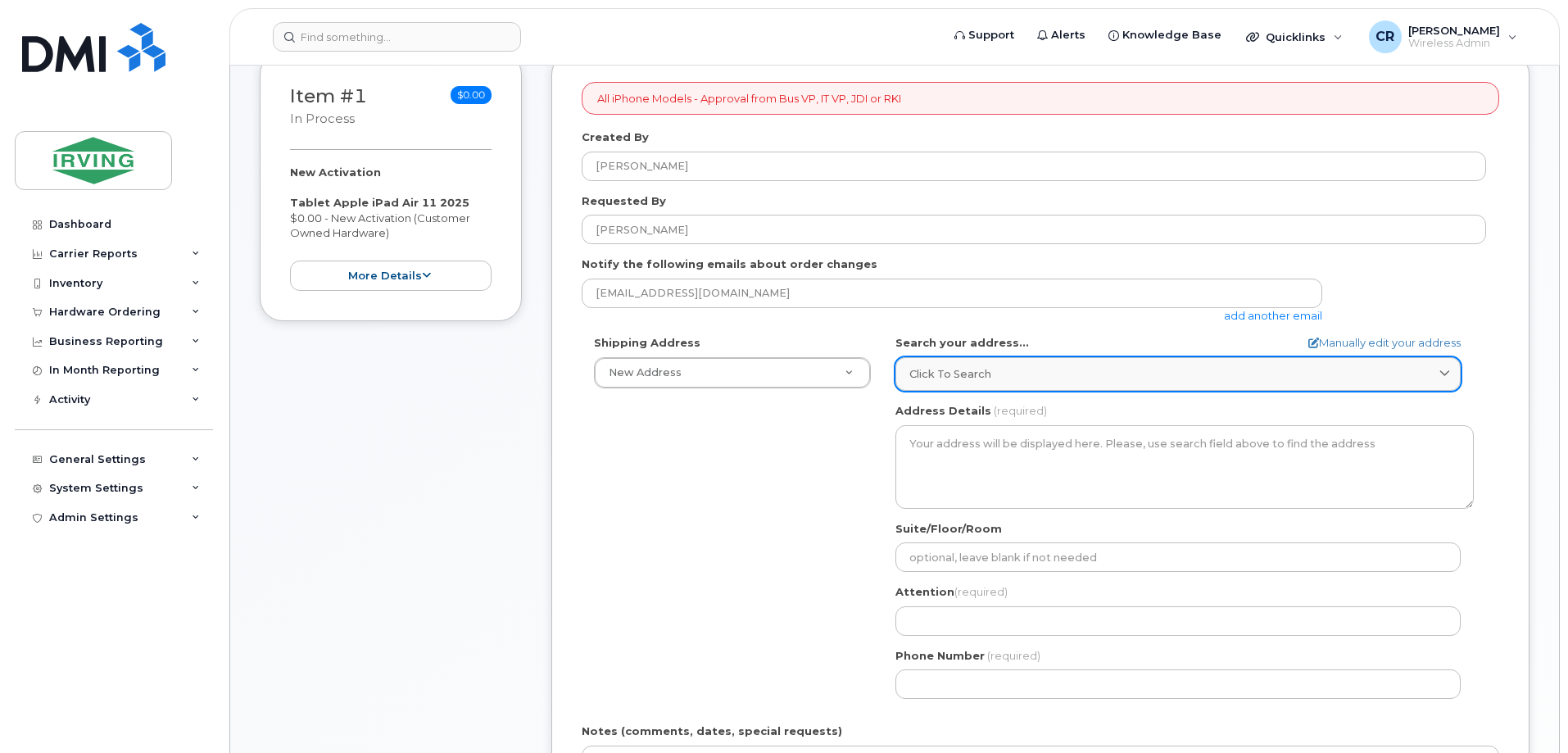
click at [948, 376] on span "Click to search" at bounding box center [950, 374] width 82 height 15
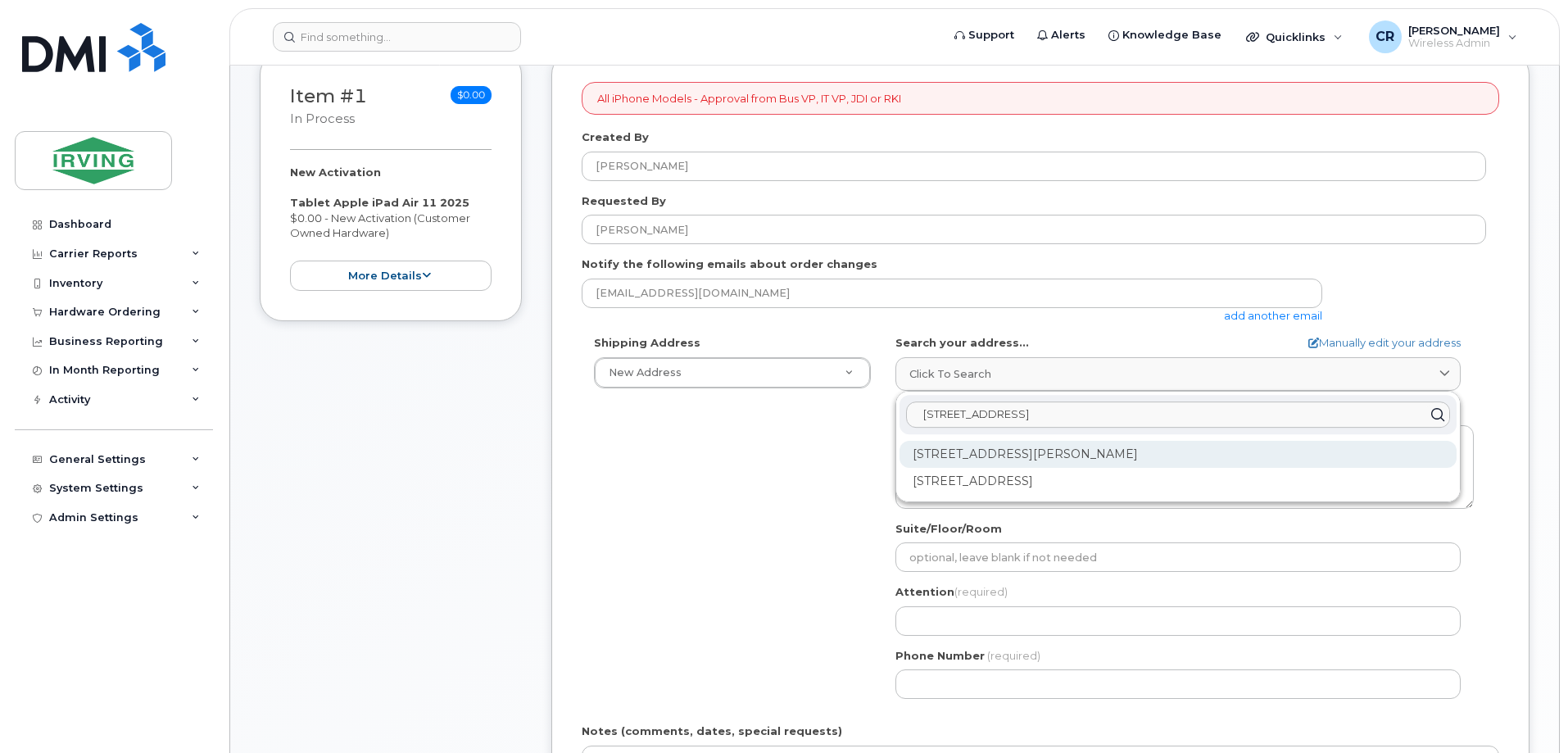
type input "[STREET_ADDRESS]"
click at [1063, 454] on div "[STREET_ADDRESS][PERSON_NAME]" at bounding box center [1178, 454] width 557 height 27
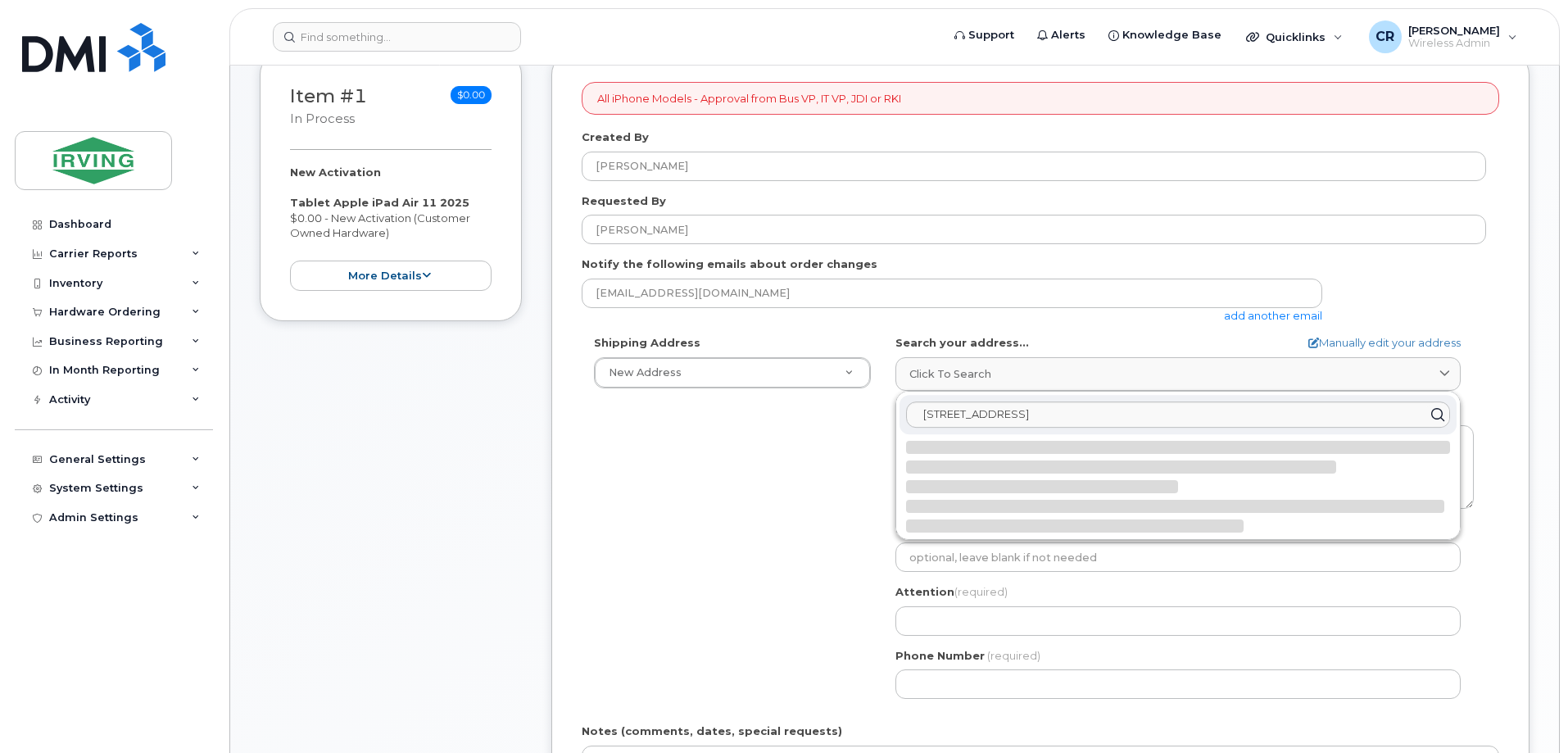
select select
type textarea "[STREET_ADDRESS][PERSON_NAME]"
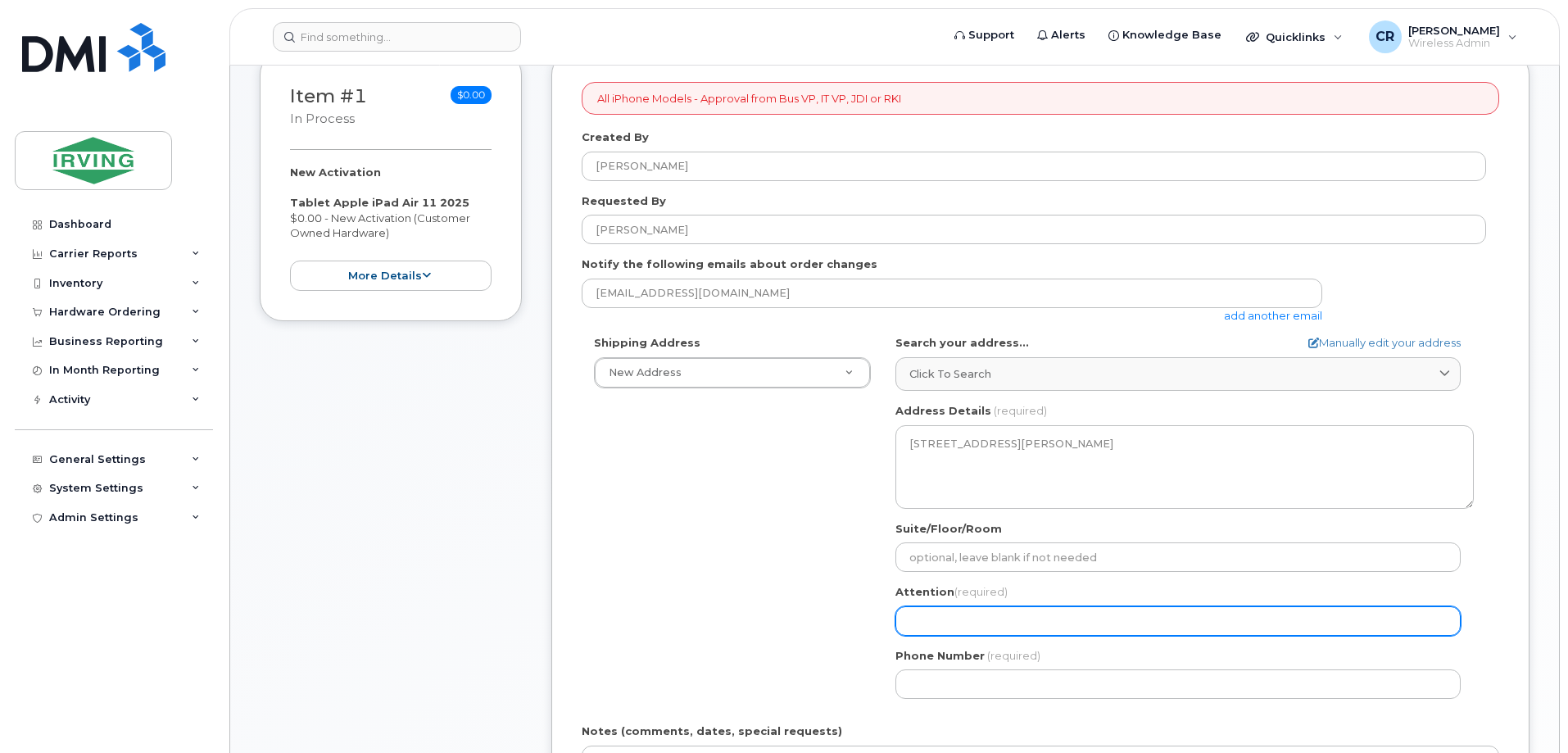
click at [958, 614] on input "Attention (required)" at bounding box center [1178, 621] width 565 height 30
select select
type input "C"
select select
type input "Ch"
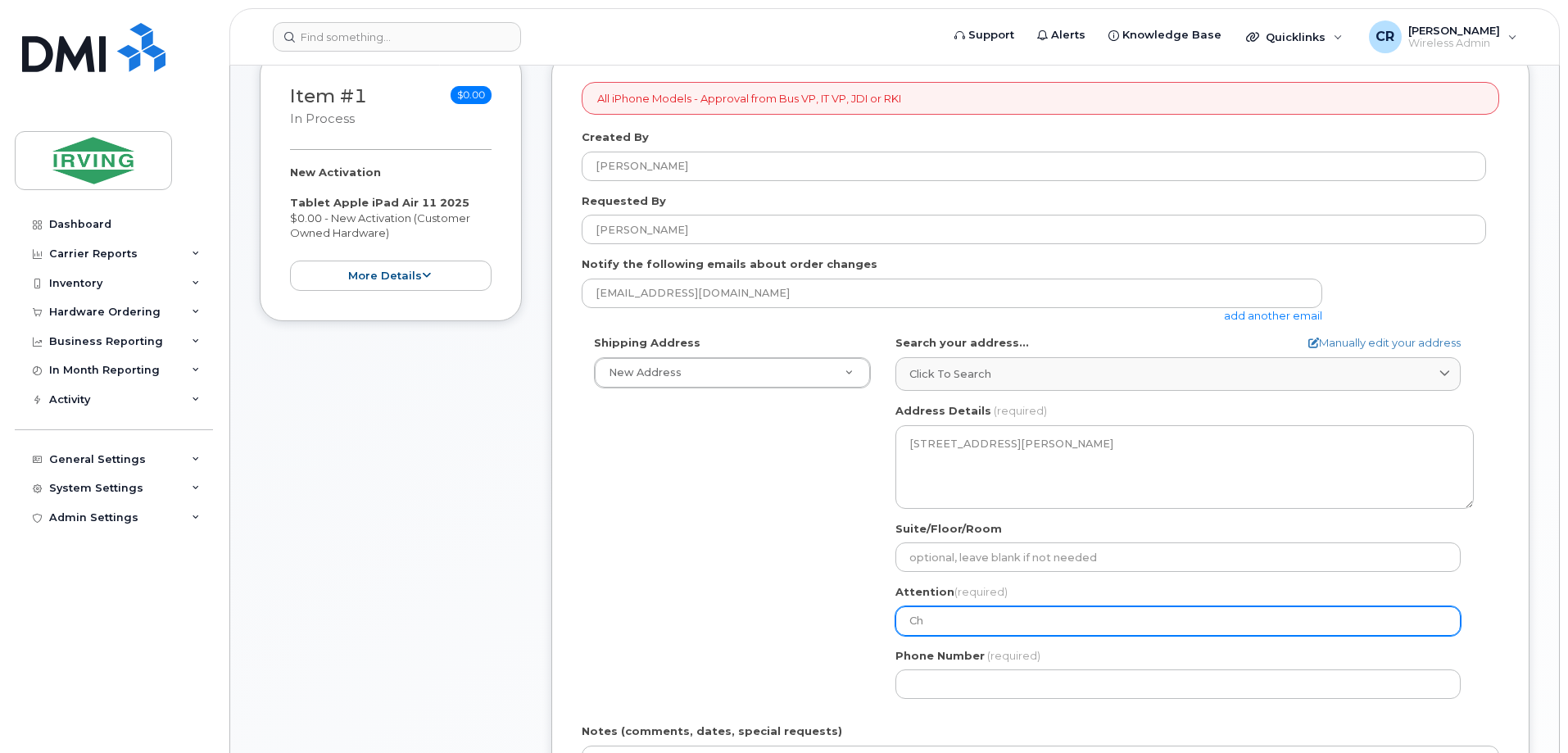
select select
type input "Chr"
select select
type input "Chri"
select select
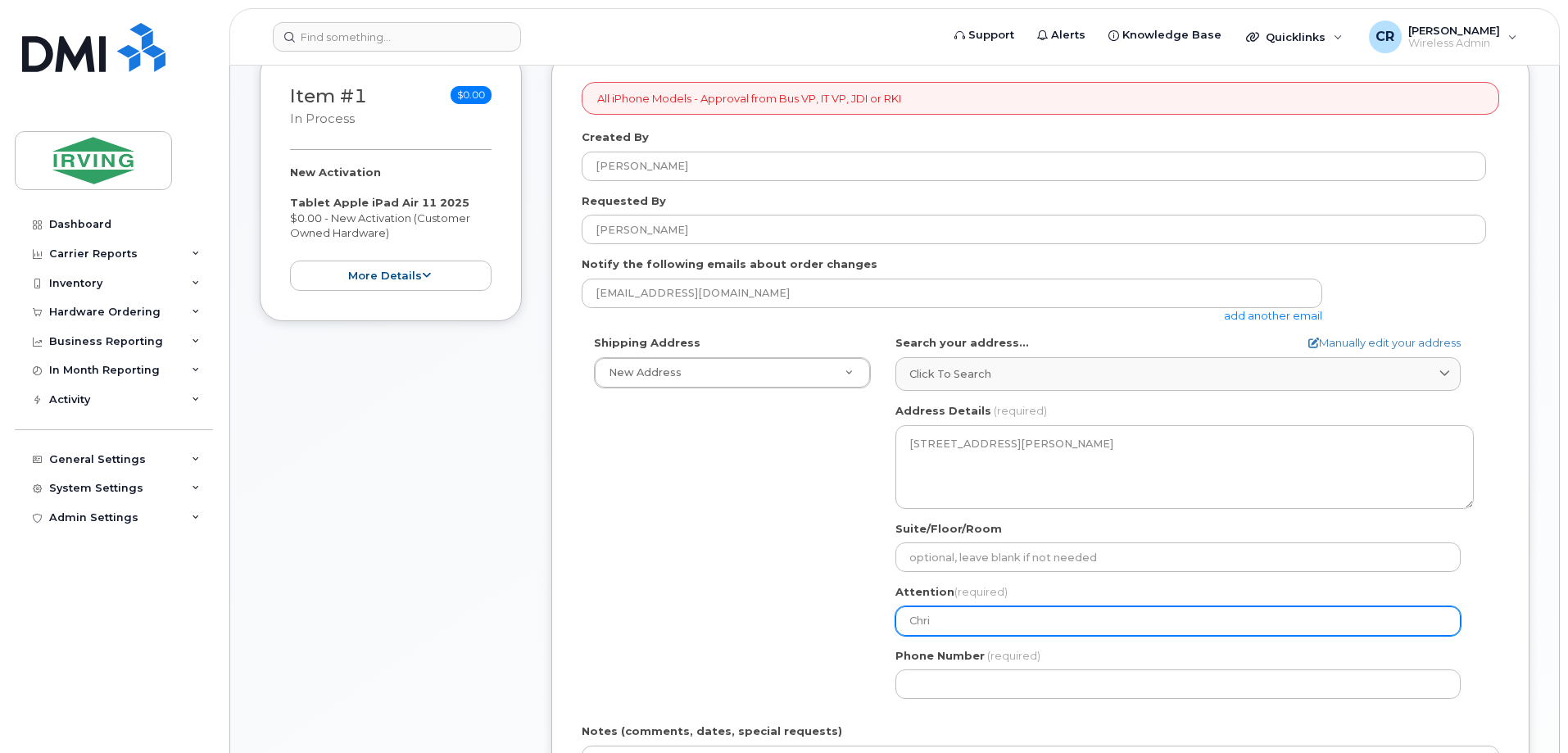
type input "[PERSON_NAME]"
select select
type input "[PERSON_NAME]"
select select
type input "[PERSON_NAME], 9th Floor"
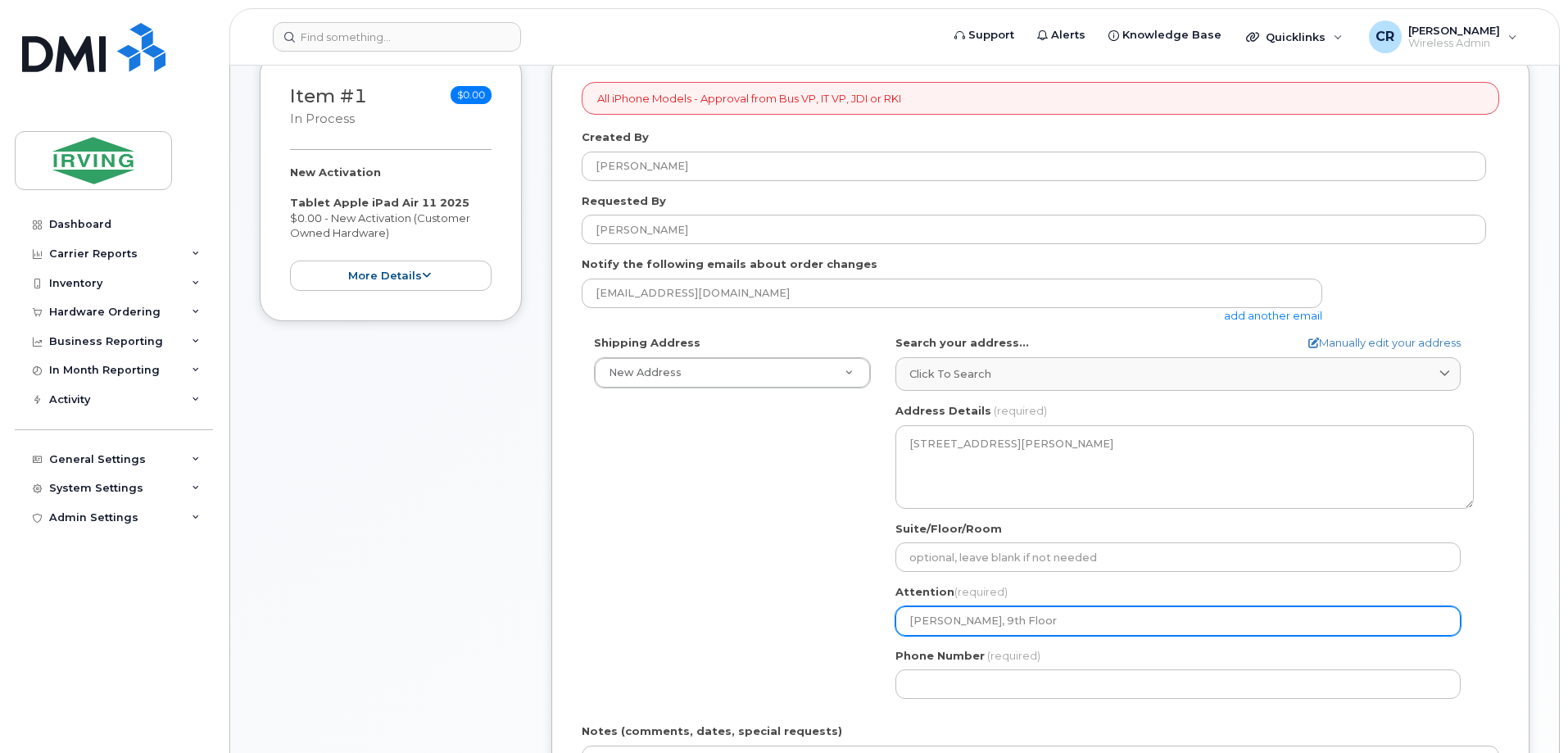
select select
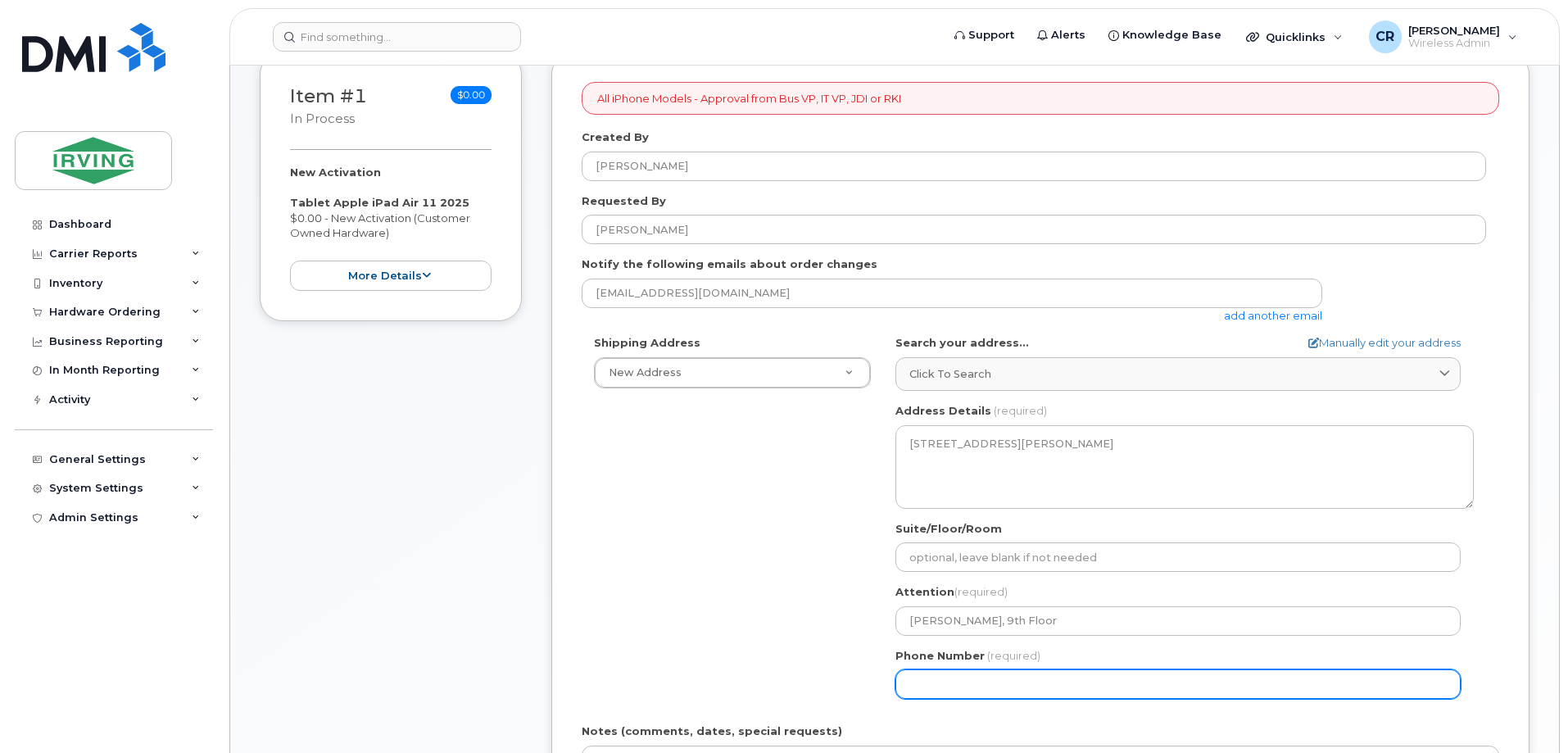
click at [982, 672] on input "Phone Number" at bounding box center [1178, 684] width 565 height 30
type input "506632777"
select select
type input "5066327777"
select select
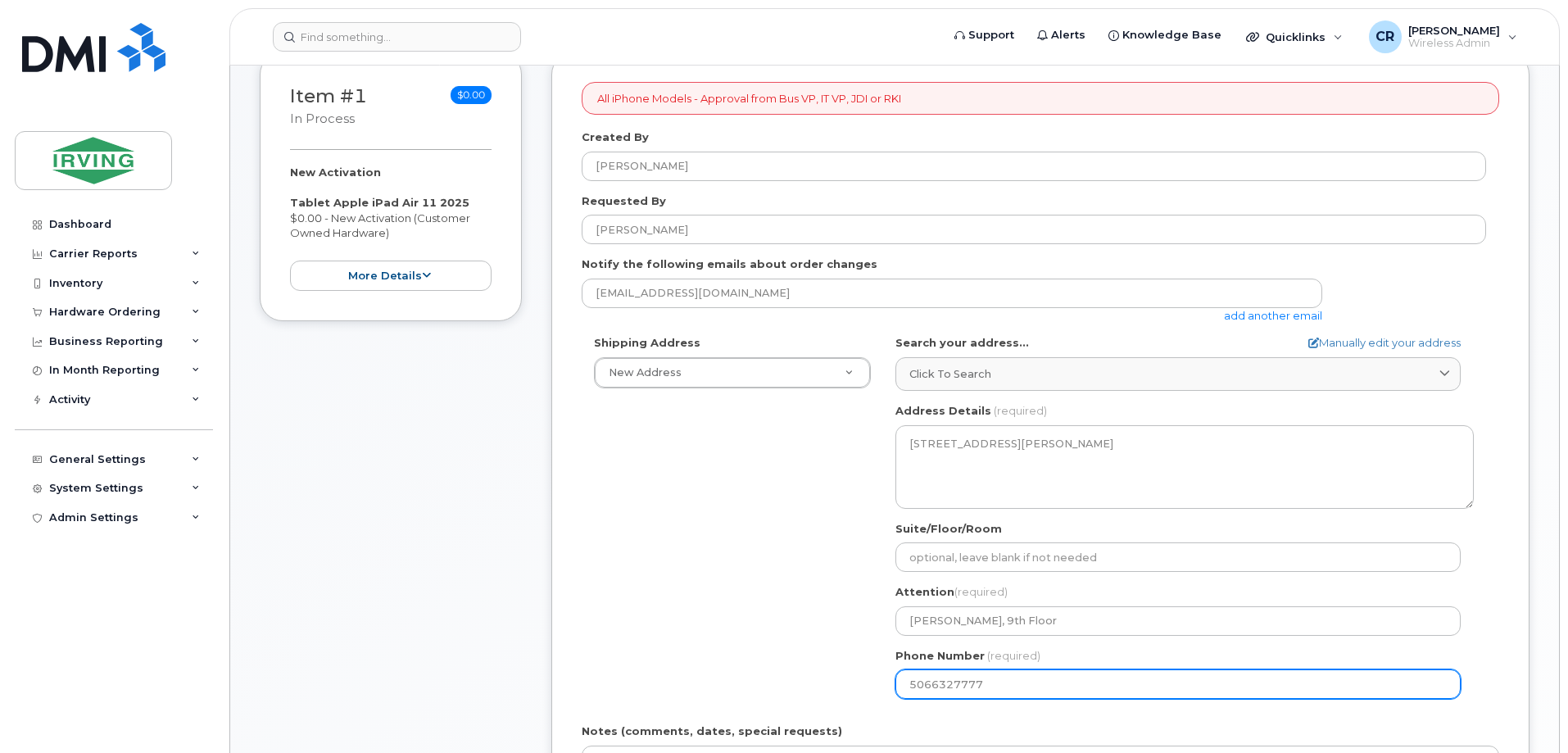
type input "50663277777"
select select
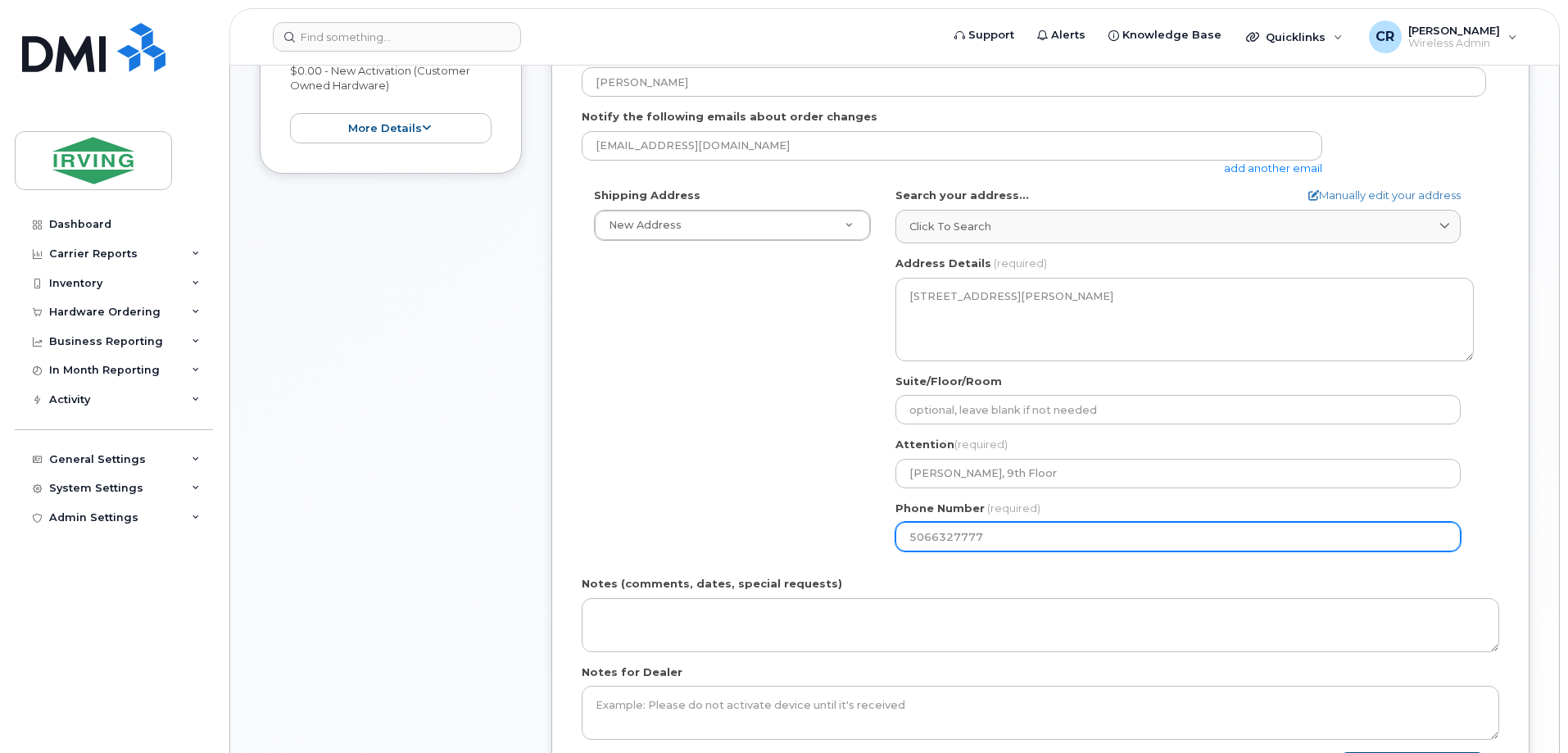
scroll to position [410, 0]
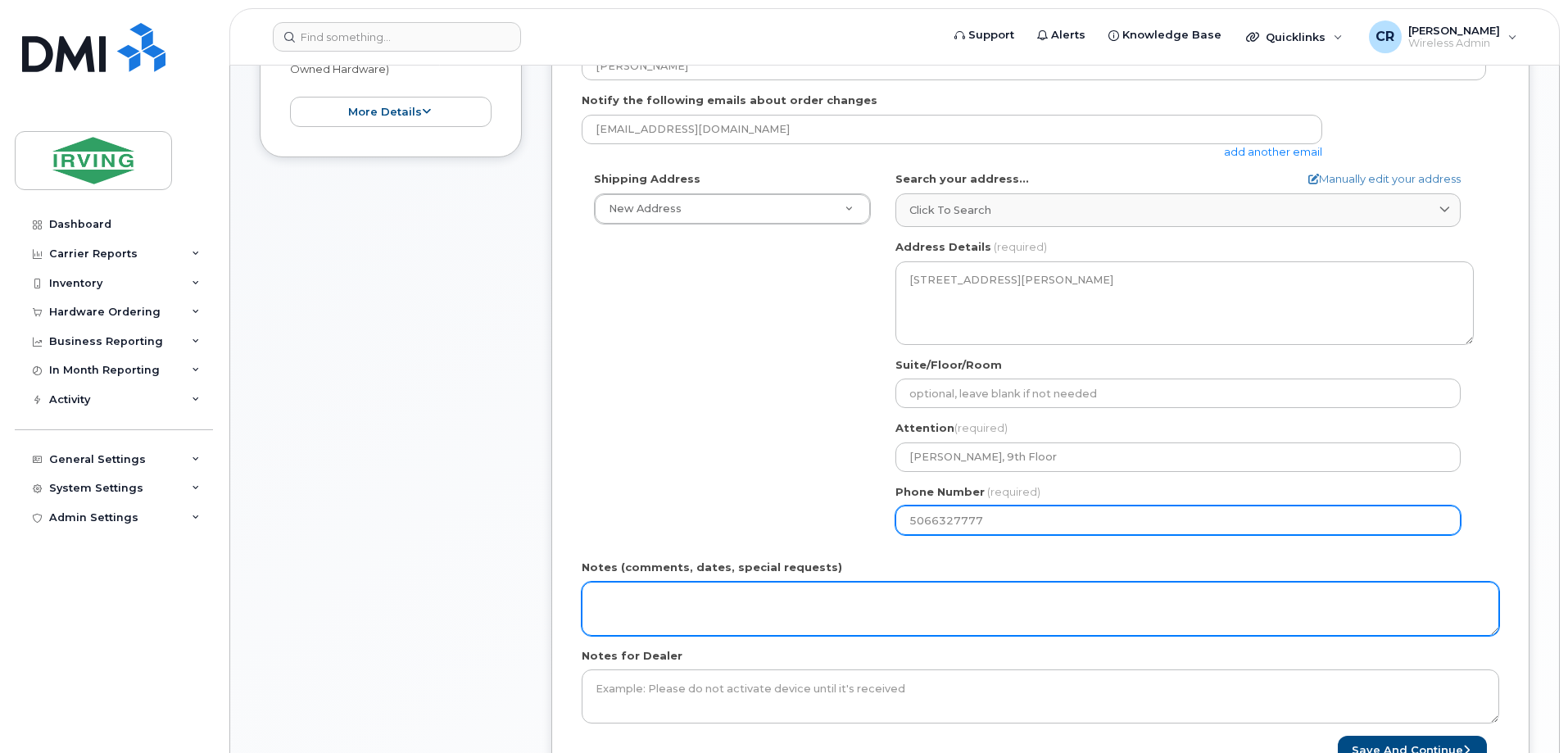
type input "5066327777"
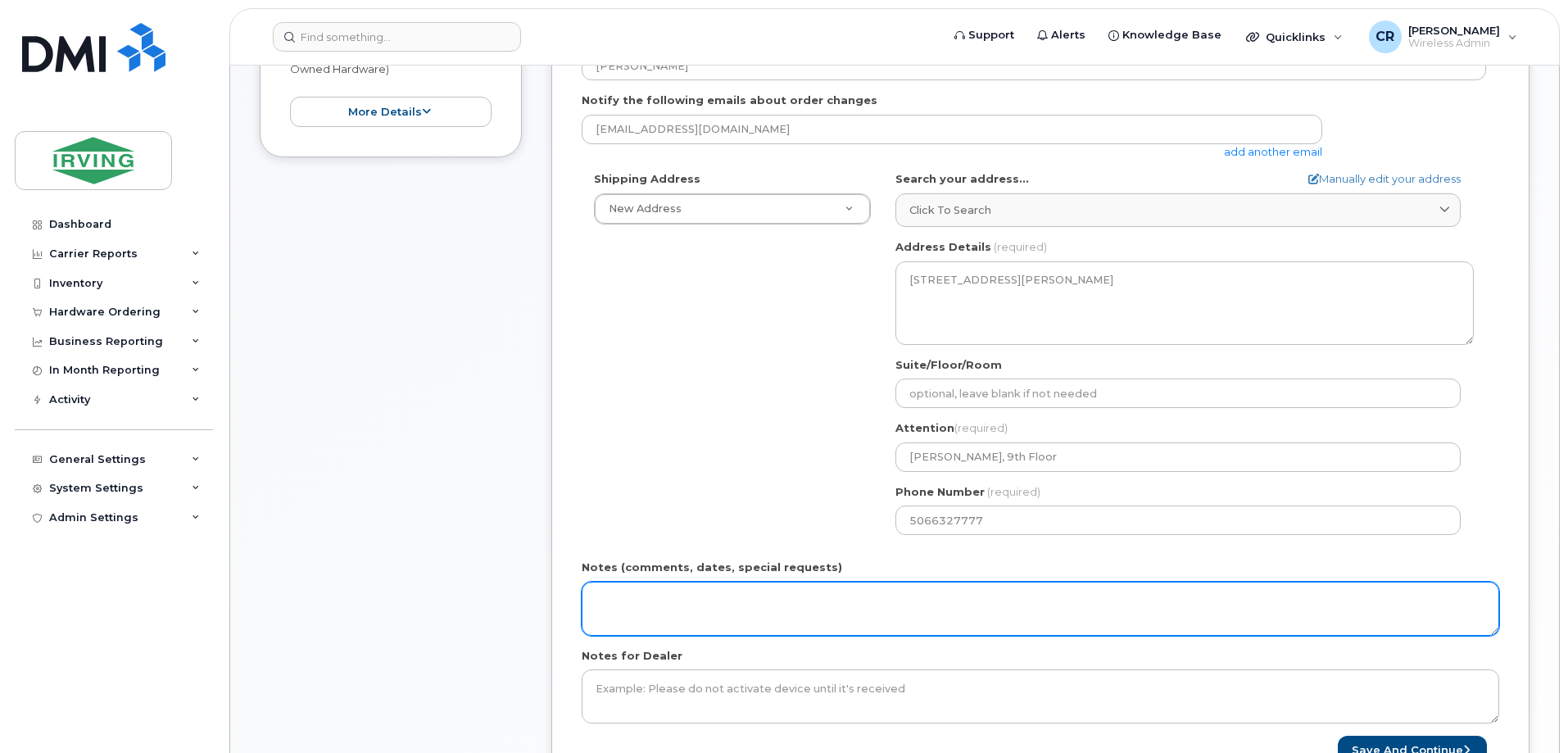
click at [736, 589] on textarea "Notes (comments, dates, special requests)" at bounding box center [1040, 608] width 918 height 54
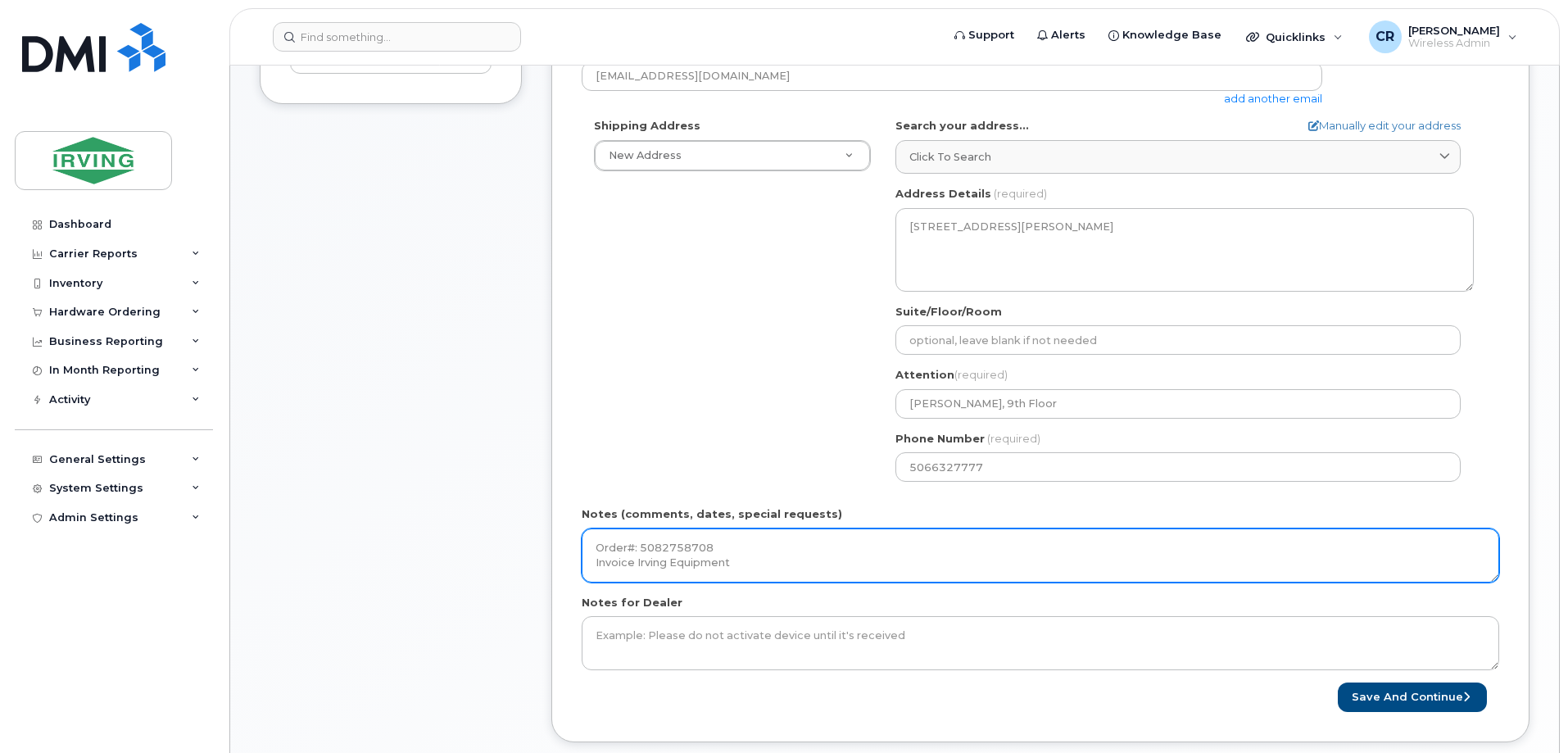
scroll to position [491, 0]
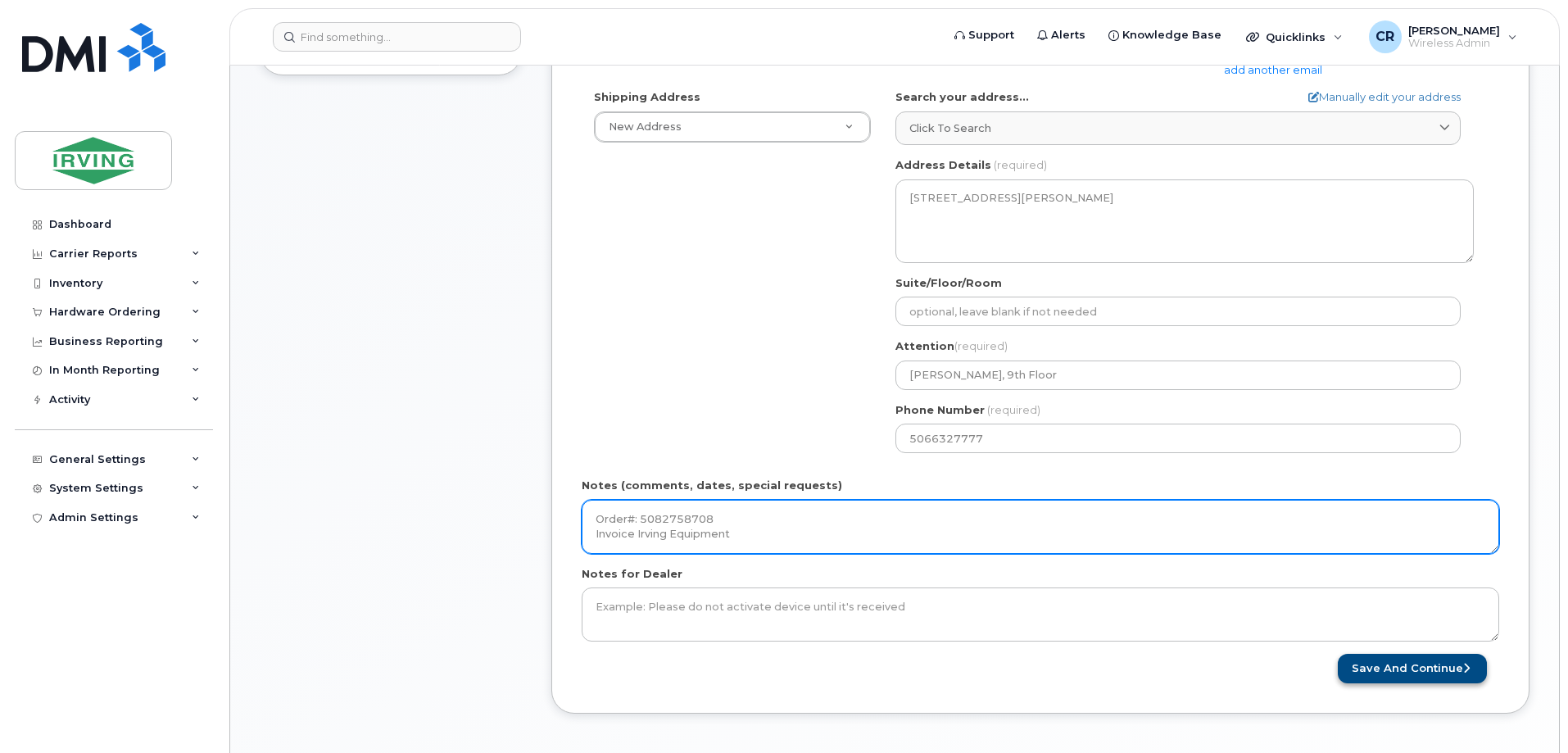
type textarea "Order#: 5082758708 Invoice Irving Equipment"
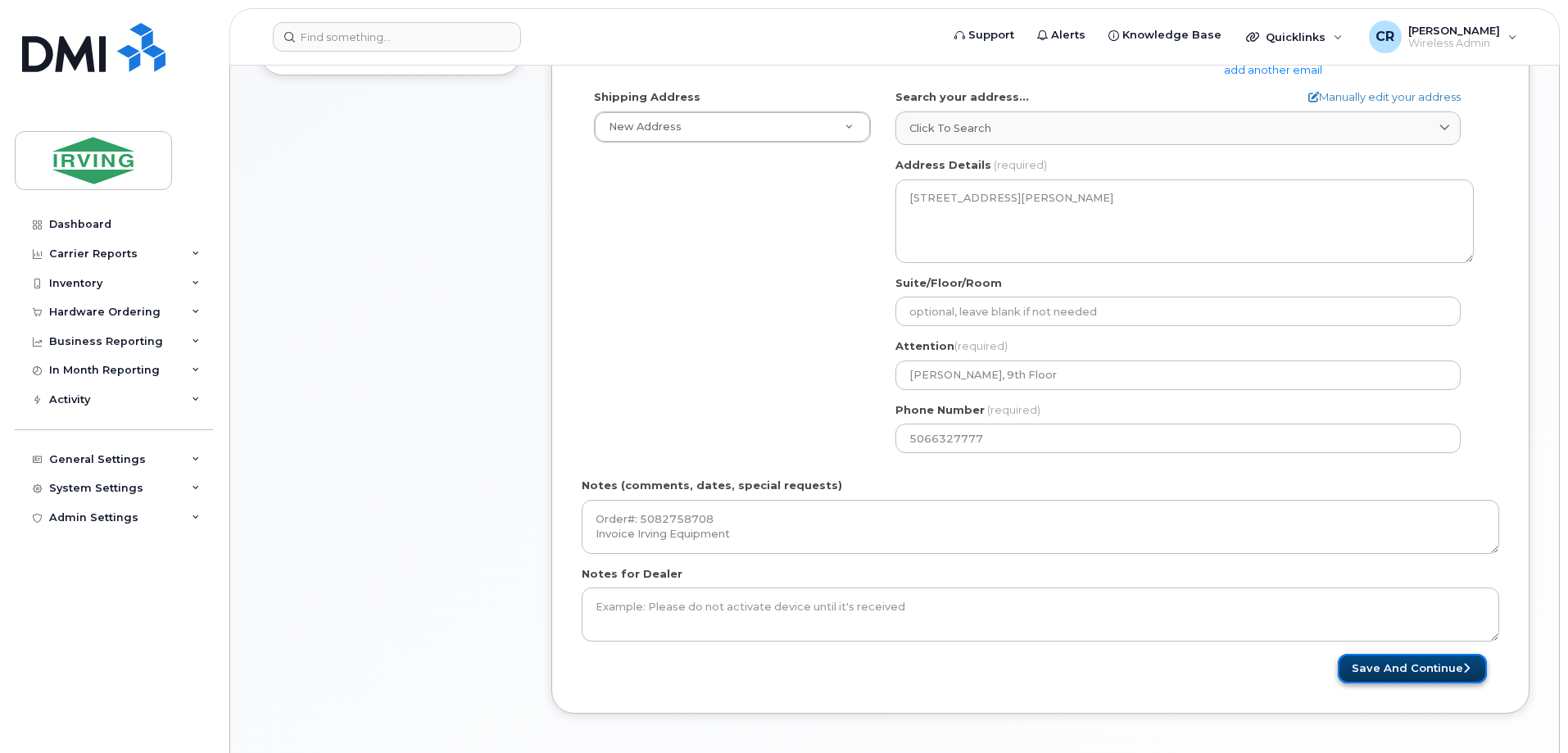
click at [1376, 669] on button "Save and Continue" at bounding box center [1413, 669] width 149 height 31
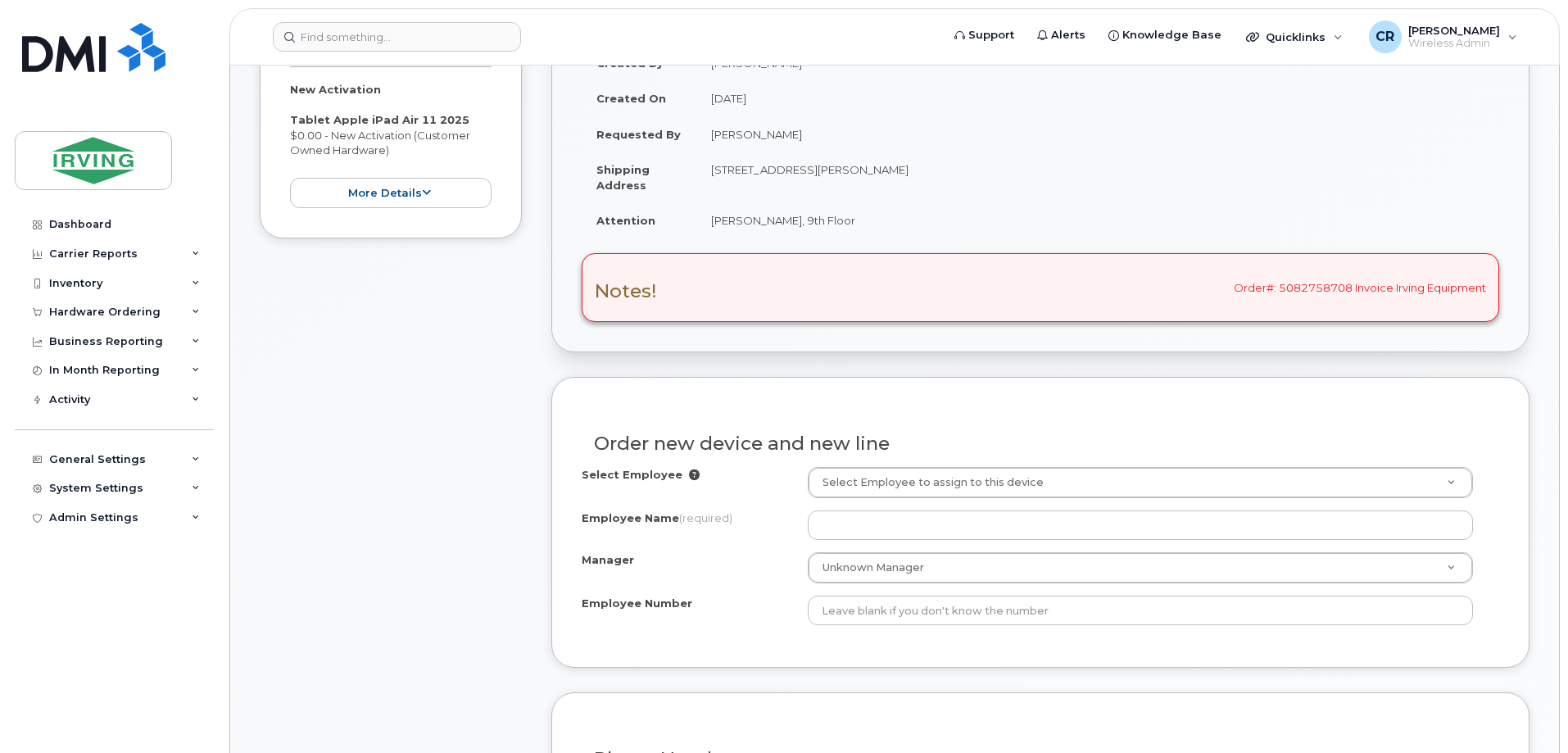
scroll to position [491, 0]
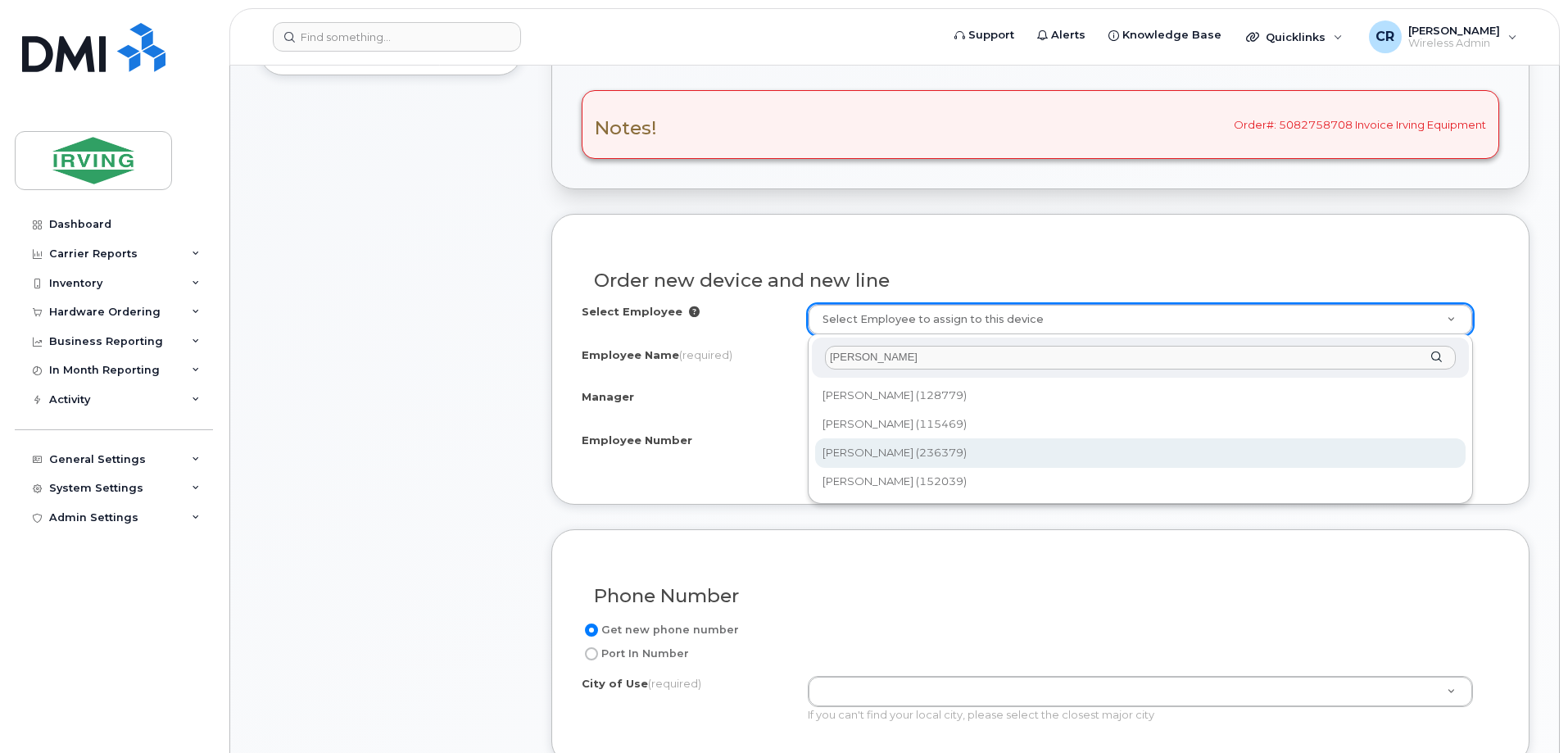
type input "charlene g"
type input "2064223"
type input "Charlene Gonzales"
type input "236379"
type input "23402006"
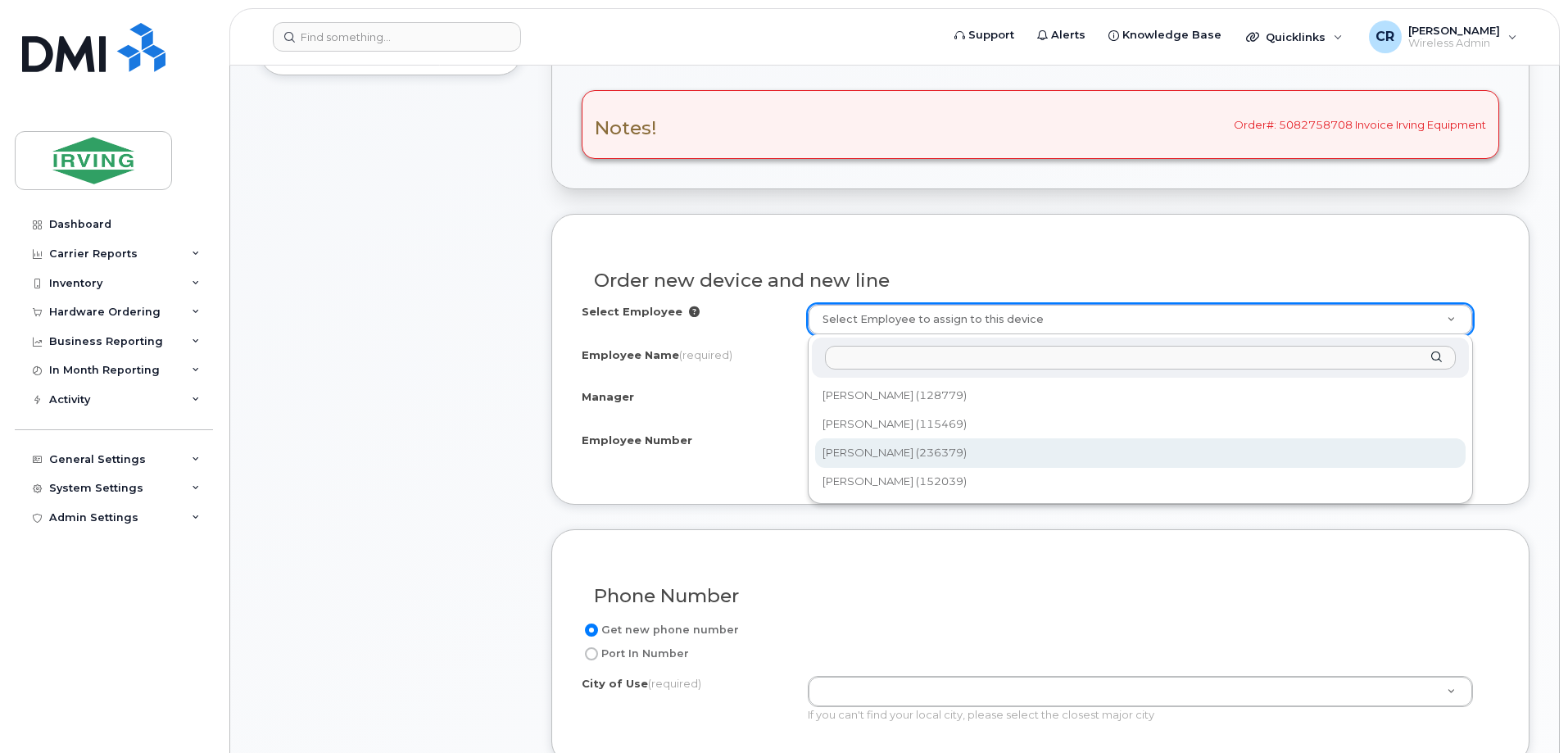
select select "1456727"
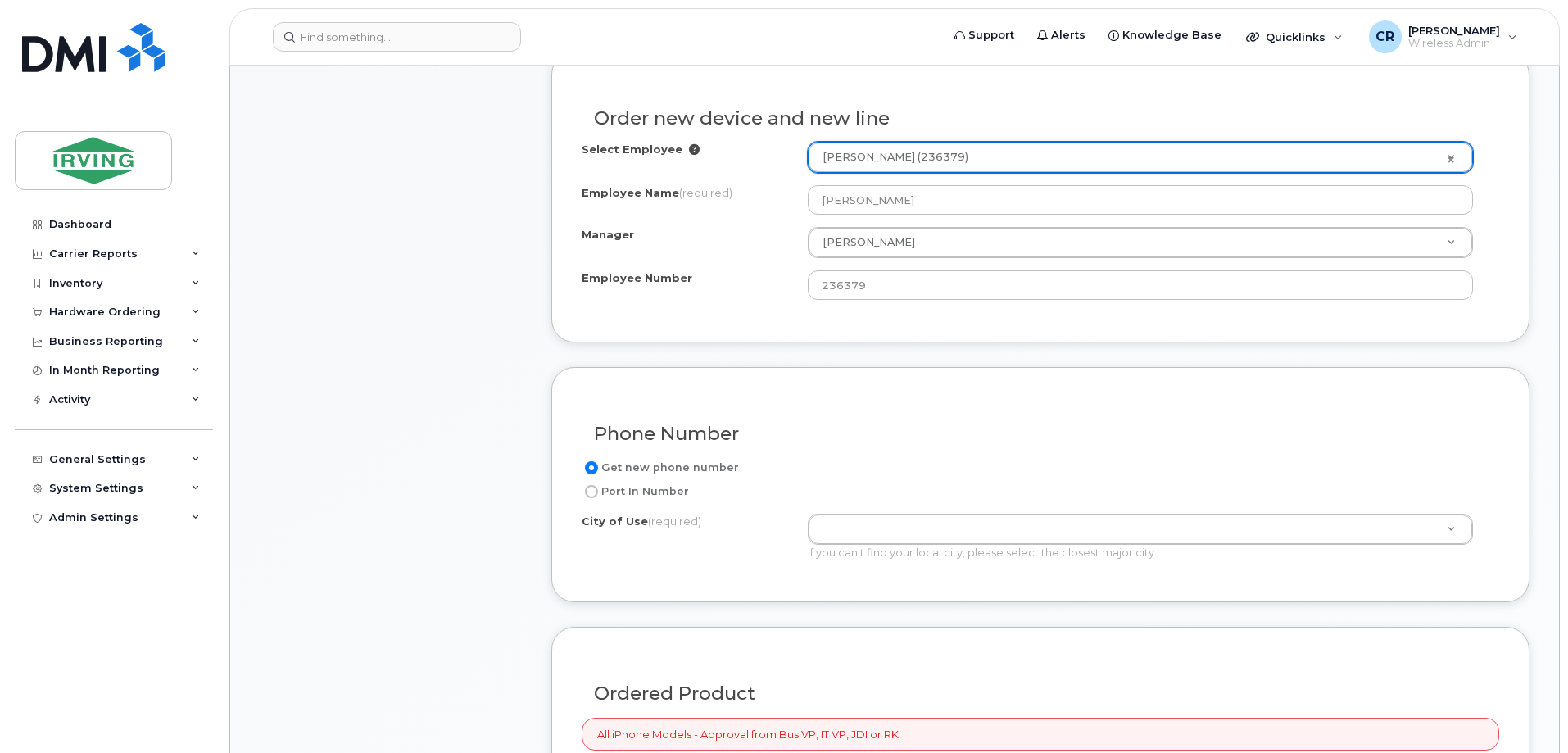
scroll to position [655, 0]
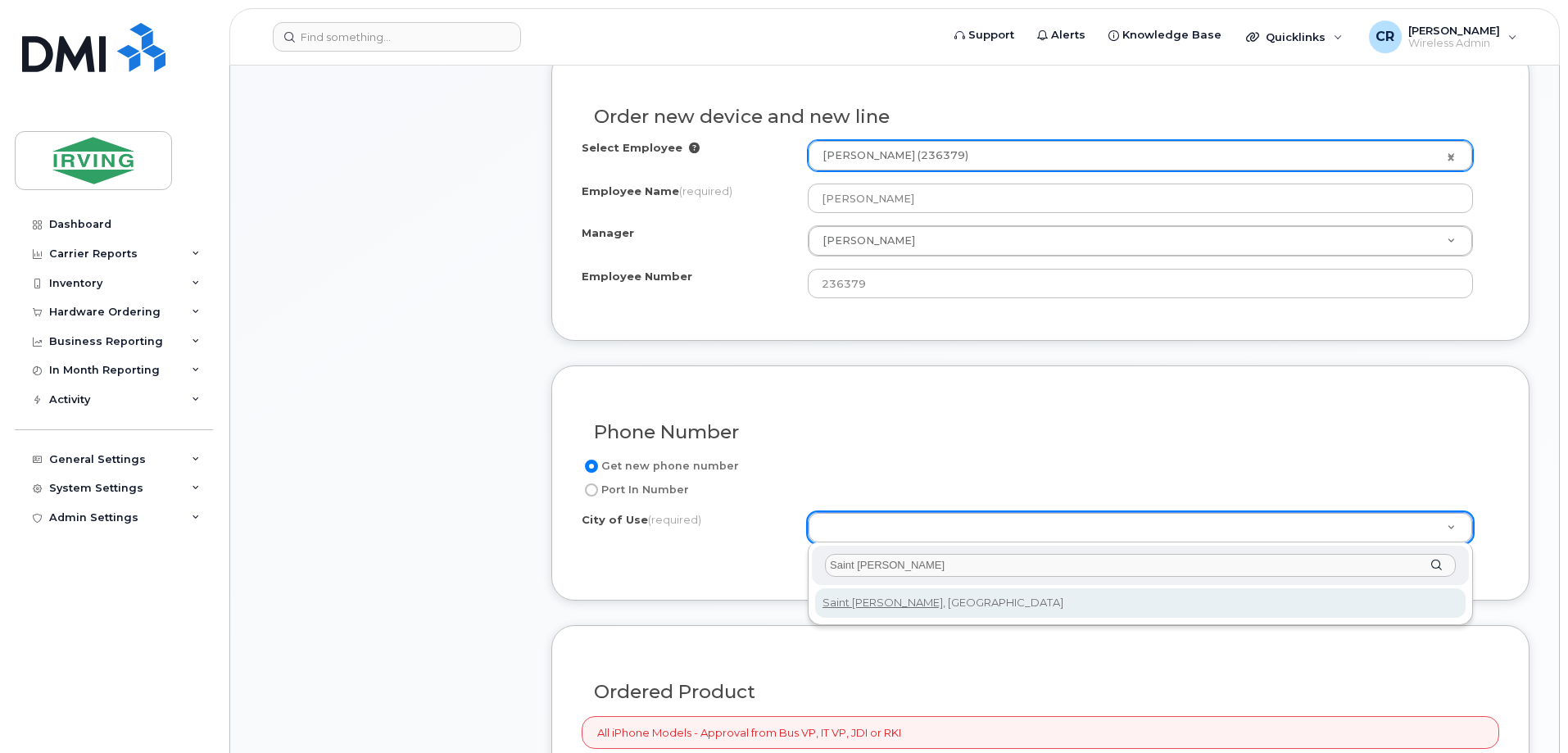
type input "Saint john"
type input "2008"
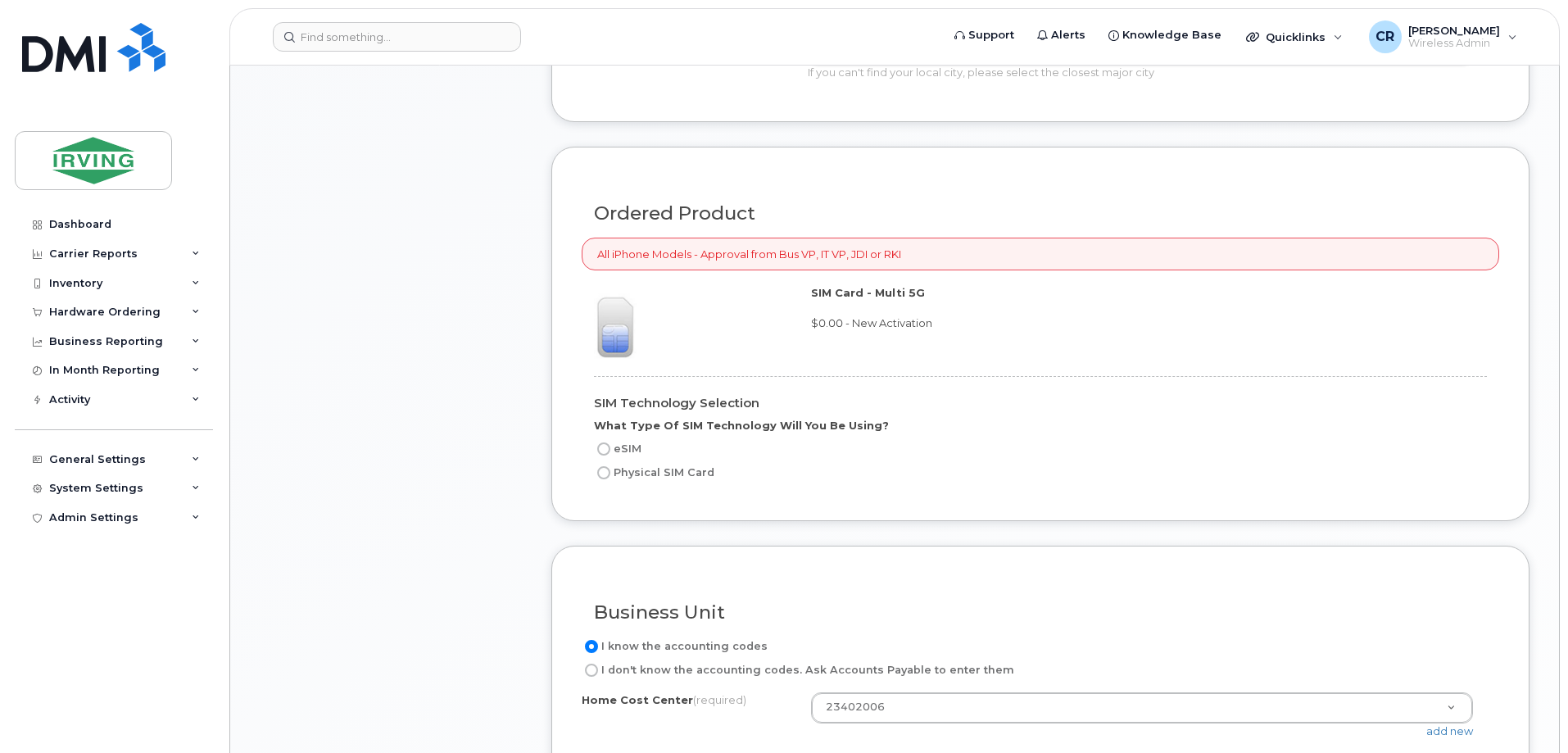
scroll to position [1147, 0]
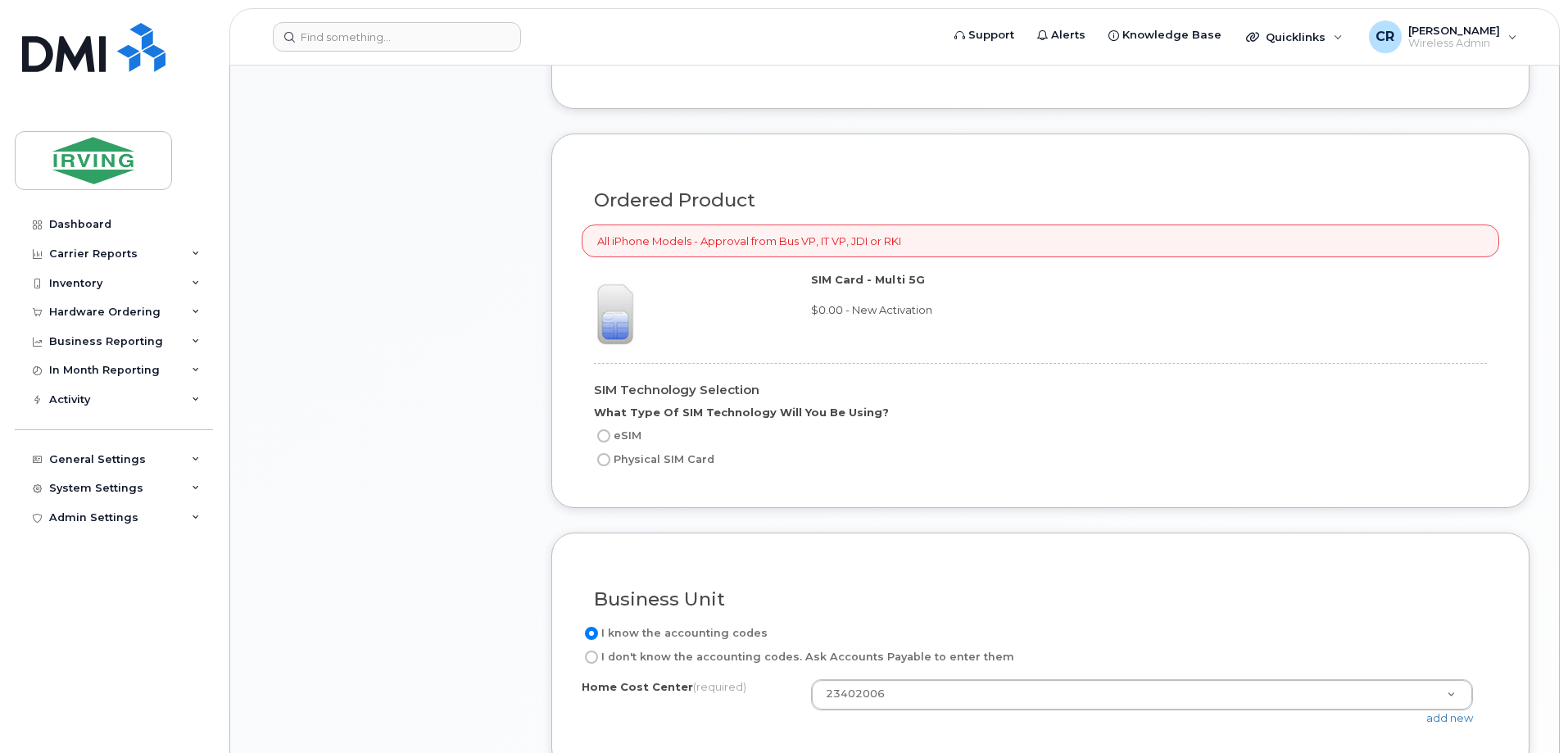
click at [608, 460] on input "Physical SIM Card" at bounding box center [603, 460] width 13 height 13
radio input "true"
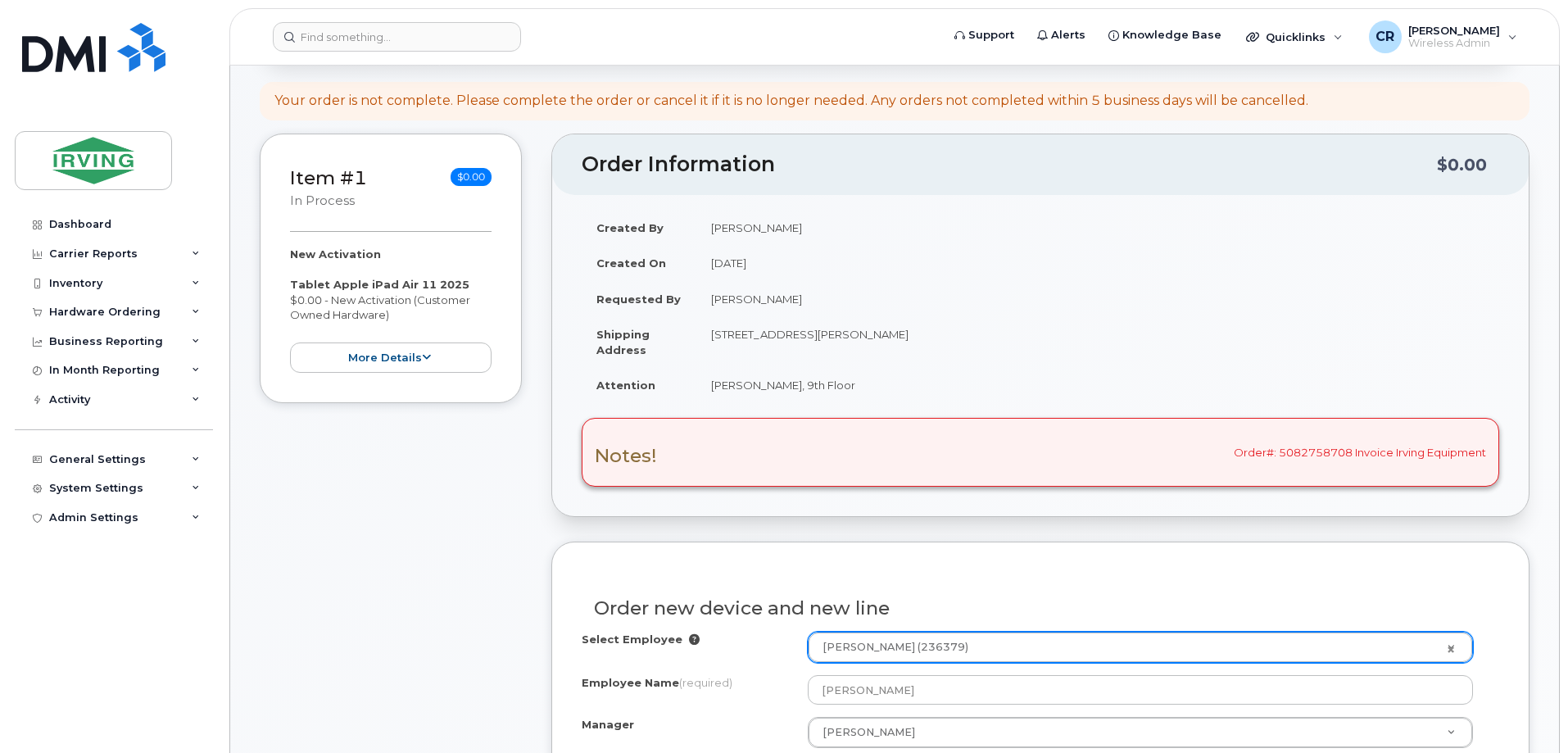
scroll to position [0, 0]
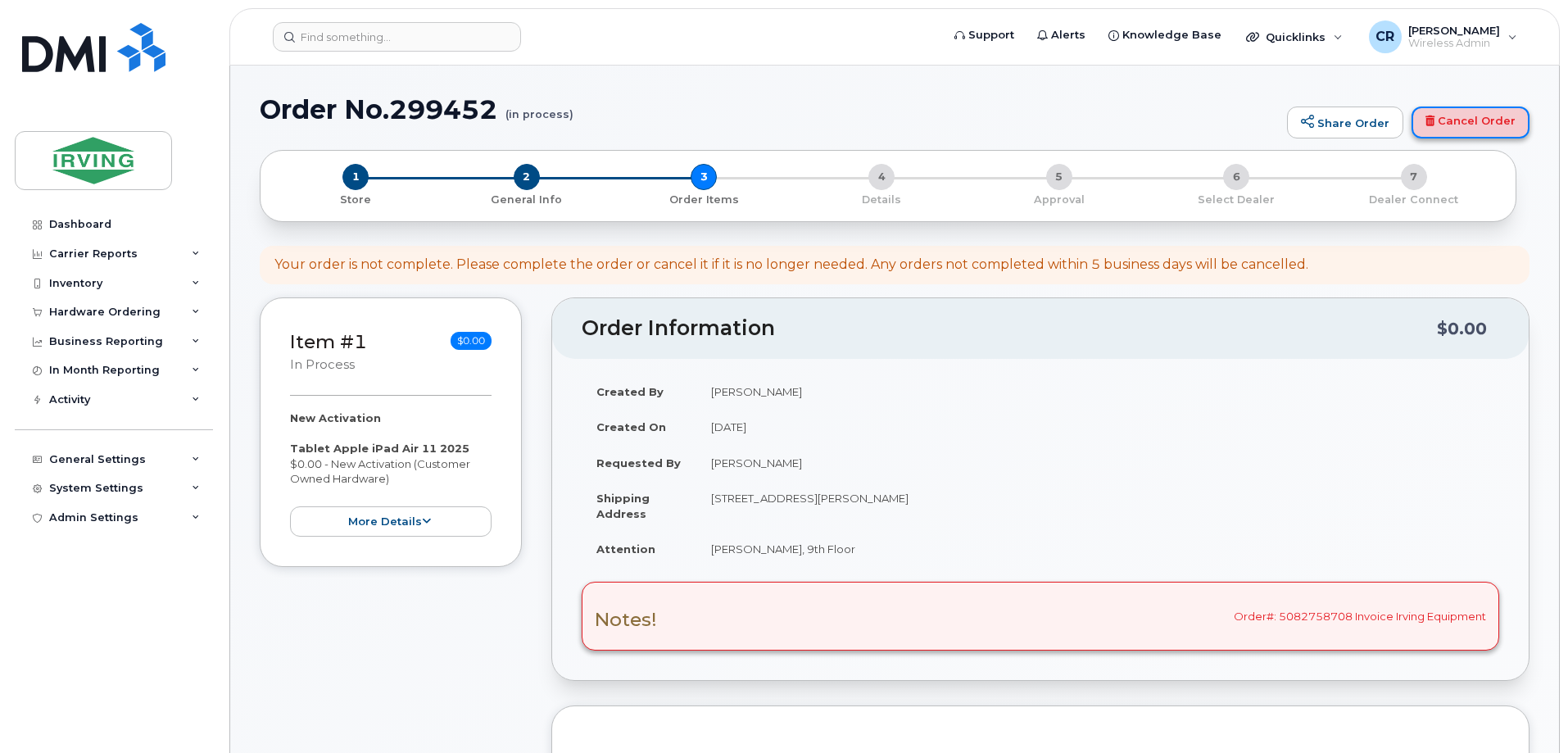
click at [1451, 114] on link "Cancel Order" at bounding box center [1469, 123] width 118 height 33
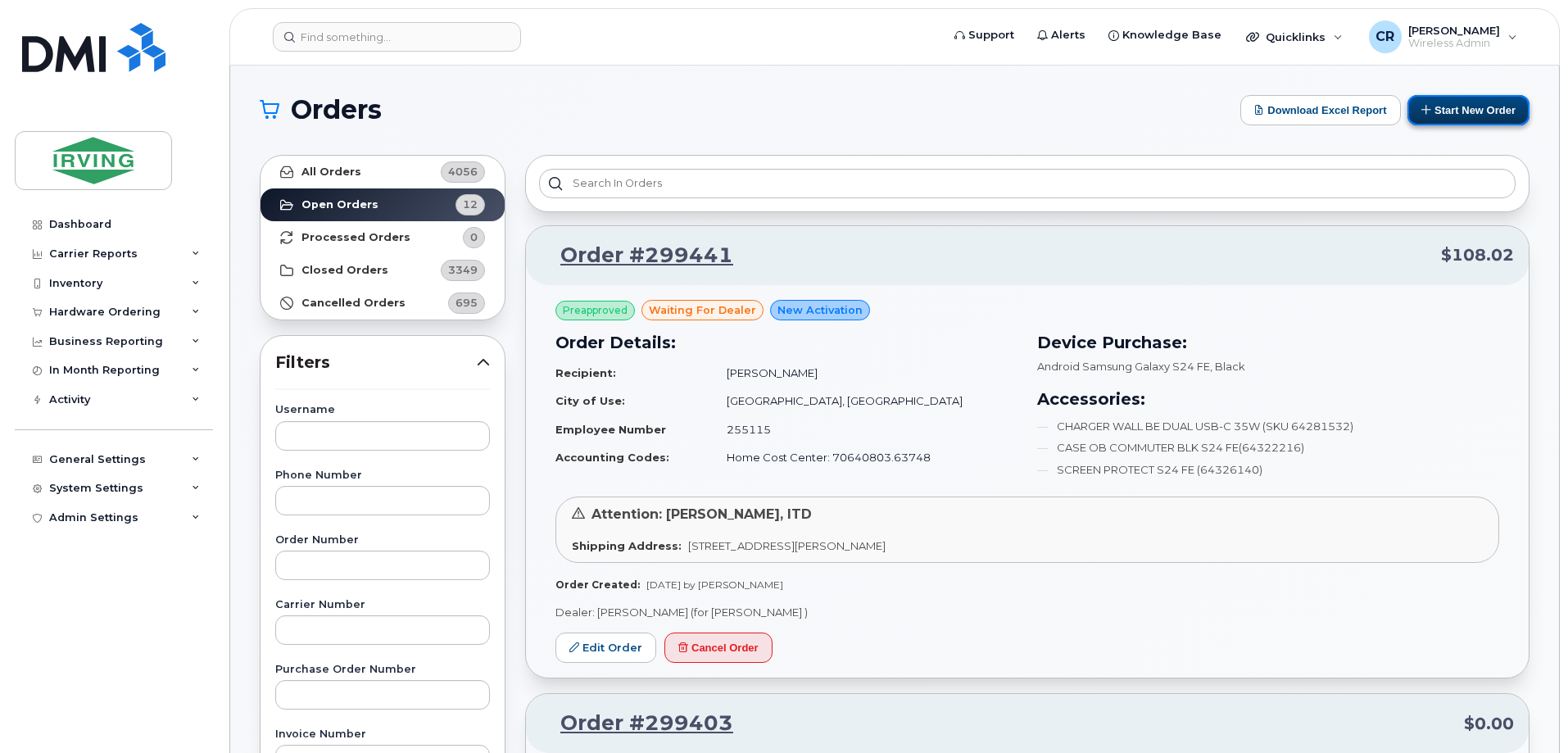
click at [1479, 119] on button "Start New Order" at bounding box center [1467, 110] width 122 height 31
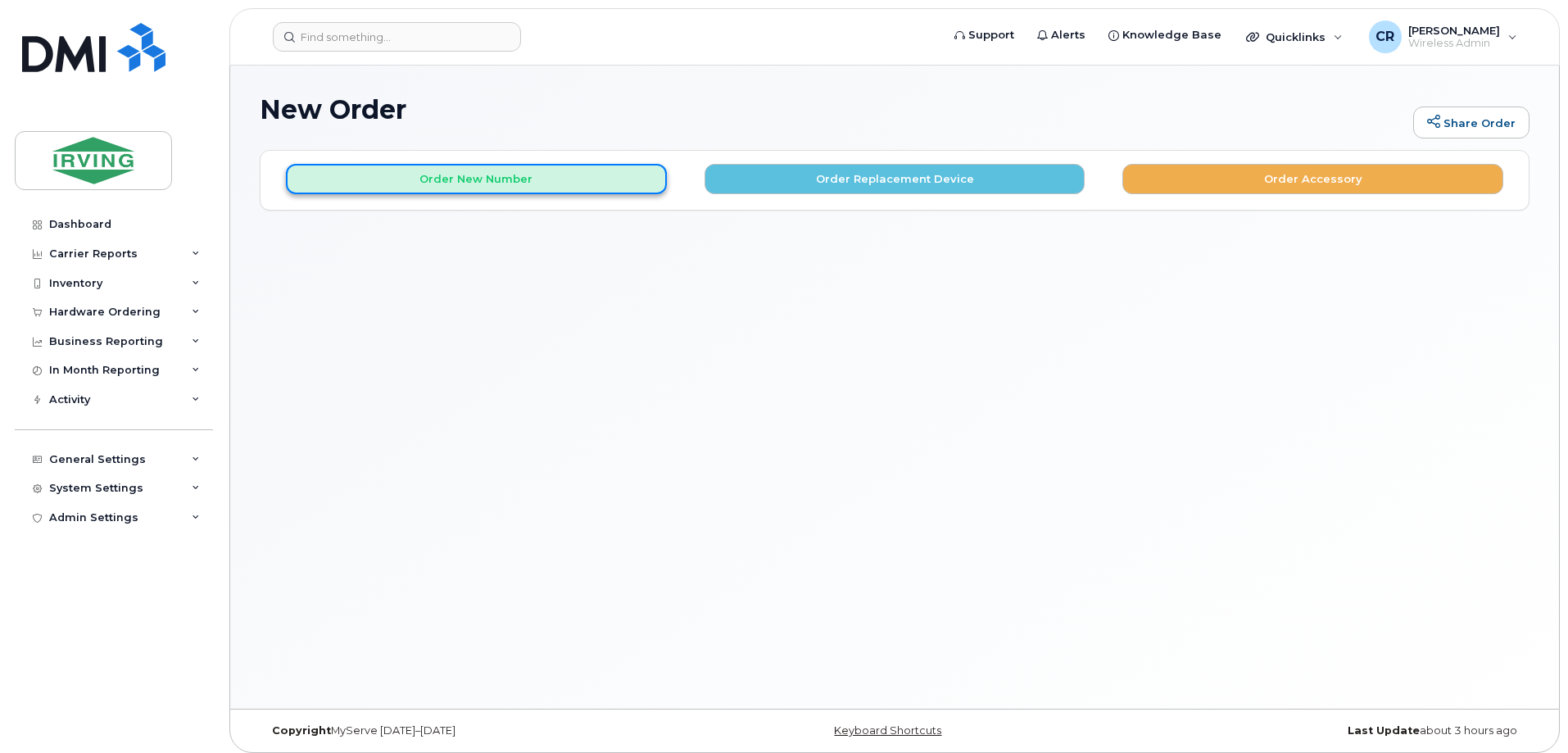
click at [439, 178] on button "Order New Number" at bounding box center [476, 179] width 381 height 31
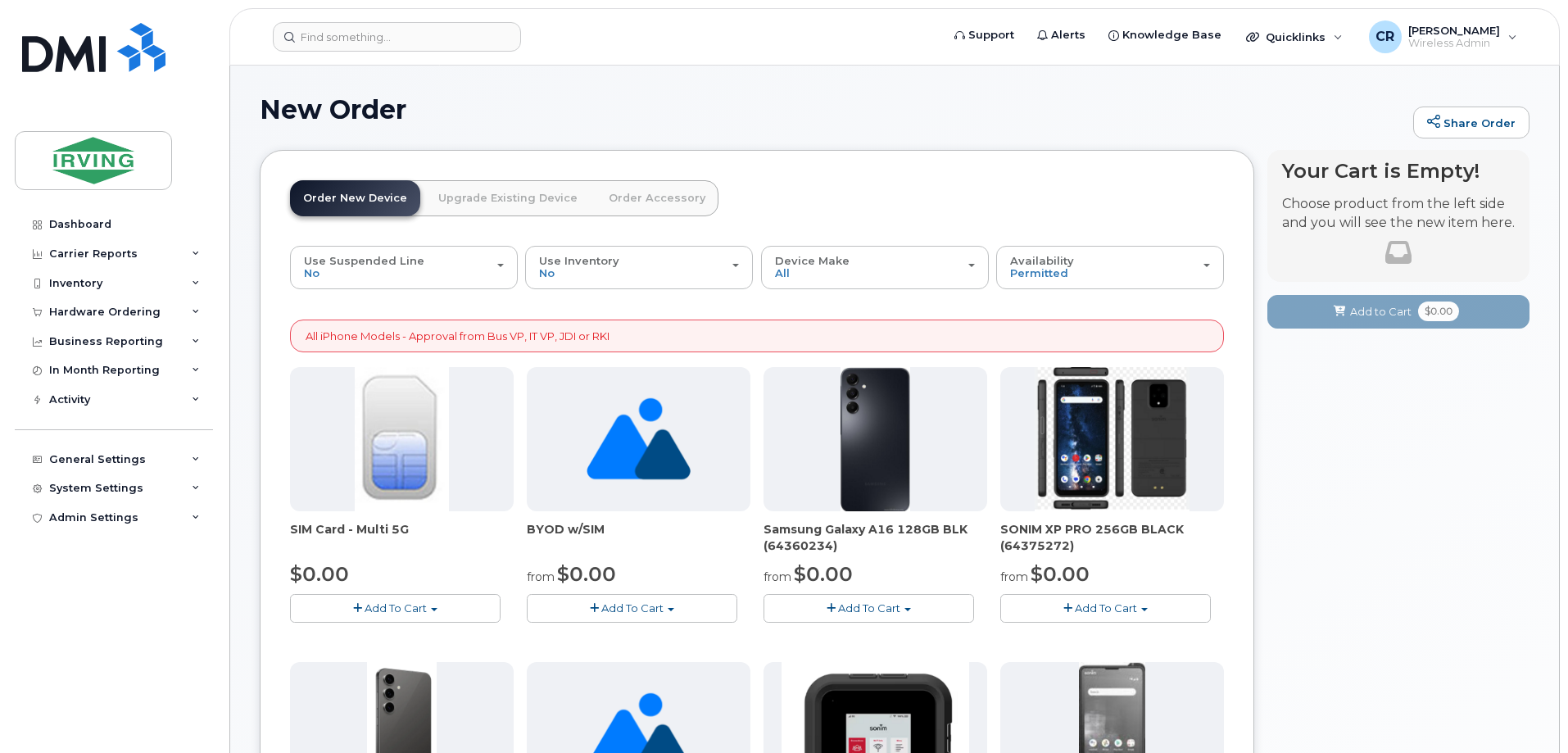
click at [579, 605] on button "Add To Cart" at bounding box center [632, 608] width 211 height 29
click at [606, 637] on link "$0.00 - New Activation" at bounding box center [615, 638] width 170 height 20
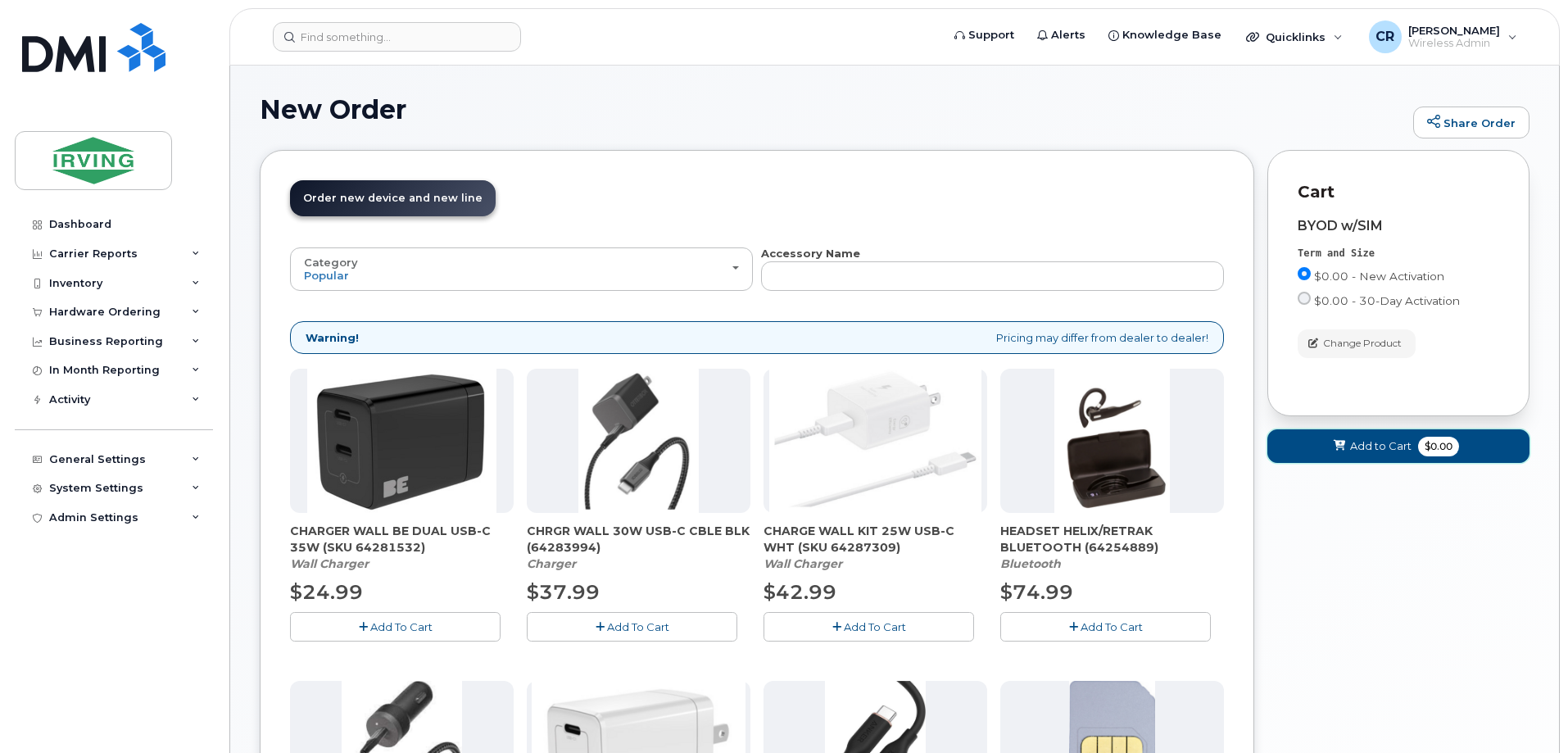
click at [1405, 447] on span "Add to Cart" at bounding box center [1380, 446] width 61 height 15
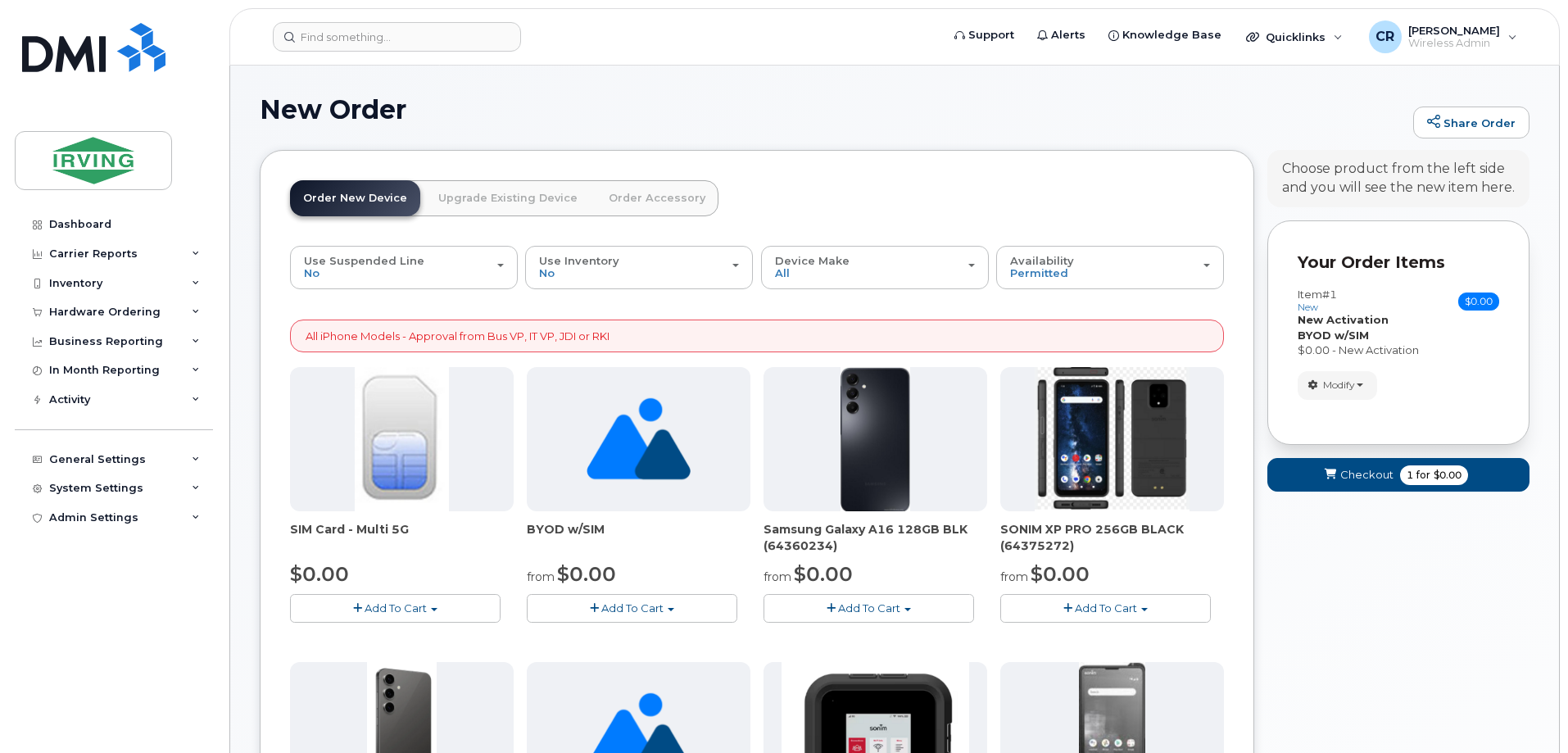
click at [388, 604] on span "Add To Cart" at bounding box center [396, 608] width 62 height 13
click at [397, 636] on link "$0.00 - New Activation" at bounding box center [372, 638] width 155 height 20
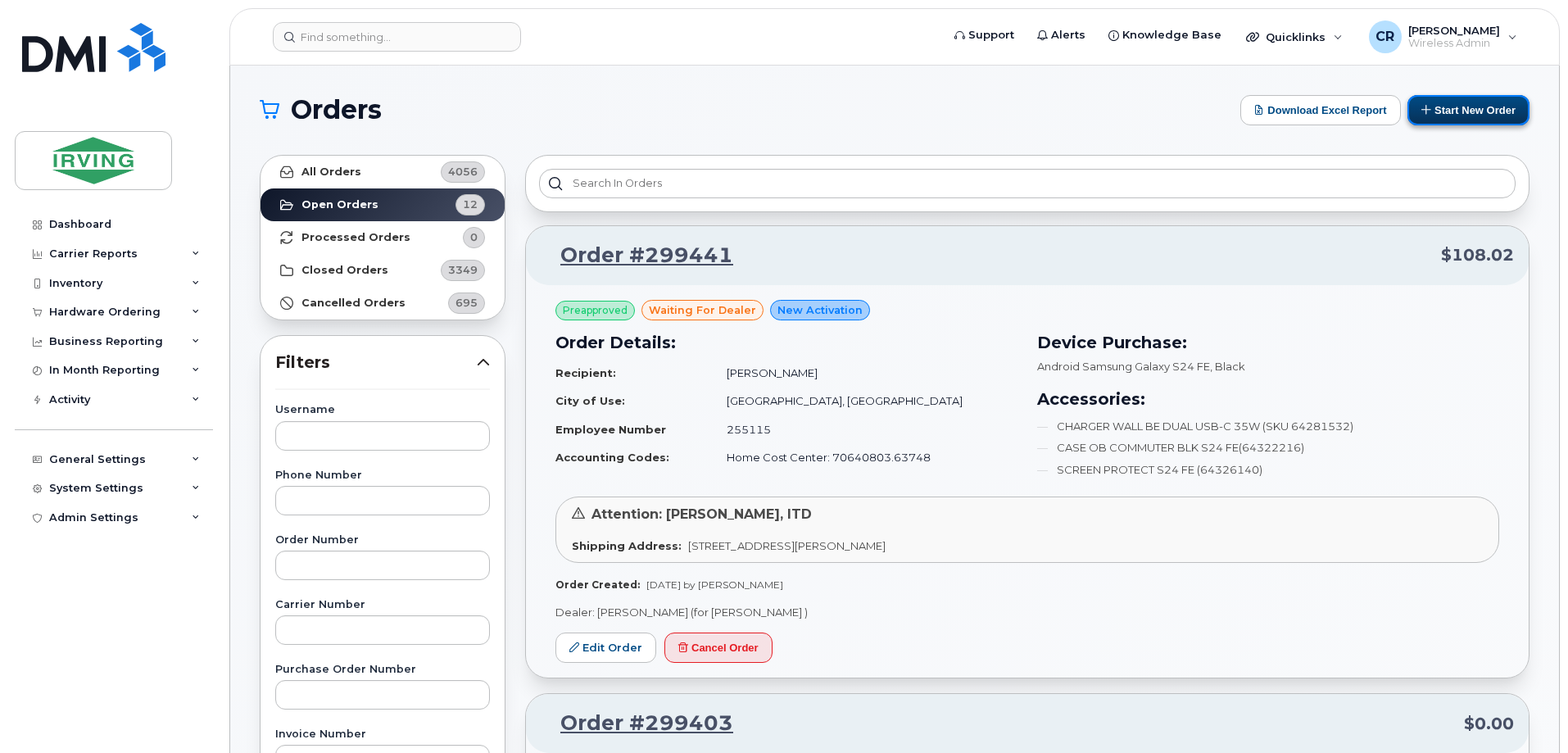
click at [1457, 105] on button "Start New Order" at bounding box center [1467, 110] width 122 height 31
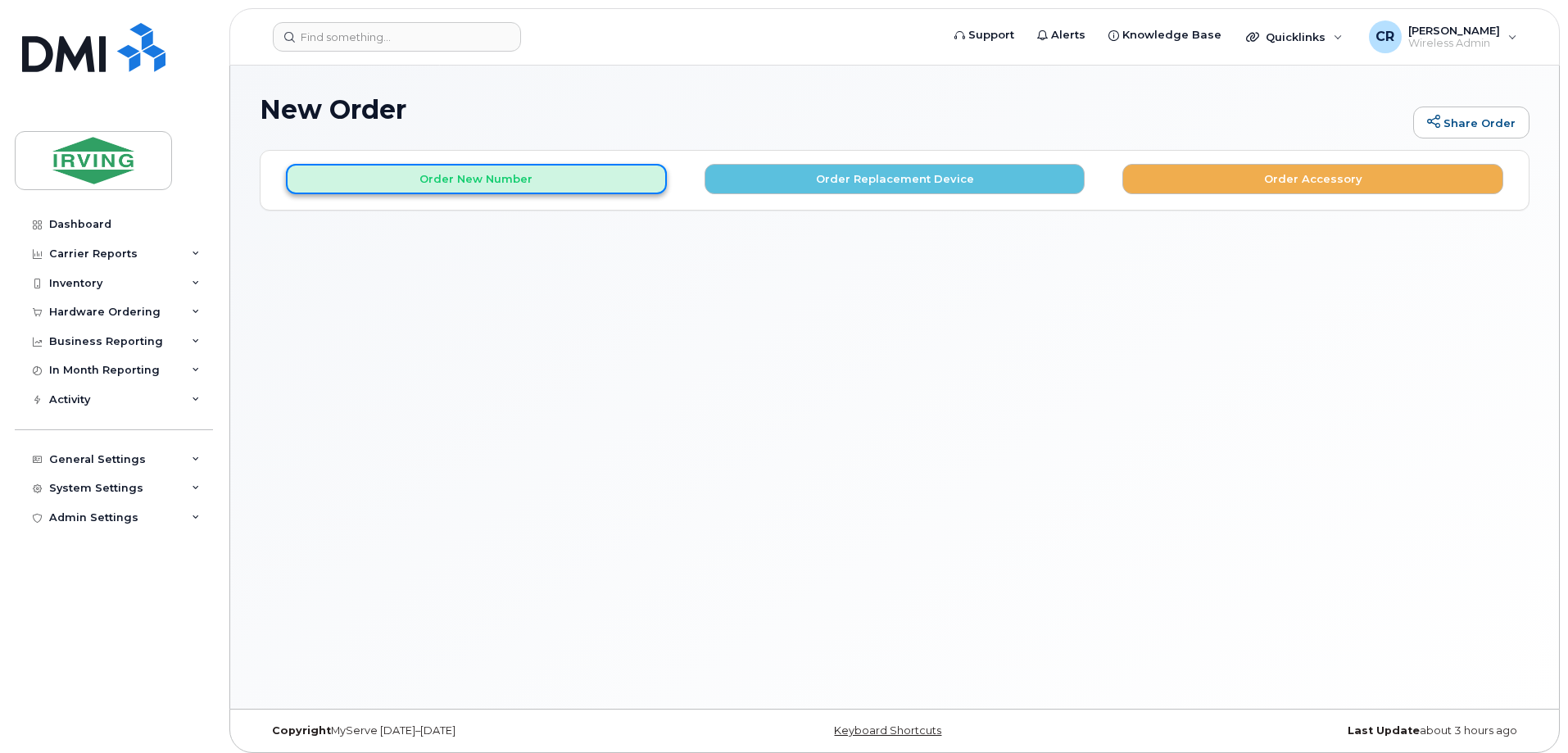
click at [421, 184] on button "Order New Number" at bounding box center [476, 179] width 381 height 31
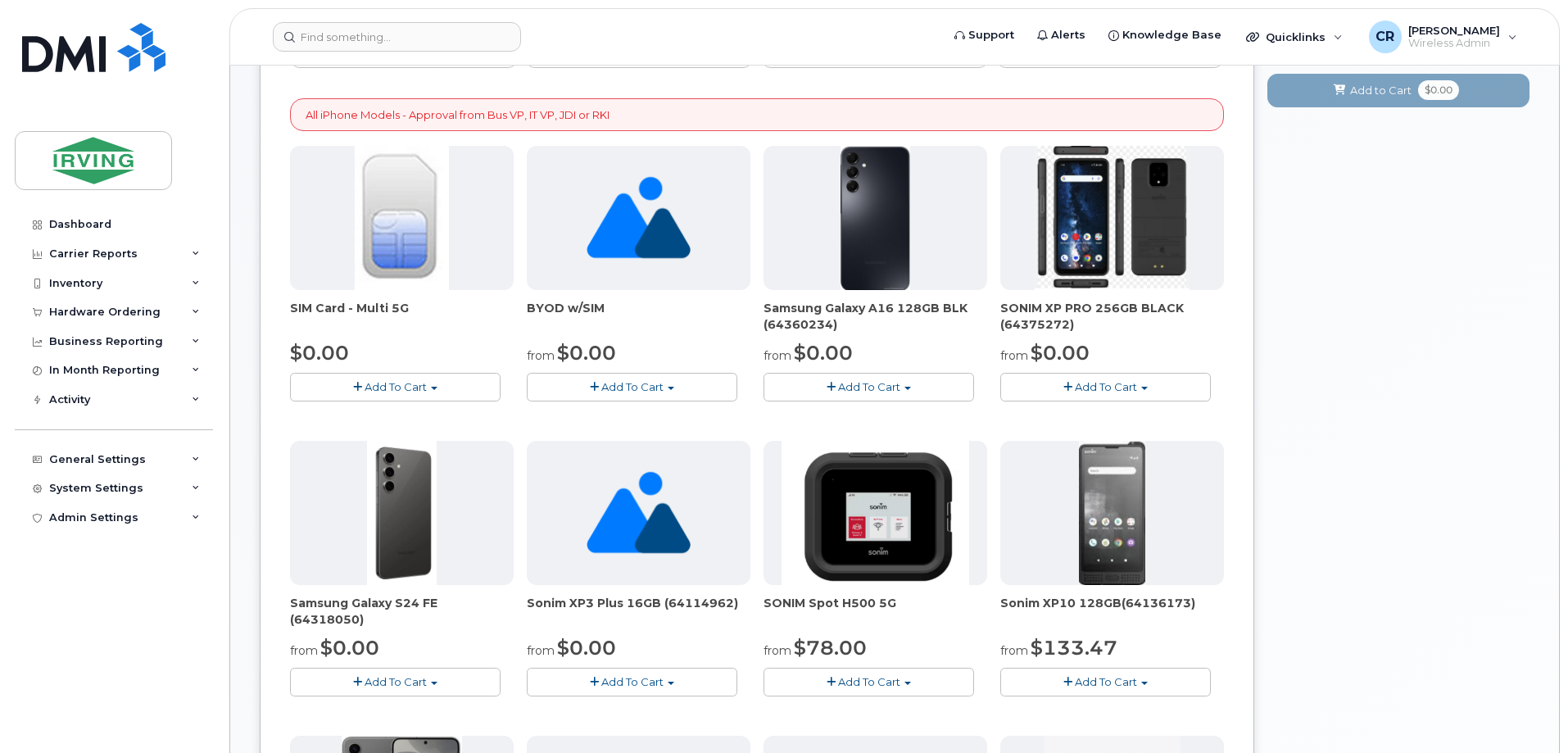
scroll to position [70, 0]
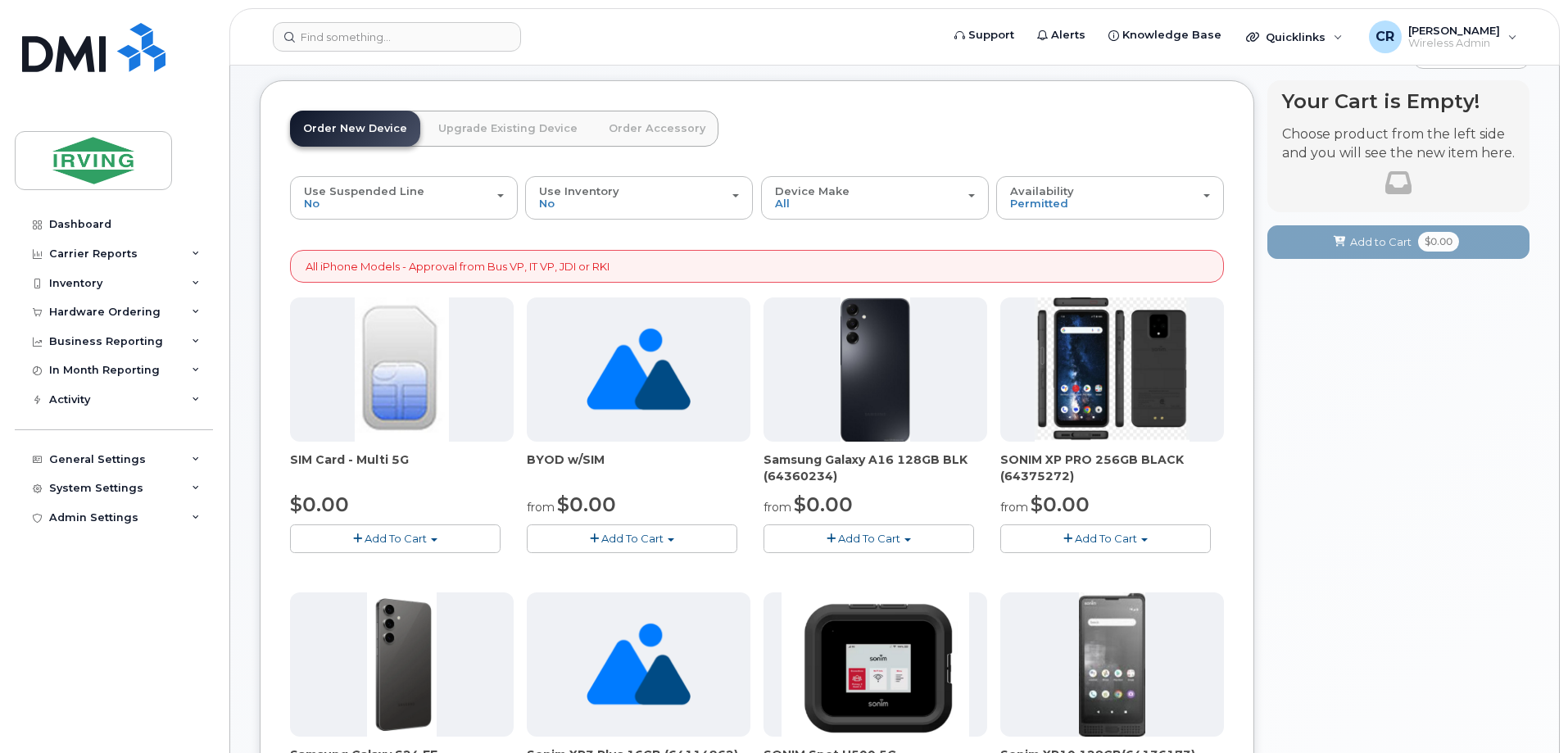
click at [414, 546] on button "Add To Cart" at bounding box center [396, 538] width 211 height 29
click at [401, 568] on link "$0.00 - New Activation" at bounding box center [372, 568] width 155 height 20
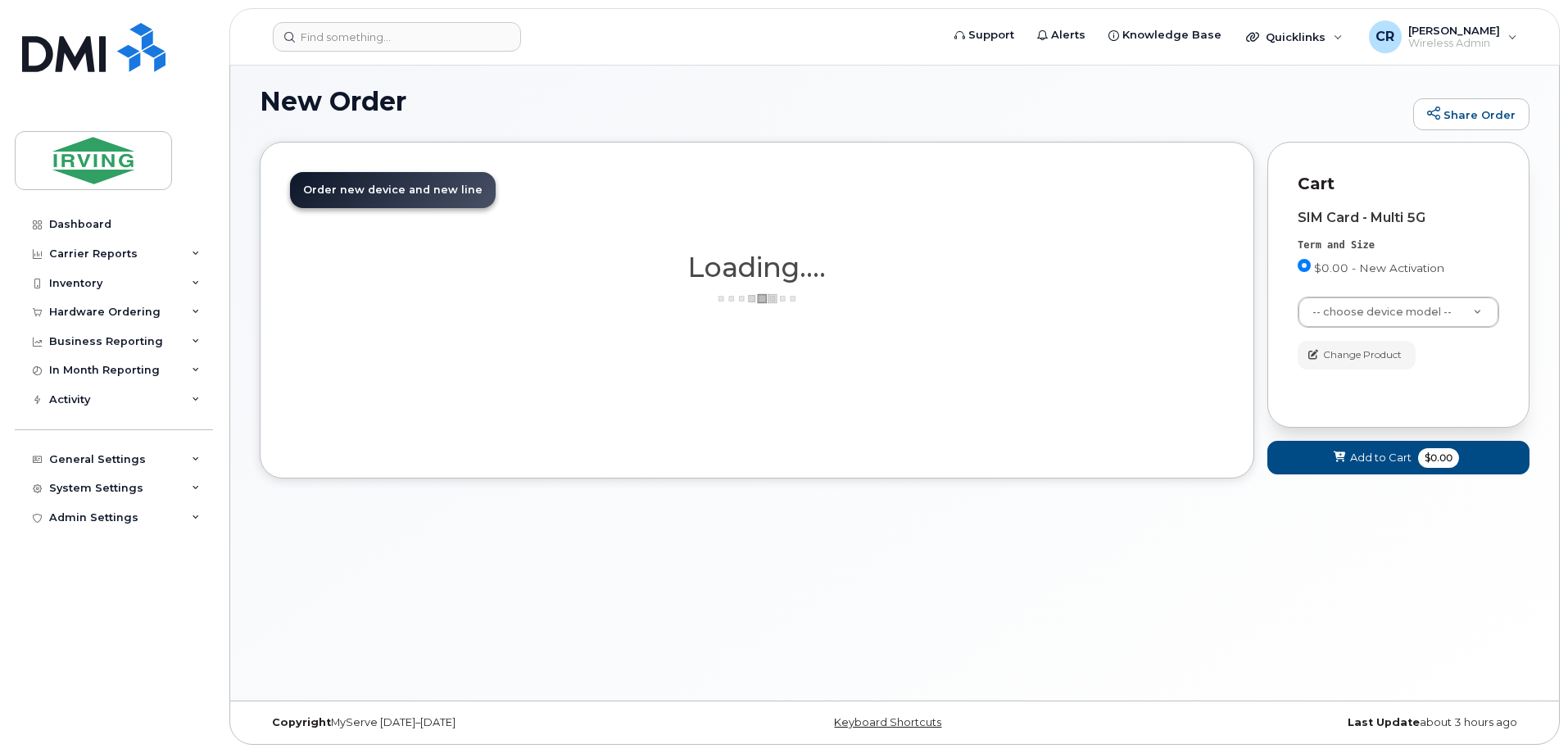
scroll to position [9, 0]
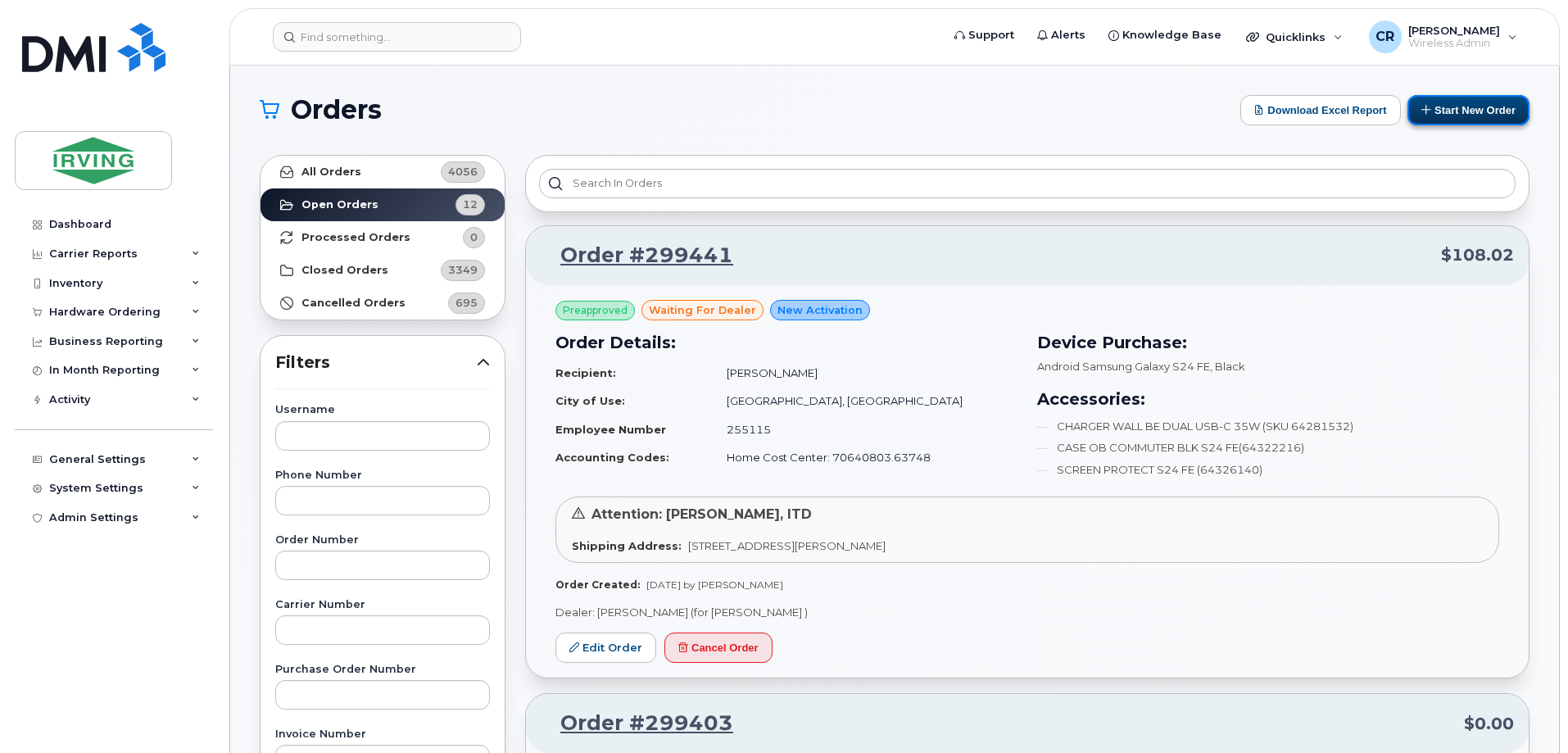
click at [1472, 115] on button "Start New Order" at bounding box center [1467, 110] width 122 height 31
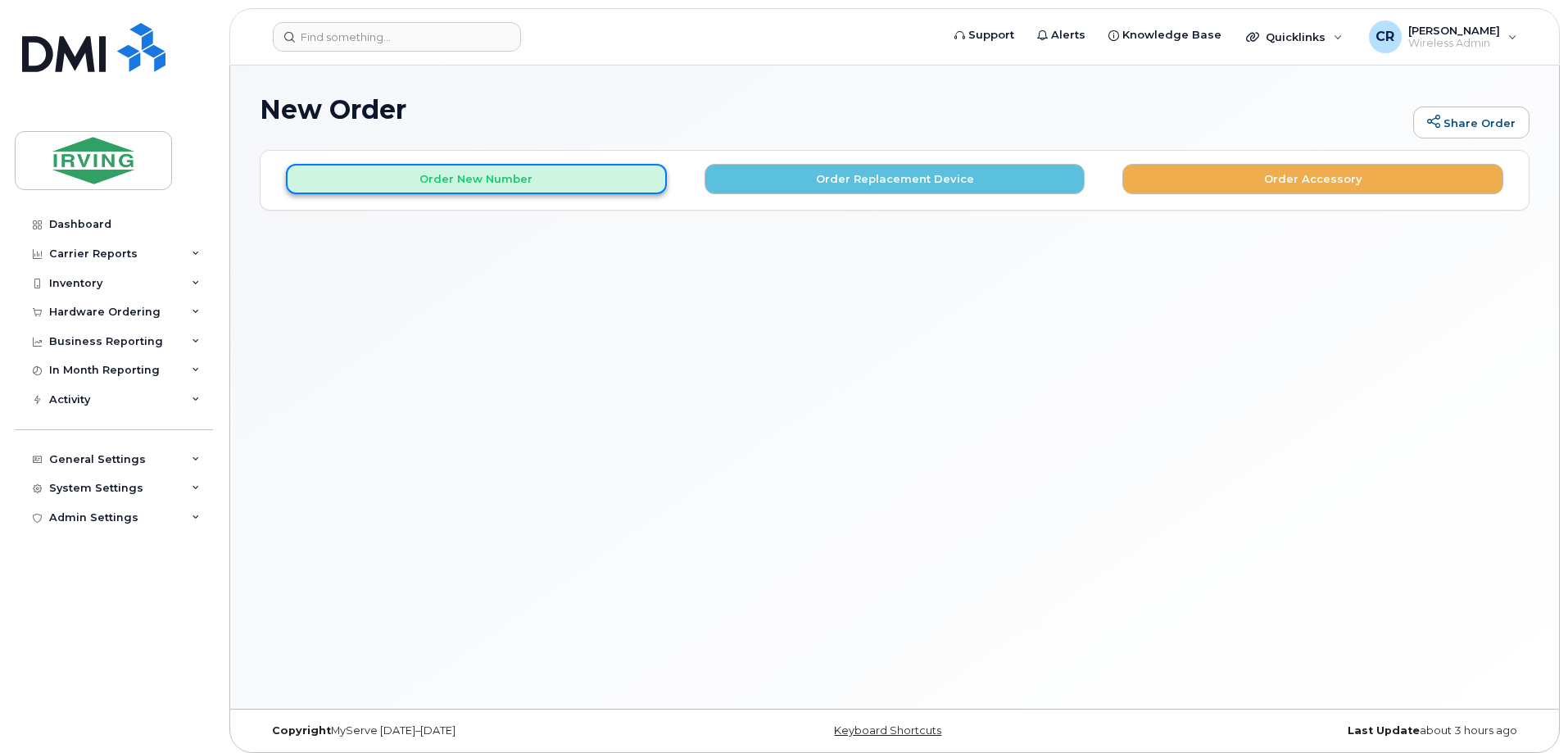
click at [474, 187] on button "Order New Number" at bounding box center [476, 179] width 381 height 31
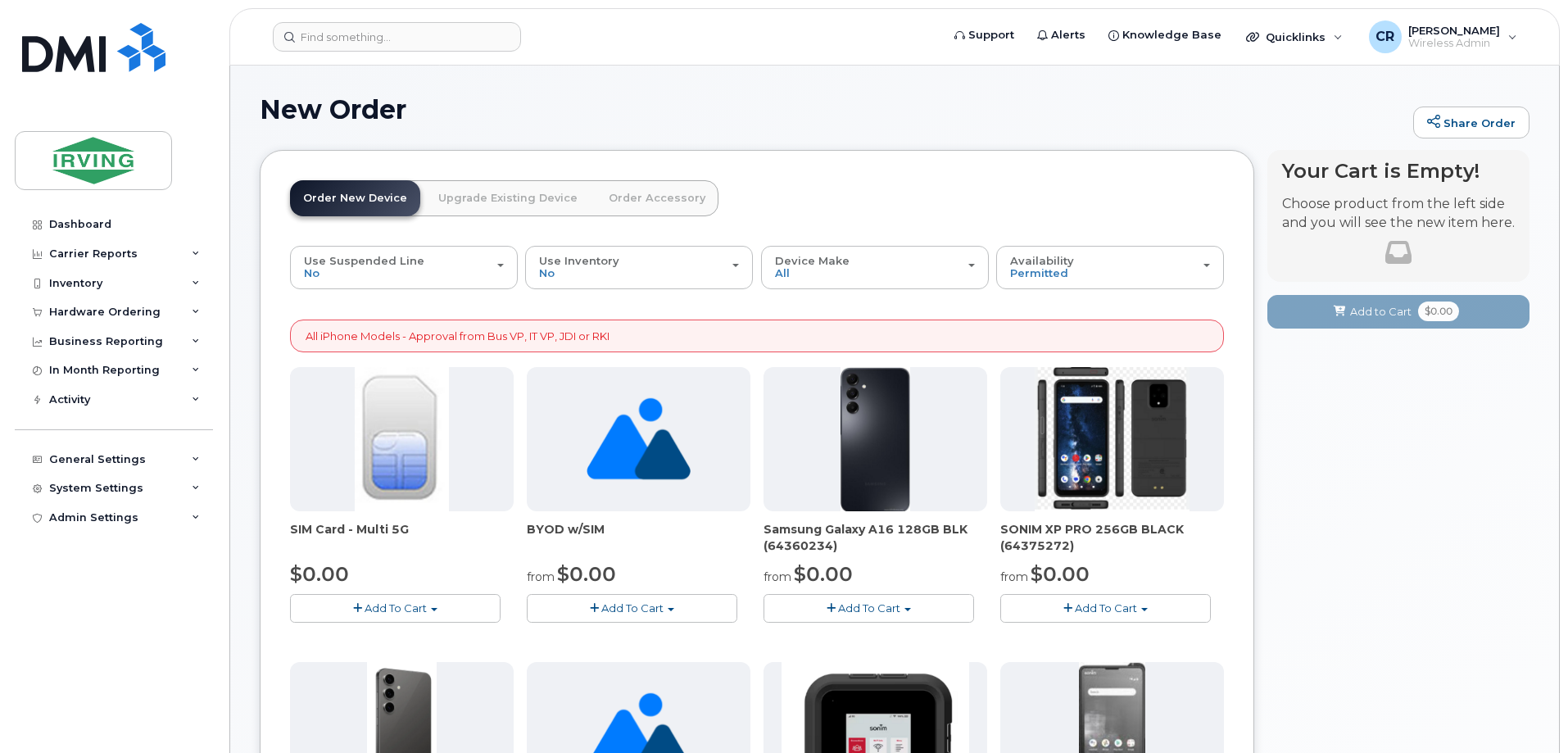
click at [580, 614] on button "Add To Cart" at bounding box center [632, 608] width 211 height 29
click at [597, 639] on link "$0.00 - New Activation" at bounding box center [615, 638] width 170 height 20
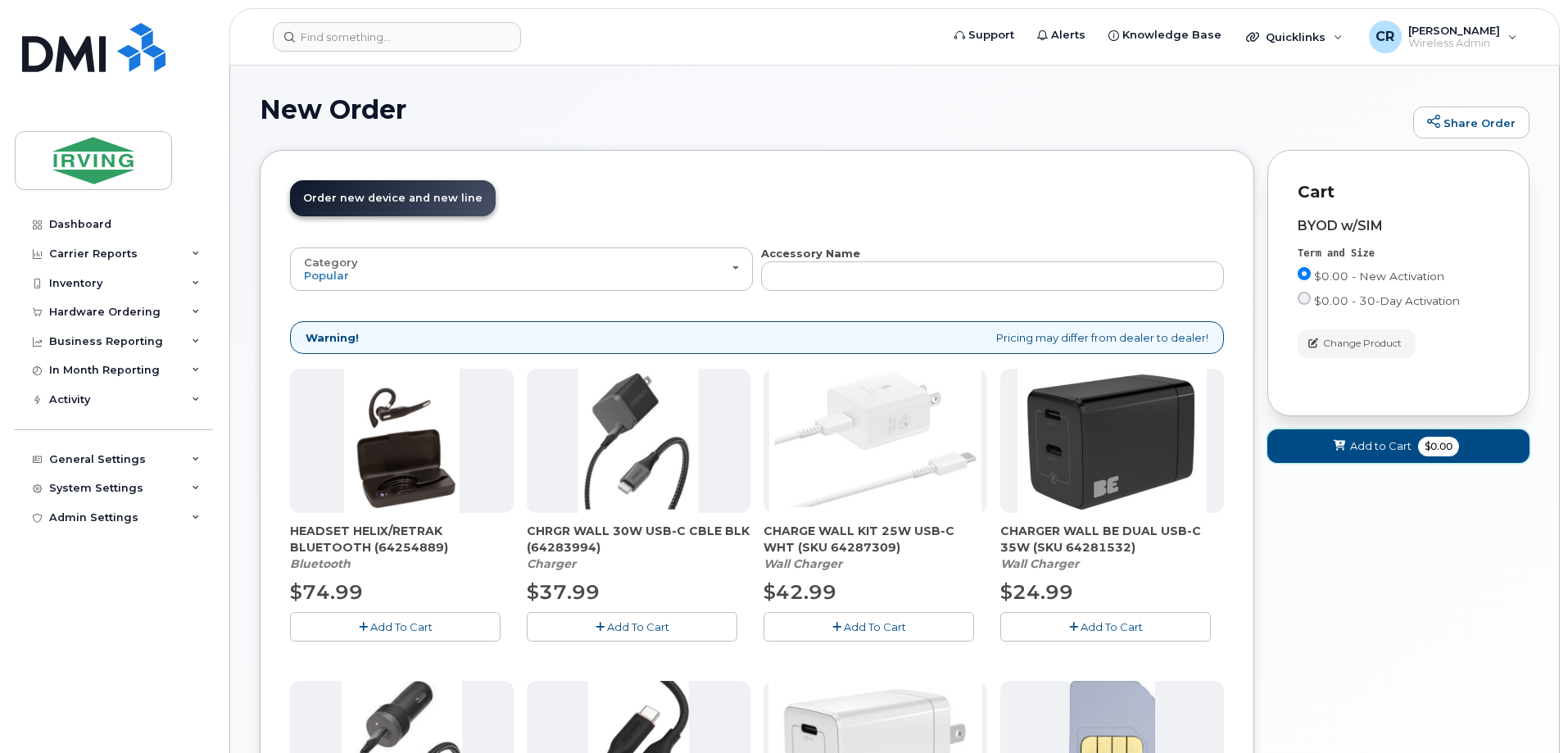
click at [1400, 446] on span "Add to Cart" at bounding box center [1380, 446] width 61 height 15
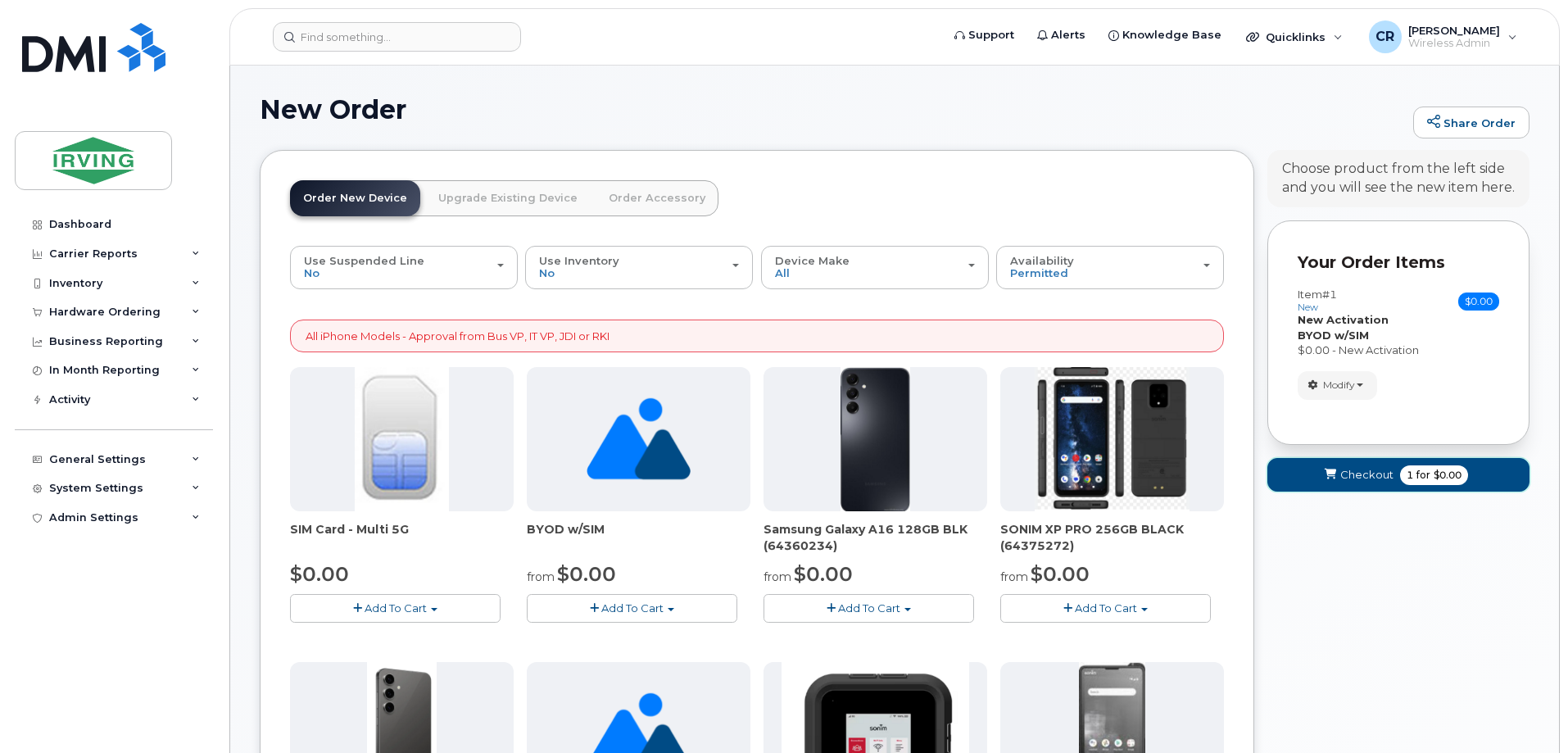
click at [1393, 476] on button "Checkout 1 for $0.00" at bounding box center [1398, 474] width 262 height 34
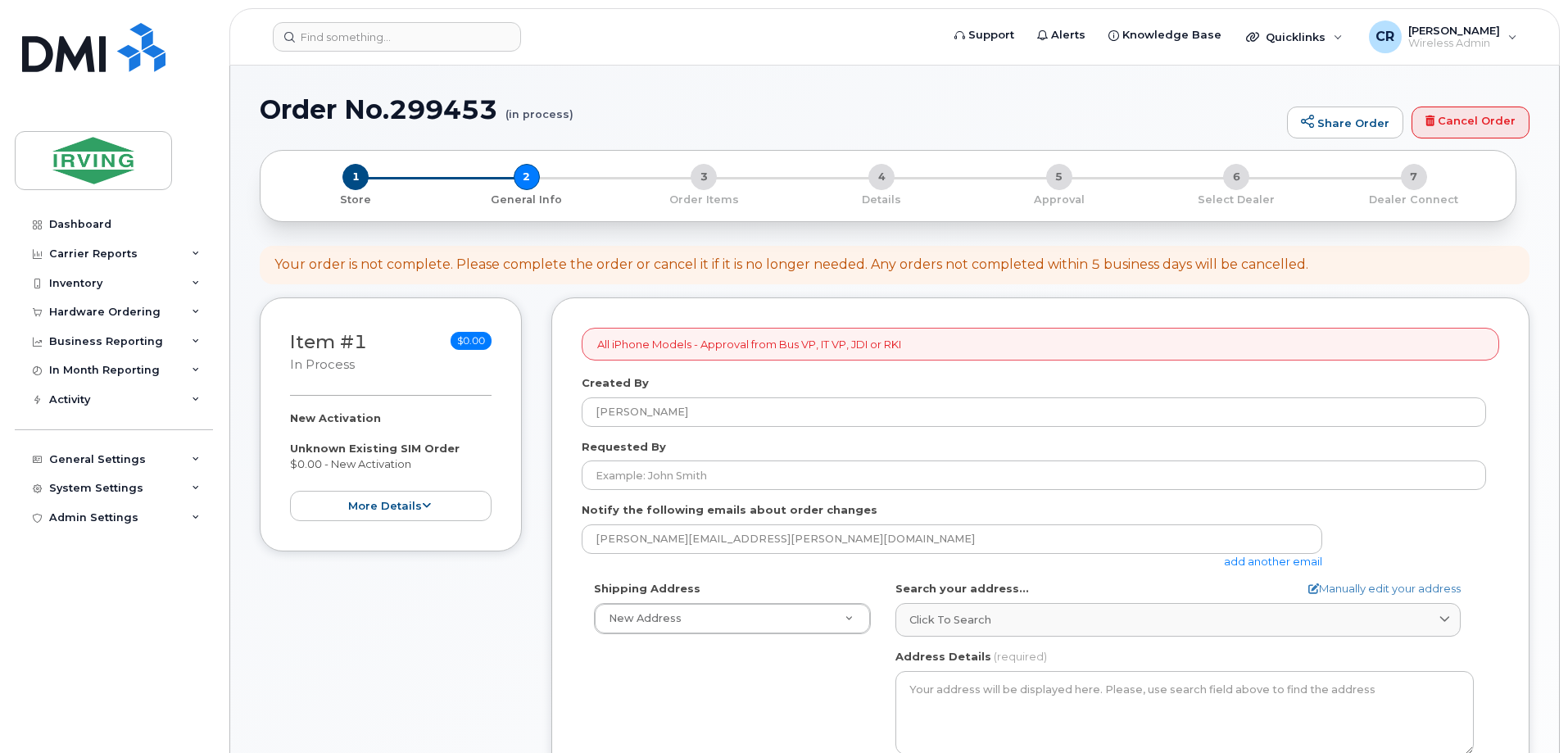
select select
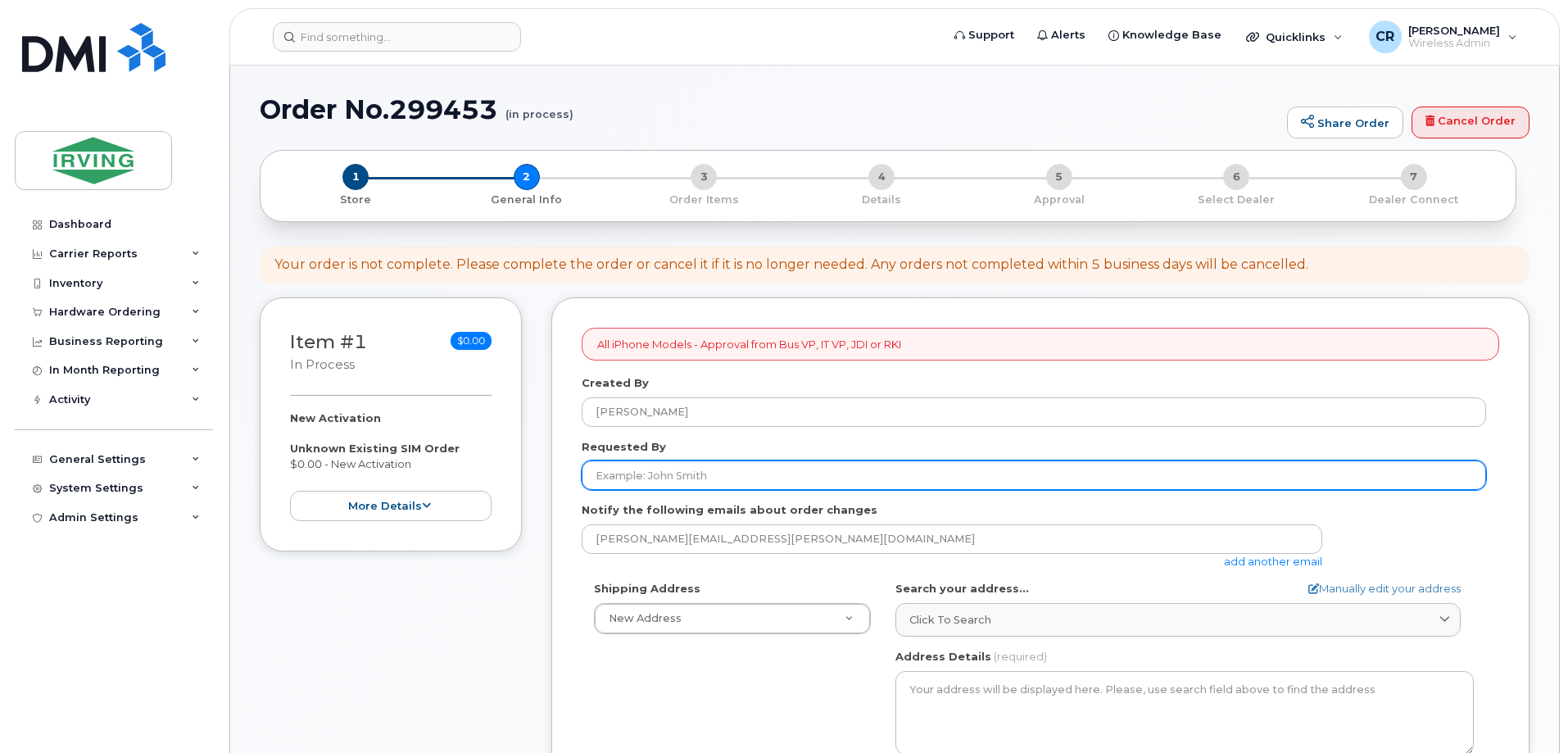
click at [670, 467] on input "Requested By" at bounding box center [1034, 475] width 904 height 30
type input "[PERSON_NAME]"
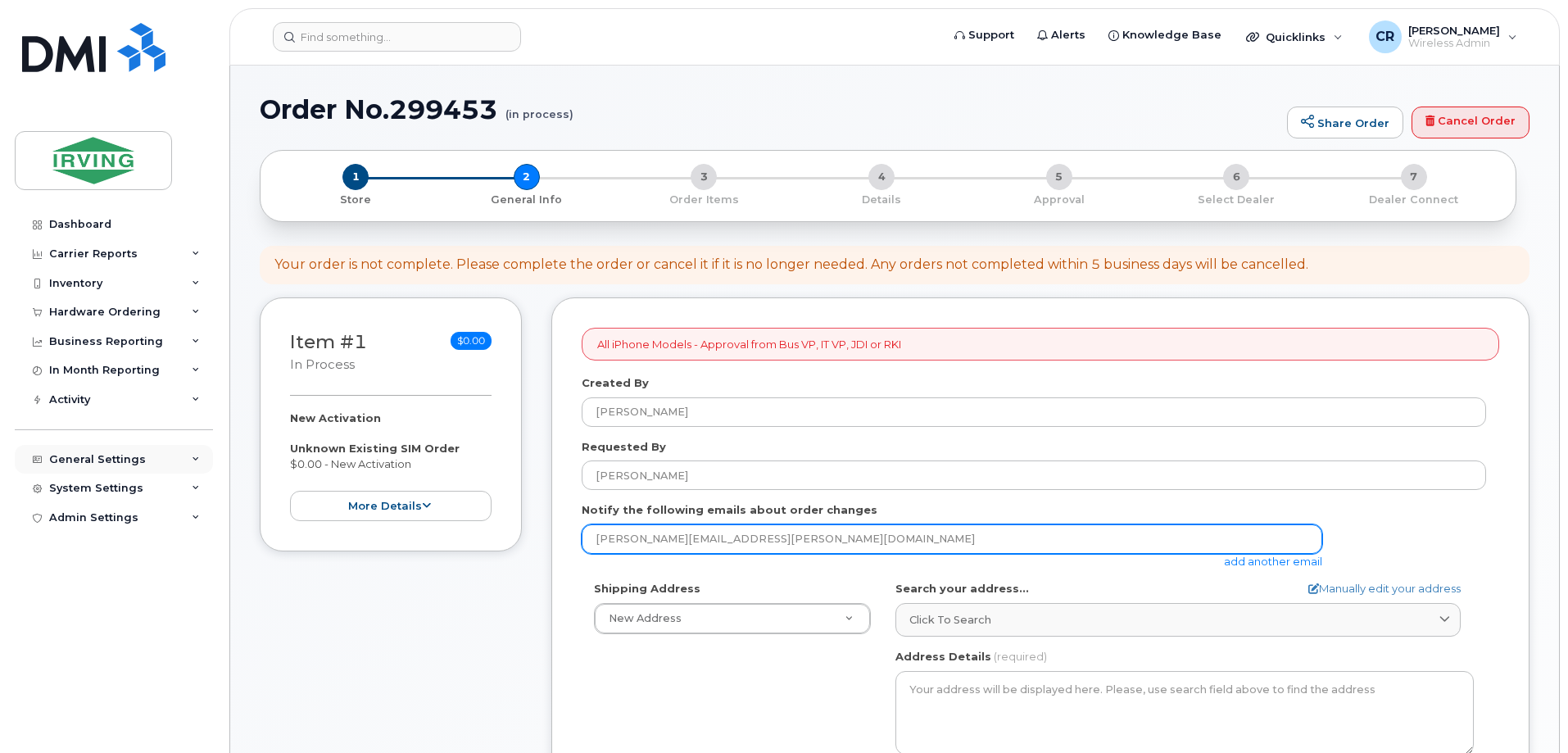
drag, startPoint x: 608, startPoint y: 539, endPoint x: 210, endPoint y: 469, distance: 404.1
type input "[EMAIL_ADDRESS][DOMAIN_NAME]"
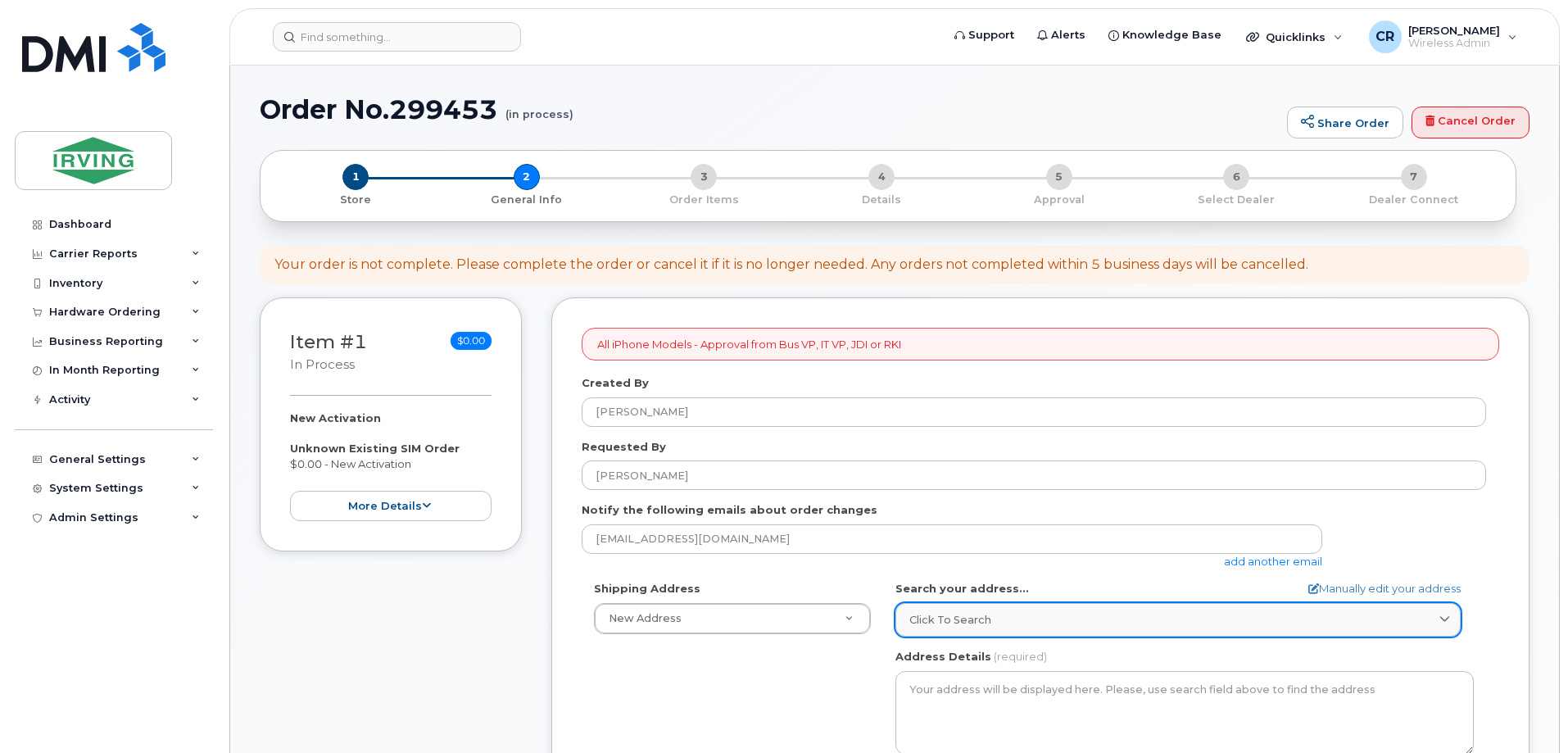
click at [984, 621] on span "Click to search" at bounding box center [950, 620] width 82 height 15
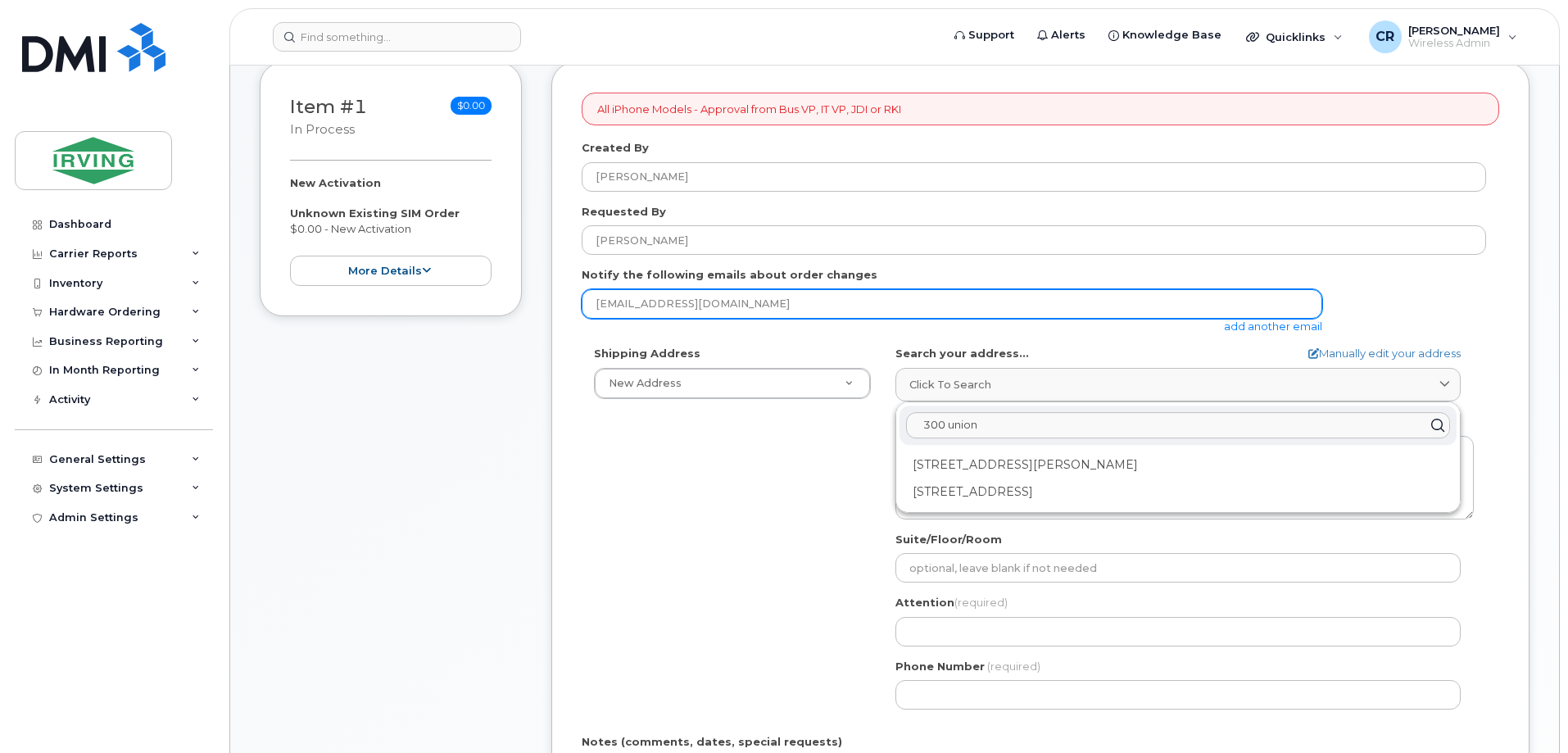
scroll to position [246, 0]
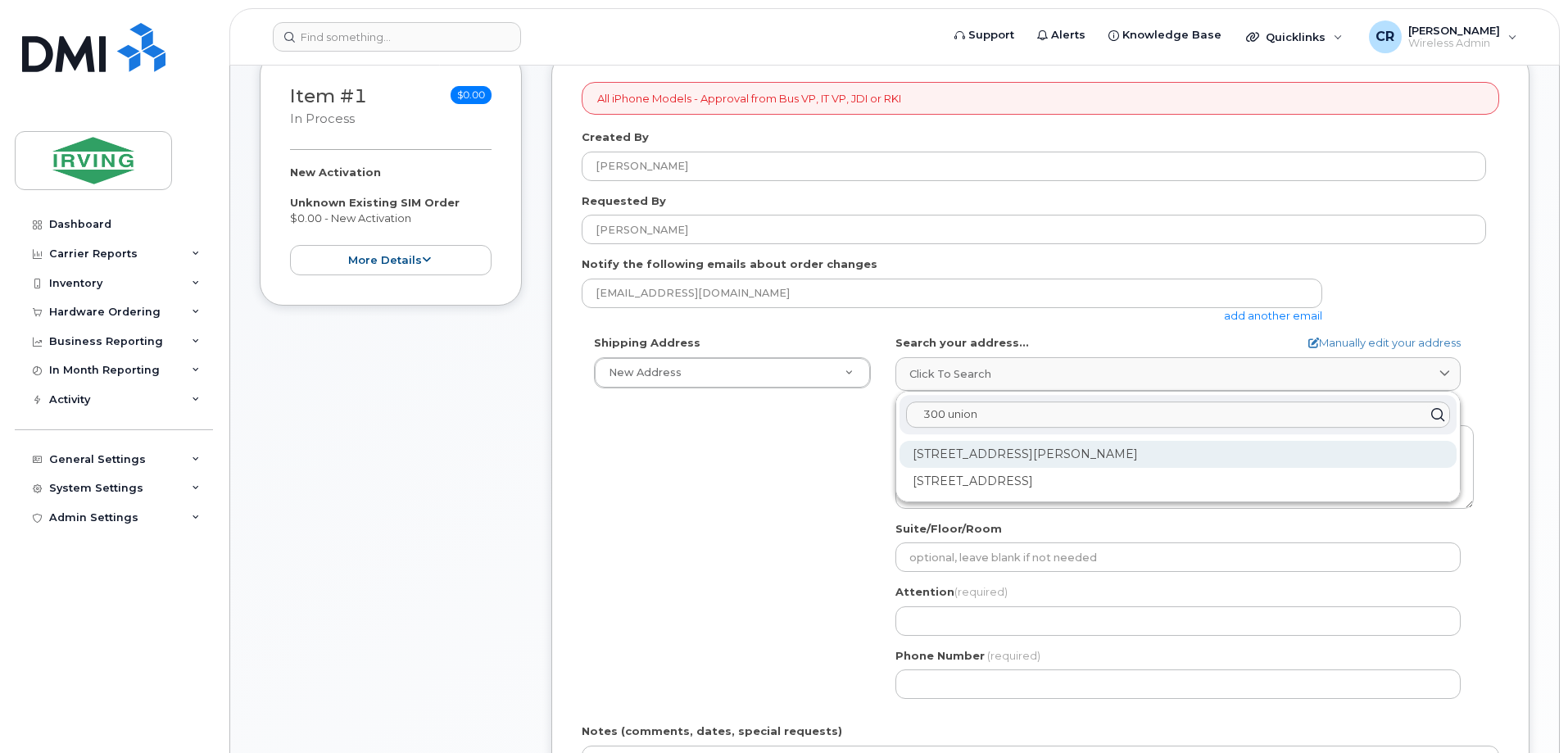
type input "300 union"
click at [1060, 453] on div "300 Union St Saint John NB E2L 4Z2" at bounding box center [1178, 454] width 557 height 27
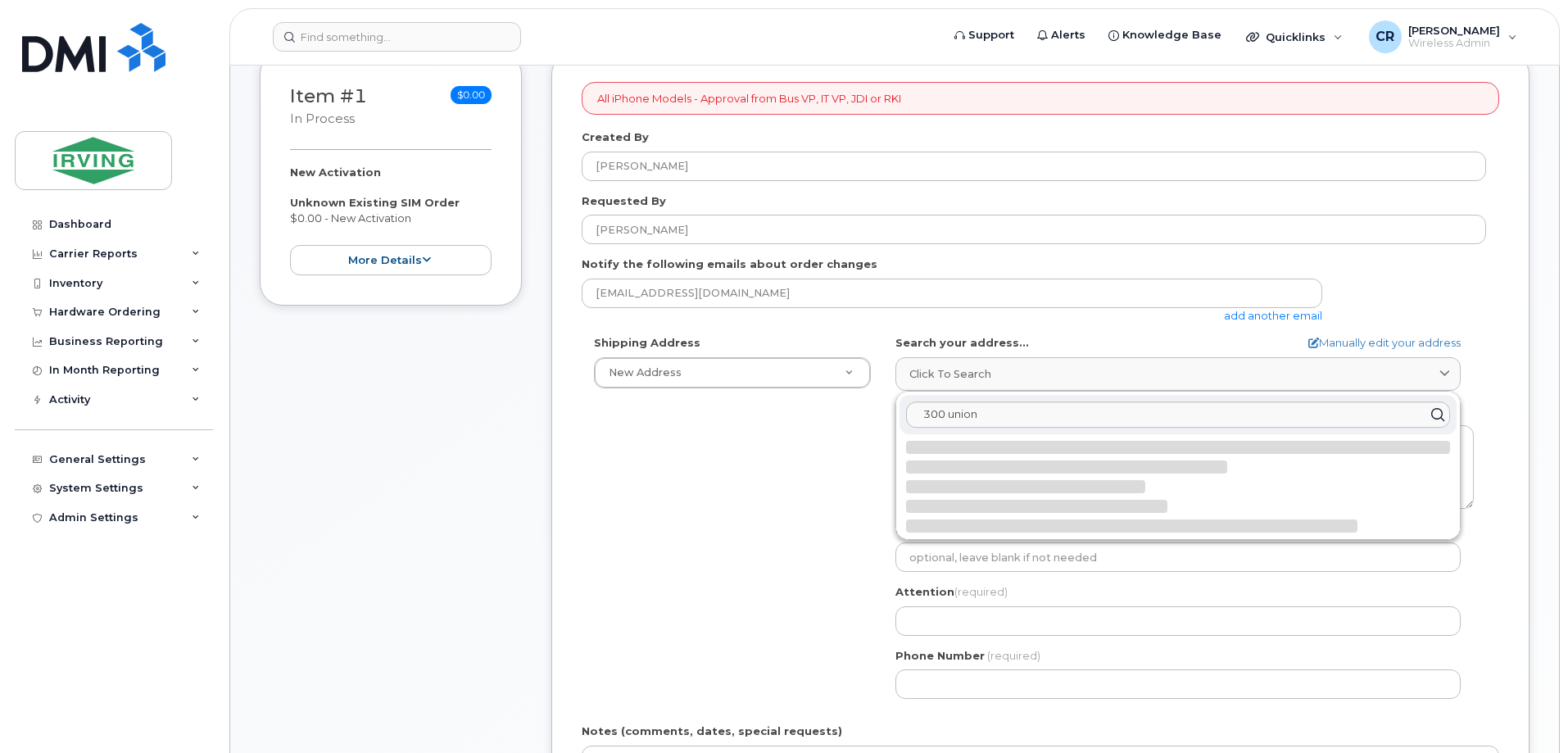
select select
type textarea "300 Union St SAINT JOHN NB E2L 4Z2 CANADA"
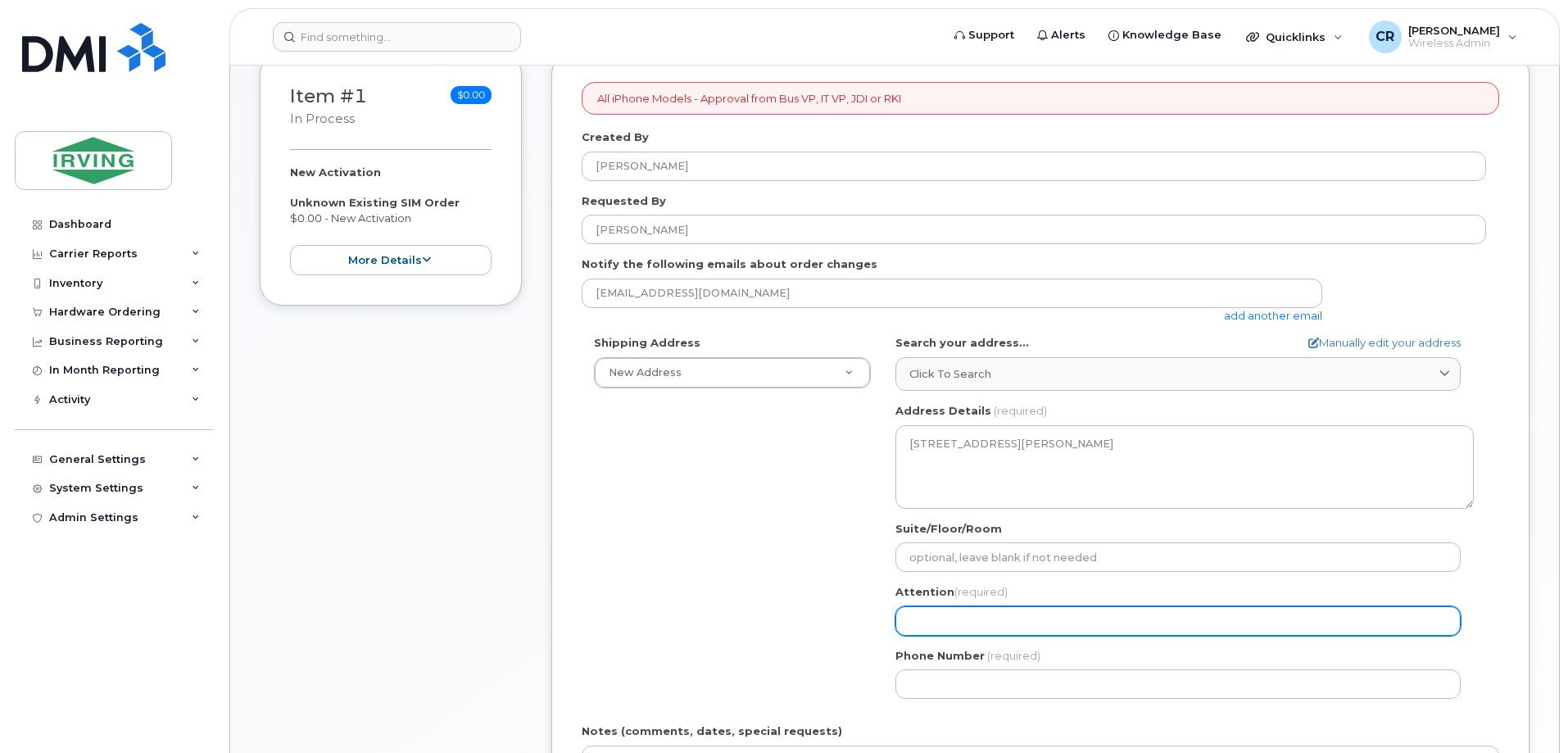
click at [991, 620] on input "Attention (required)" at bounding box center [1178, 621] width 565 height 30
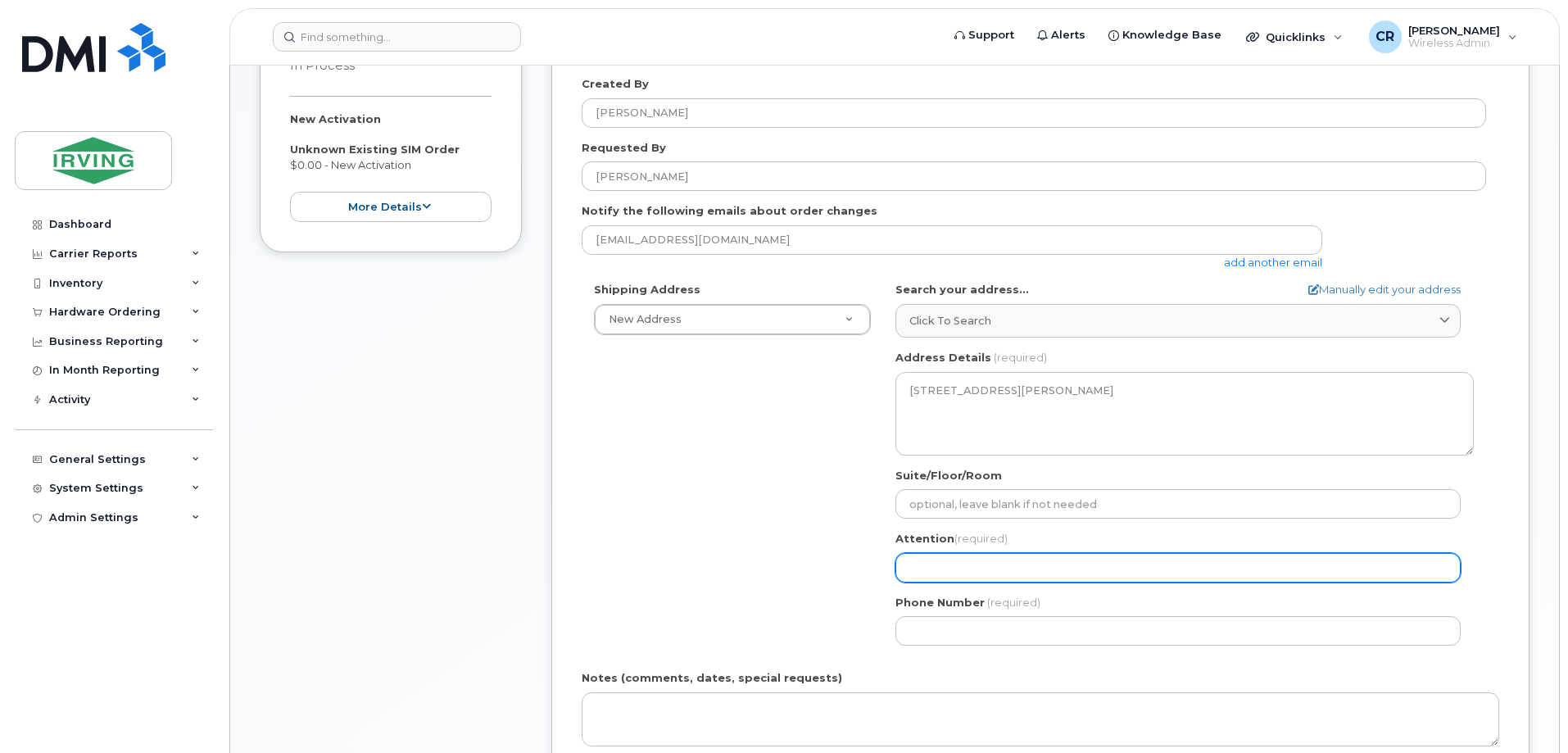
scroll to position [328, 0]
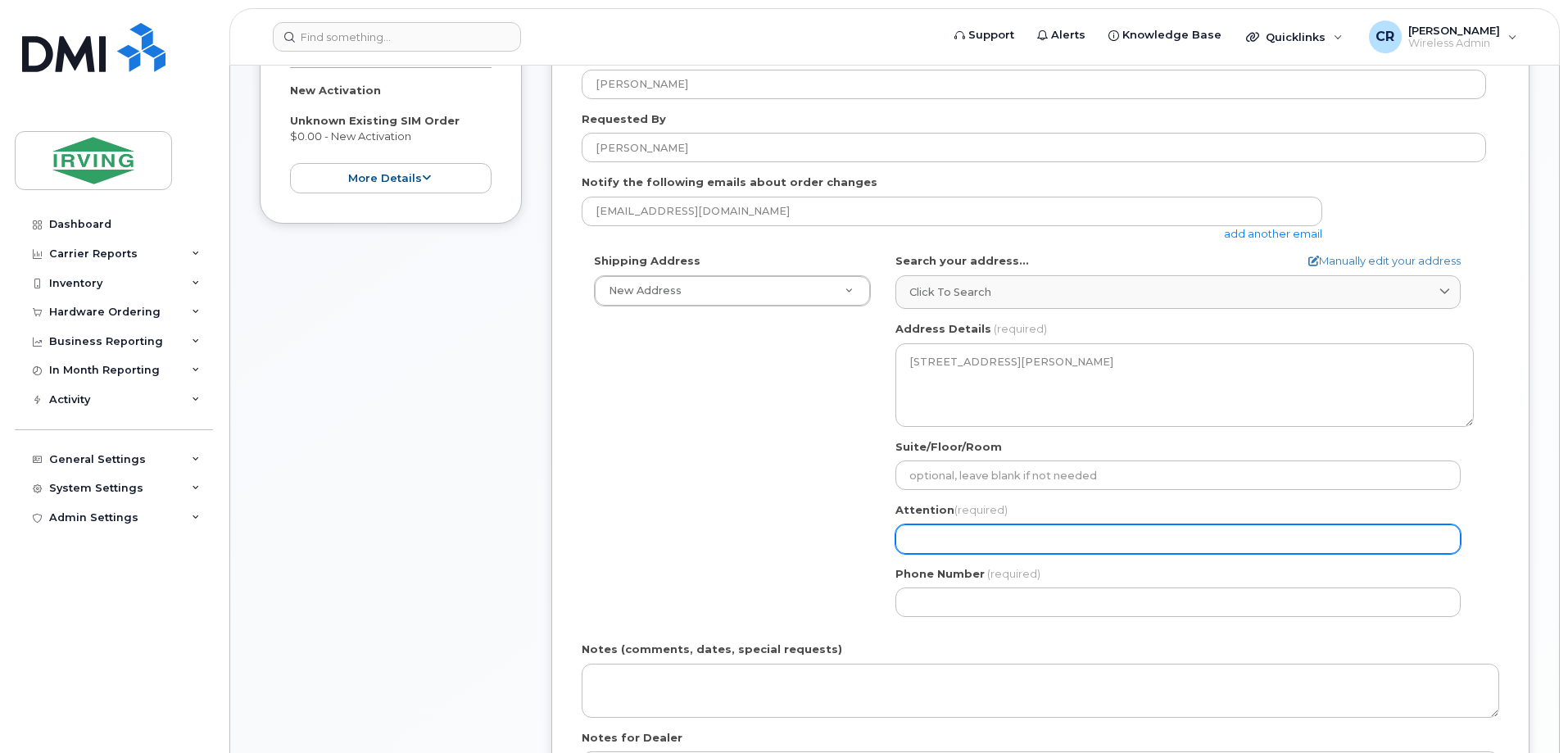
select select
type input "Ch"
select select
type input "Chr"
select select
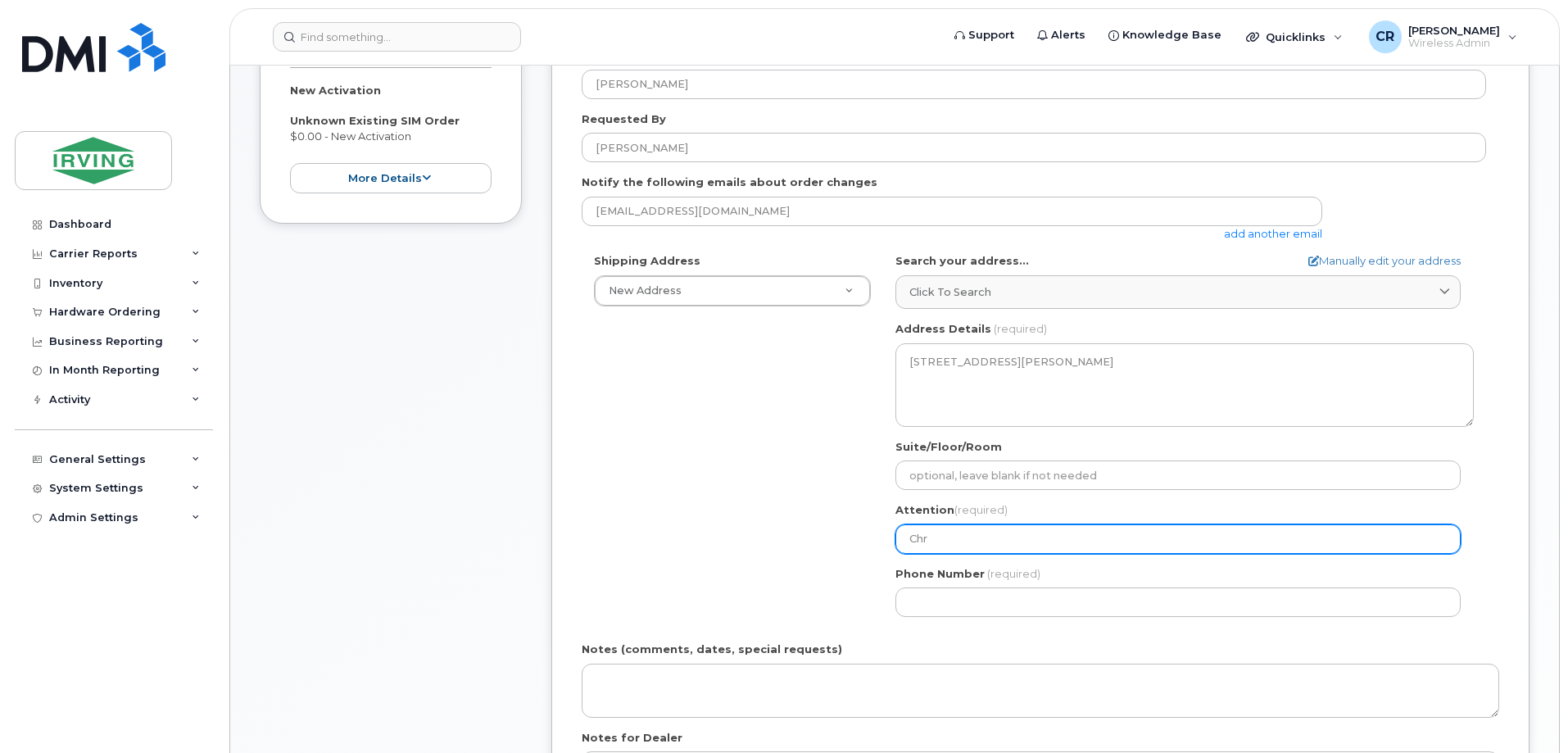
type input "Chri"
select select
type input "Chris"
select select
type input "Chriss"
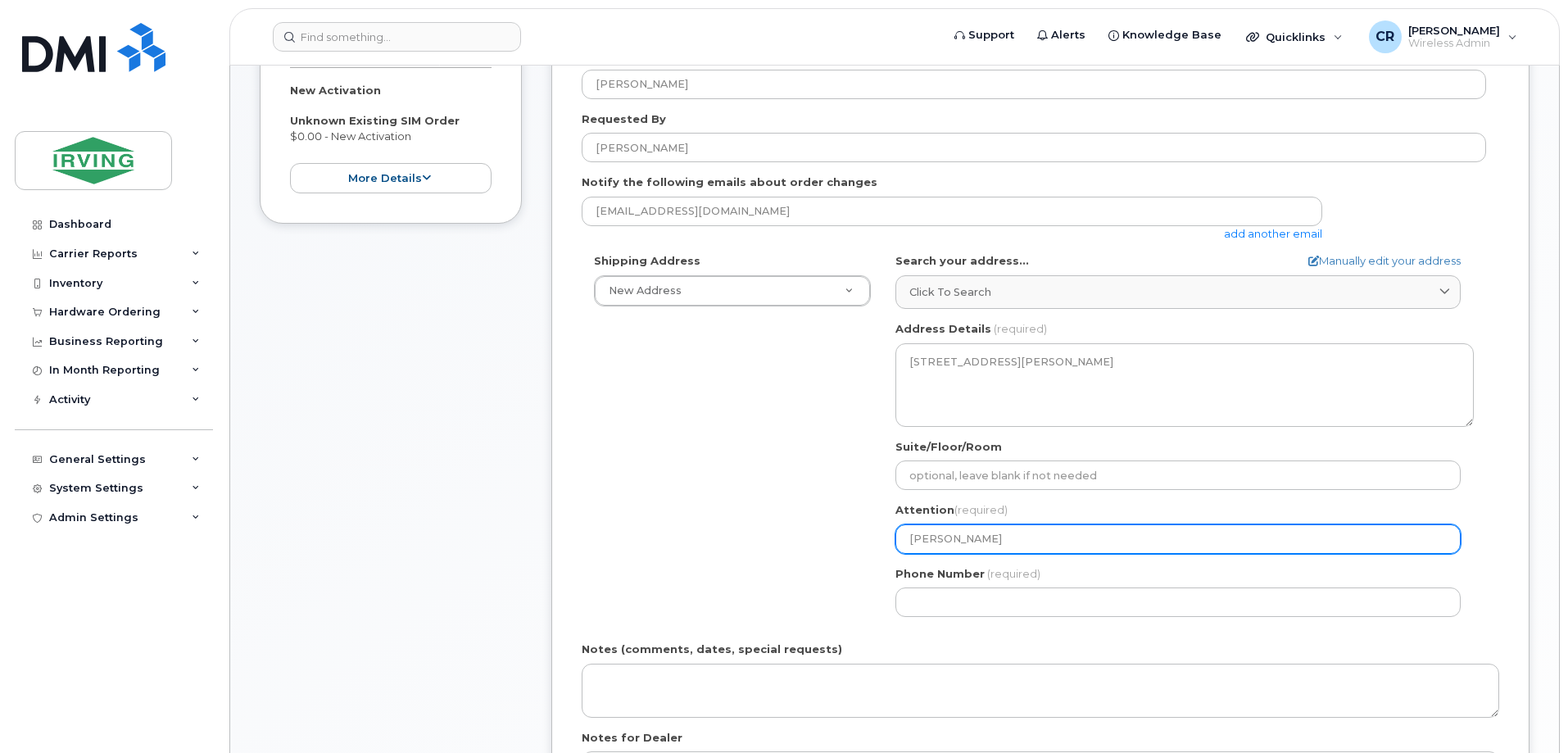
select select
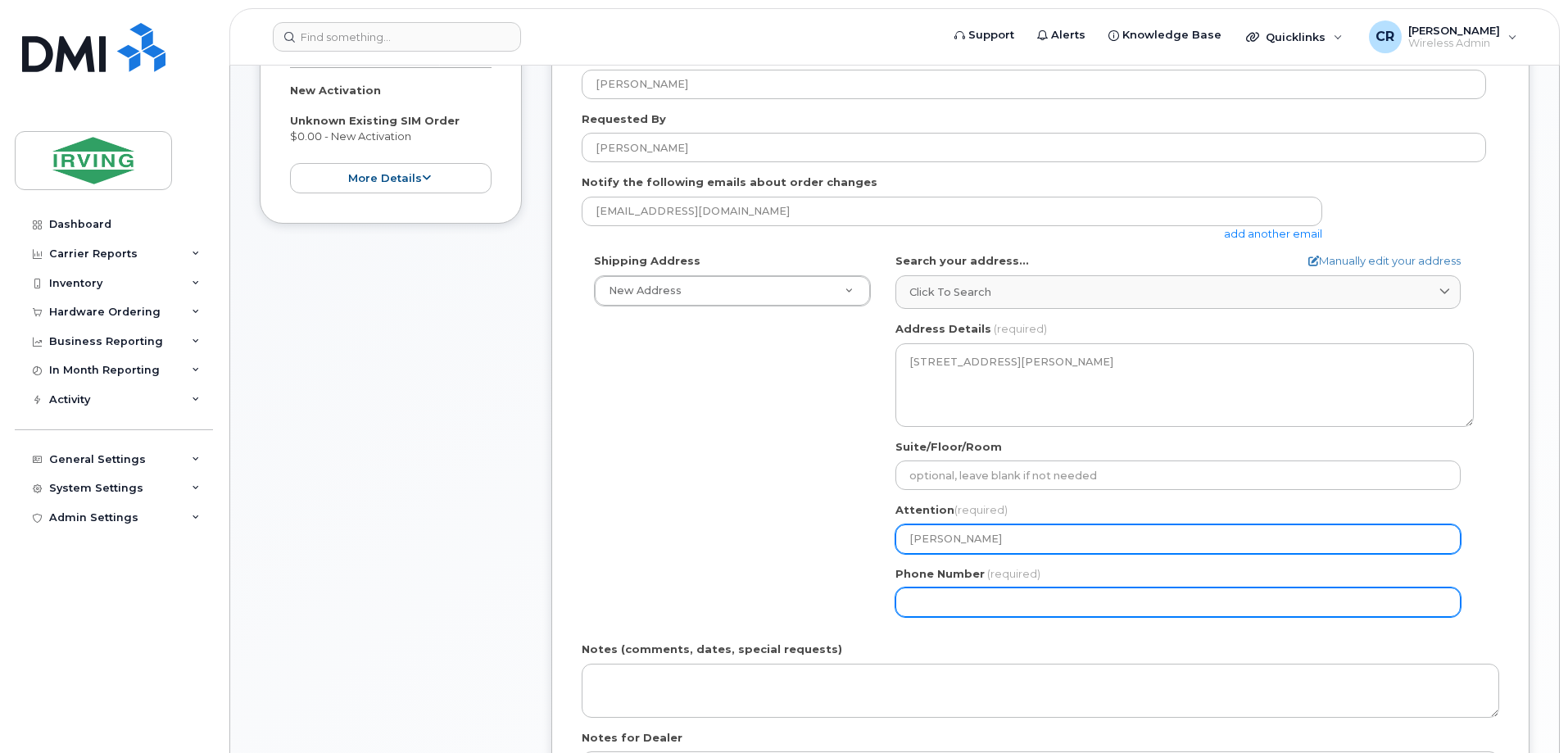
type input "Chrissy Bradley Ryan, 9th Floor"
select select
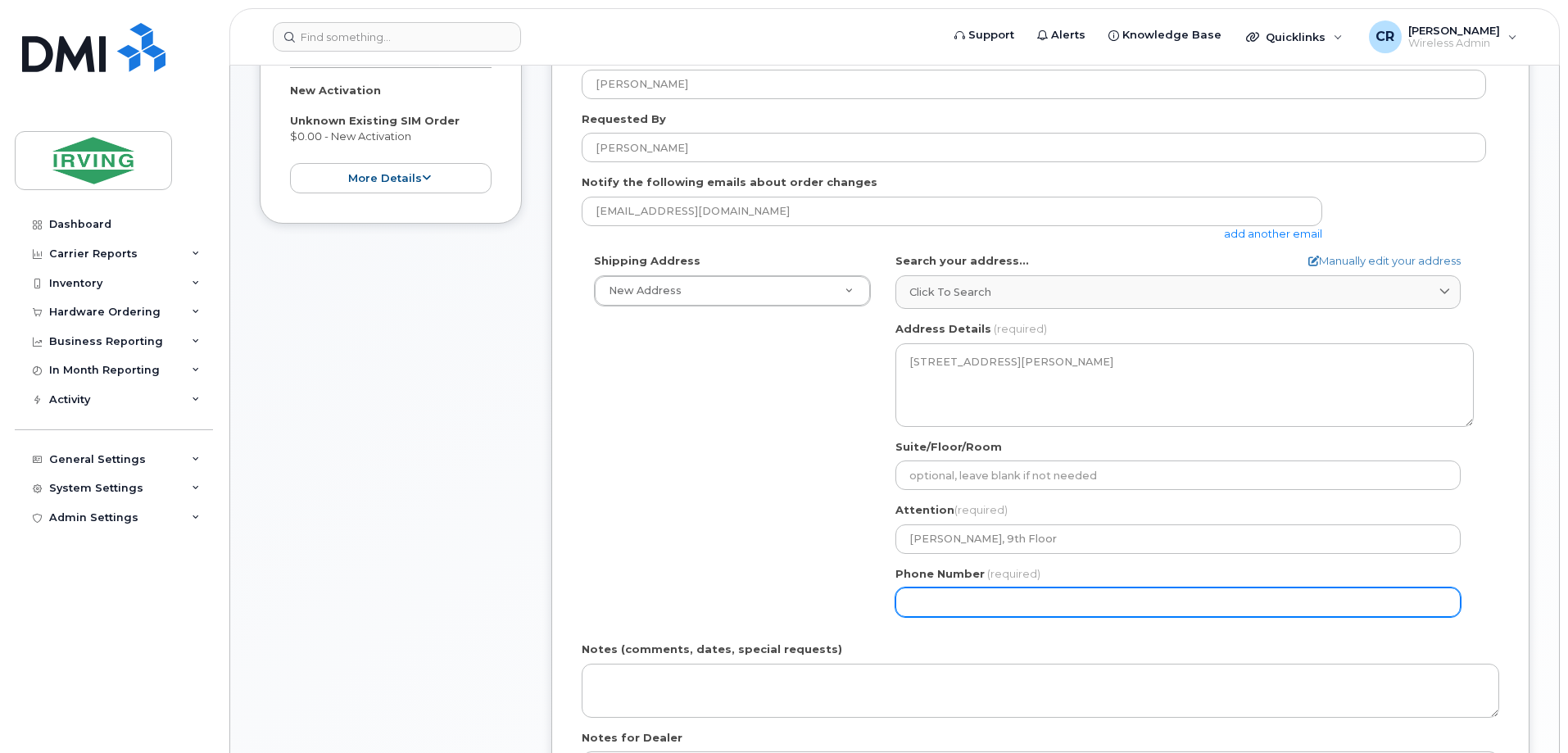
click at [1021, 598] on input "Phone Number" at bounding box center [1178, 602] width 565 height 30
type input "506632777"
select select
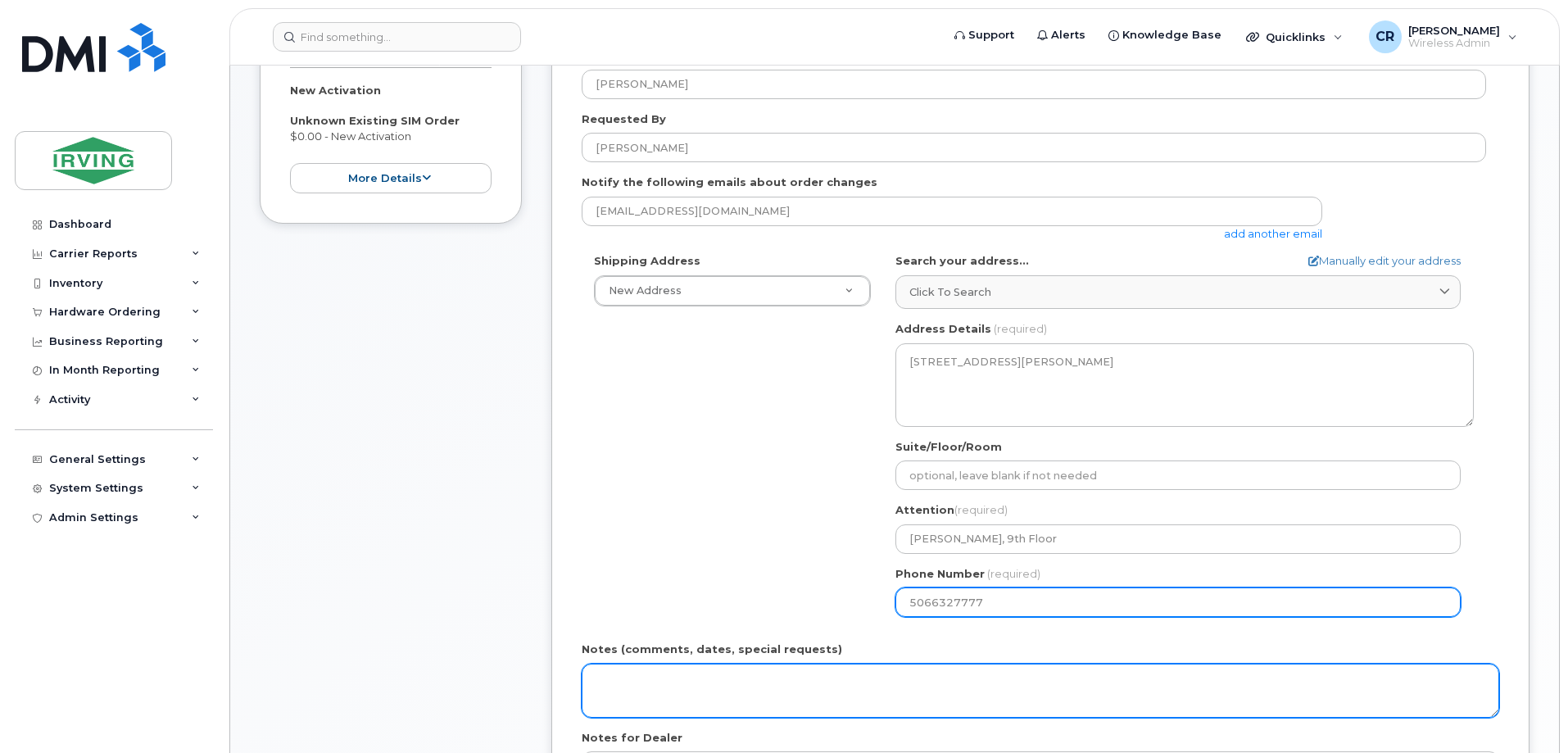
type input "5066327777"
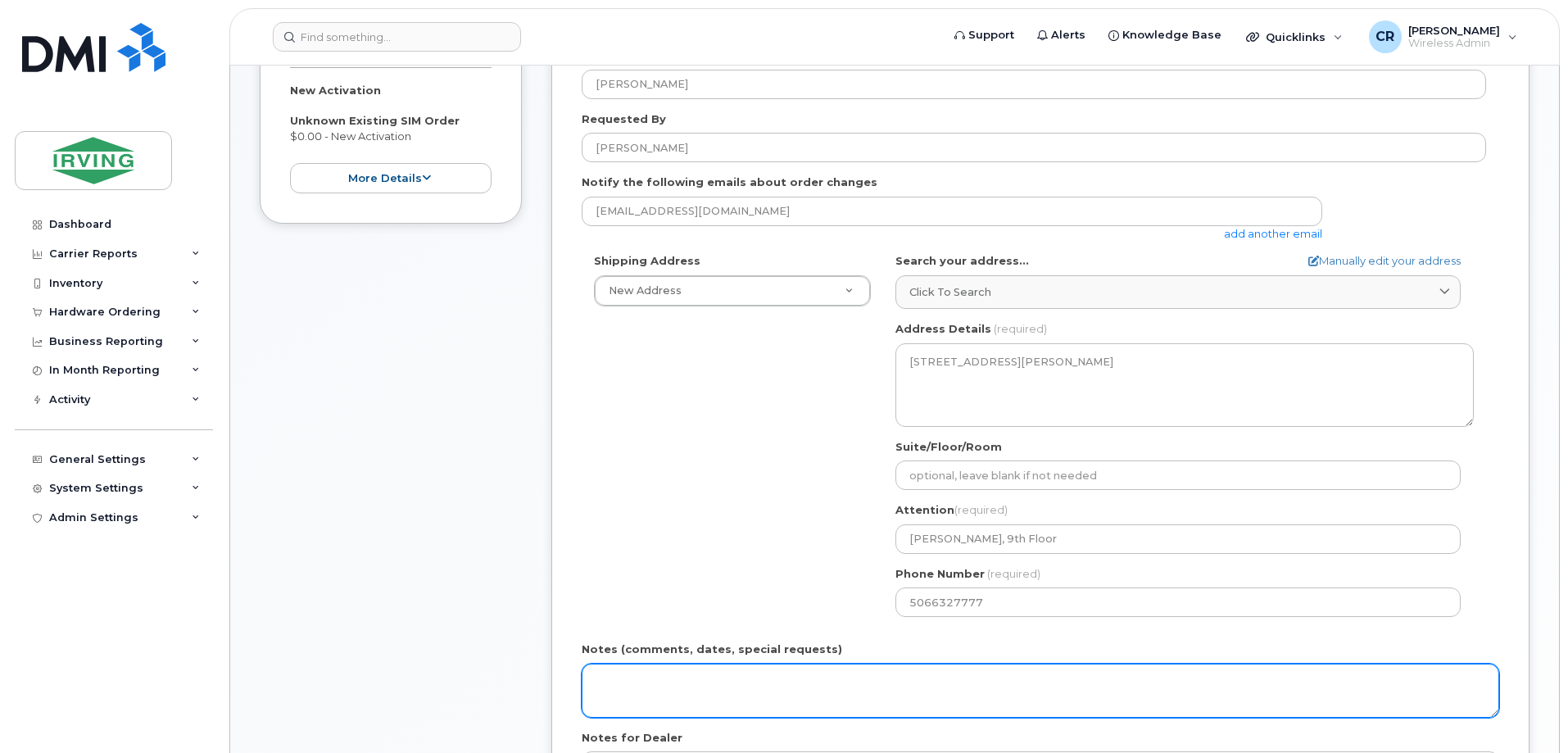
click at [705, 676] on textarea "Notes (comments, dates, special requests)" at bounding box center [1040, 691] width 918 height 54
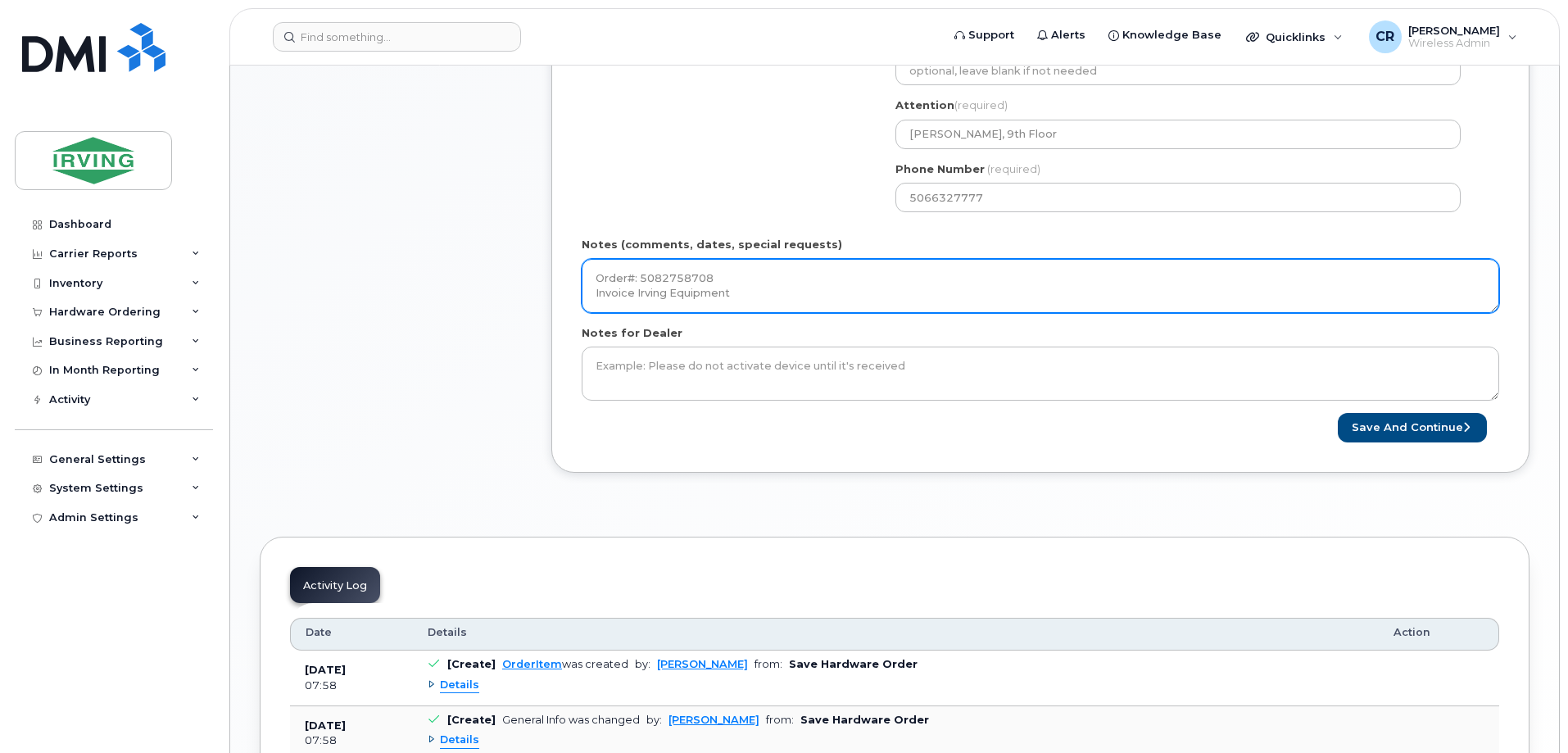
scroll to position [738, 0]
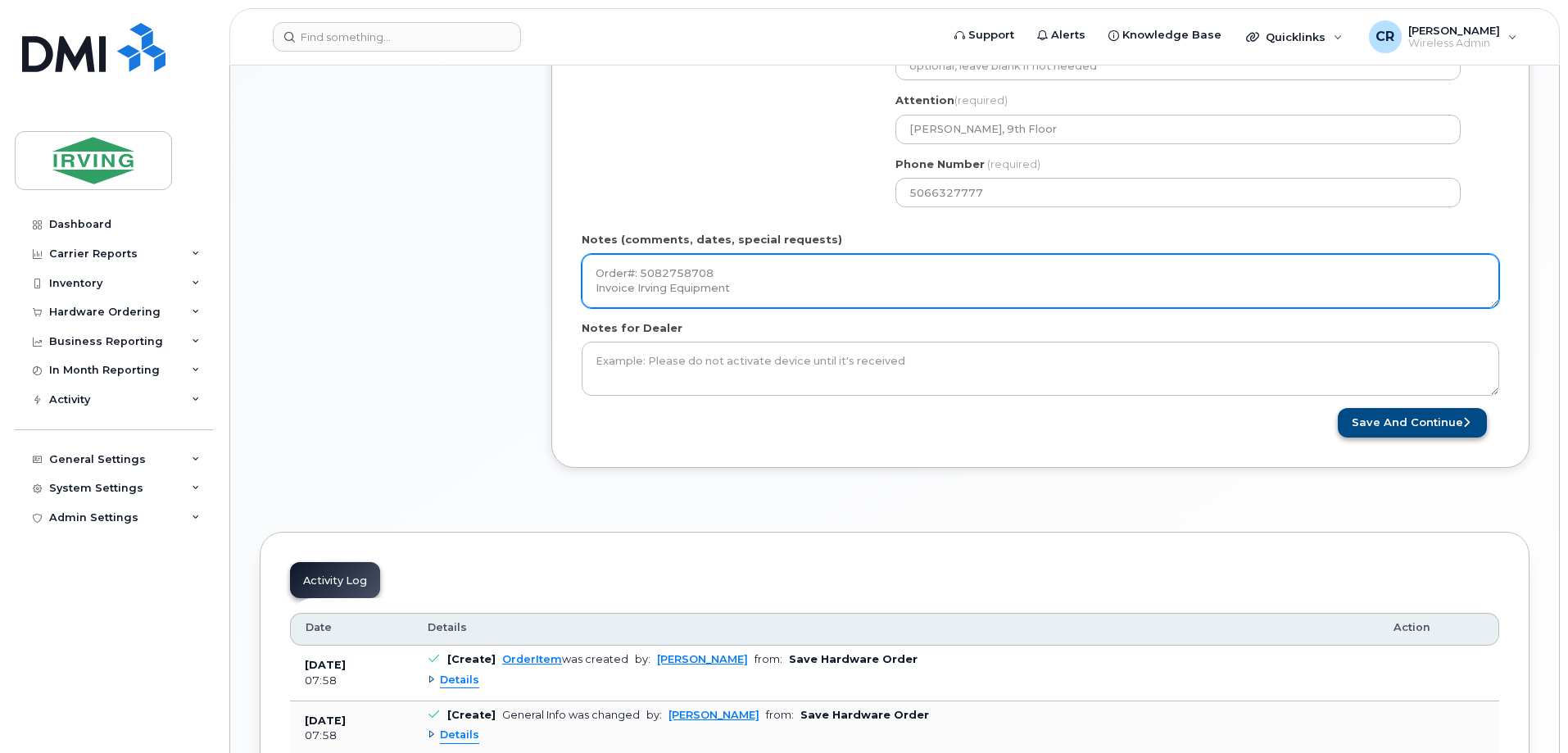
type textarea "Order#: 5082758708 Invoice Irving Equipment"
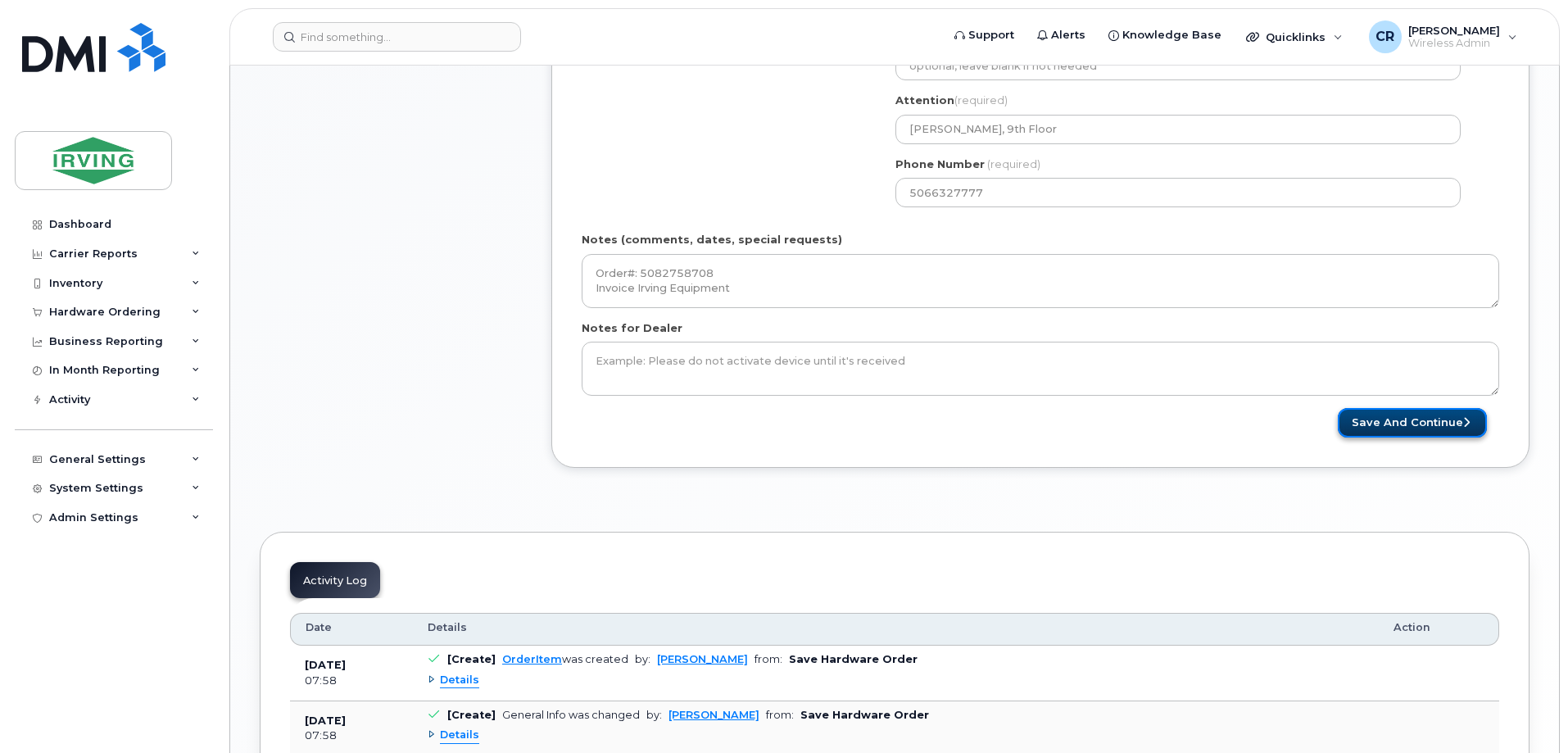
click at [1398, 426] on button "Save and Continue" at bounding box center [1413, 423] width 149 height 31
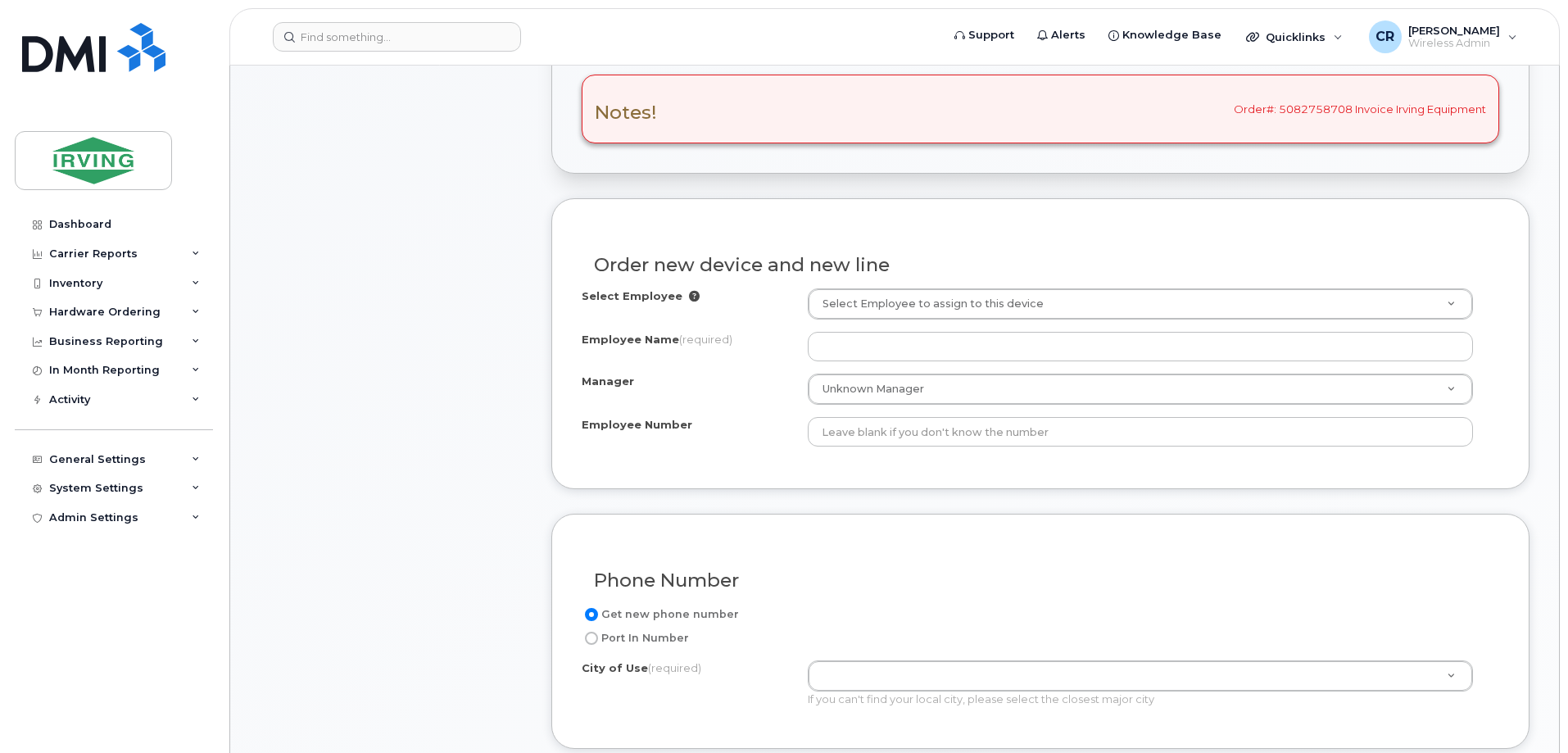
scroll to position [574, 0]
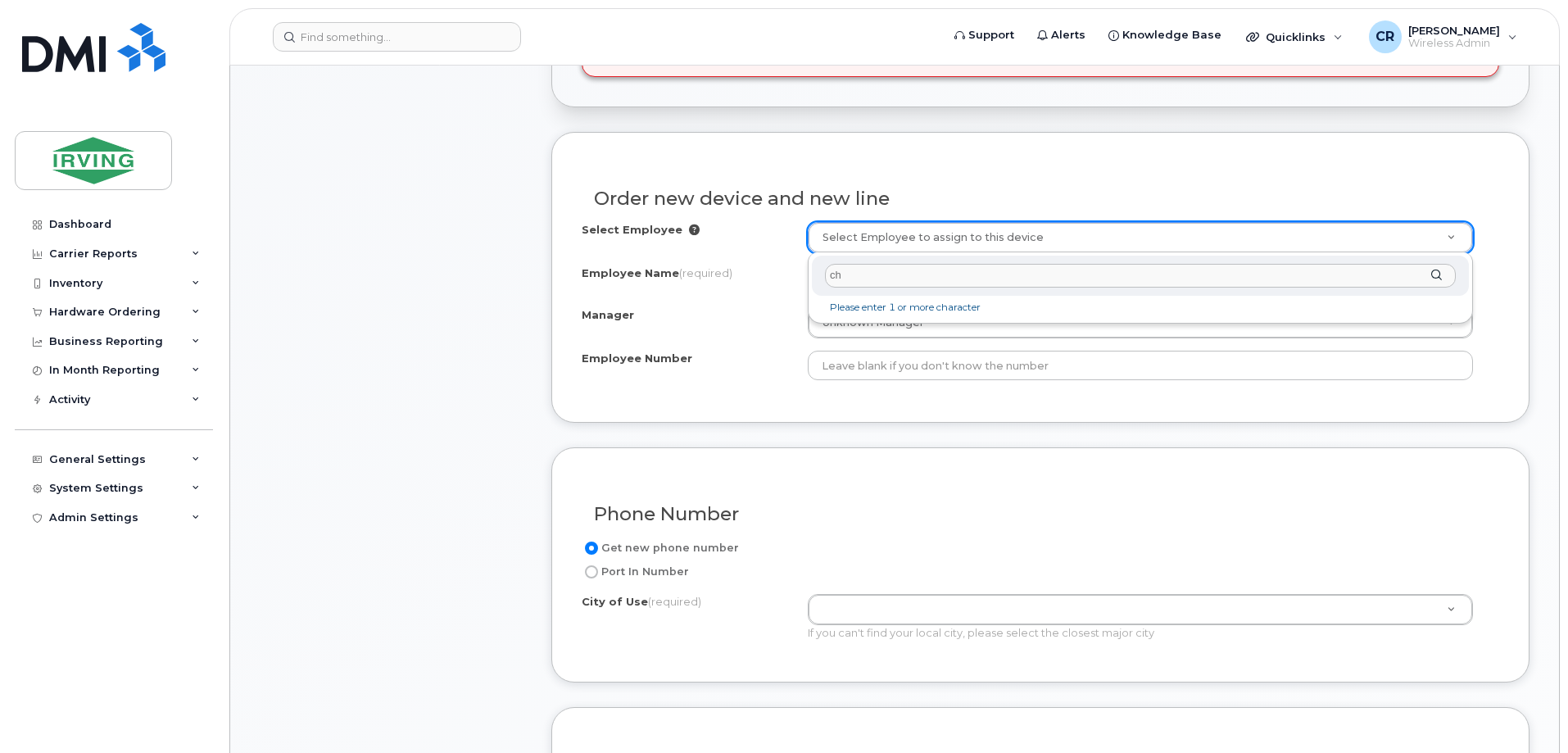
type input "c"
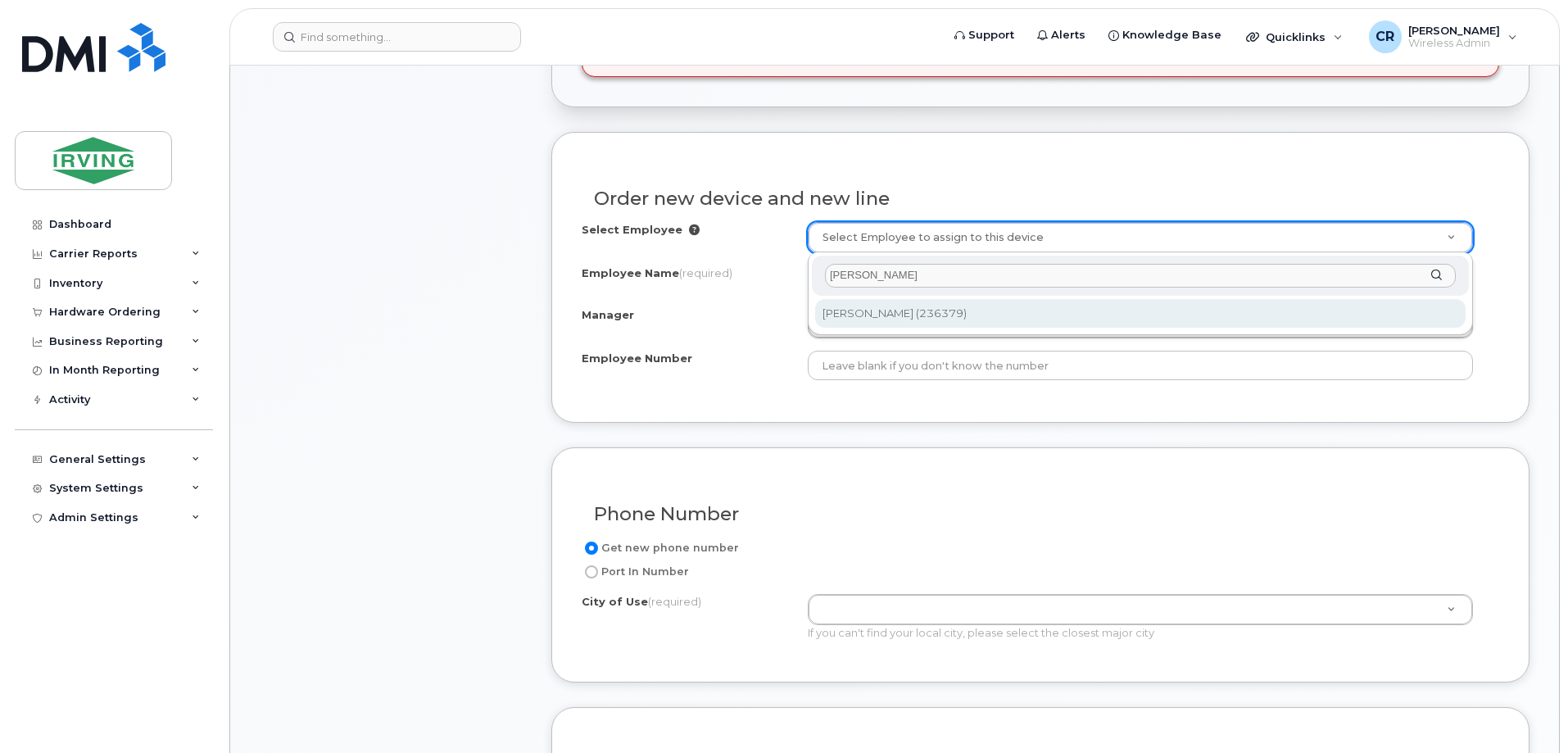
type input "charlene gon"
type input "2064223"
type input "Charlene Gonzales"
type input "236379"
type input "23402006"
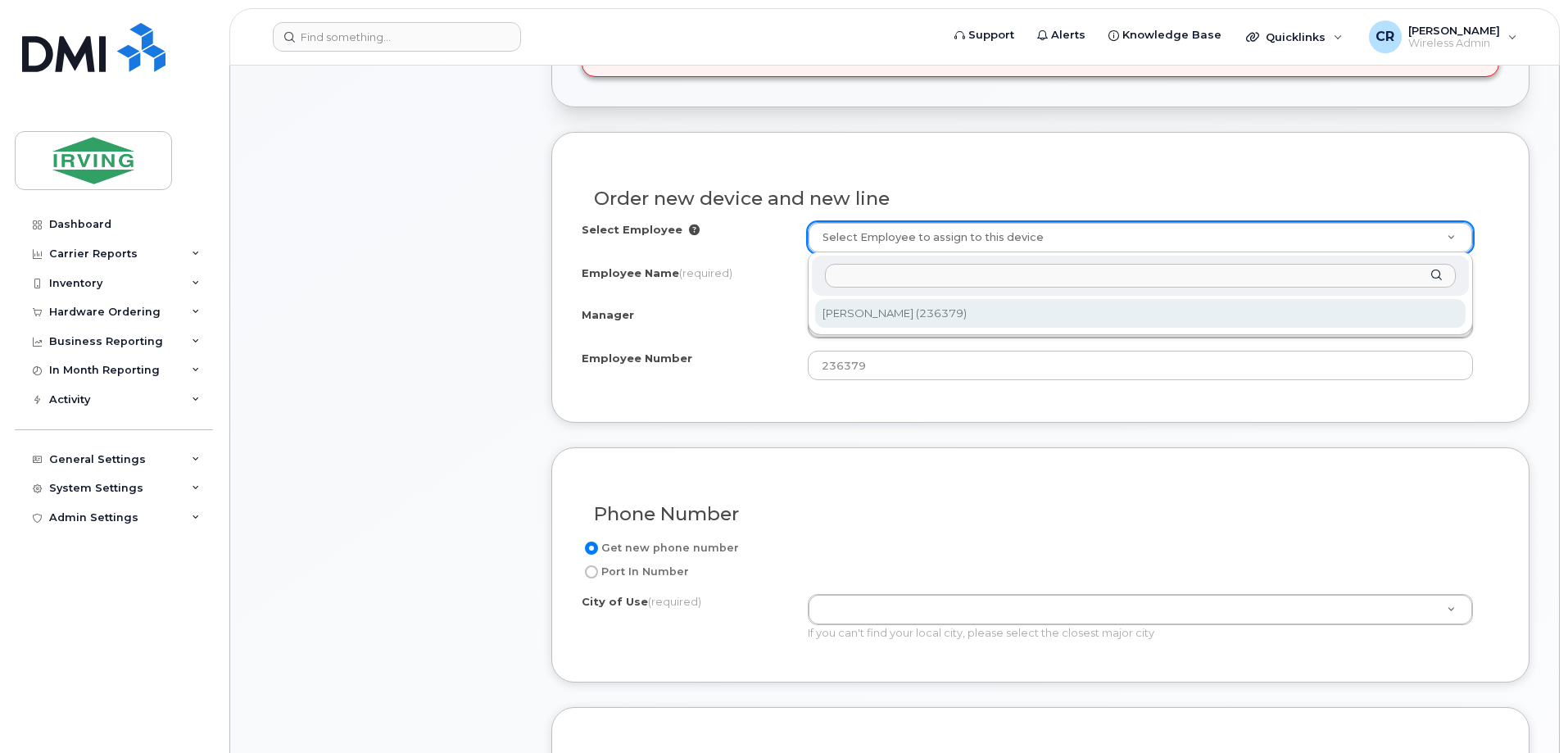
select select "1456727"
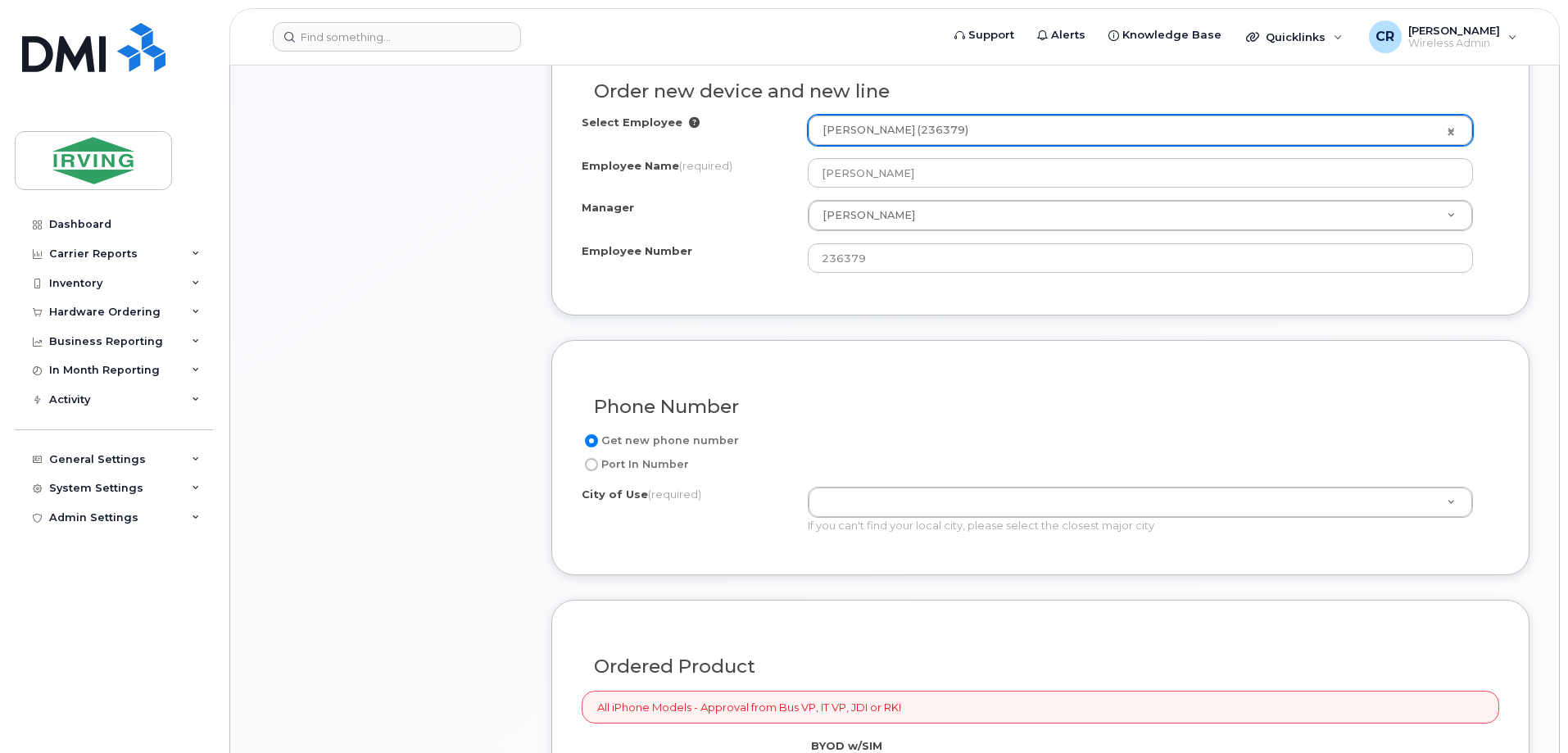
scroll to position [819, 0]
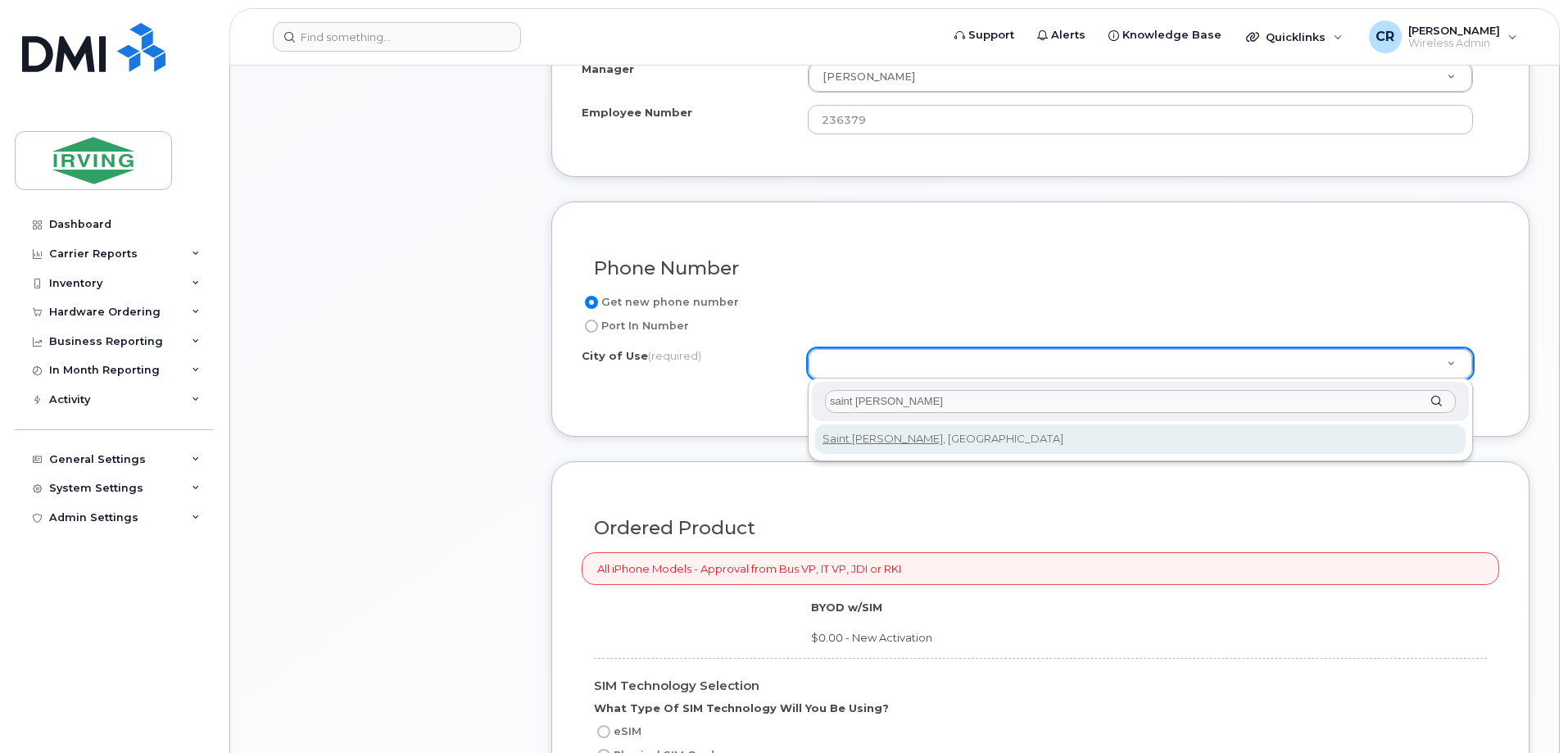
type input "saint john"
type input "2008"
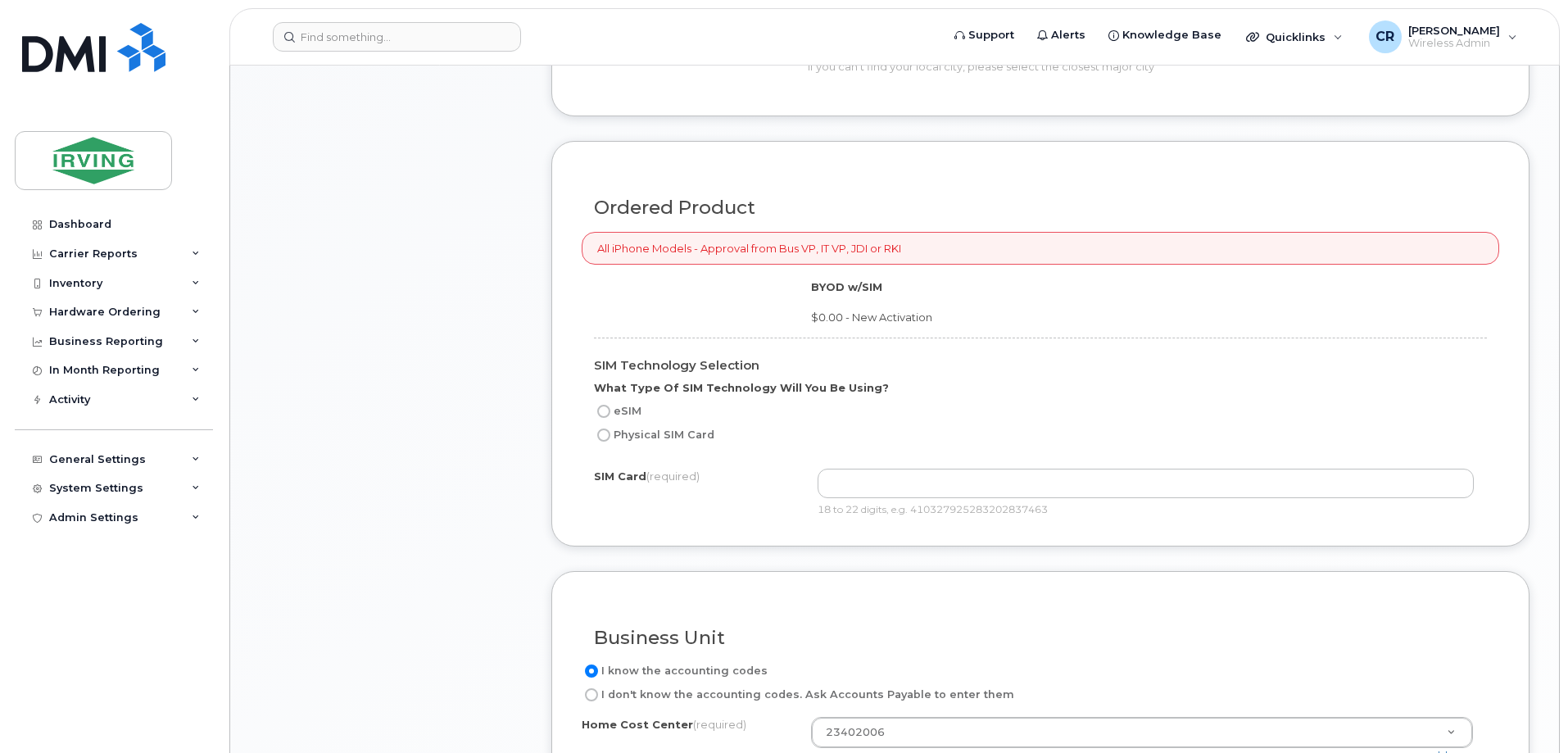
scroll to position [1229, 0]
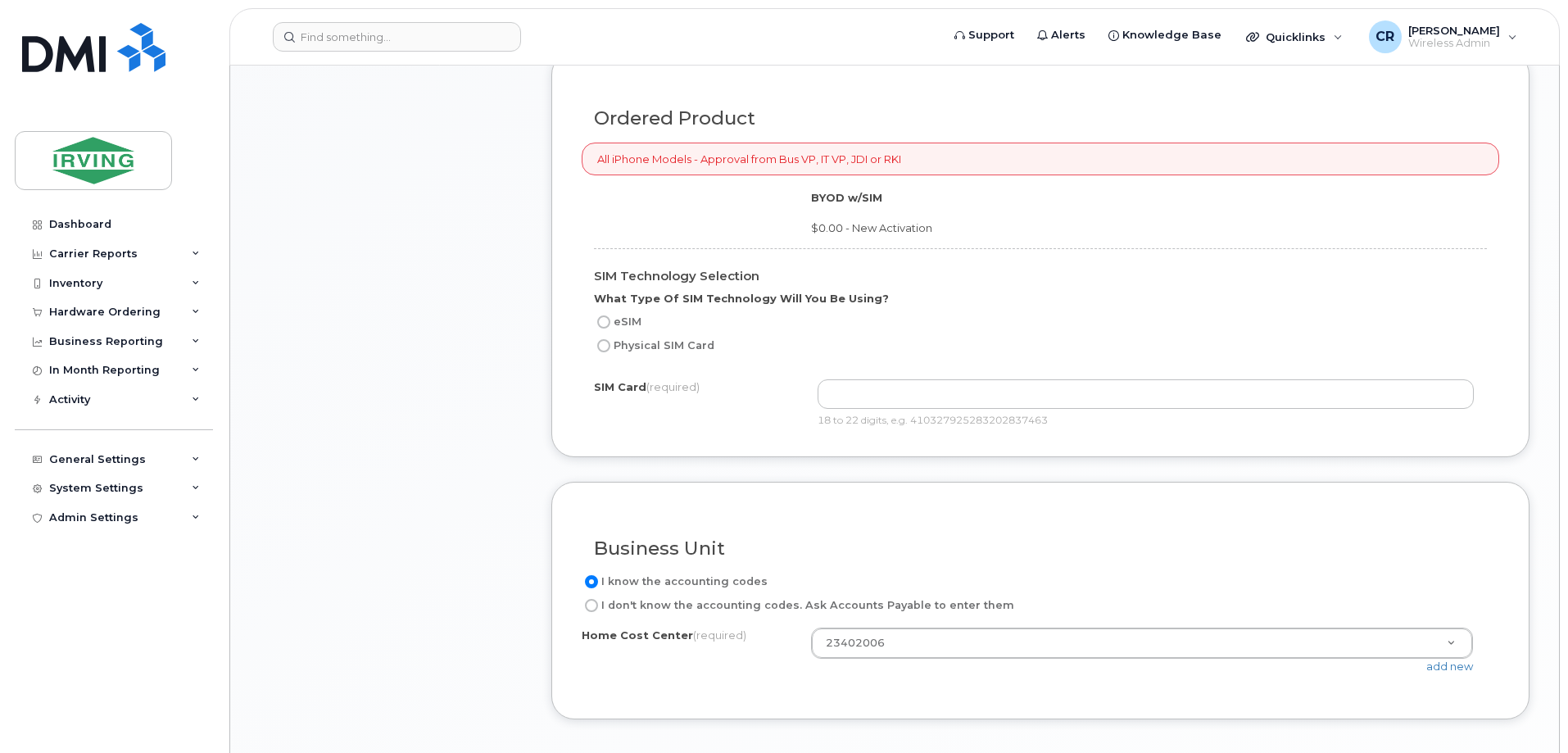
click at [605, 348] on input "Physical SIM Card" at bounding box center [603, 346] width 13 height 13
radio input "true"
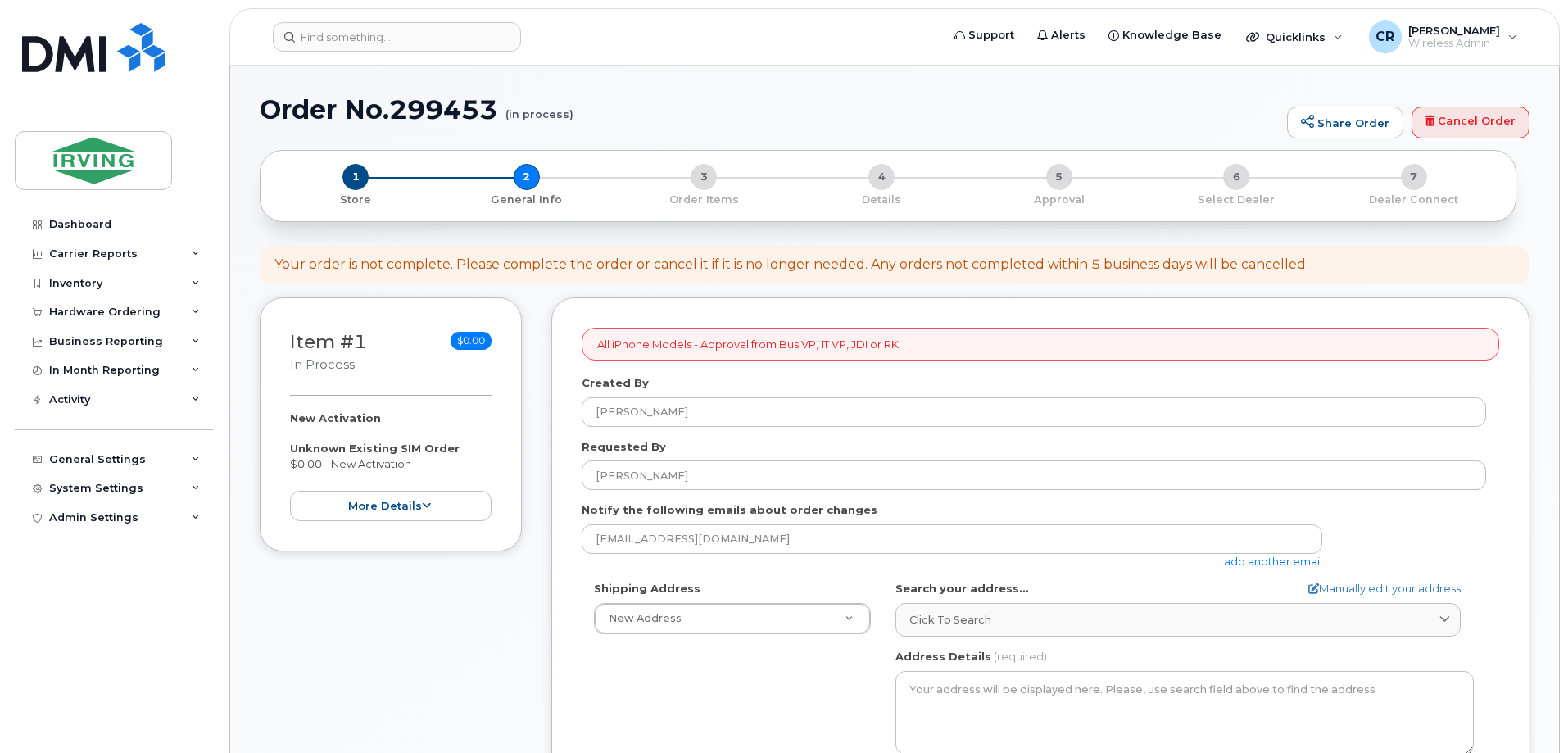
select select
click at [1445, 122] on link "Cancel Order" at bounding box center [1469, 123] width 118 height 33
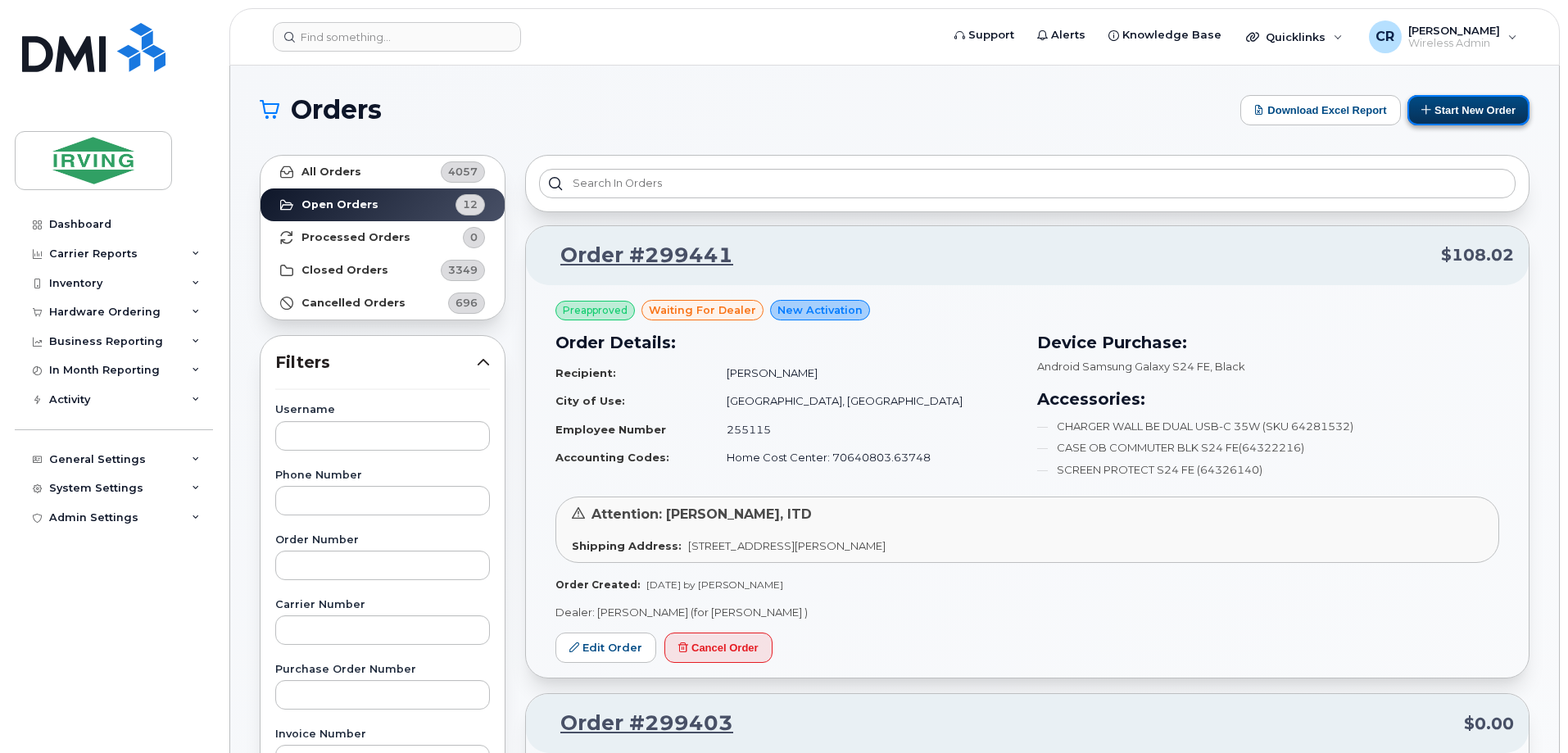
click at [1424, 106] on icon at bounding box center [1426, 109] width 11 height 11
click at [1407, 95] on button "Start New Order" at bounding box center [1467, 110] width 122 height 31
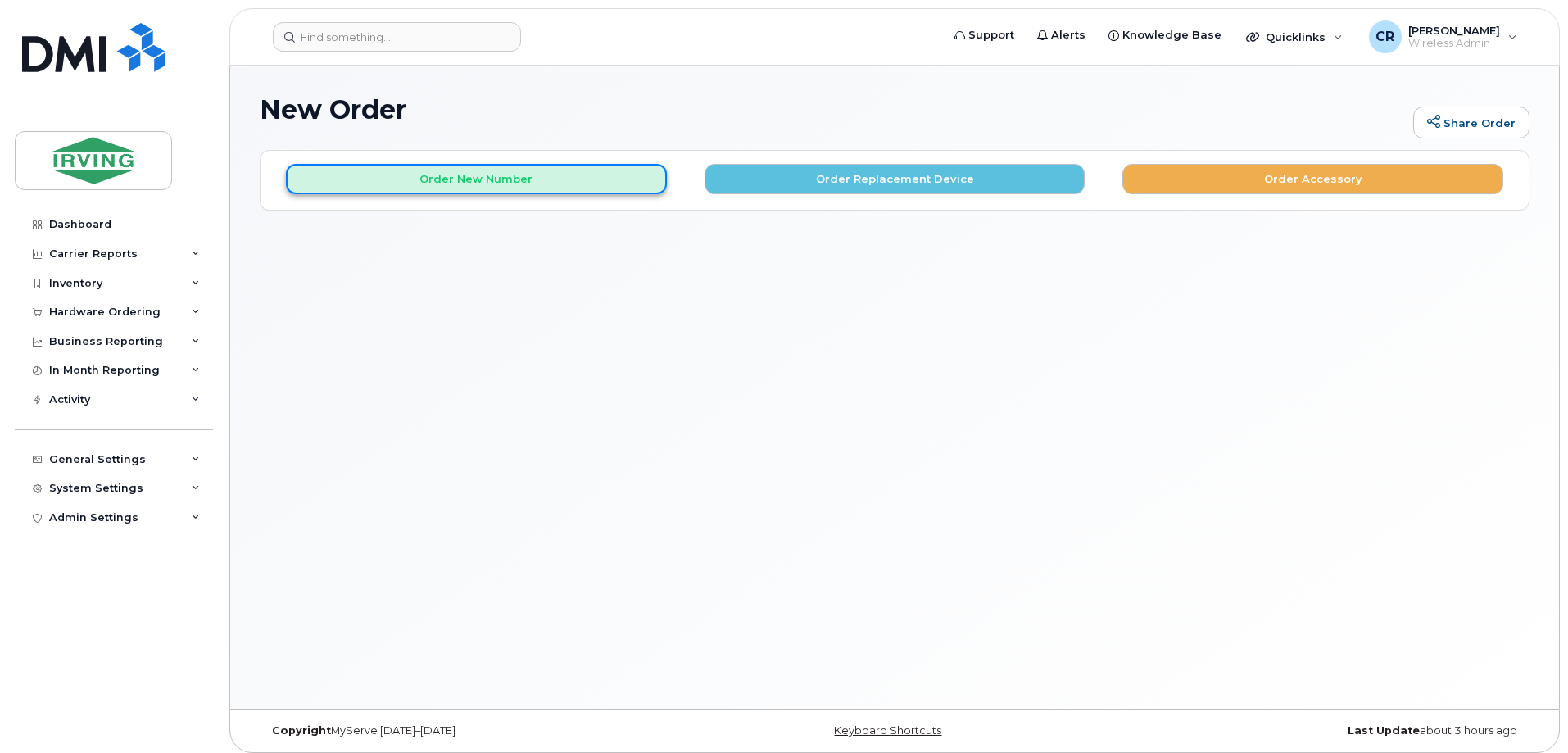
click at [432, 177] on button "Order New Number" at bounding box center [476, 179] width 381 height 31
